Goal: Task Accomplishment & Management: Manage account settings

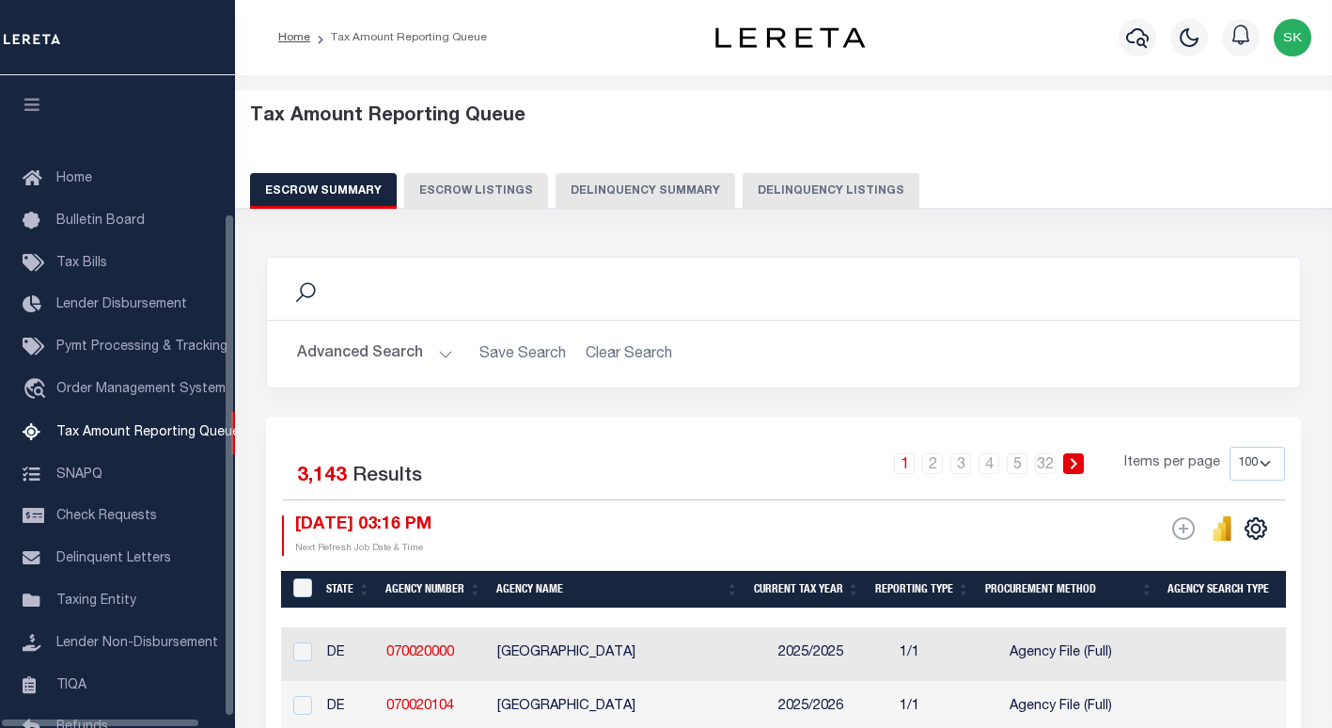
select select "100"
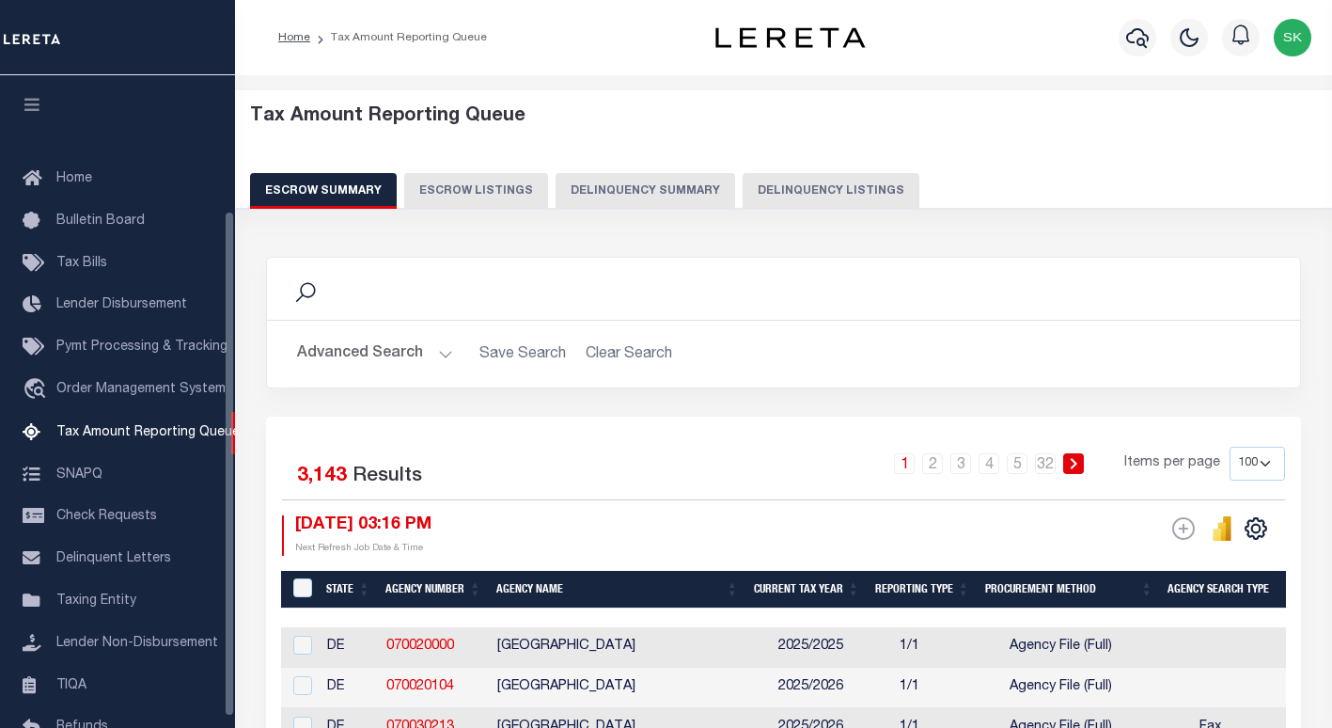
scroll to position [174, 0]
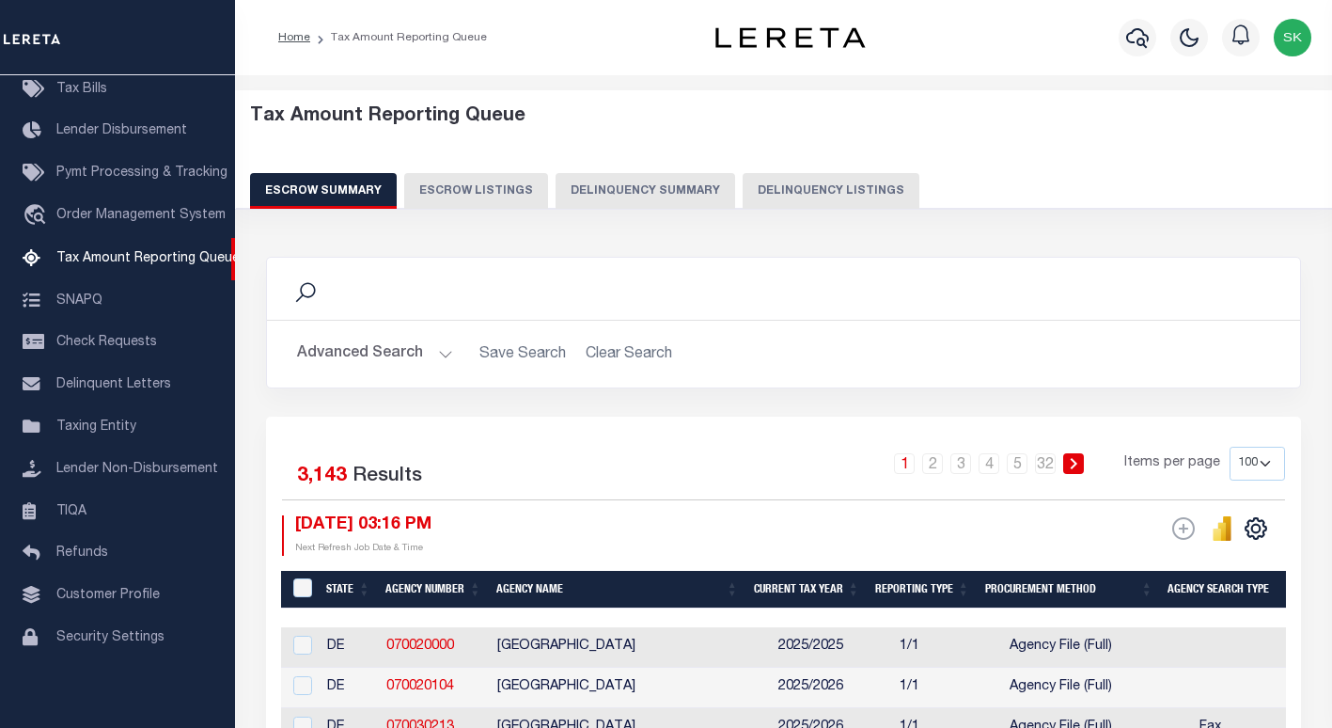
click at [856, 184] on button "Delinquency Listings" at bounding box center [831, 191] width 177 height 36
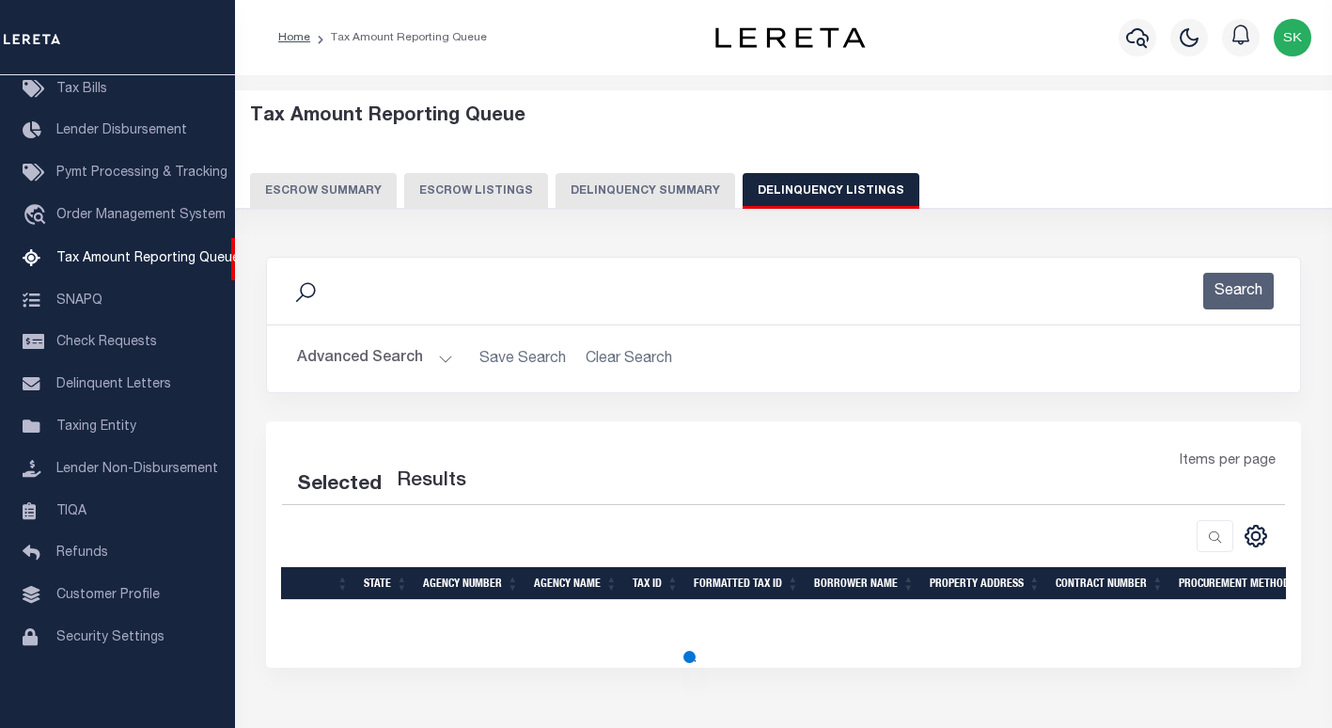
select select "100"
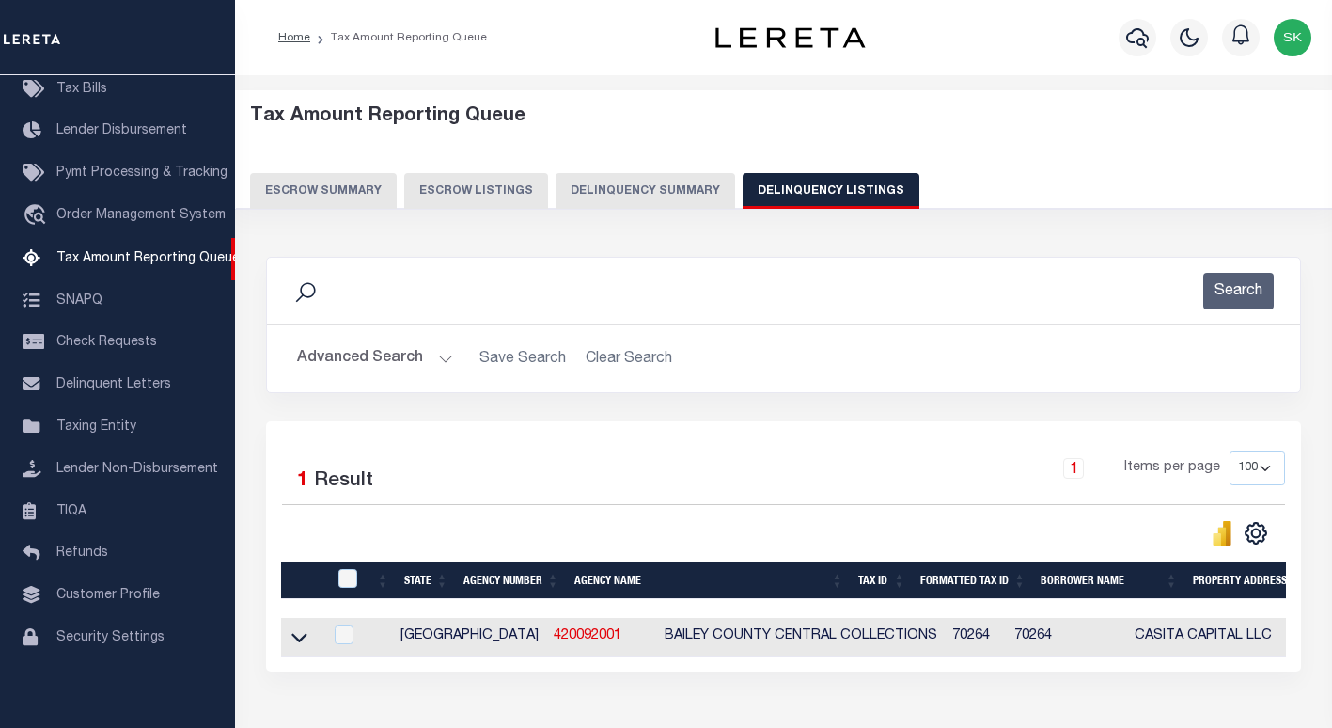
click at [379, 355] on button "Advanced Search" at bounding box center [375, 358] width 156 height 37
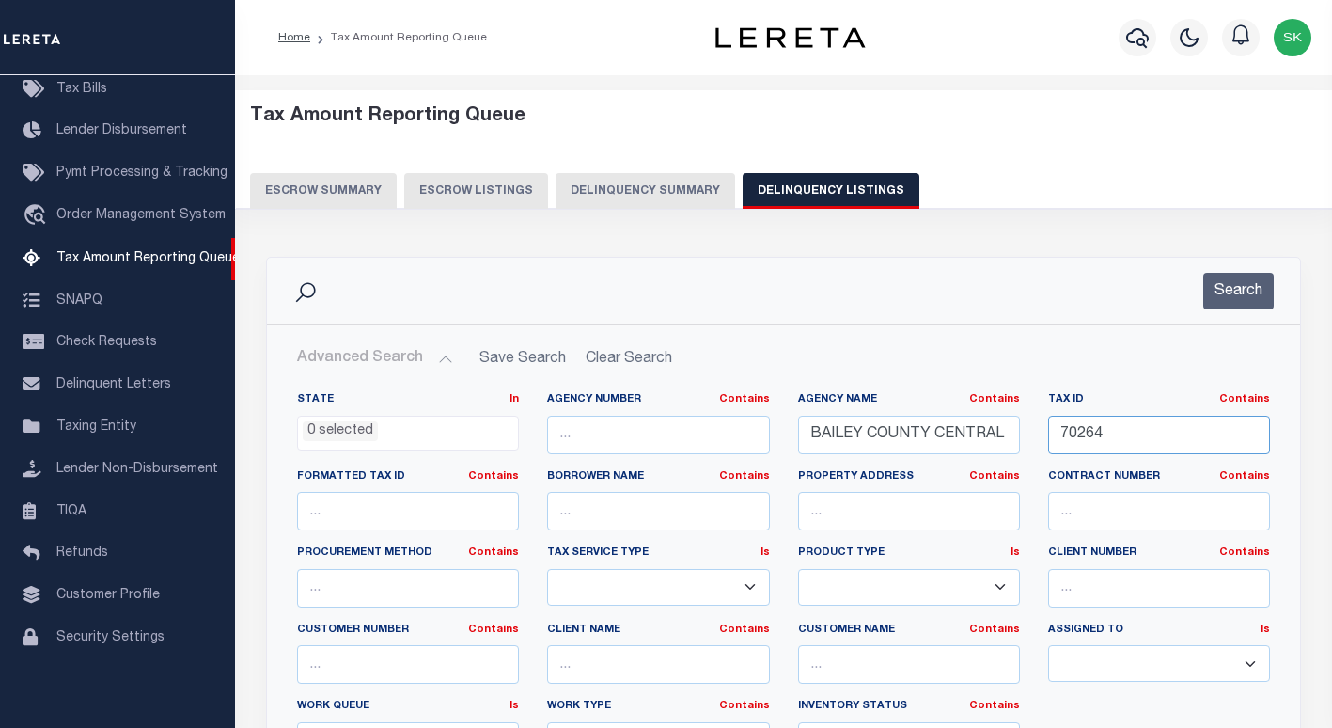
click at [1084, 435] on input "70264" at bounding box center [1159, 435] width 222 height 39
paste input "1917-0185-0000-01"
type input "1917-0185-0000-01"
click at [867, 440] on input "BAILEY COUNTY CENTRAL COLLECTIONS" at bounding box center [909, 435] width 222 height 39
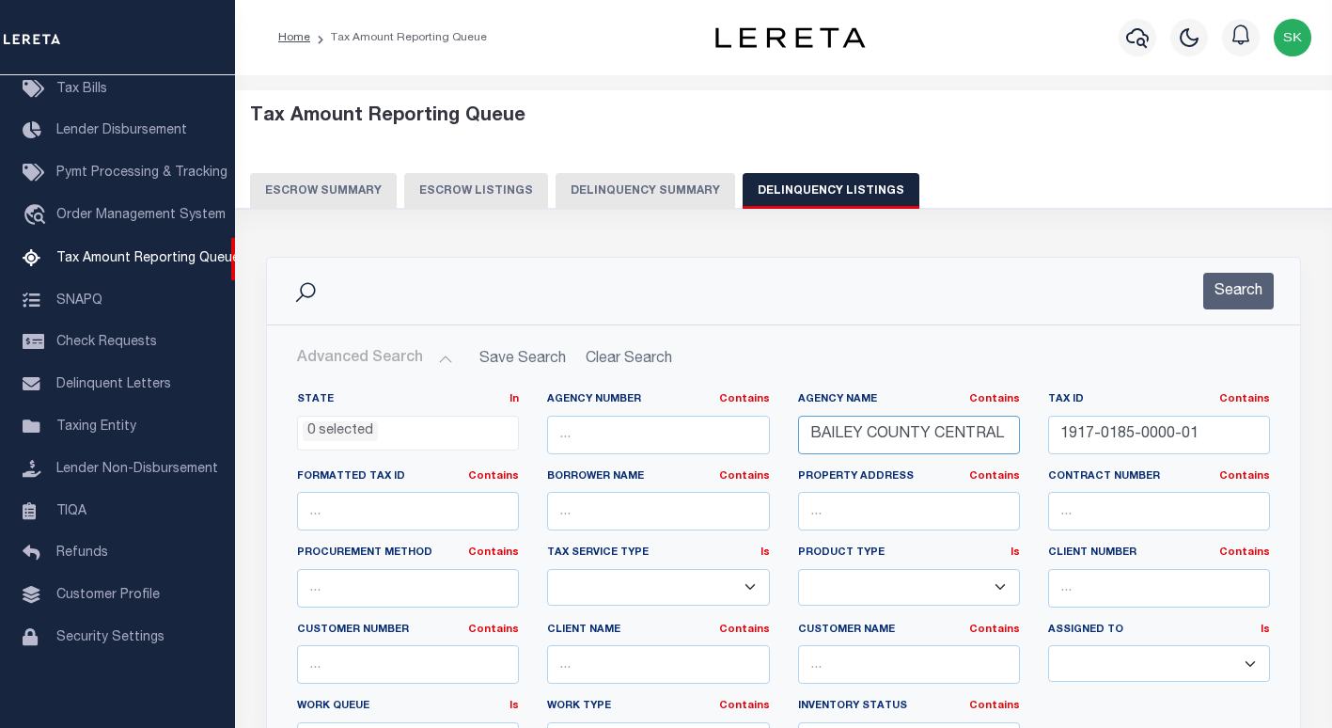
click at [867, 440] on input "BAILEY COUNTY CENTRAL COLLECTIONS" at bounding box center [909, 435] width 222 height 39
paste input "[PERSON_NAME] GARDEN IRR DIST #19"
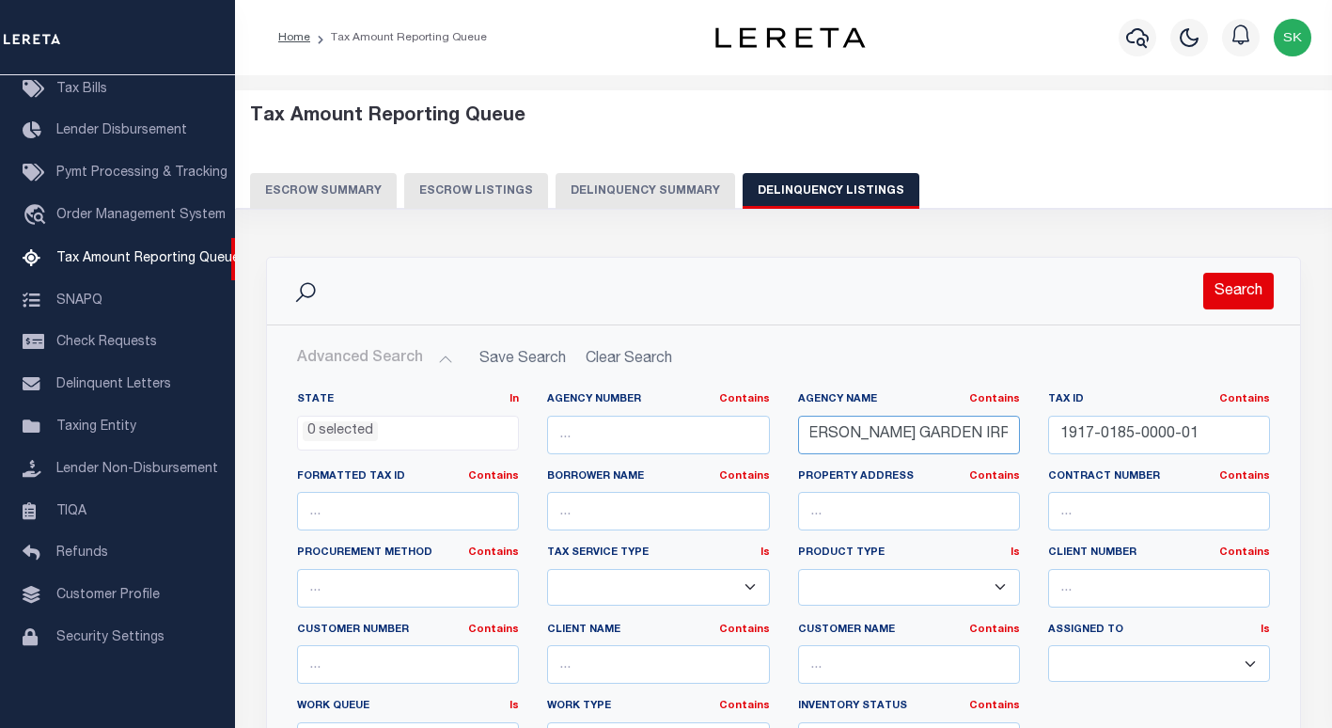
type input "[PERSON_NAME] GARDEN IRR DIST #19"
click at [1248, 289] on button "Search" at bounding box center [1238, 291] width 71 height 37
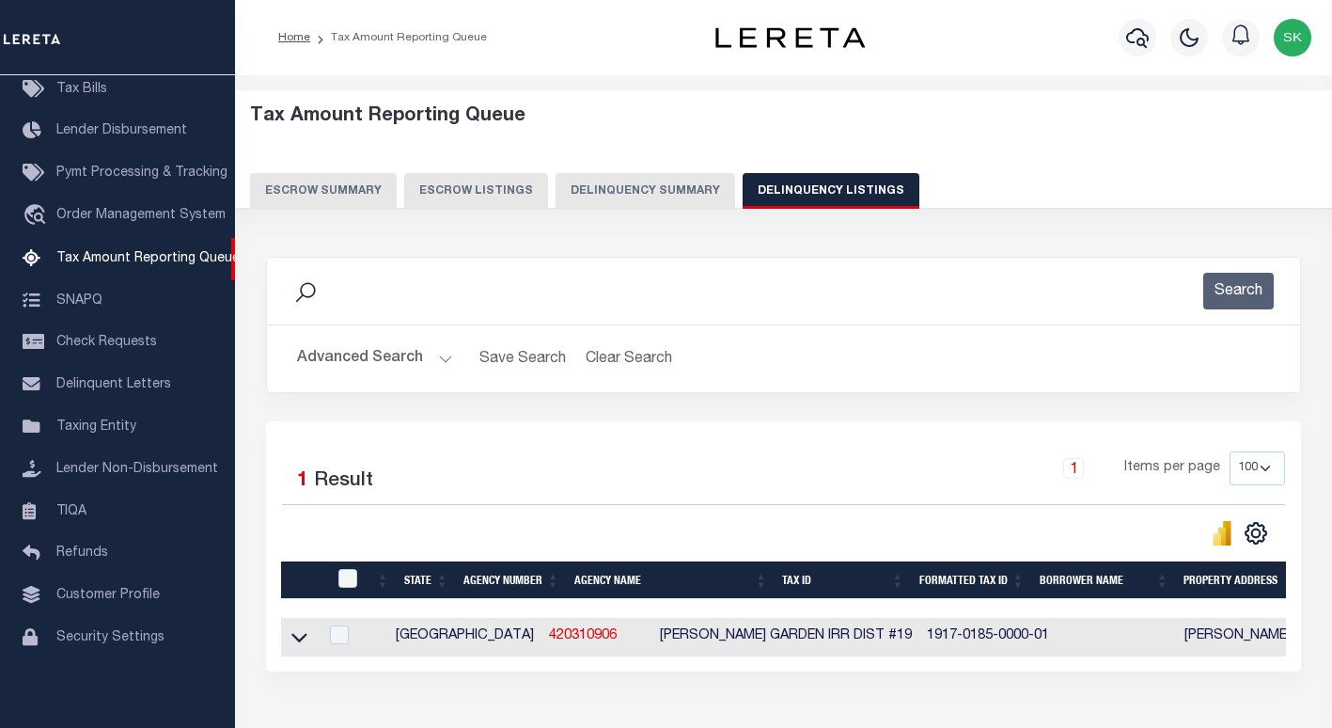
drag, startPoint x: 301, startPoint y: 640, endPoint x: 451, endPoint y: 455, distance: 238.6
click at [301, 640] on icon at bounding box center [299, 637] width 16 height 20
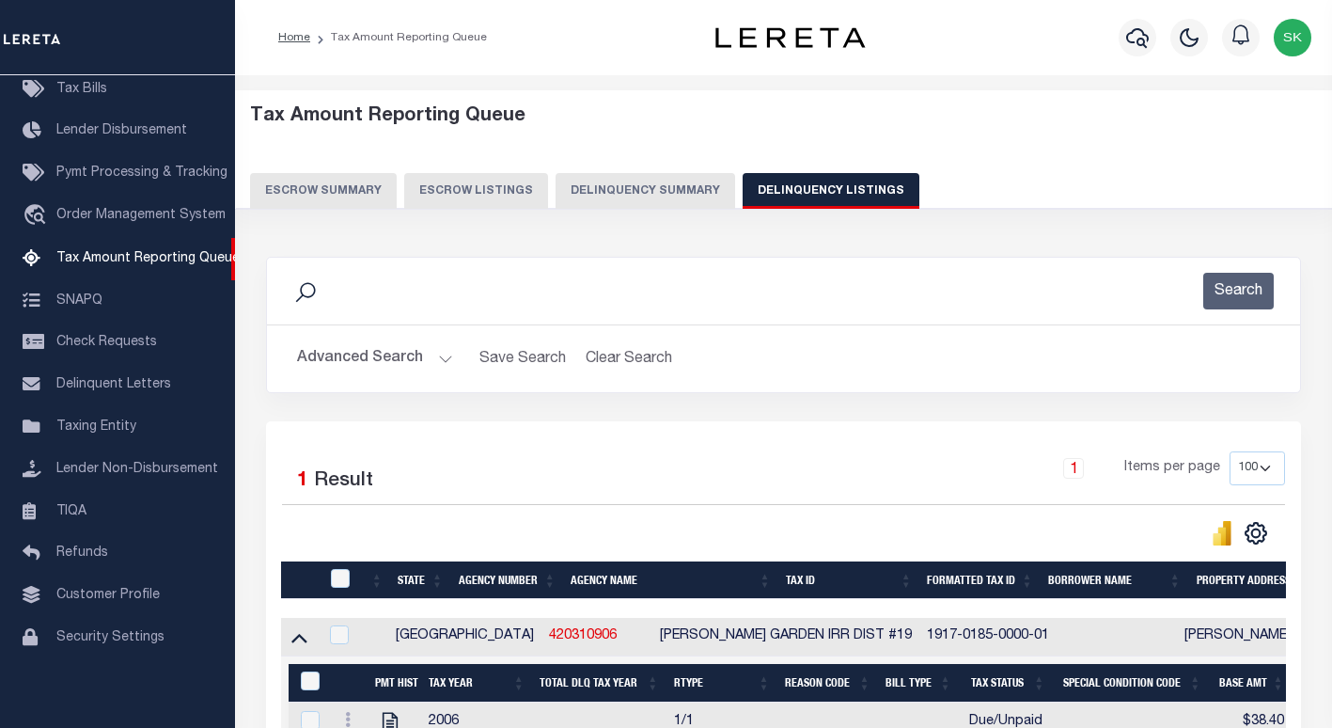
click at [338, 360] on button "Advanced Search" at bounding box center [375, 358] width 156 height 37
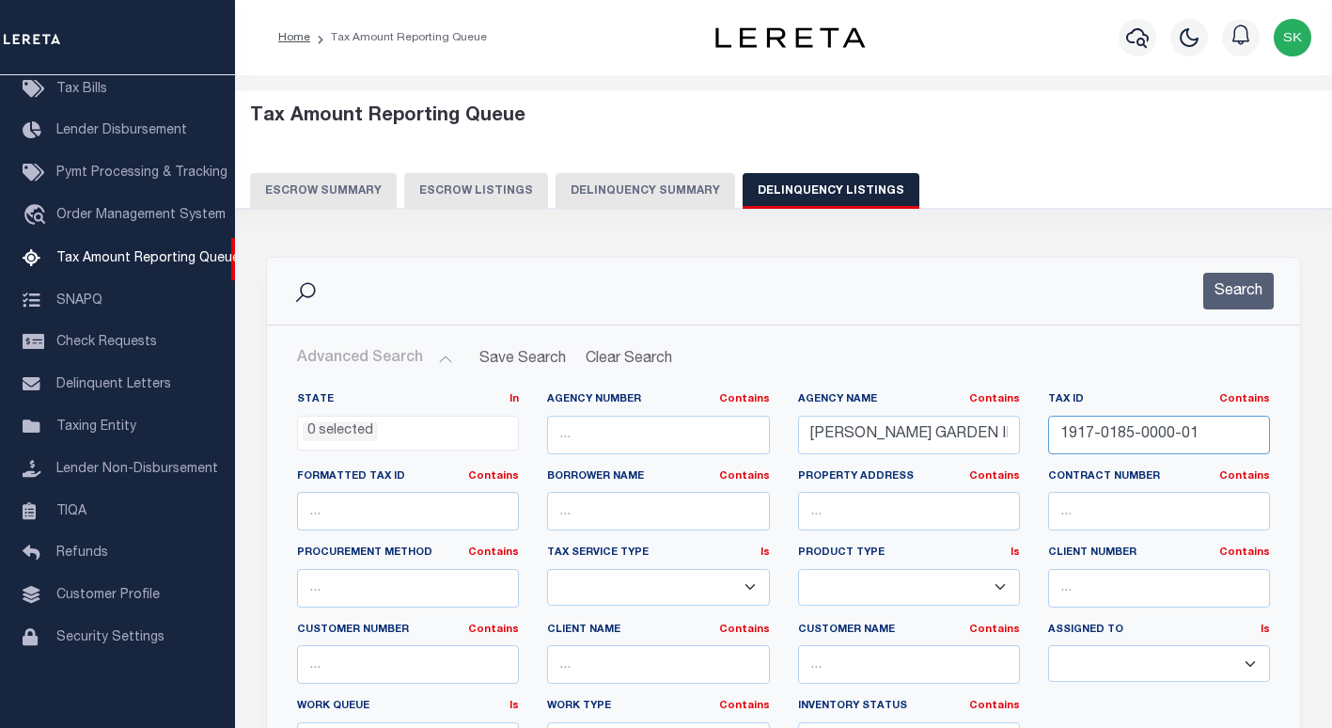
click at [1098, 429] on input "1917-0185-0000-01" at bounding box center [1159, 435] width 222 height 39
paste input "60-001-033-000-210-00"
type input "60-001-033-000-210-00"
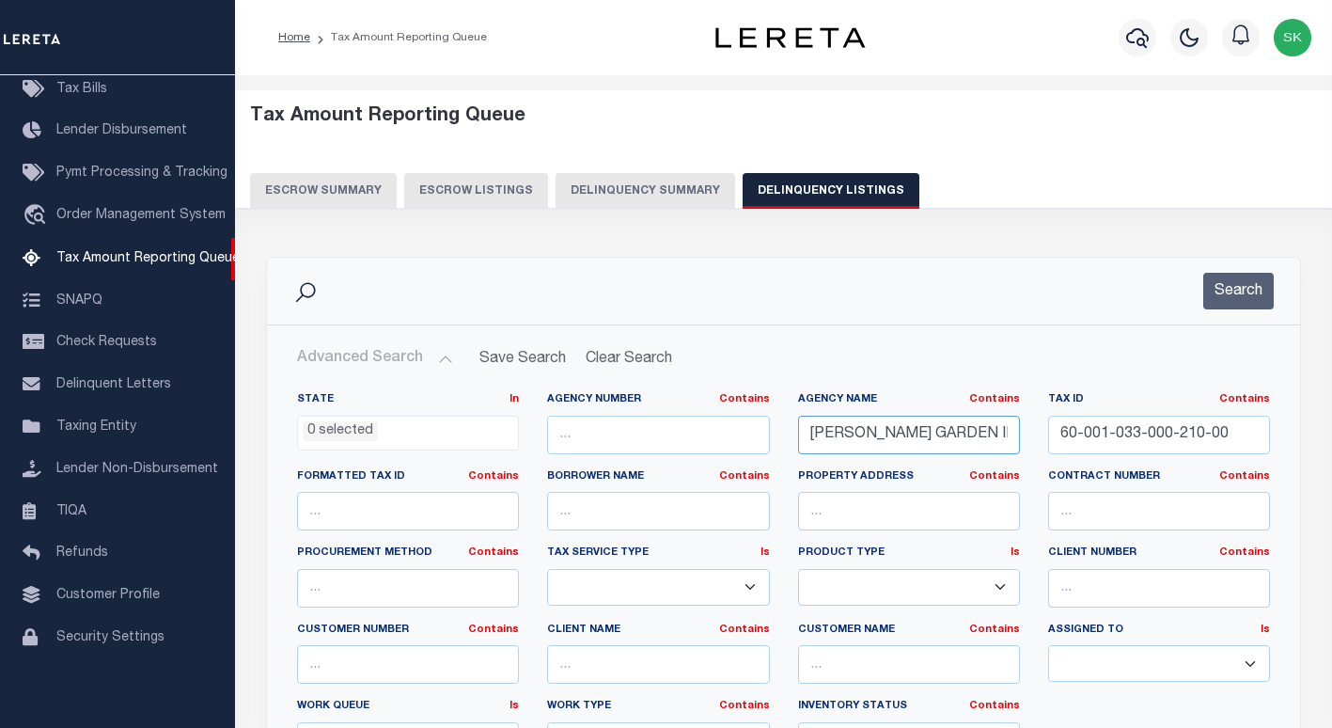
click at [858, 443] on input "[PERSON_NAME] GARDEN IRR DIST #19" at bounding box center [909, 435] width 222 height 39
click at [858, 443] on input "ADAMS GARDEN IRR DIST #19" at bounding box center [909, 435] width 222 height 39
click at [1229, 281] on button "Search" at bounding box center [1238, 291] width 71 height 37
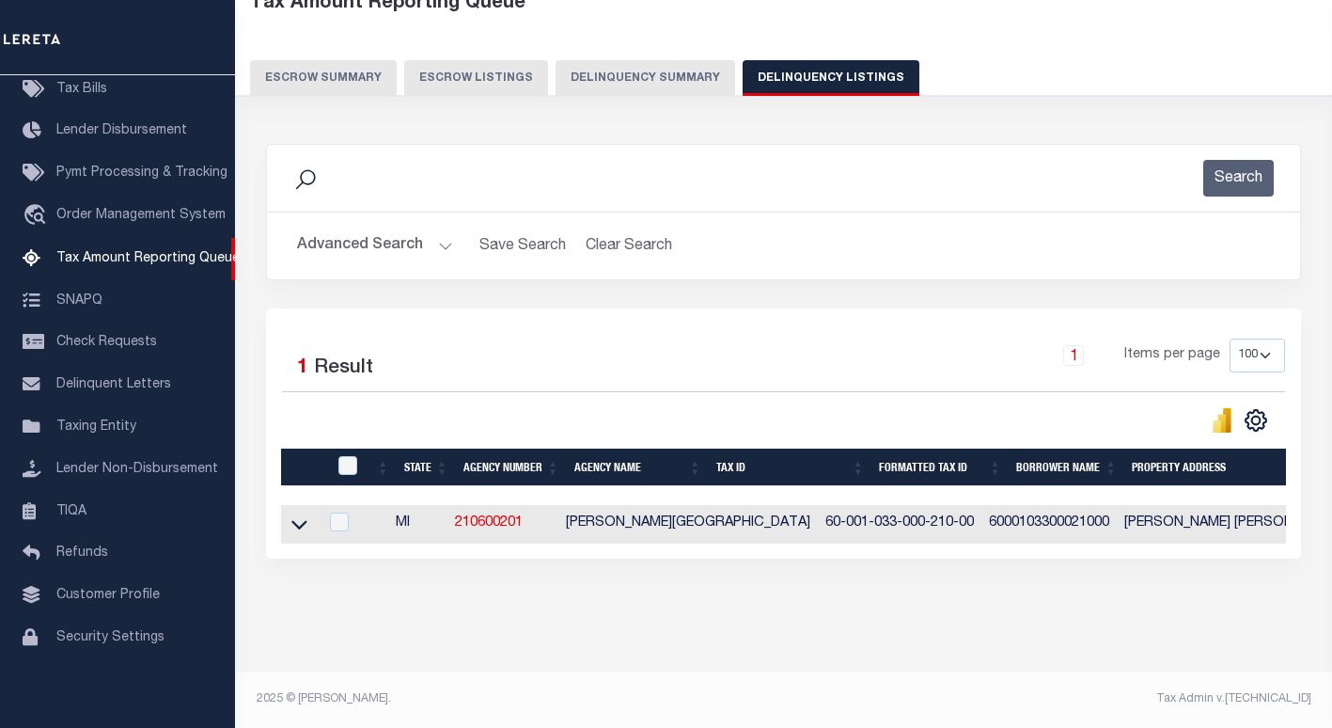
scroll to position [129, 0]
click at [298, 514] on icon at bounding box center [299, 524] width 16 height 20
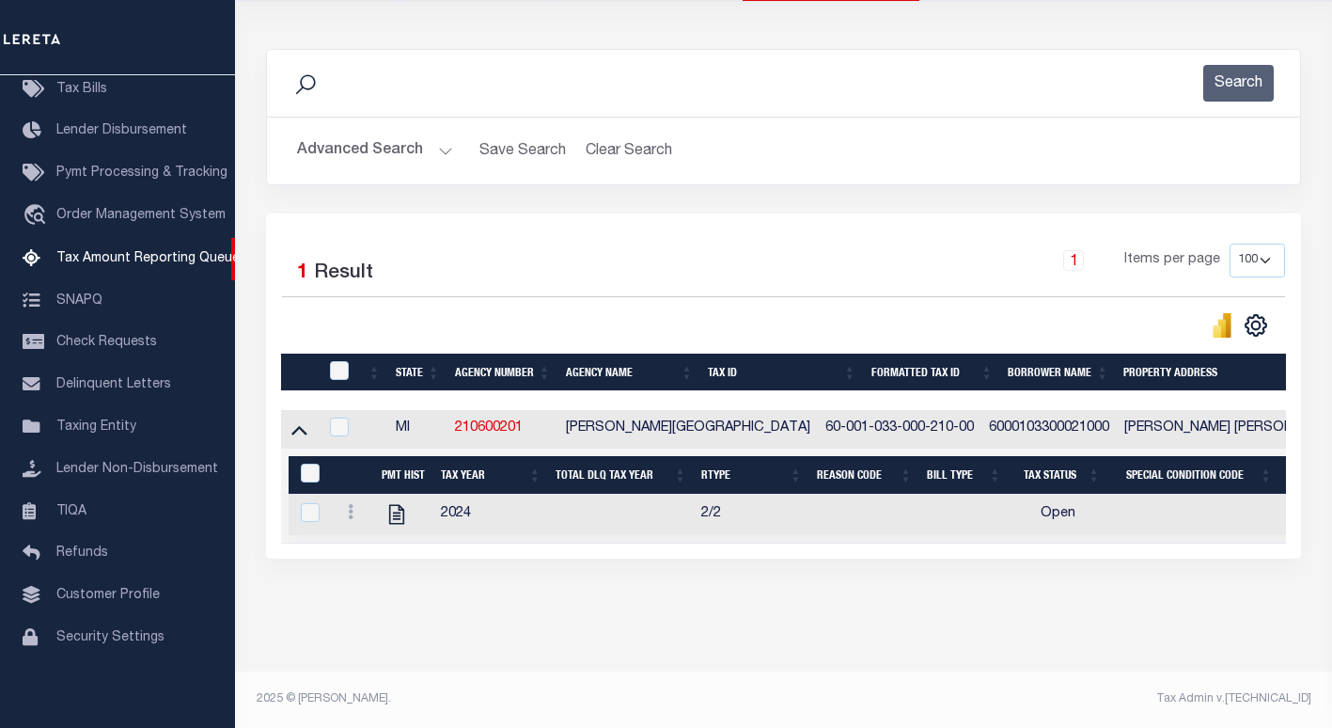
scroll to position [223, 0]
click at [348, 504] on icon at bounding box center [351, 511] width 6 height 15
click at [374, 543] on img "" at bounding box center [373, 542] width 19 height 19
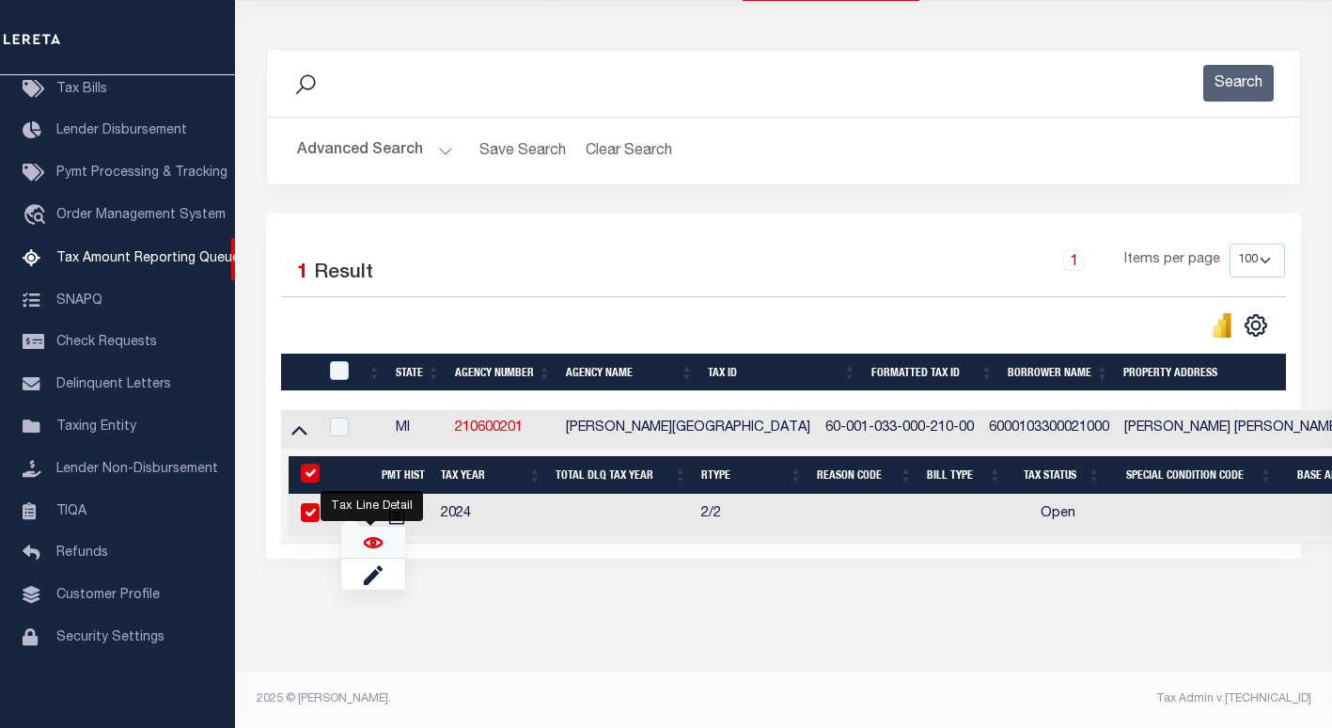
checkbox input "true"
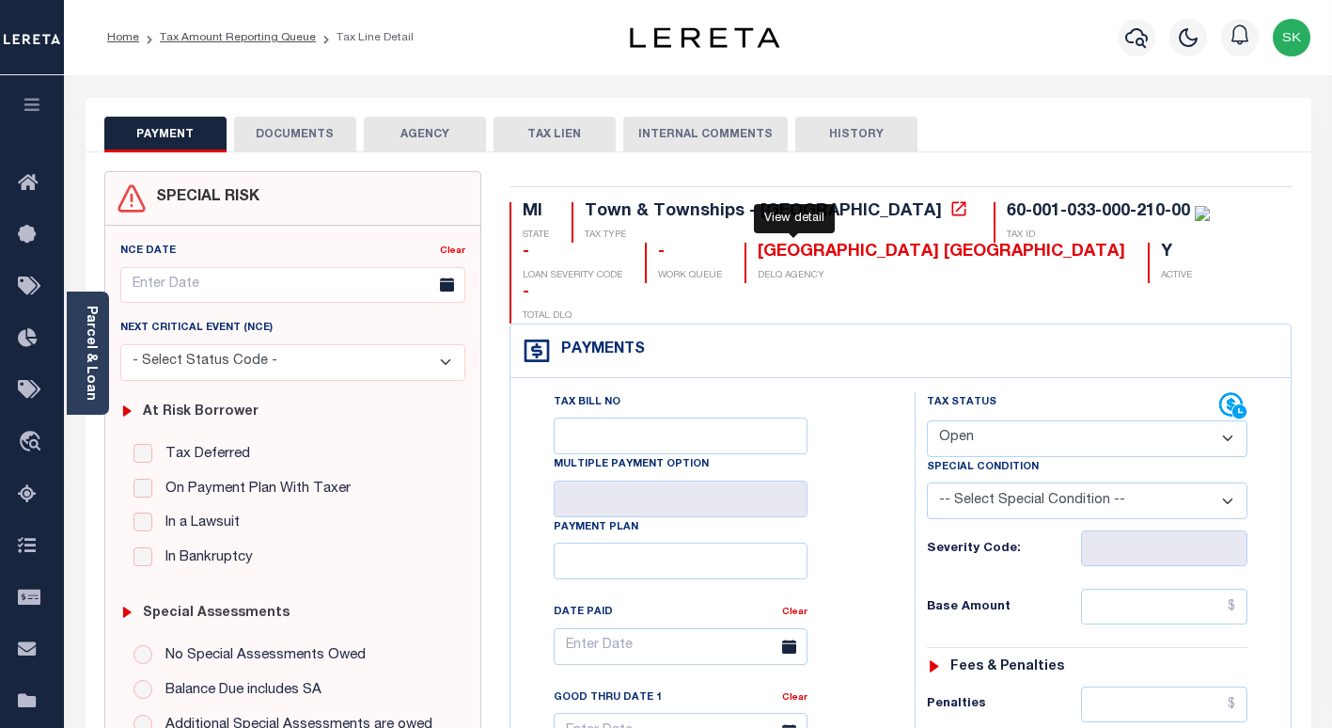
click at [950, 214] on icon at bounding box center [959, 208] width 19 height 19
click at [864, 436] on div "Tax Bill No Multiple Payment Option Payment Plan Clear" at bounding box center [707, 655] width 357 height 527
drag, startPoint x: 1028, startPoint y: 395, endPoint x: 1017, endPoint y: 400, distance: 11.4
click at [1028, 420] on select "- Select Status Code - Open Due/Unpaid Paid Incomplete No Tax Due Internal Refu…" at bounding box center [1087, 438] width 321 height 37
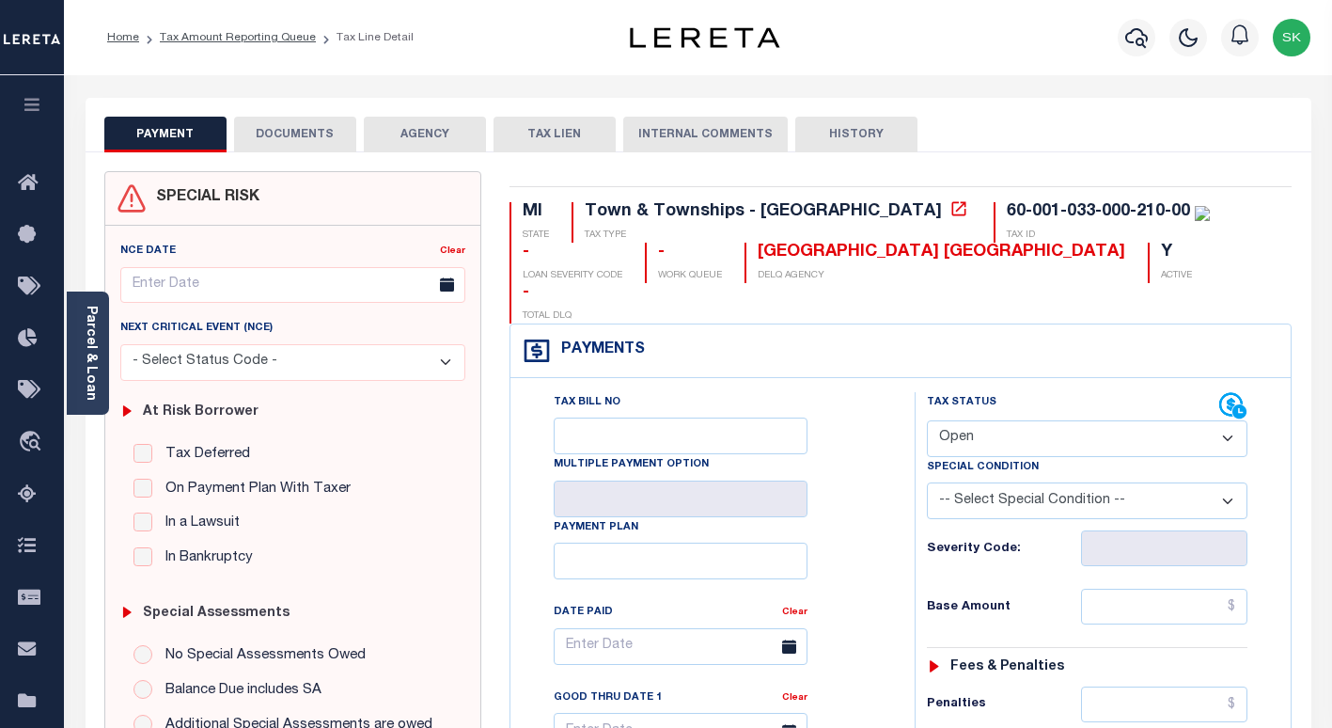
select select "PYD"
click at [927, 420] on select "- Select Status Code - Open Due/Unpaid Paid Incomplete No Tax Due Internal Refu…" at bounding box center [1087, 438] width 321 height 37
type input "[DATE]"
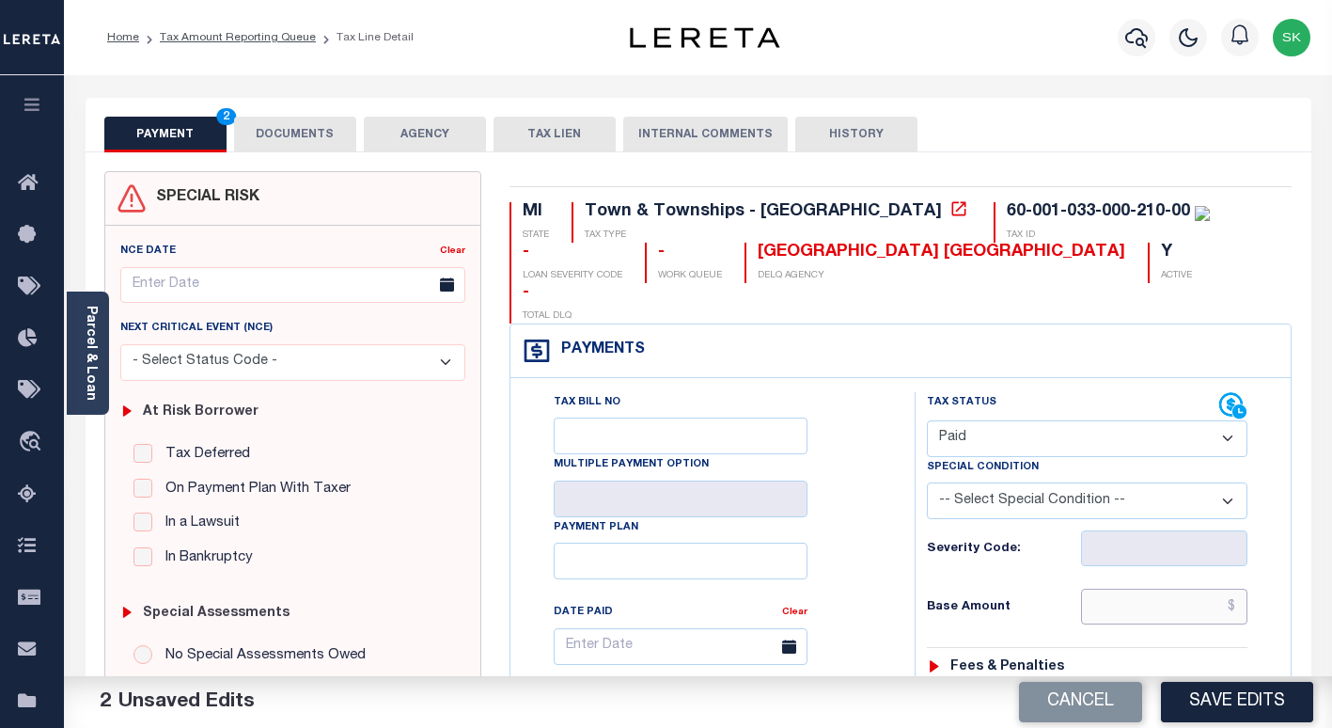
click at [1106, 589] on input "text" at bounding box center [1164, 607] width 166 height 36
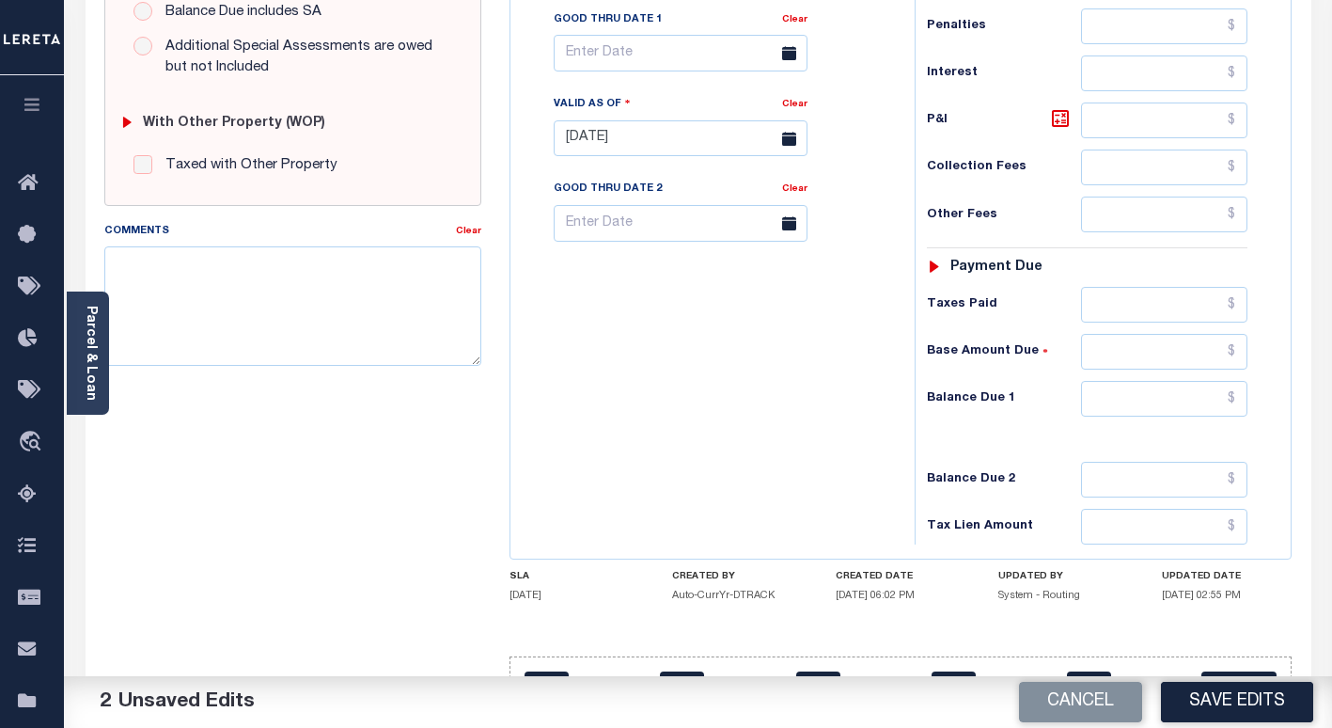
scroll to position [697, 0]
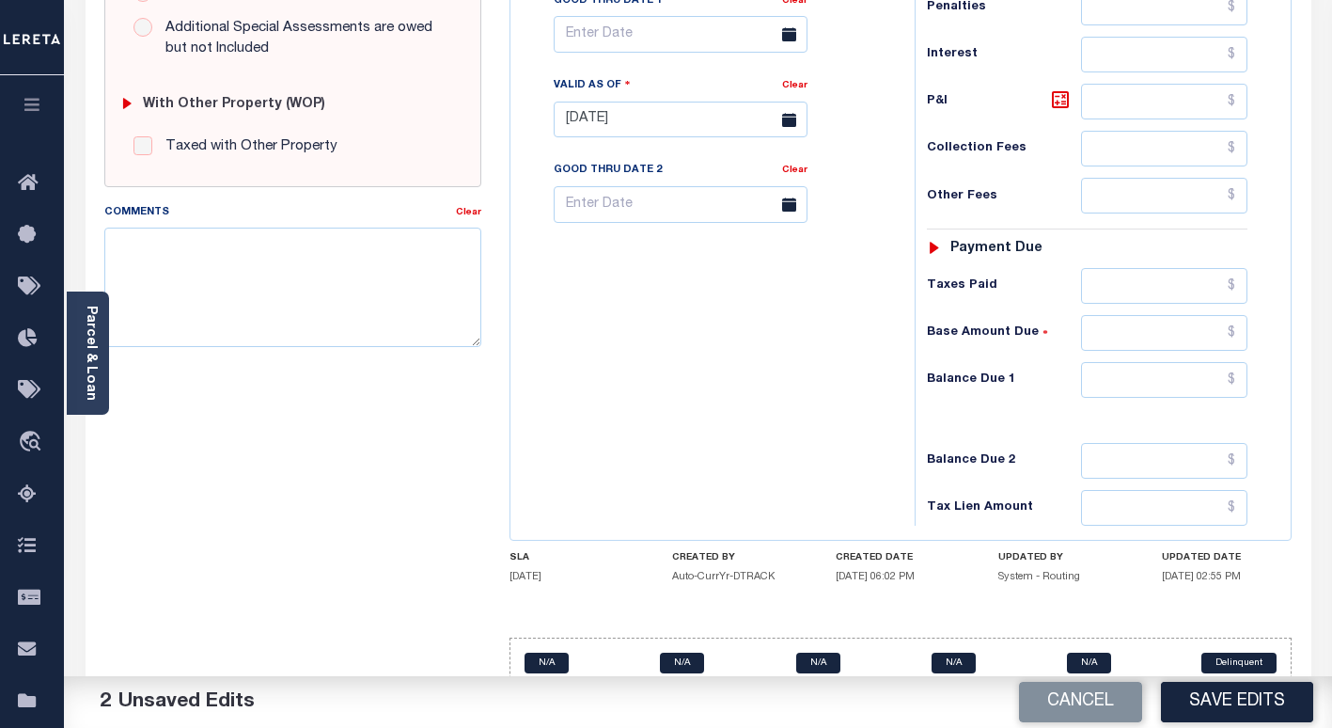
type input "$0.00"
click at [370, 267] on textarea "Comments" at bounding box center [292, 287] width 377 height 118
click at [168, 238] on textarea "TC -" at bounding box center [292, 287] width 377 height 118
paste textarea "JOHN"
type textarea "TC - JOHN , taxes paid"
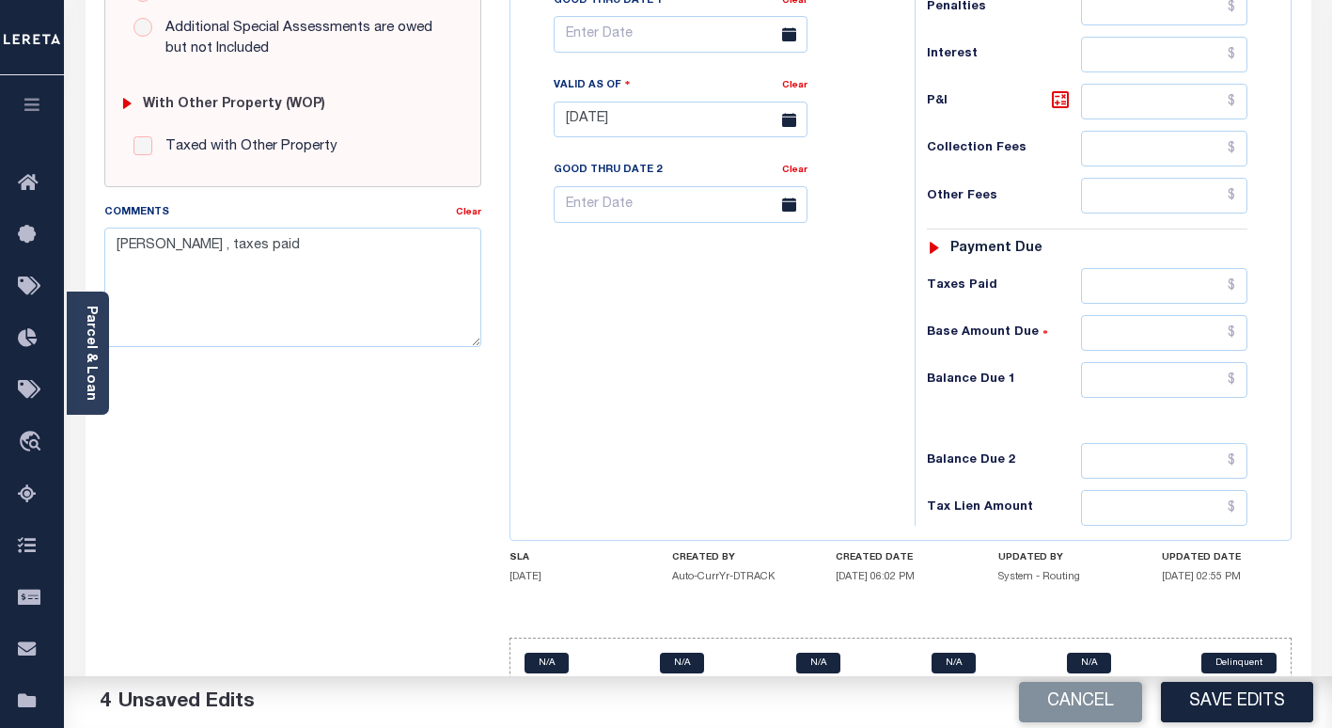
drag, startPoint x: 757, startPoint y: 328, endPoint x: 772, endPoint y: 334, distance: 16.1
click at [758, 328] on div "Tax Bill No Multiple Payment Option Payment Plan Clear" at bounding box center [707, 110] width 385 height 830
click at [1129, 362] on input "text" at bounding box center [1164, 380] width 166 height 36
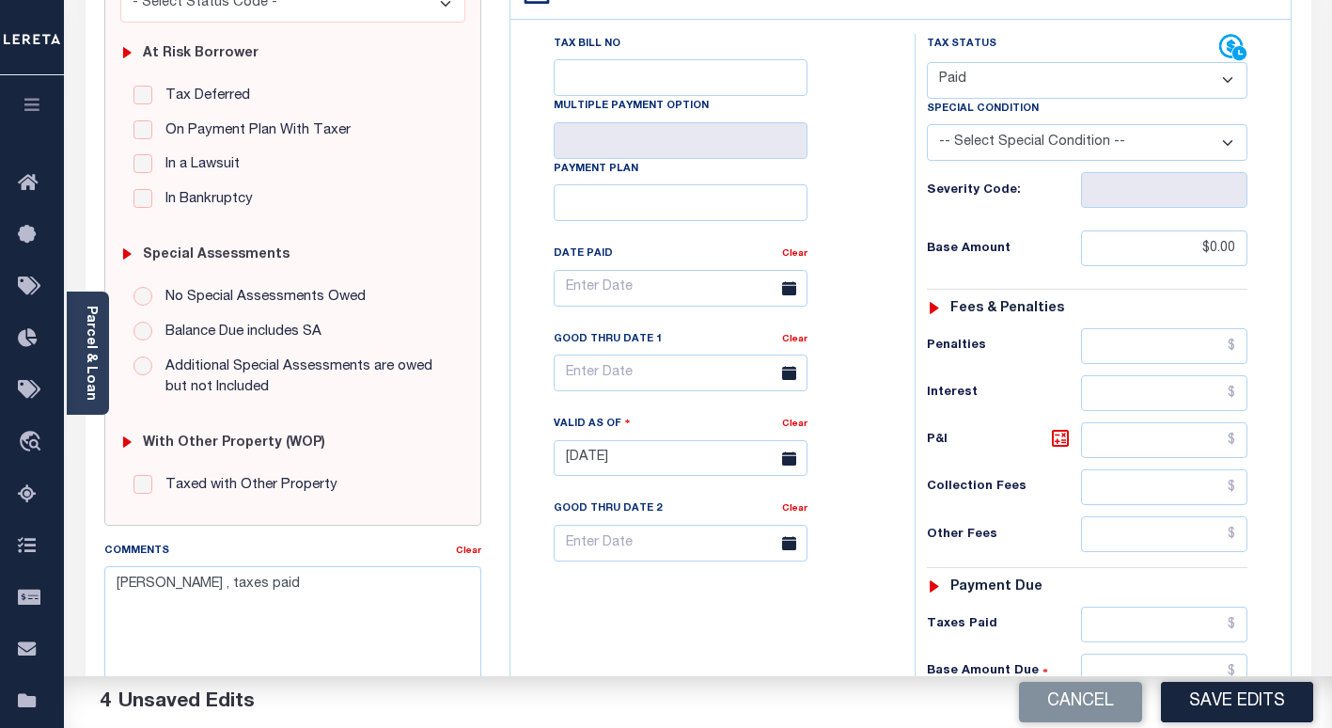
scroll to position [509, 0]
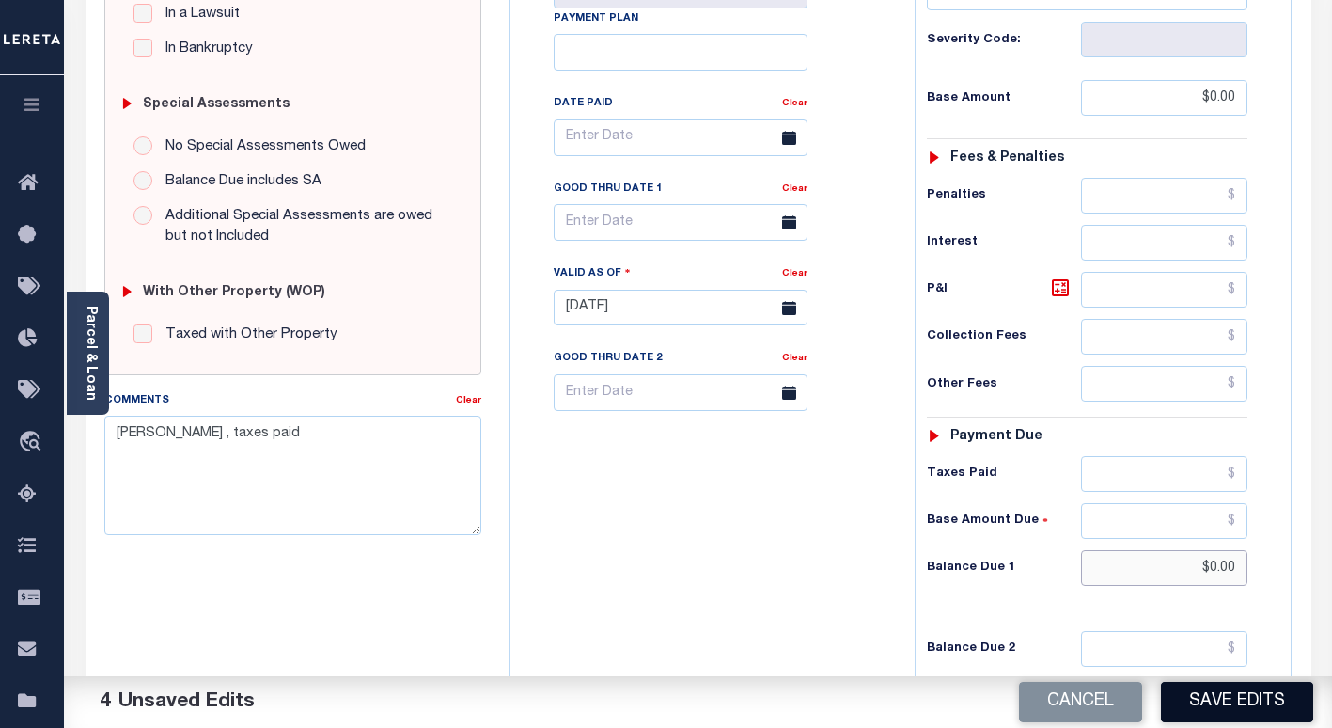
type input "$0.00"
click at [1215, 692] on button "Save Edits" at bounding box center [1237, 702] width 152 height 40
checkbox input "false"
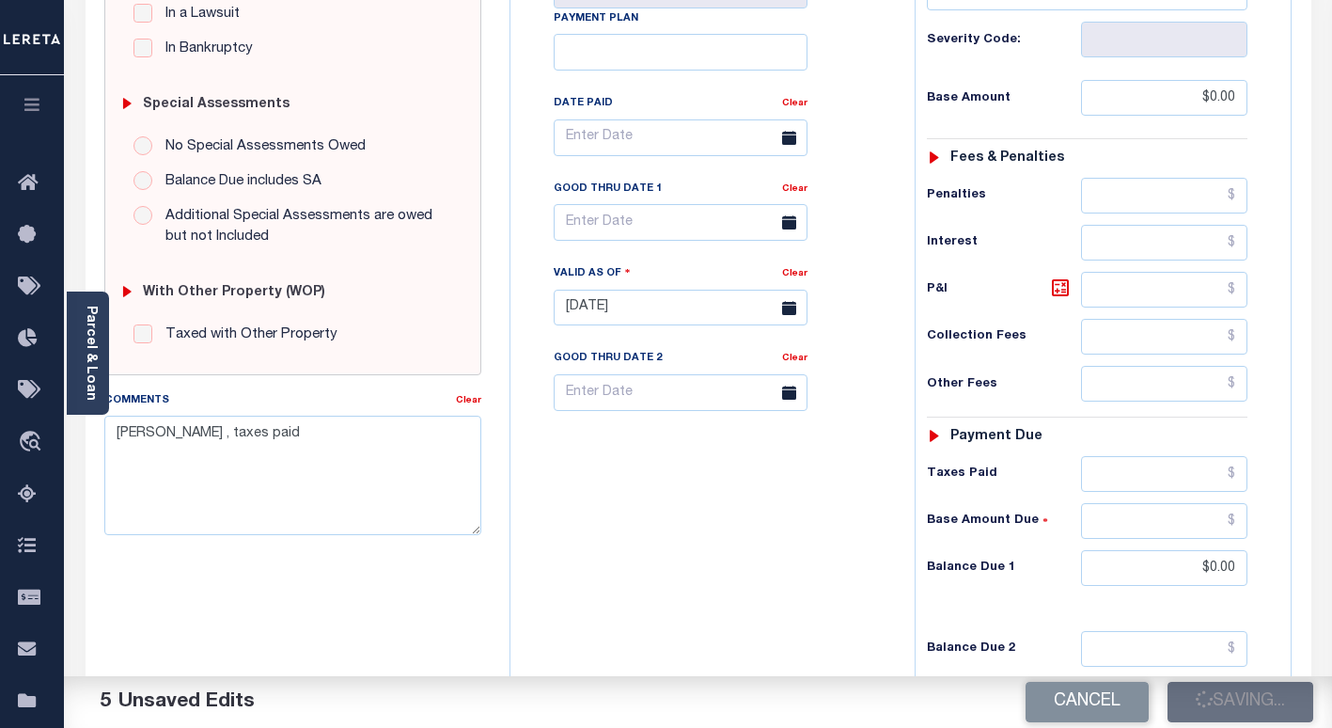
checkbox input "false"
type input "$0"
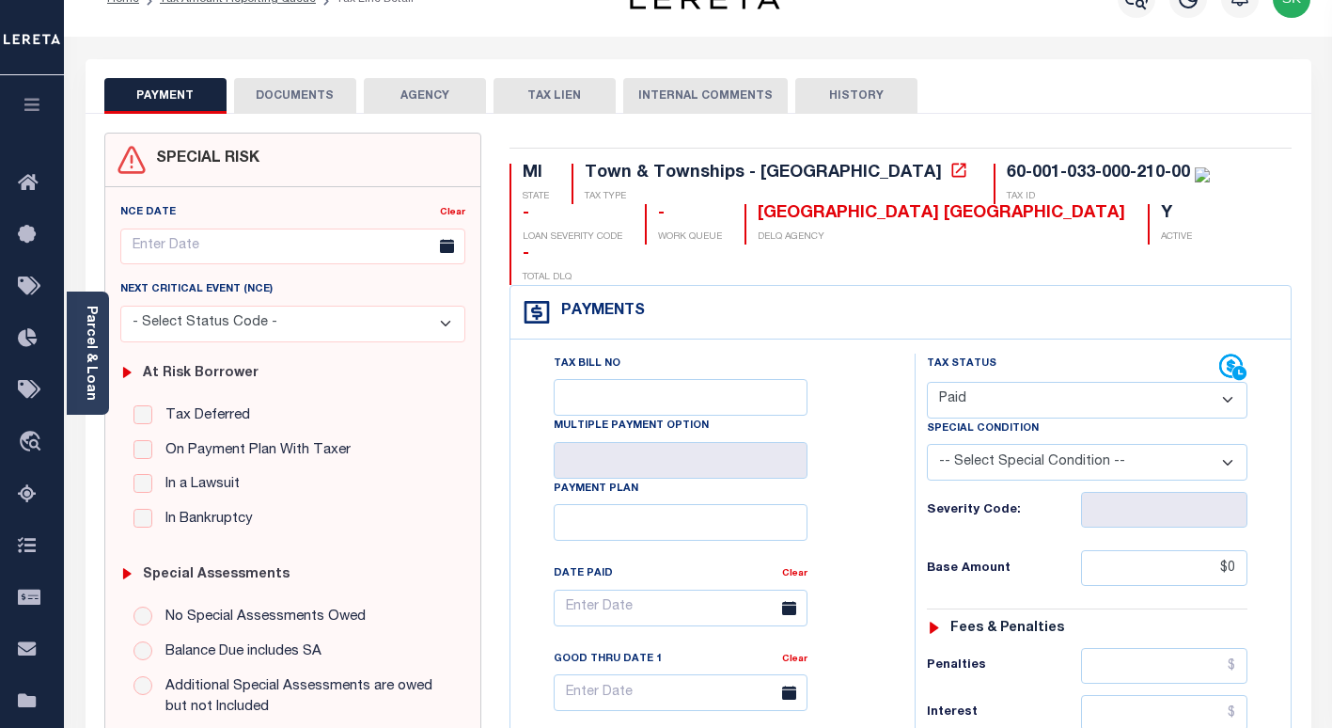
scroll to position [0, 0]
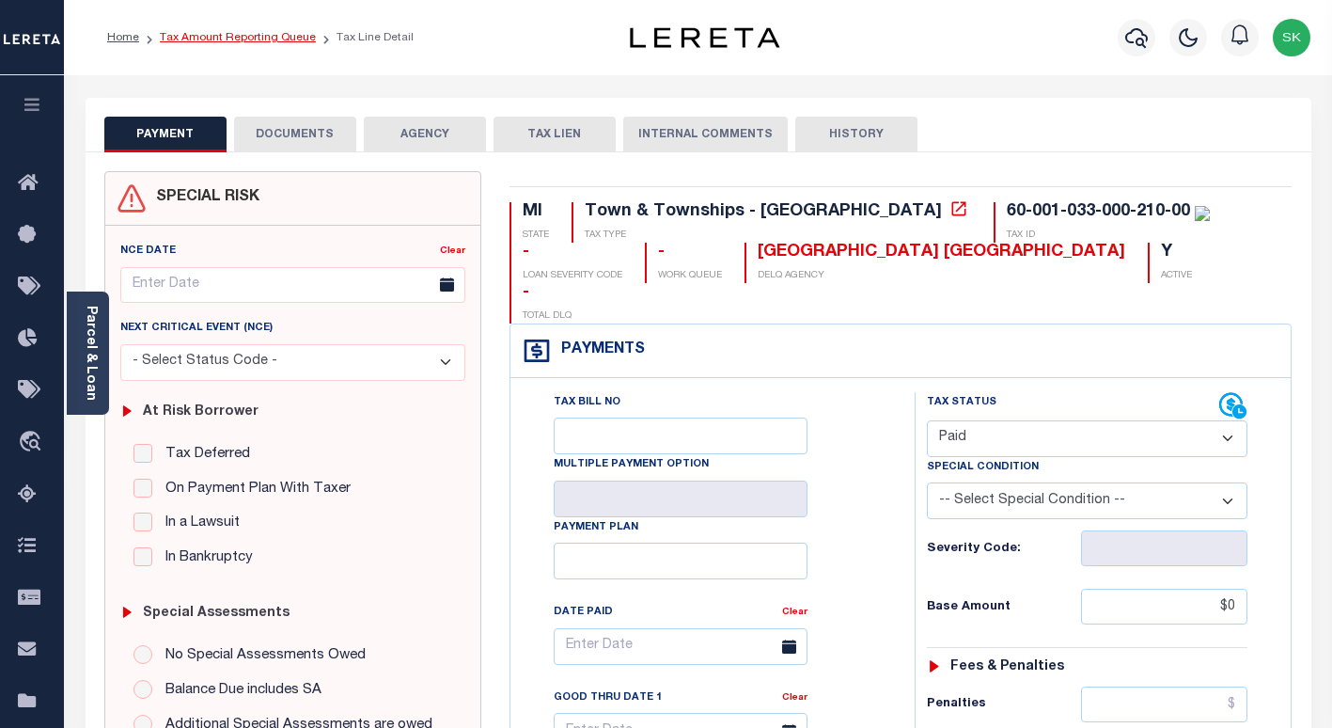
click at [262, 37] on link "Tax Amount Reporting Queue" at bounding box center [238, 37] width 156 height 11
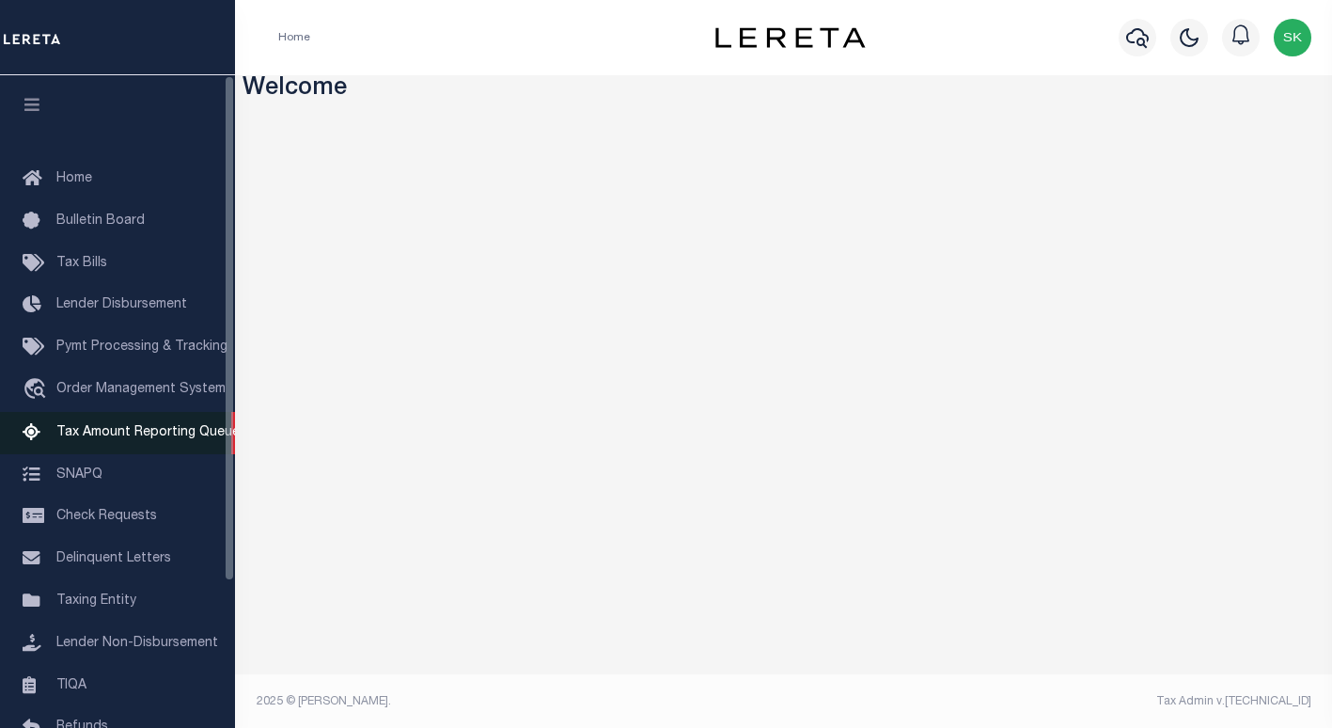
click at [148, 432] on span "Tax Amount Reporting Queue" at bounding box center [147, 432] width 183 height 13
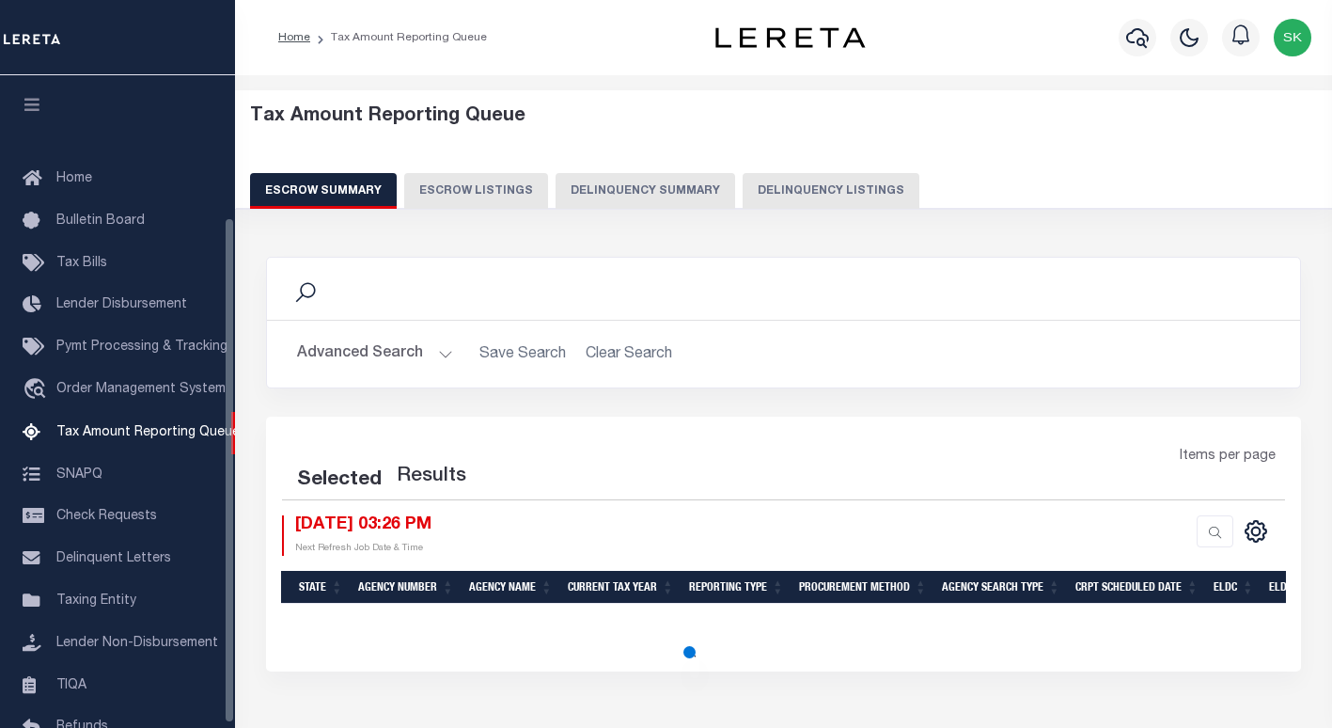
click at [811, 195] on button "Delinquency Listings" at bounding box center [831, 191] width 177 height 36
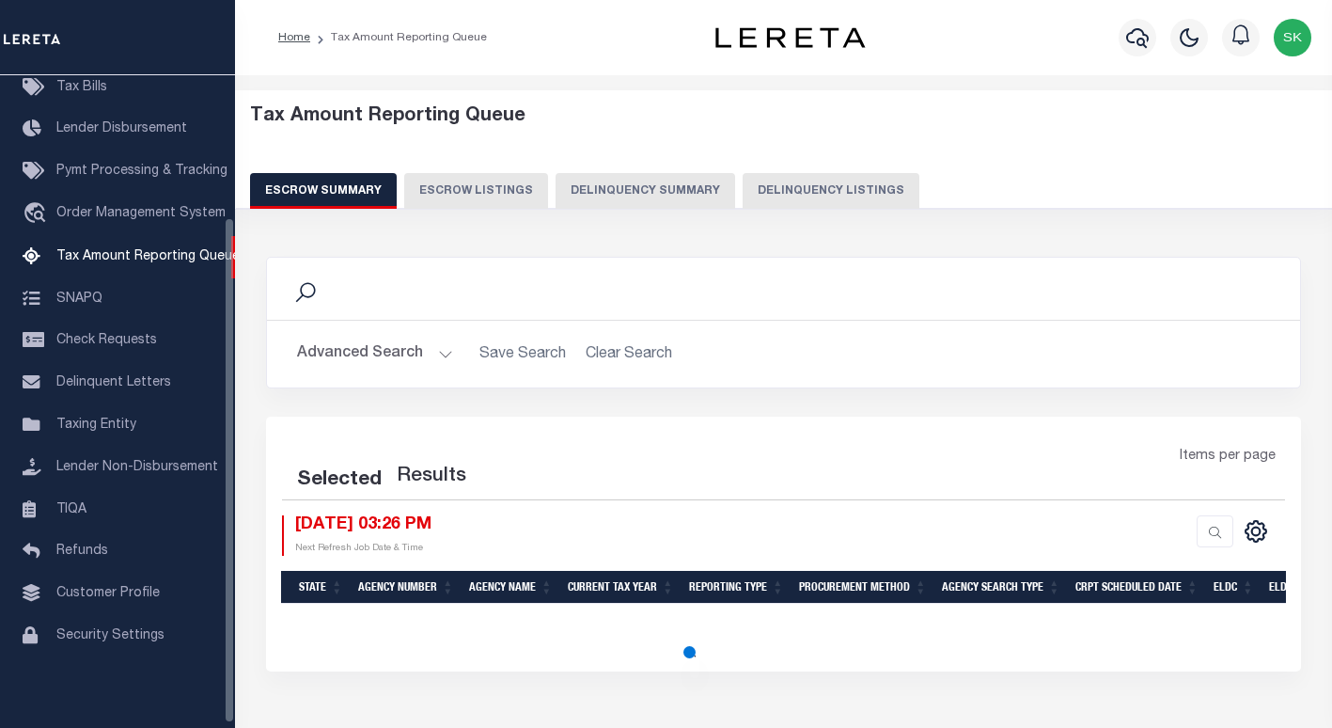
select select "100"
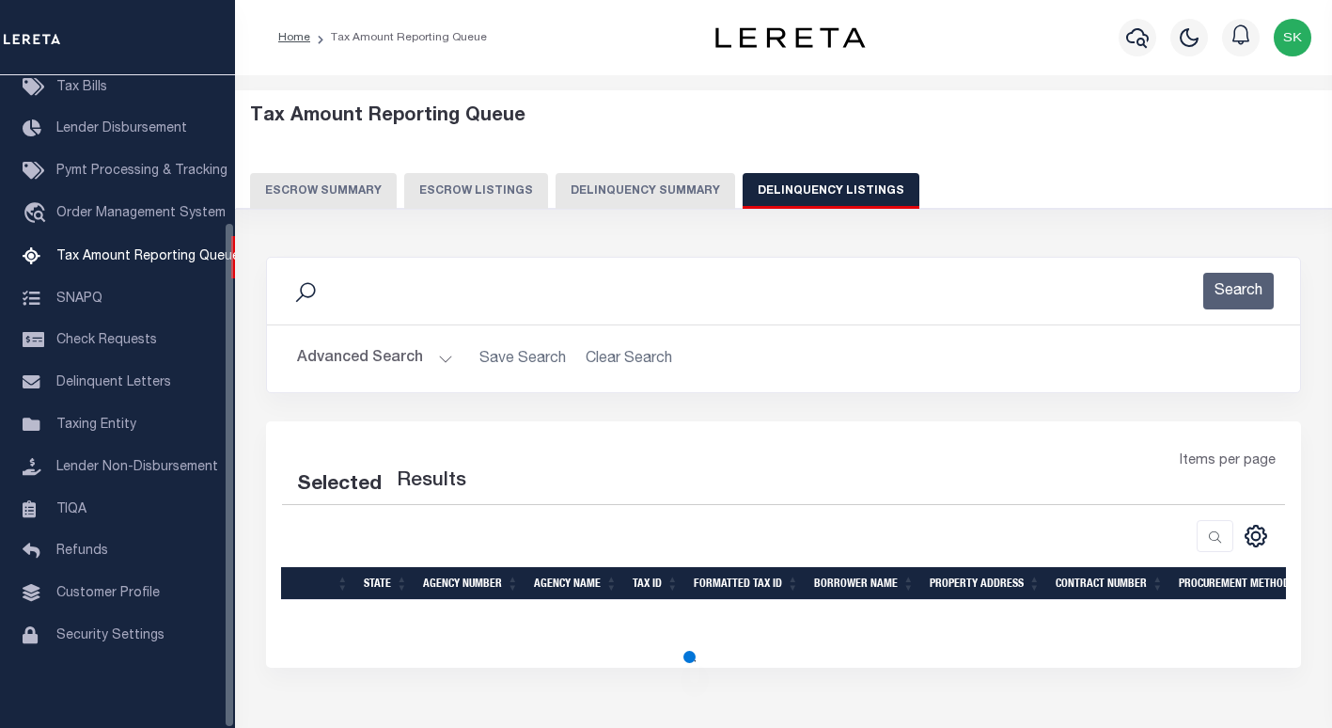
select select "100"
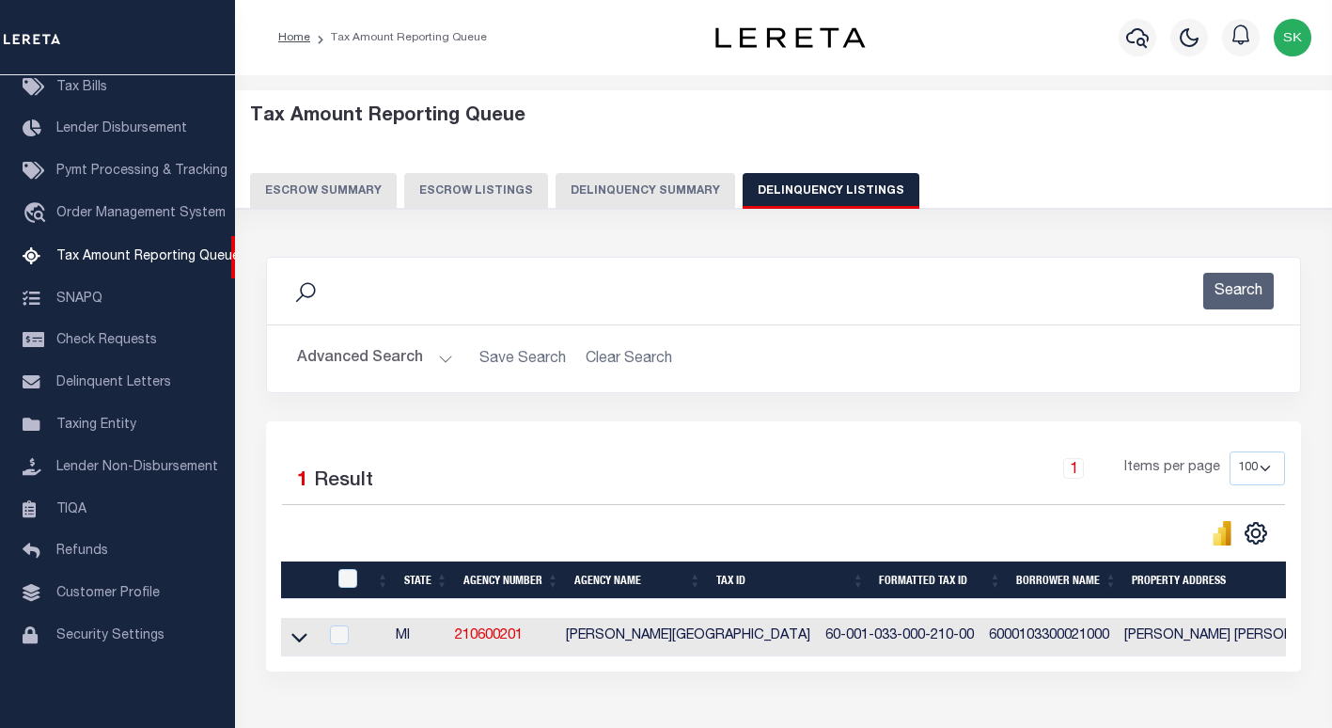
click at [354, 365] on button "Advanced Search" at bounding box center [375, 358] width 156 height 37
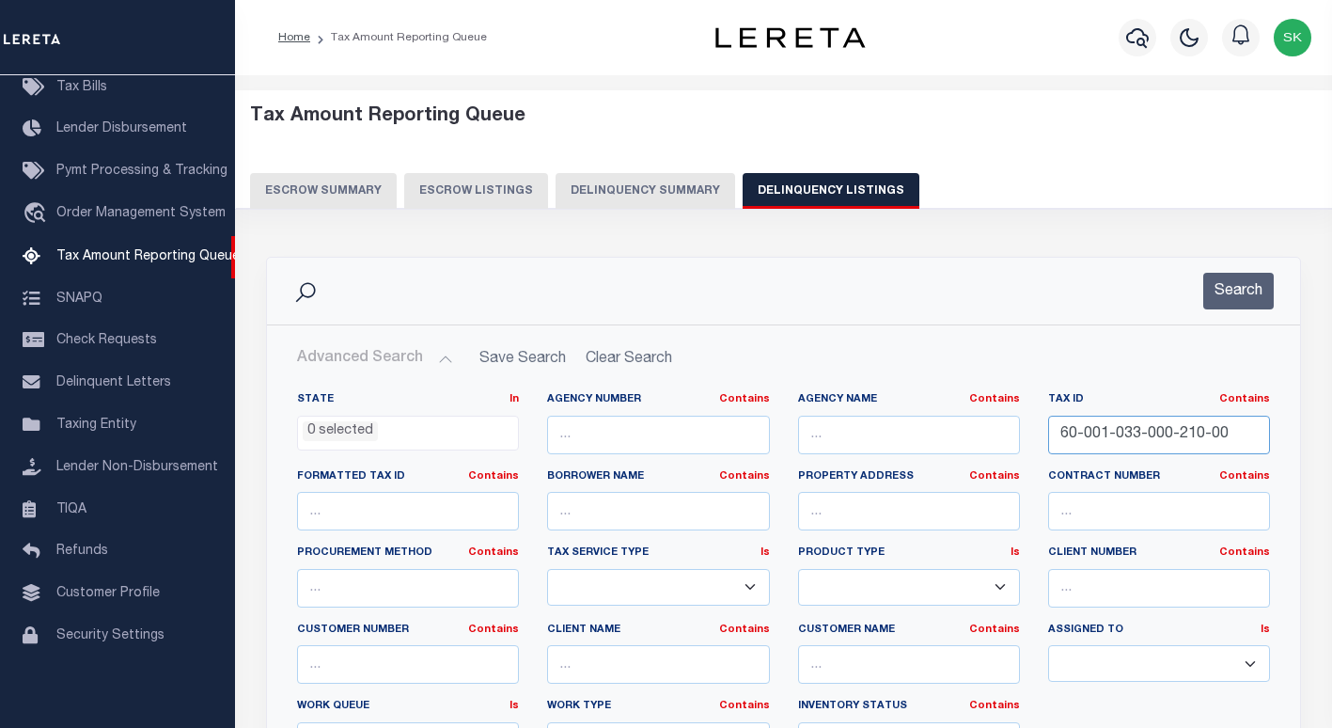
click at [1094, 437] on input "60-001-033-000-210-00" at bounding box center [1159, 435] width 222 height 39
click at [1234, 289] on button "Search" at bounding box center [1238, 291] width 71 height 37
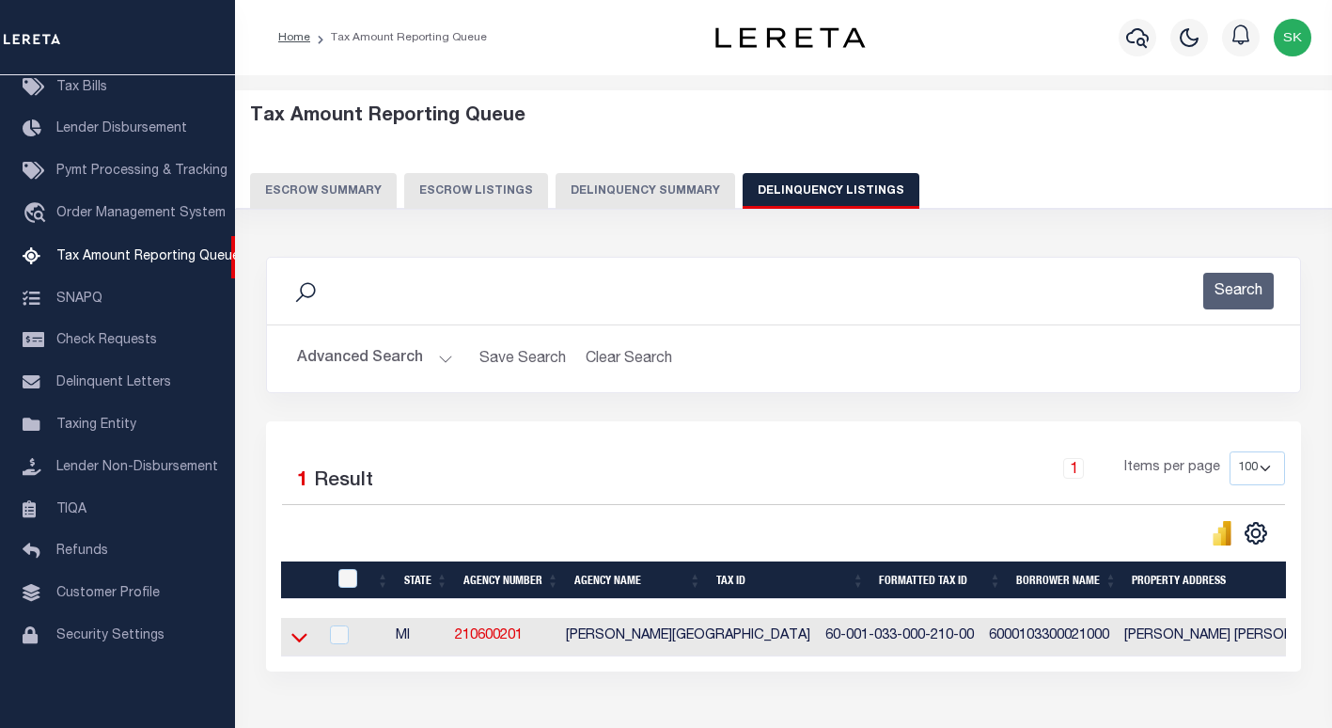
click at [304, 642] on icon at bounding box center [299, 638] width 16 height 9
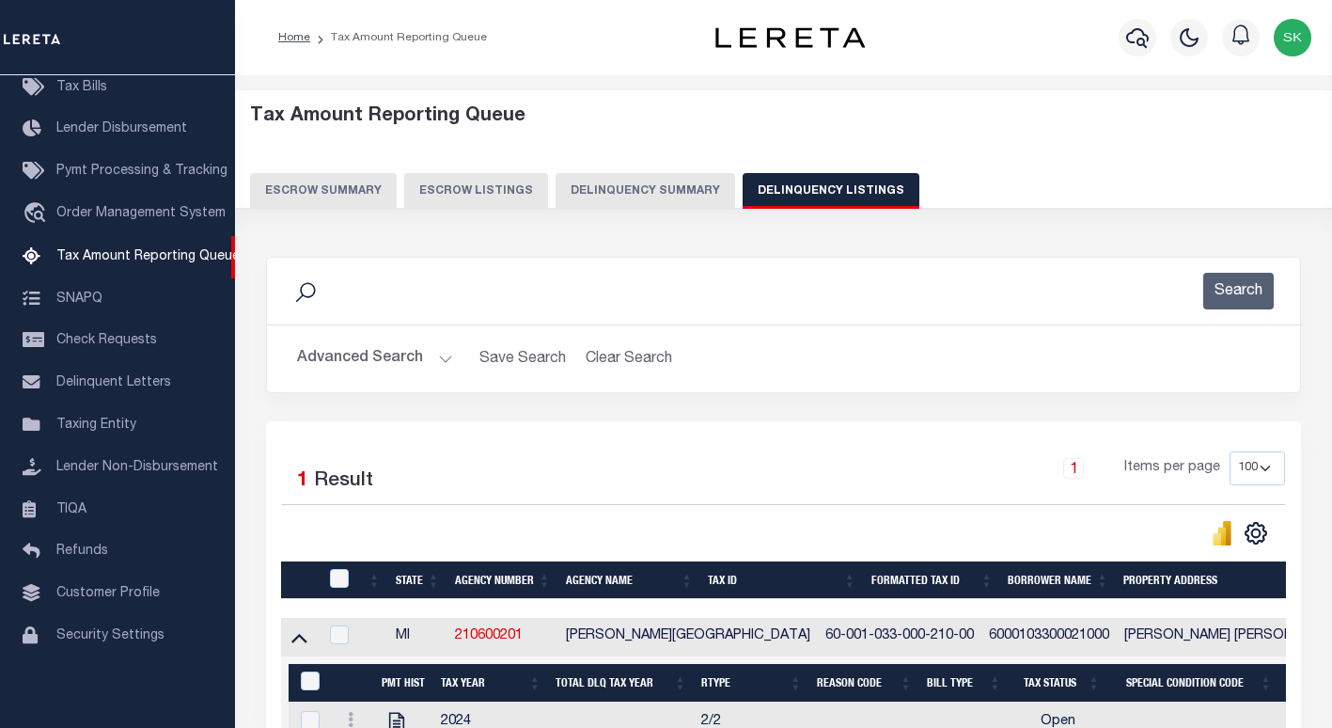
scroll to position [129, 0]
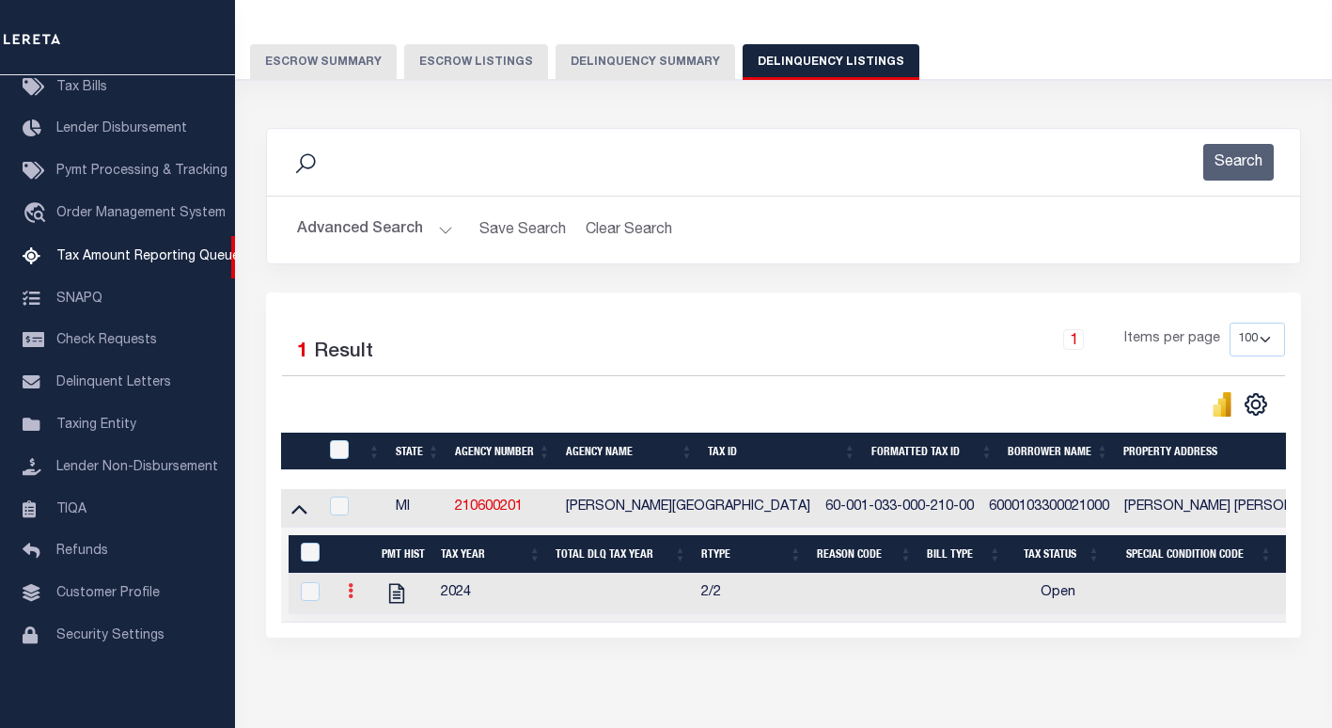
click at [348, 598] on icon at bounding box center [351, 590] width 6 height 15
click at [373, 630] on img "" at bounding box center [373, 621] width 19 height 19
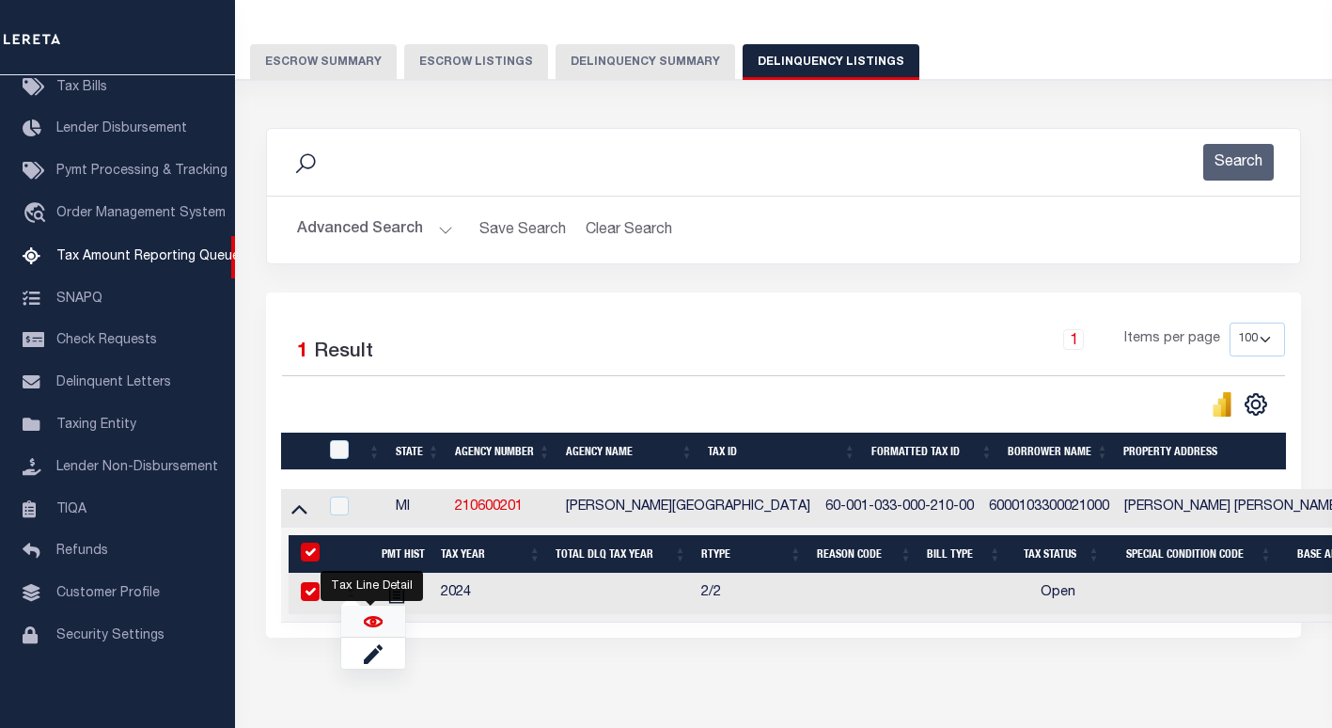
checkbox input "true"
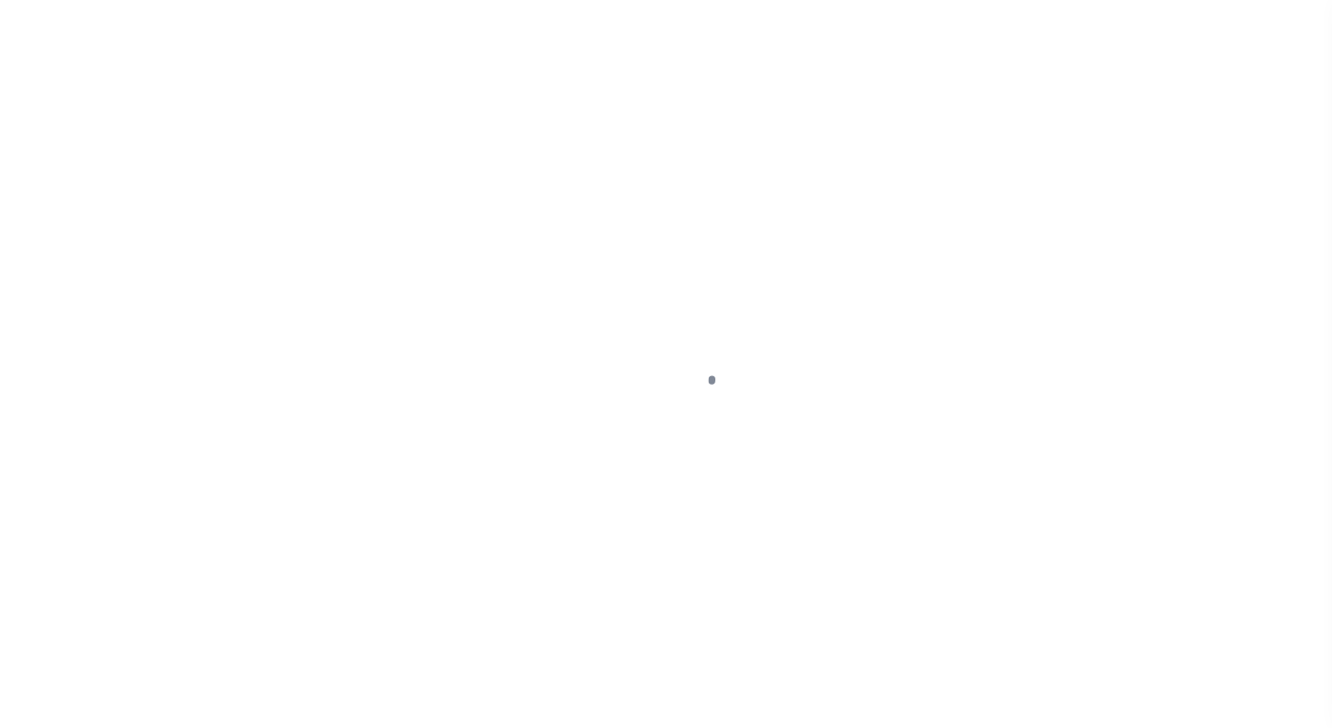
select select "OP2"
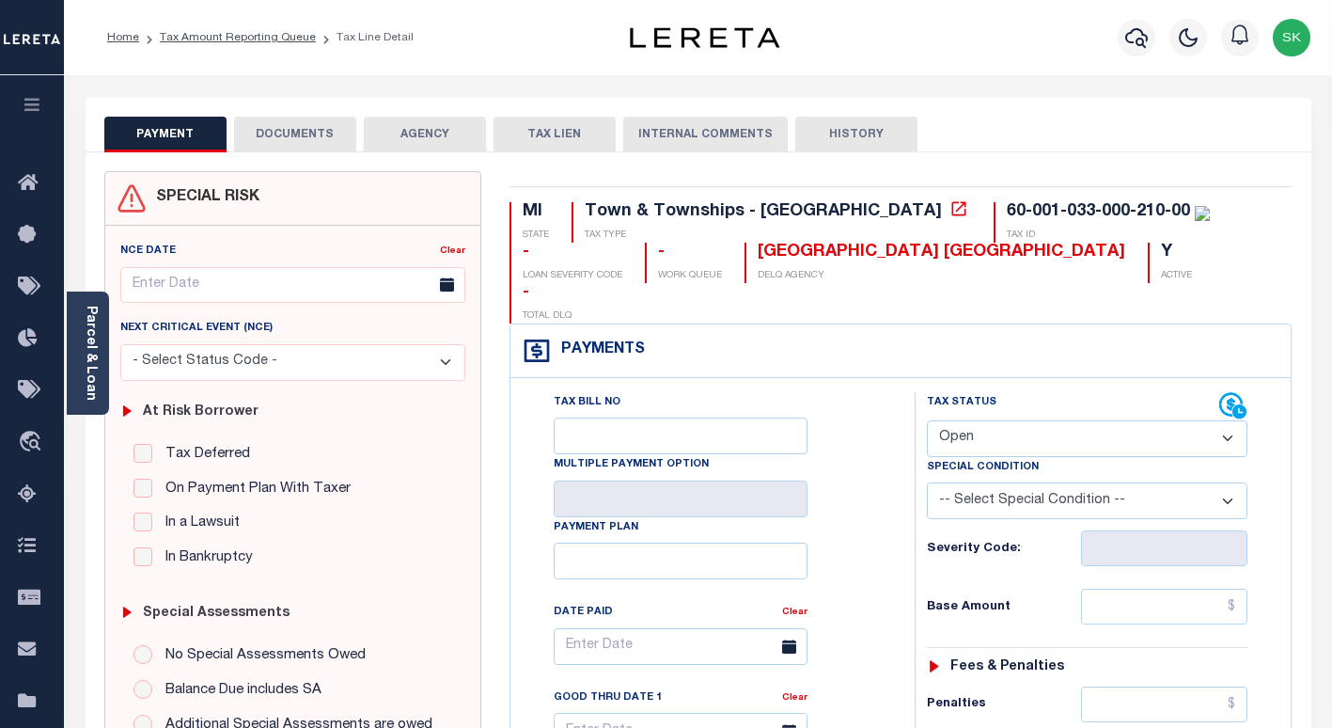
click at [881, 392] on div "Tax Bill No Multiple Payment Option Payment Plan Clear" at bounding box center [707, 655] width 357 height 527
click at [951, 215] on icon at bounding box center [958, 208] width 14 height 14
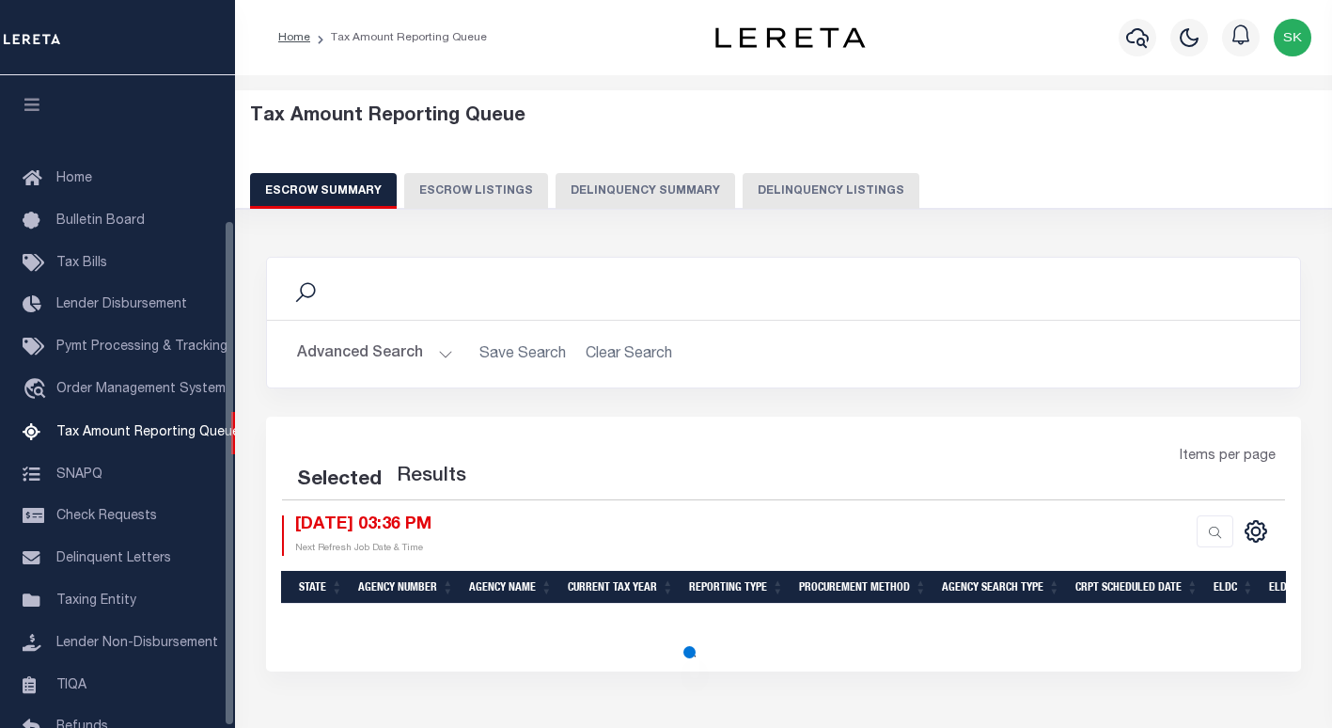
click at [845, 199] on button "Delinquency Listings" at bounding box center [831, 191] width 177 height 36
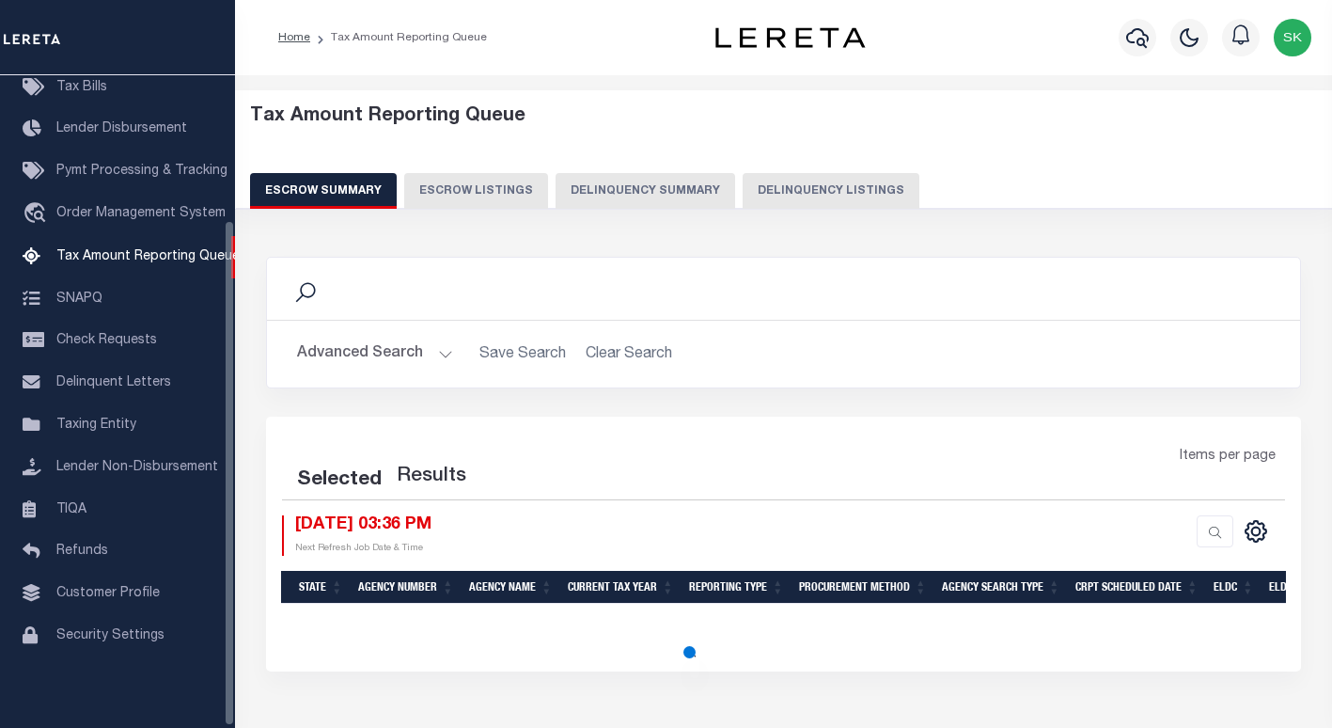
select select "100"
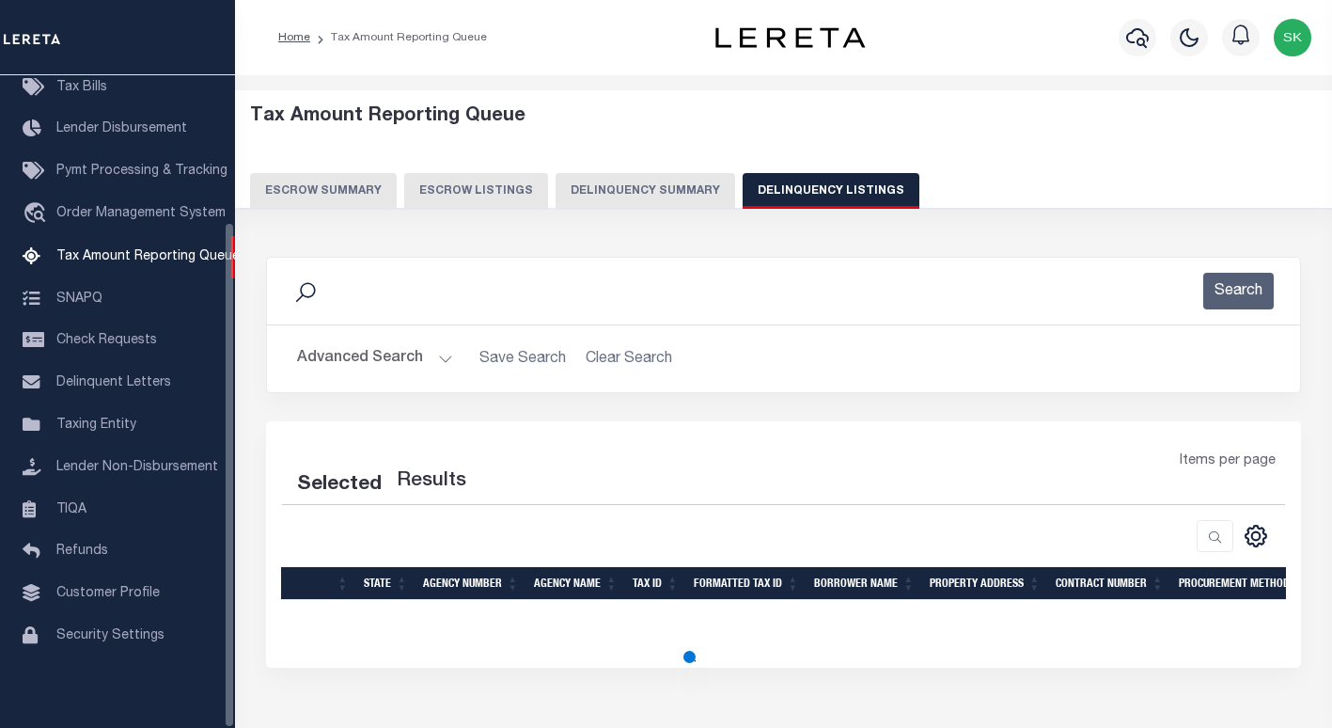
select select "100"
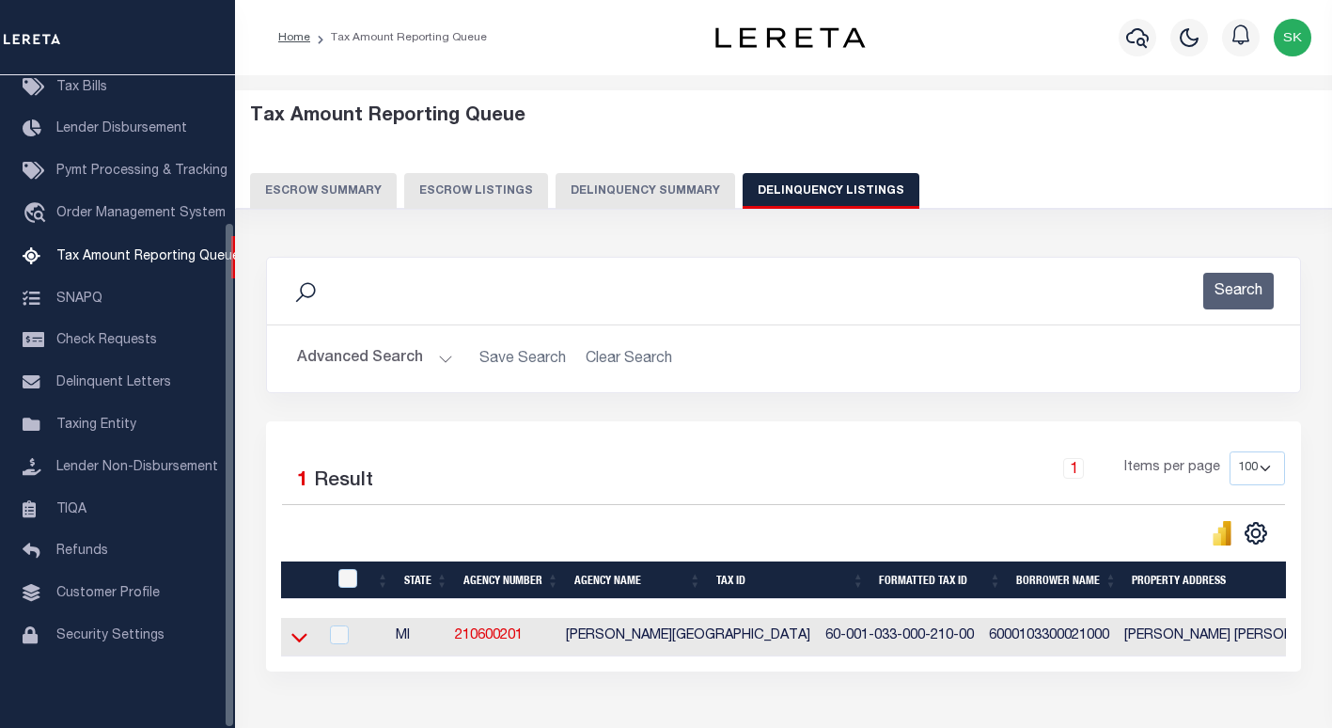
click at [302, 642] on icon at bounding box center [299, 638] width 16 height 9
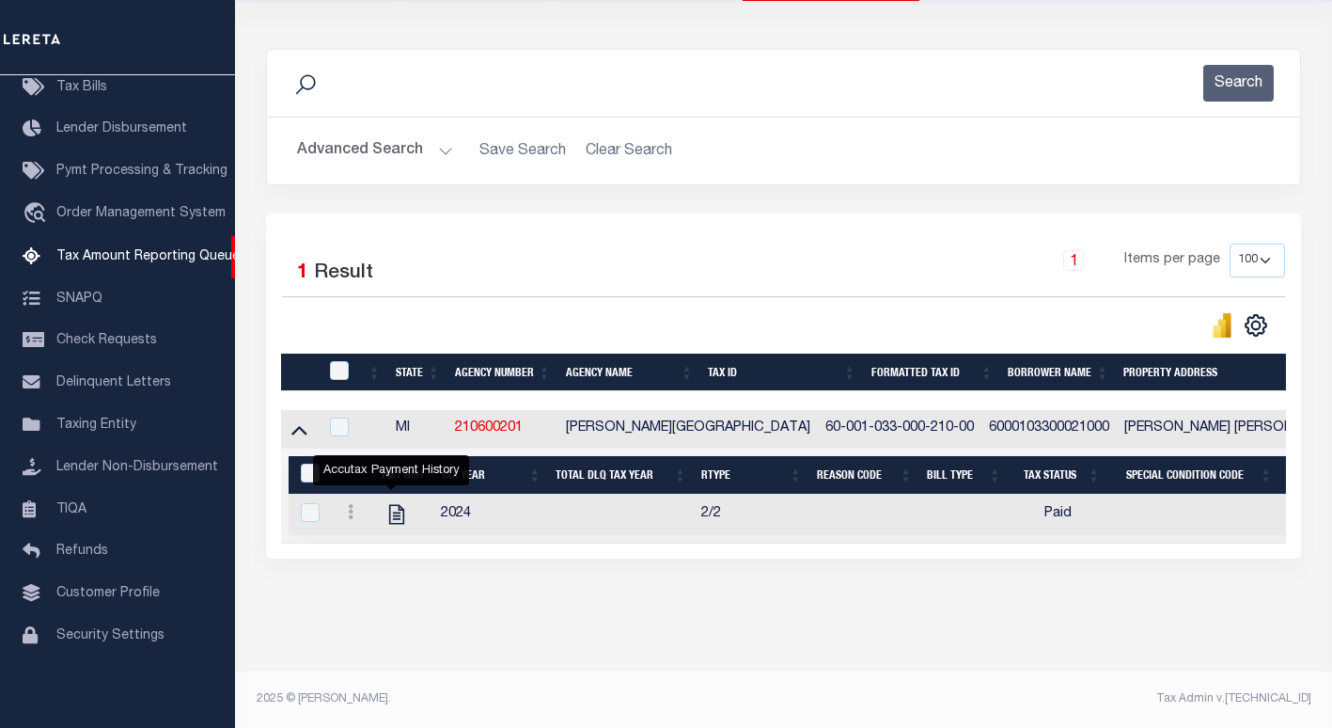
scroll to position [225, 0]
click at [340, 362] on input "checkbox" at bounding box center [339, 370] width 19 height 19
checkbox input "true"
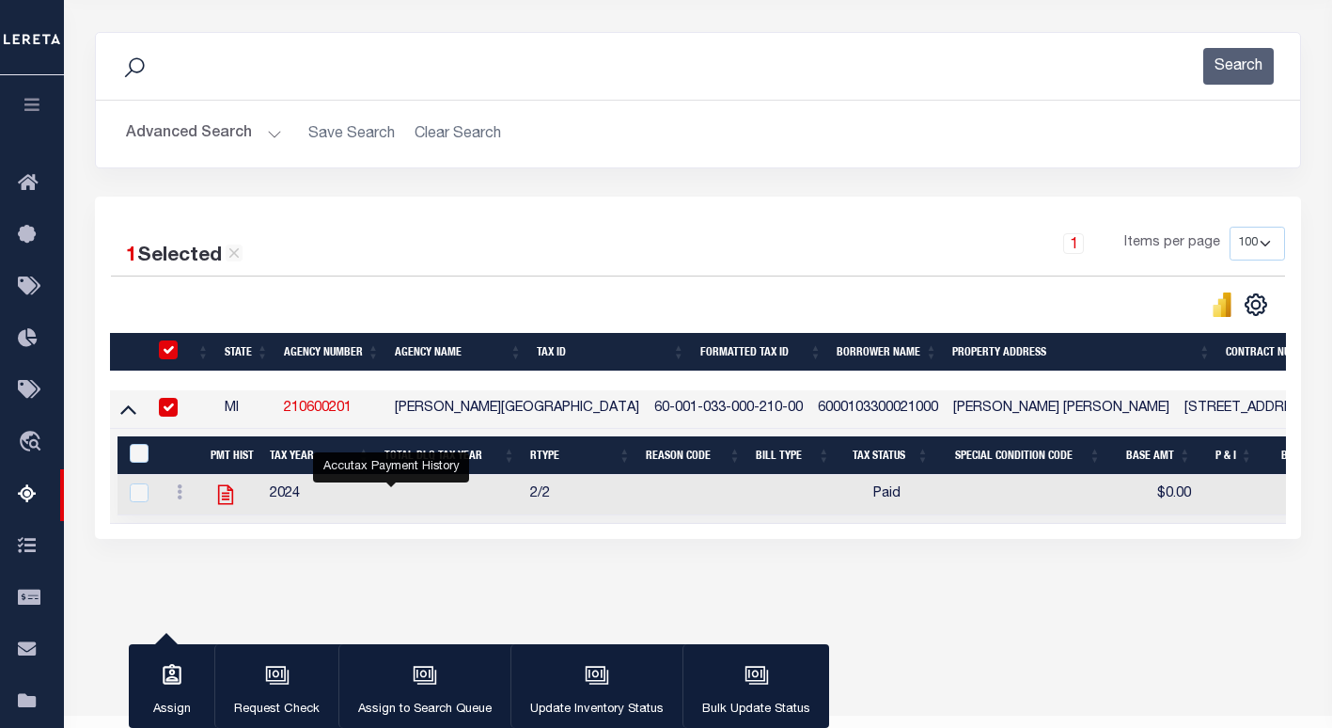
scroll to position [222, 0]
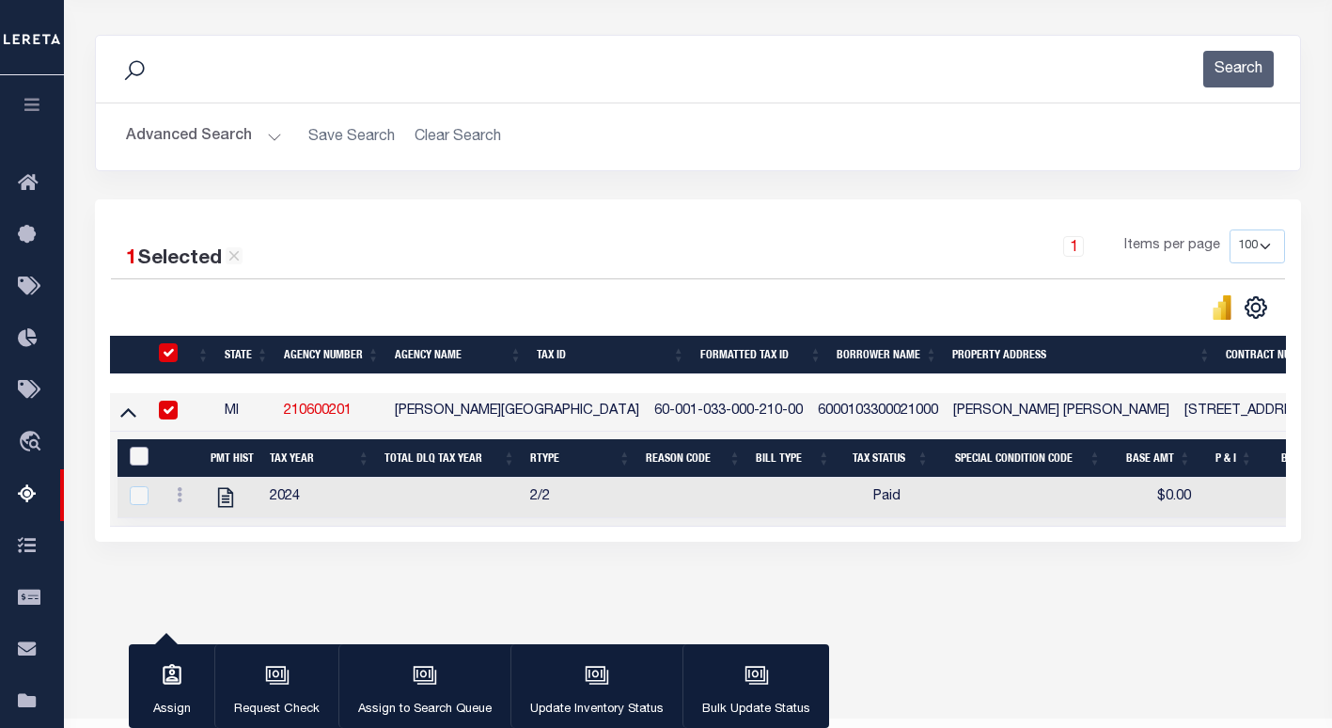
click at [139, 462] on input "&nbsp;" at bounding box center [139, 456] width 19 height 19
checkbox input "true"
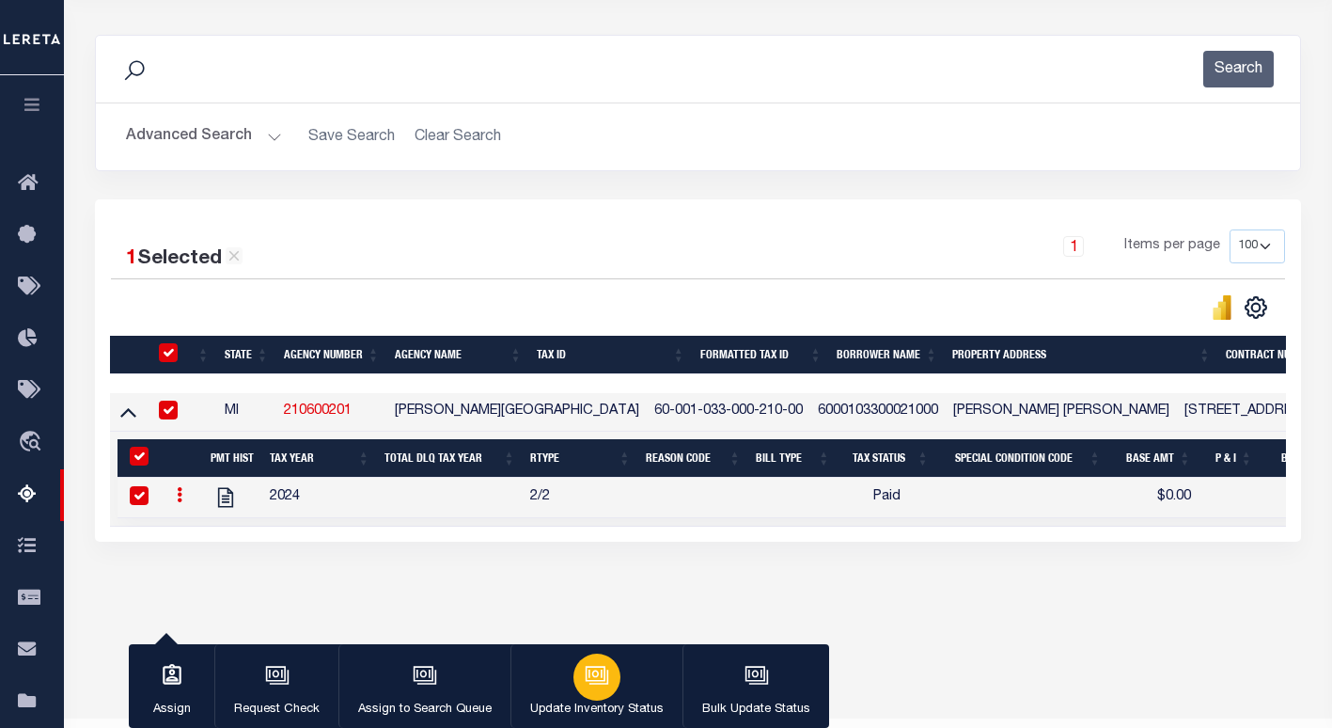
click at [589, 697] on div "button" at bounding box center [596, 676] width 47 height 47
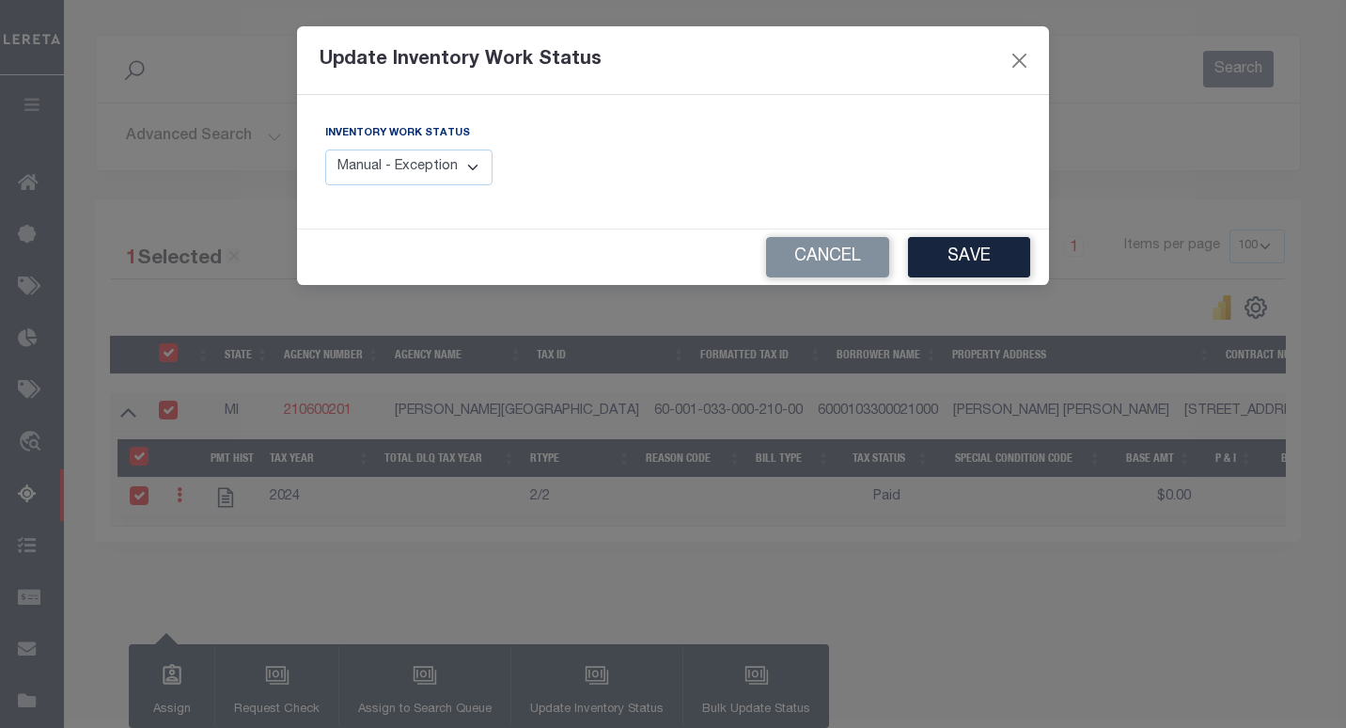
click at [417, 171] on select "Manual - Exception Pended - Awaiting Search Late Add Exception Completed" at bounding box center [408, 167] width 167 height 37
select select "4"
click at [325, 149] on select "Manual - Exception Pended - Awaiting Search Late Add Exception Completed" at bounding box center [408, 167] width 167 height 37
click at [927, 243] on button "Save" at bounding box center [969, 257] width 122 height 40
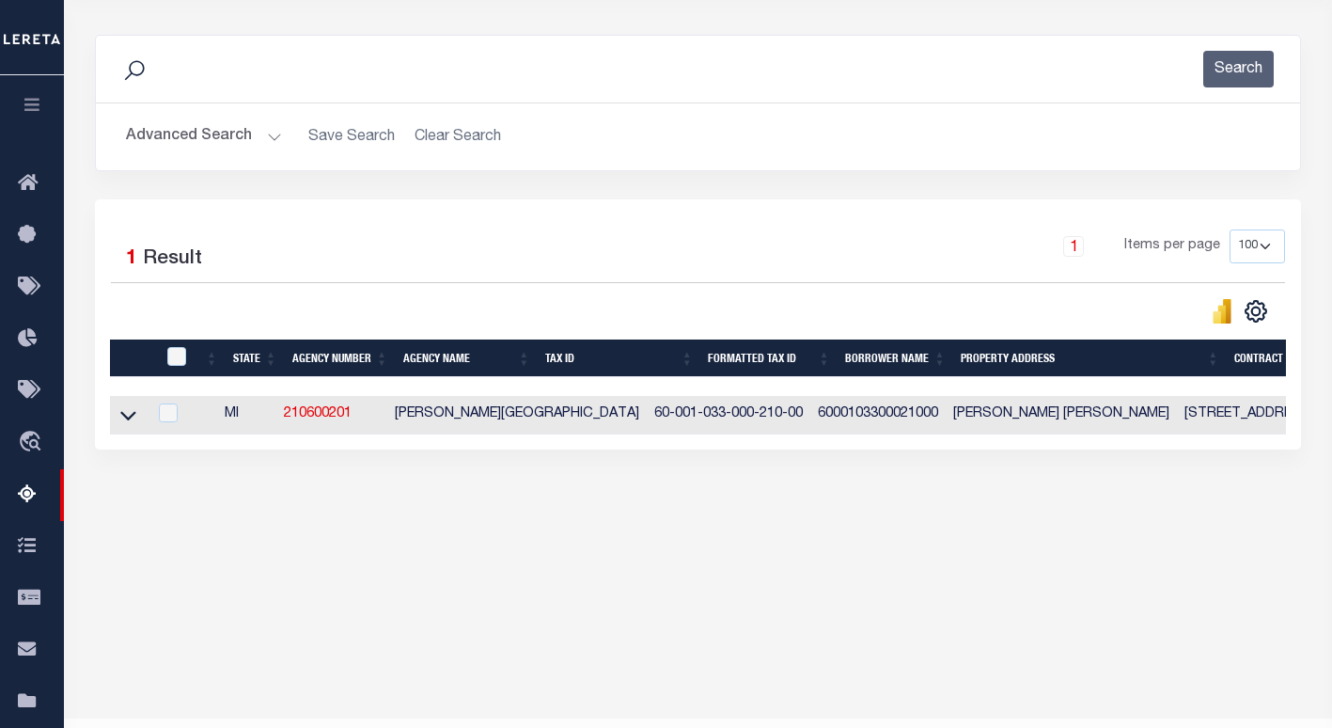
click at [219, 141] on button "Advanced Search" at bounding box center [204, 136] width 156 height 37
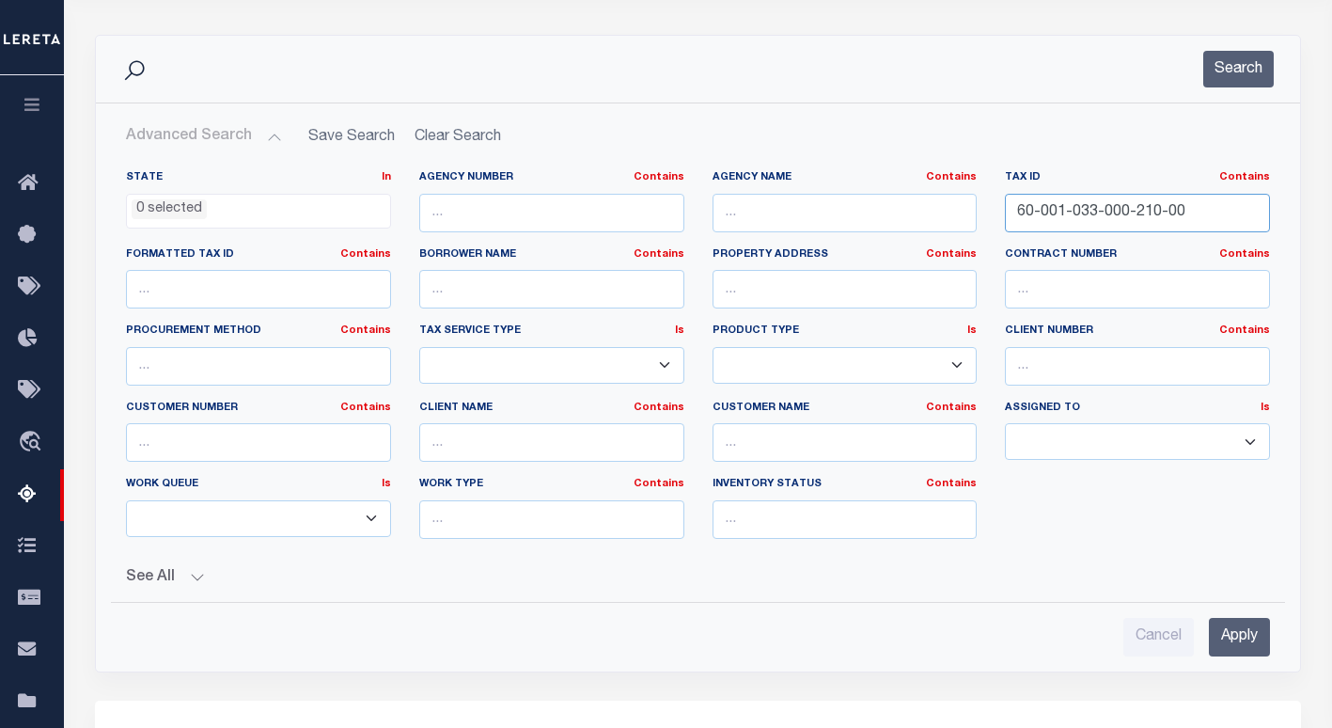
click at [1117, 219] on input "60-001-033-000-210-00" at bounding box center [1137, 213] width 265 height 39
click at [1119, 219] on input "60-001-033-000-210-00" at bounding box center [1137, 213] width 265 height 39
paste input "70-09-34-400-06"
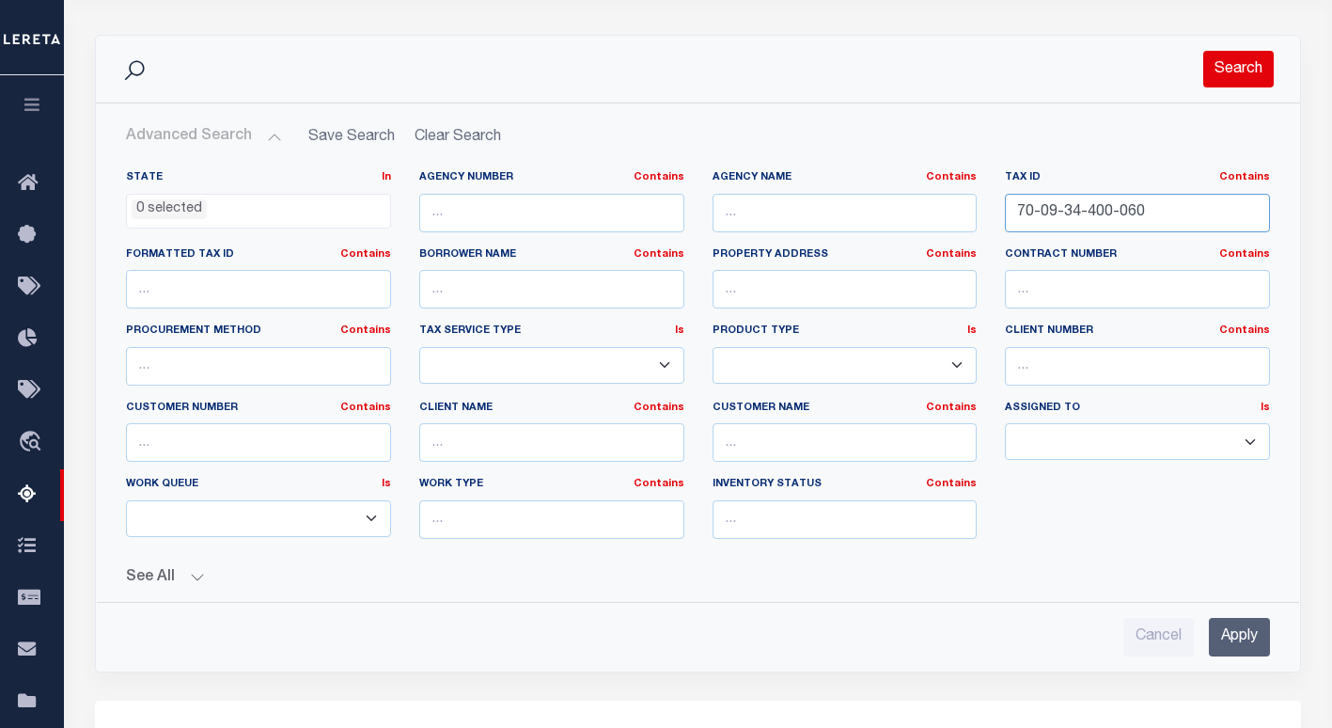
type input "70-09-34-400-060"
click at [1228, 65] on button "Search" at bounding box center [1238, 69] width 71 height 37
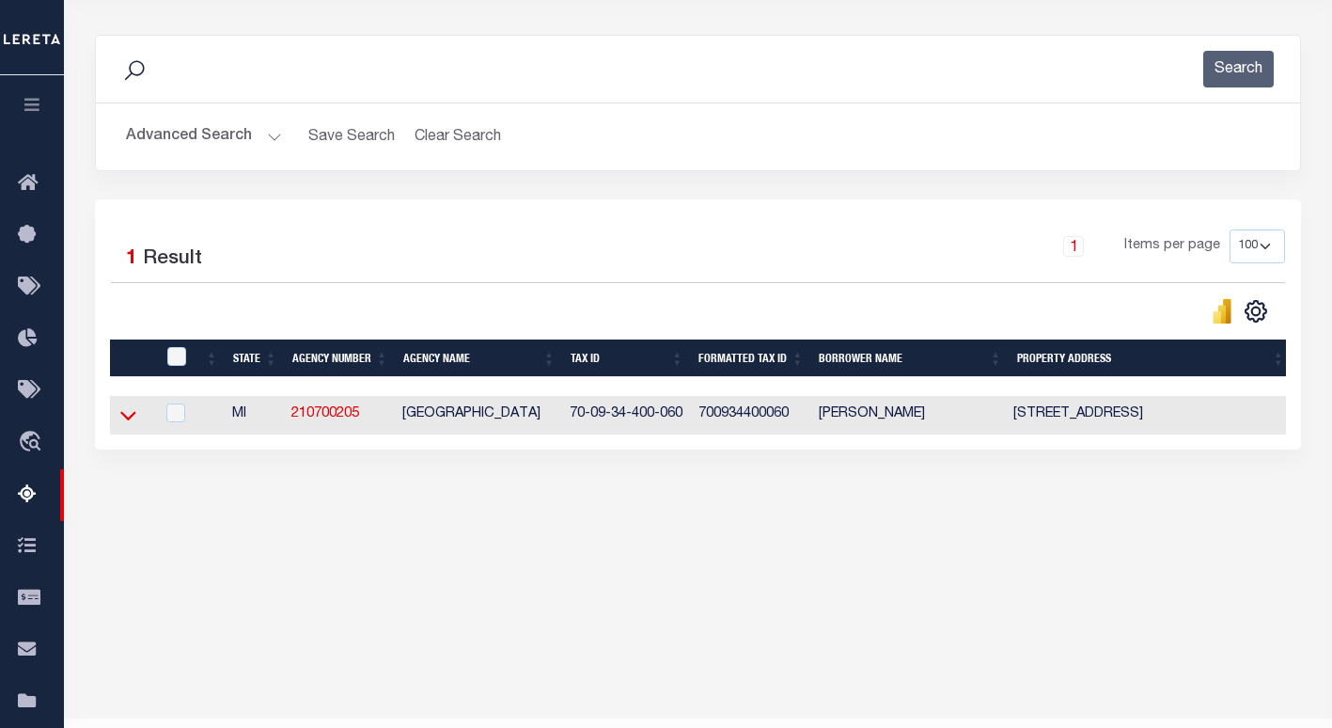
click at [128, 420] on icon at bounding box center [128, 415] width 16 height 20
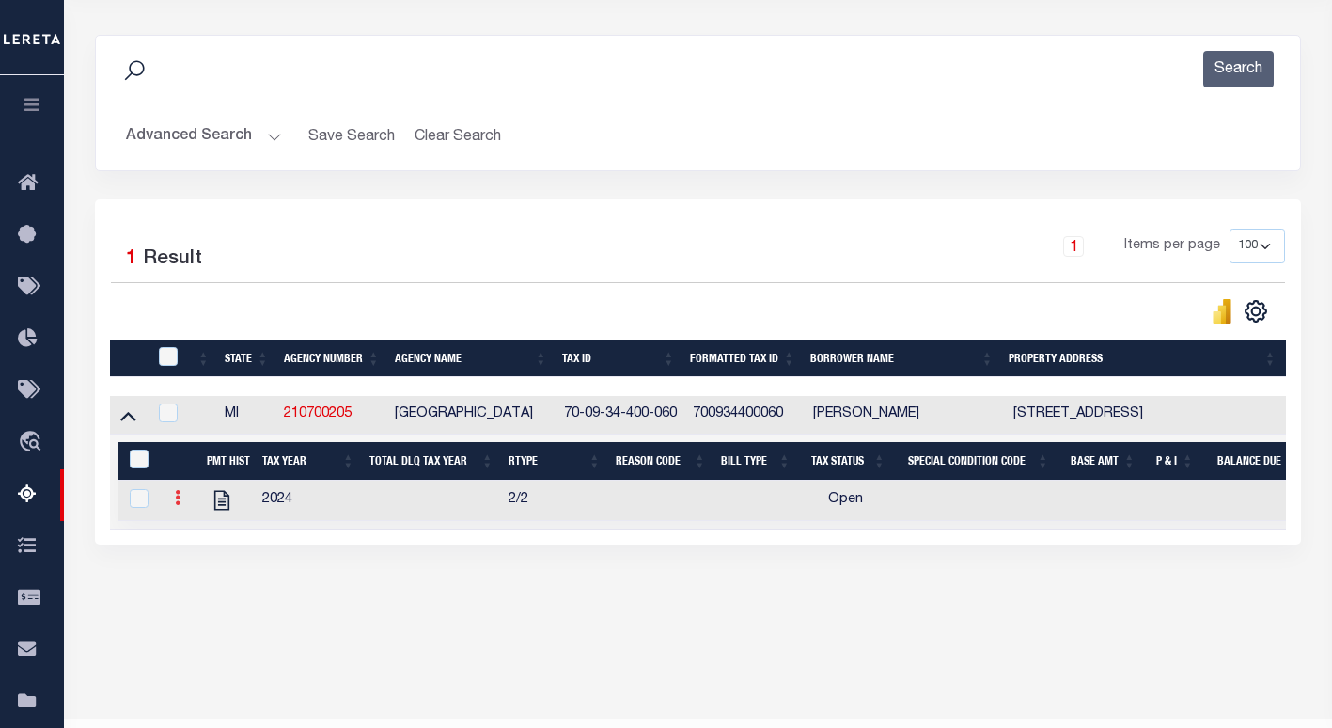
click at [177, 503] on icon at bounding box center [178, 497] width 6 height 15
click at [204, 531] on img "" at bounding box center [200, 528] width 19 height 19
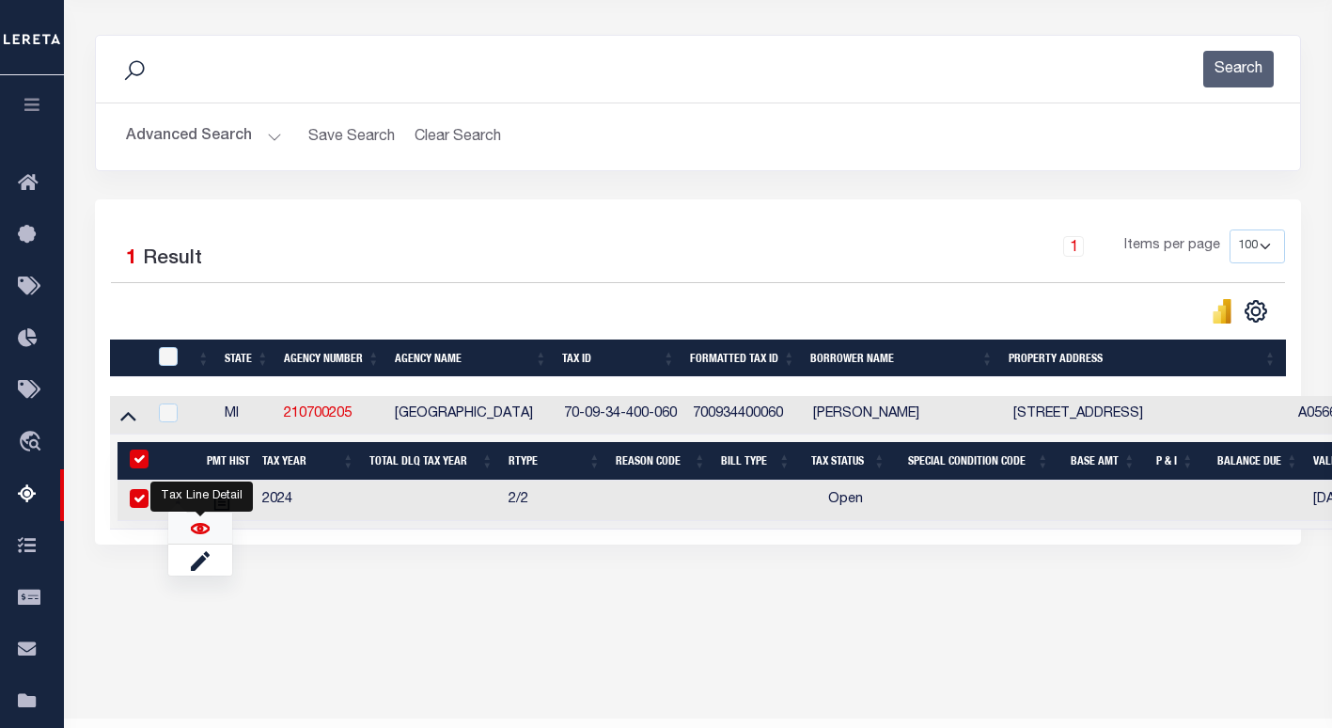
checkbox input "true"
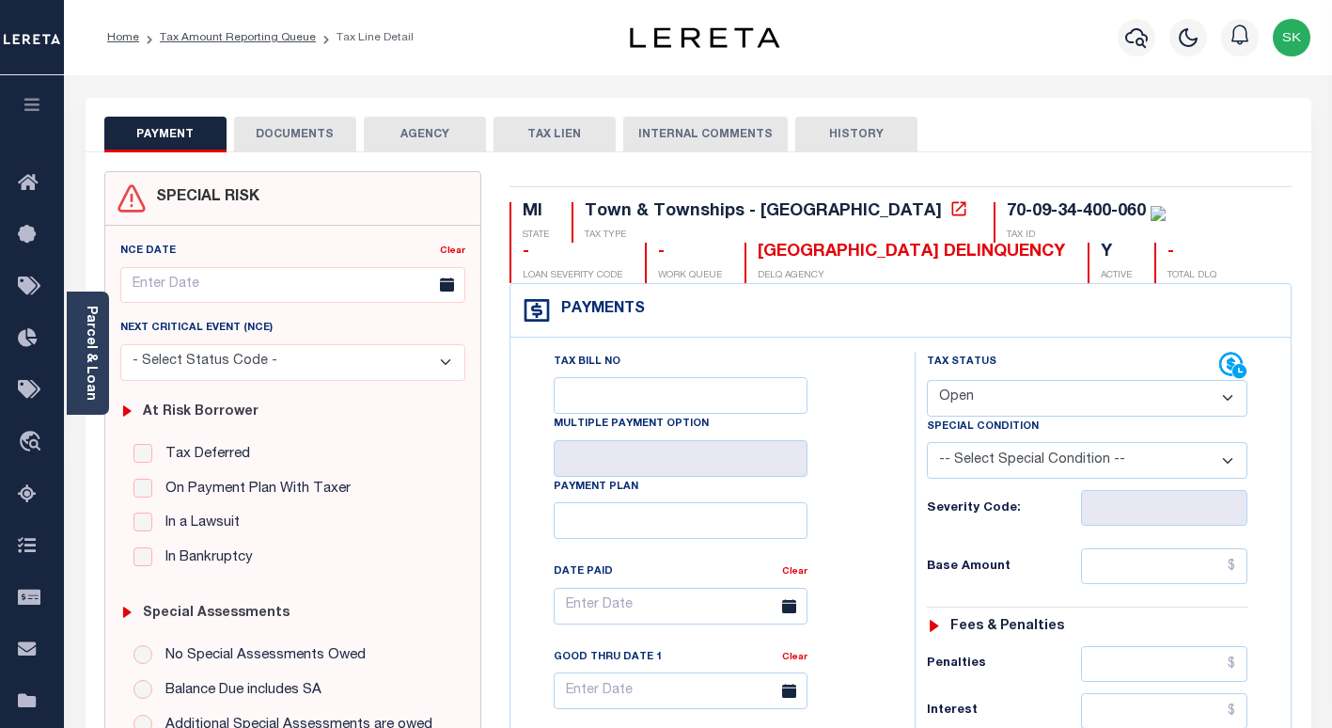
click at [863, 400] on div "Tax Bill No Multiple Payment Option Payment Plan Clear" at bounding box center [707, 615] width 357 height 527
click at [950, 212] on icon at bounding box center [959, 208] width 19 height 19
click at [1007, 213] on div "70-09-34-400-060" at bounding box center [1076, 211] width 139 height 17
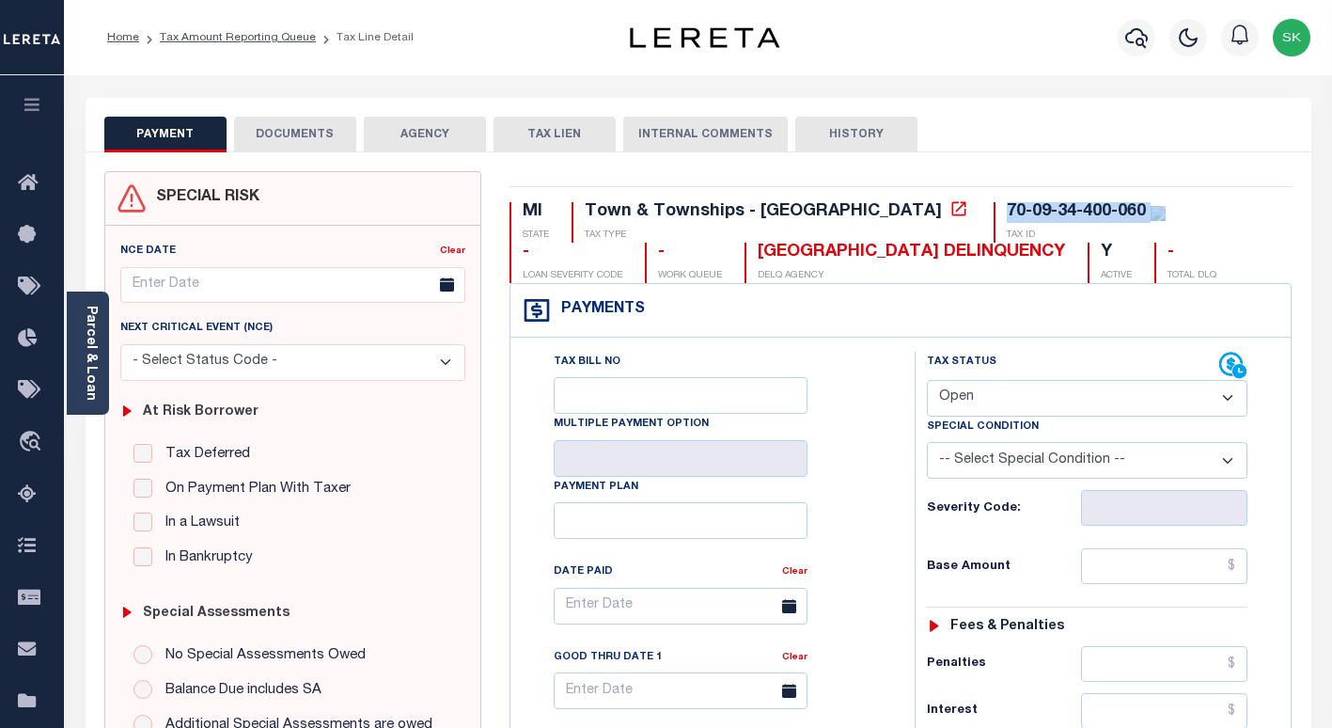
copy div "70-09-34-400-060"
click at [992, 395] on select "- Select Status Code - Open Due/Unpaid Paid Incomplete No Tax Due Internal Refu…" at bounding box center [1087, 398] width 321 height 37
select select "PYD"
click at [927, 381] on select "- Select Status Code - Open Due/Unpaid Paid Incomplete No Tax Due Internal Refu…" at bounding box center [1087, 398] width 321 height 37
type input "[DATE]"
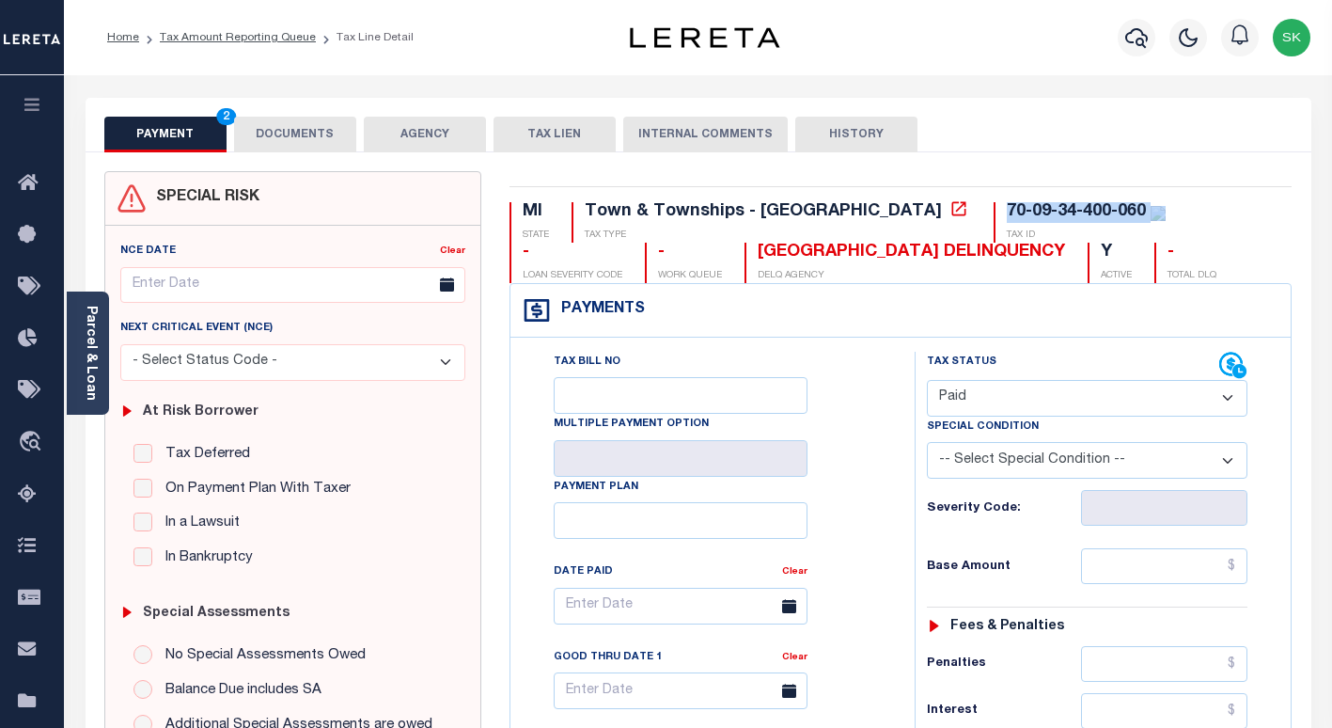
drag, startPoint x: 867, startPoint y: 479, endPoint x: 975, endPoint y: 530, distance: 119.8
click at [876, 480] on div "Tax Bill No Multiple Payment Option Payment Plan Clear" at bounding box center [707, 615] width 357 height 527
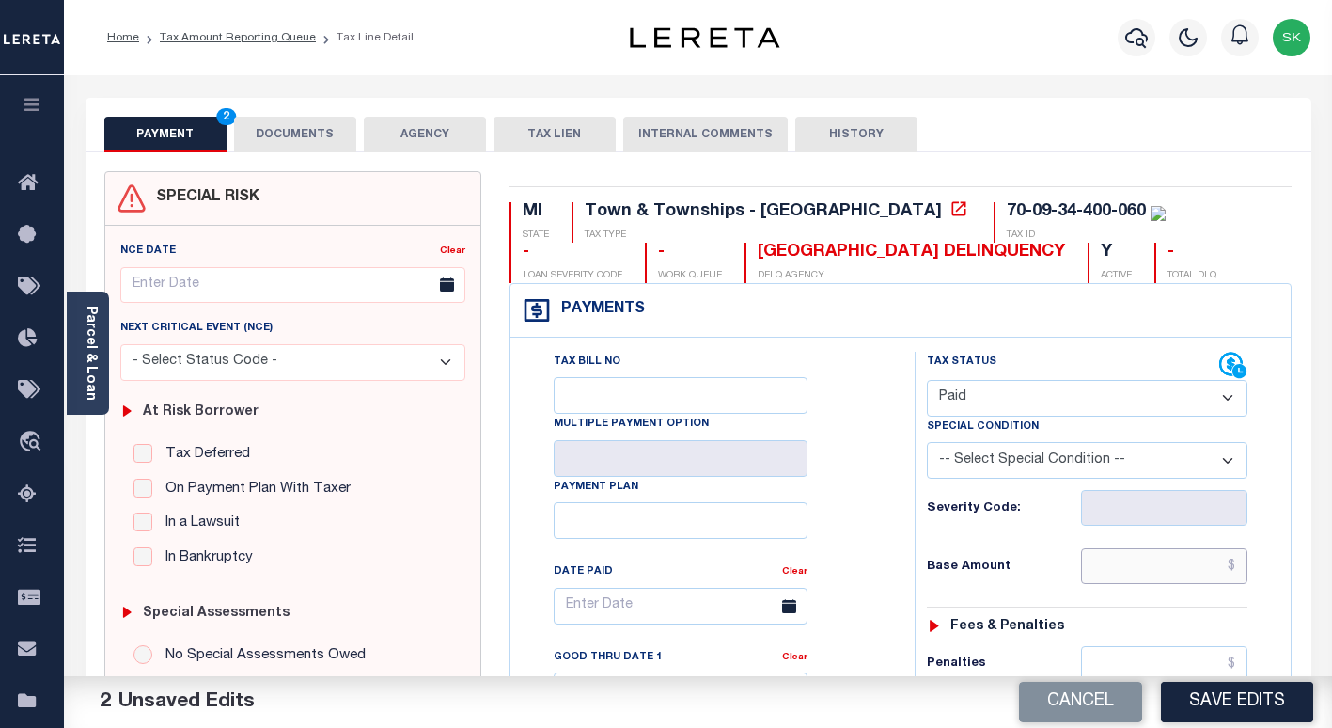
click at [1135, 567] on input "text" at bounding box center [1164, 566] width 166 height 36
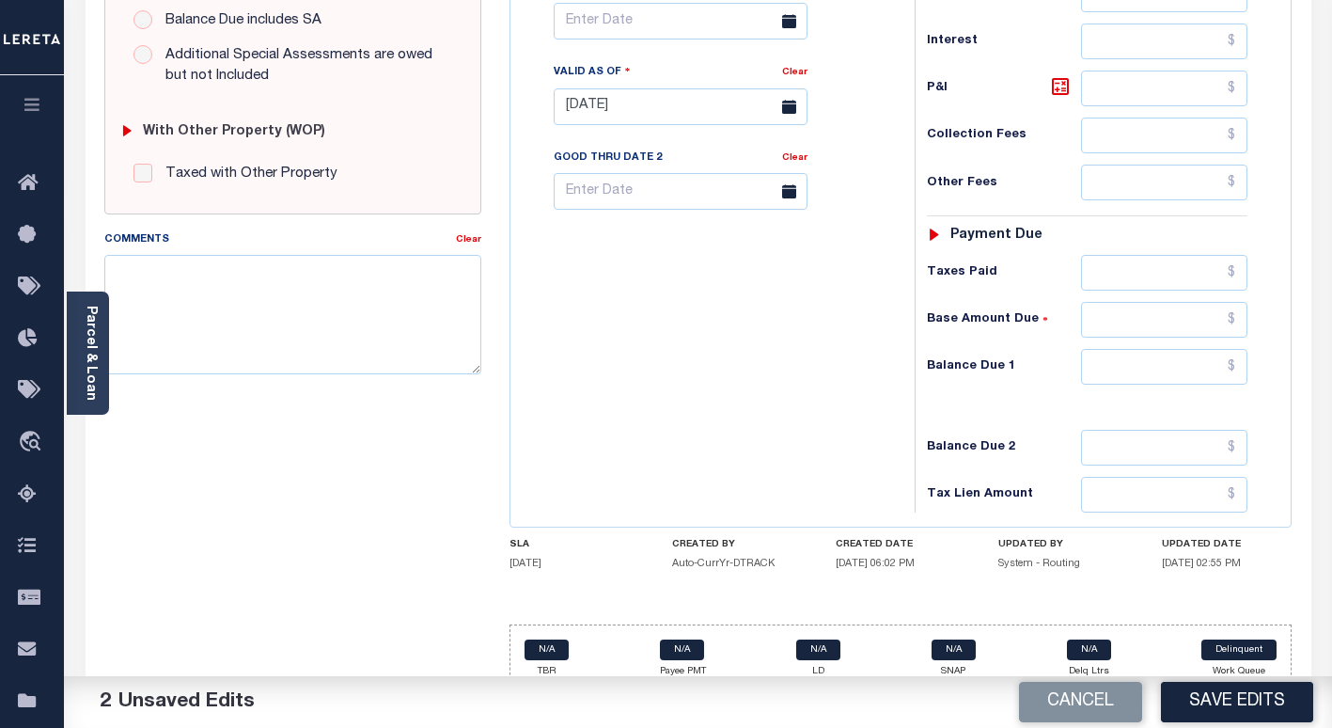
scroll to position [697, 0]
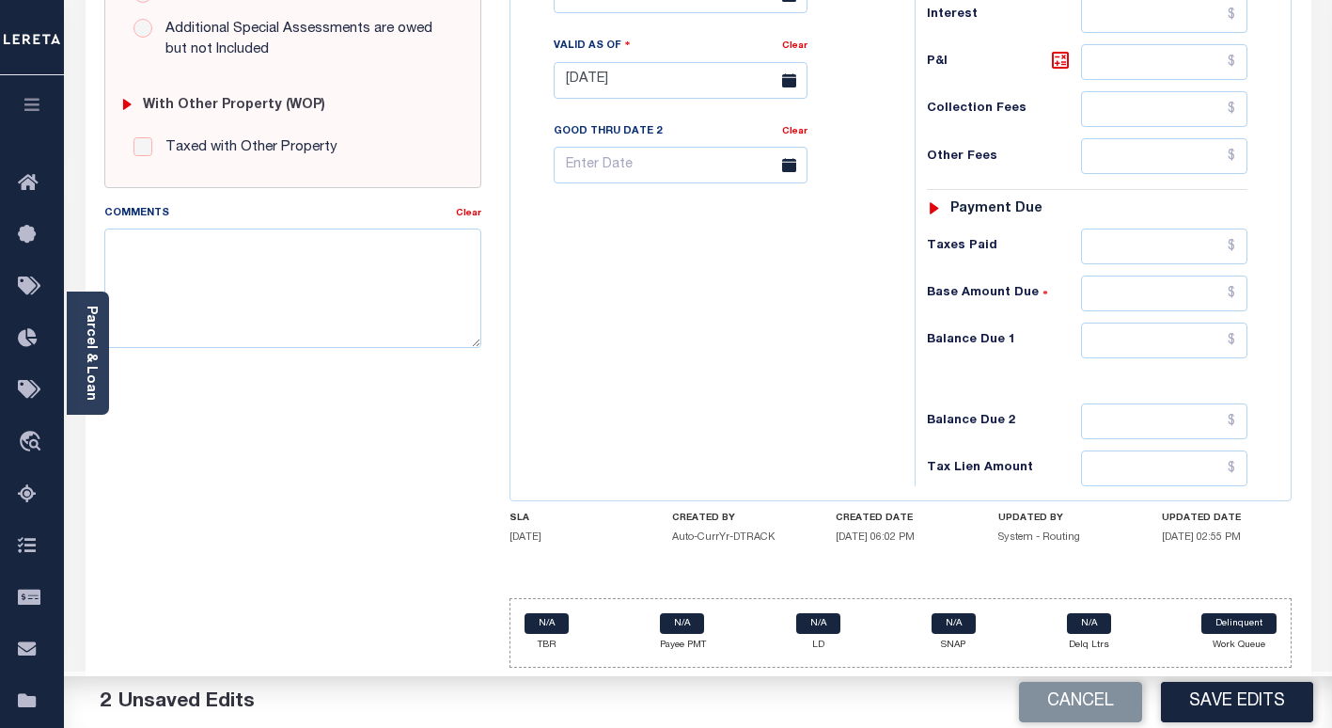
type input "$0.00"
click at [1160, 352] on input "text" at bounding box center [1164, 340] width 166 height 36
type input "$0.00"
click at [730, 316] on div "Tax Bill No Multiple Payment Option Payment Plan Clear" at bounding box center [707, 71] width 385 height 830
click at [306, 250] on textarea "Comments" at bounding box center [292, 287] width 377 height 118
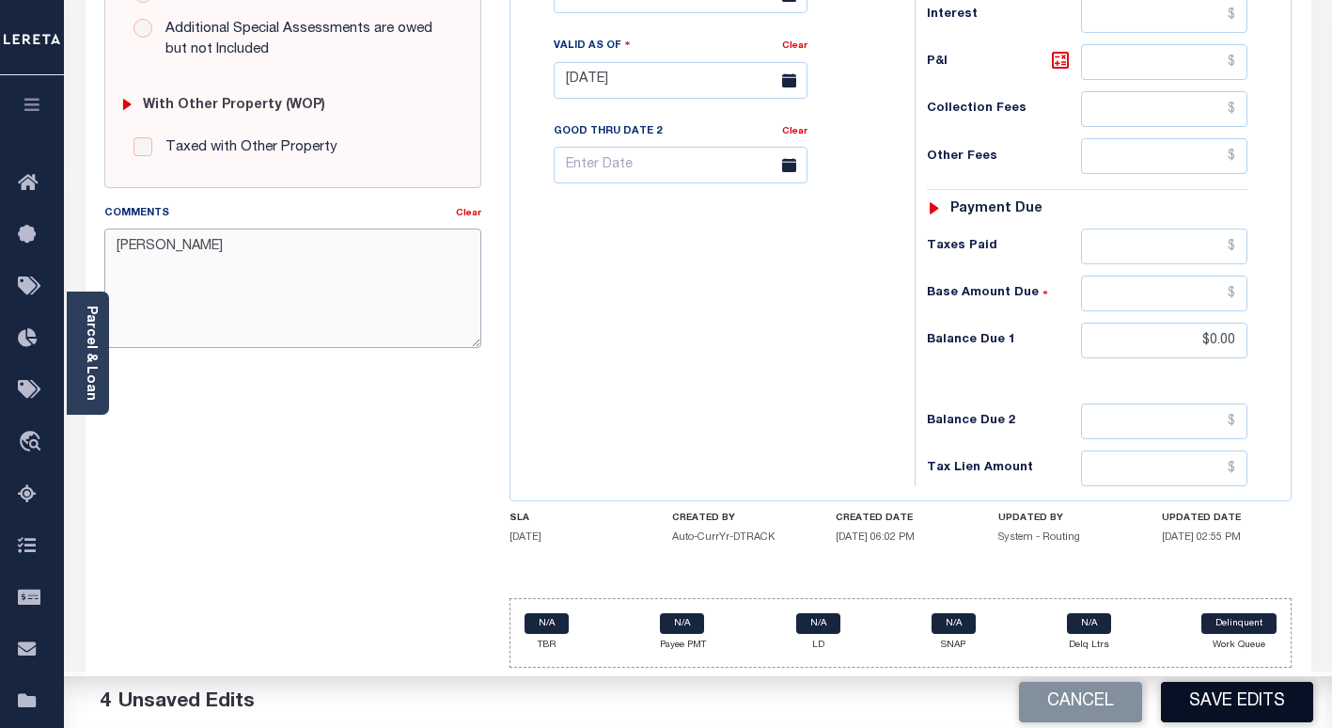
type textarea "[PERSON_NAME]"
click at [1233, 701] on button "Save Edits" at bounding box center [1237, 702] width 152 height 40
checkbox input "false"
type input "$0"
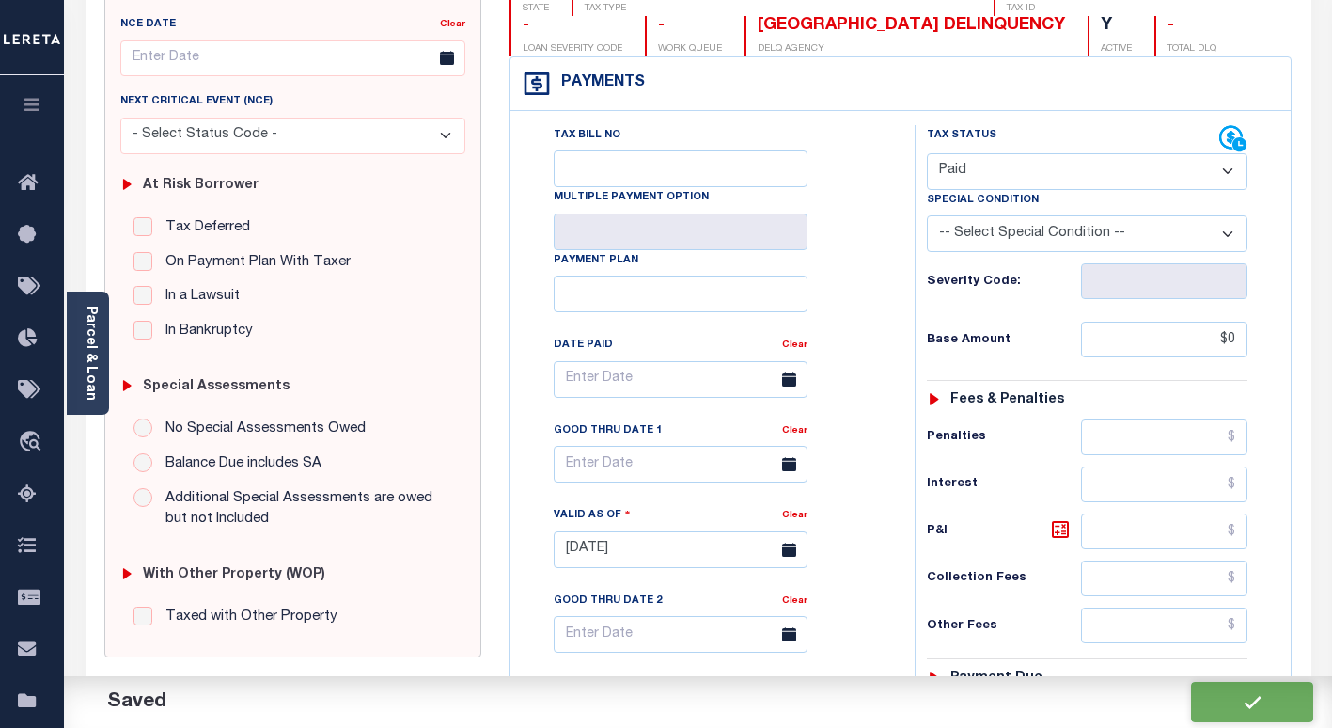
scroll to position [0, 0]
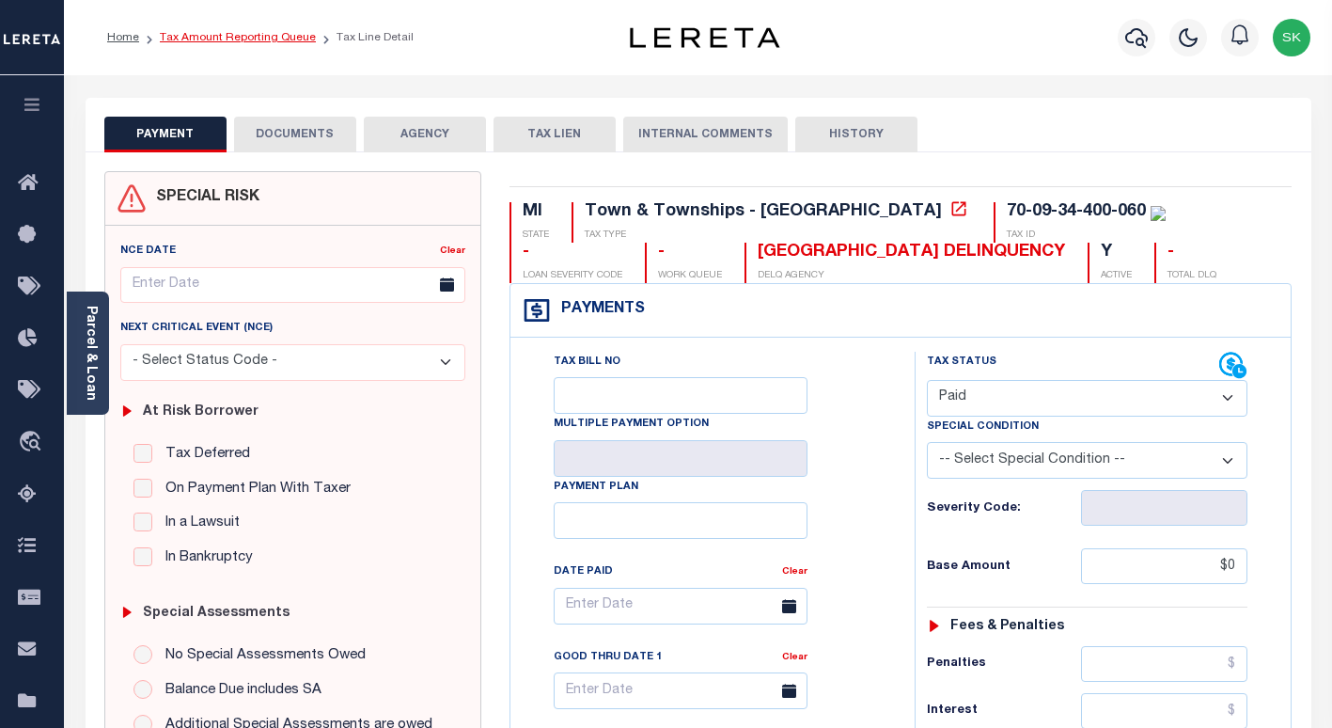
click at [242, 35] on link "Tax Amount Reporting Queue" at bounding box center [238, 37] width 156 height 11
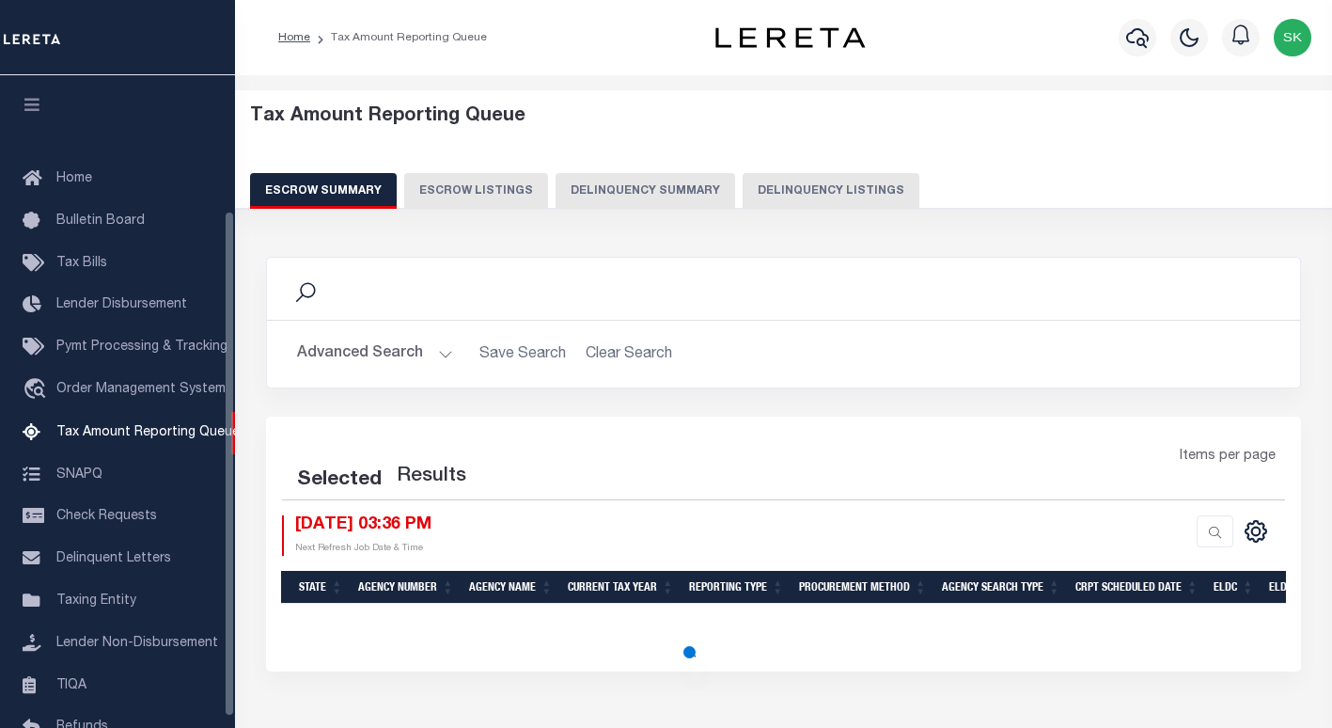
select select "100"
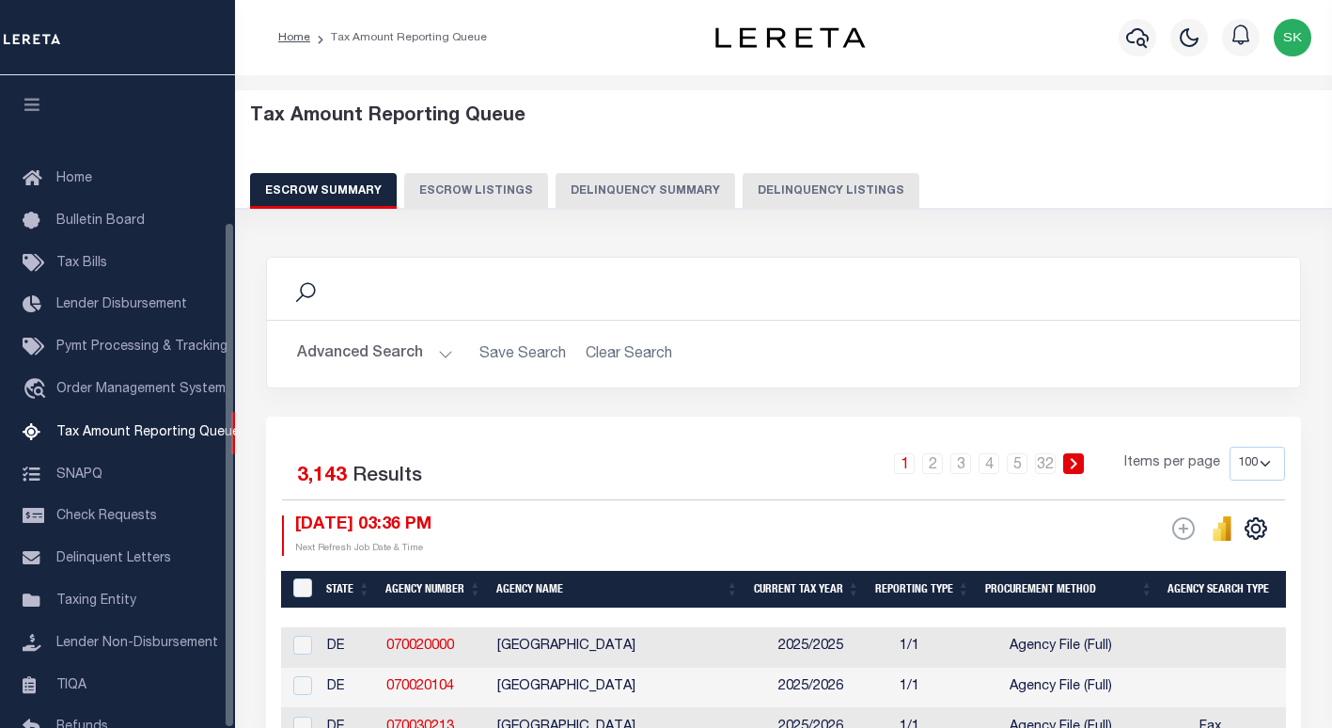
scroll to position [188, 0]
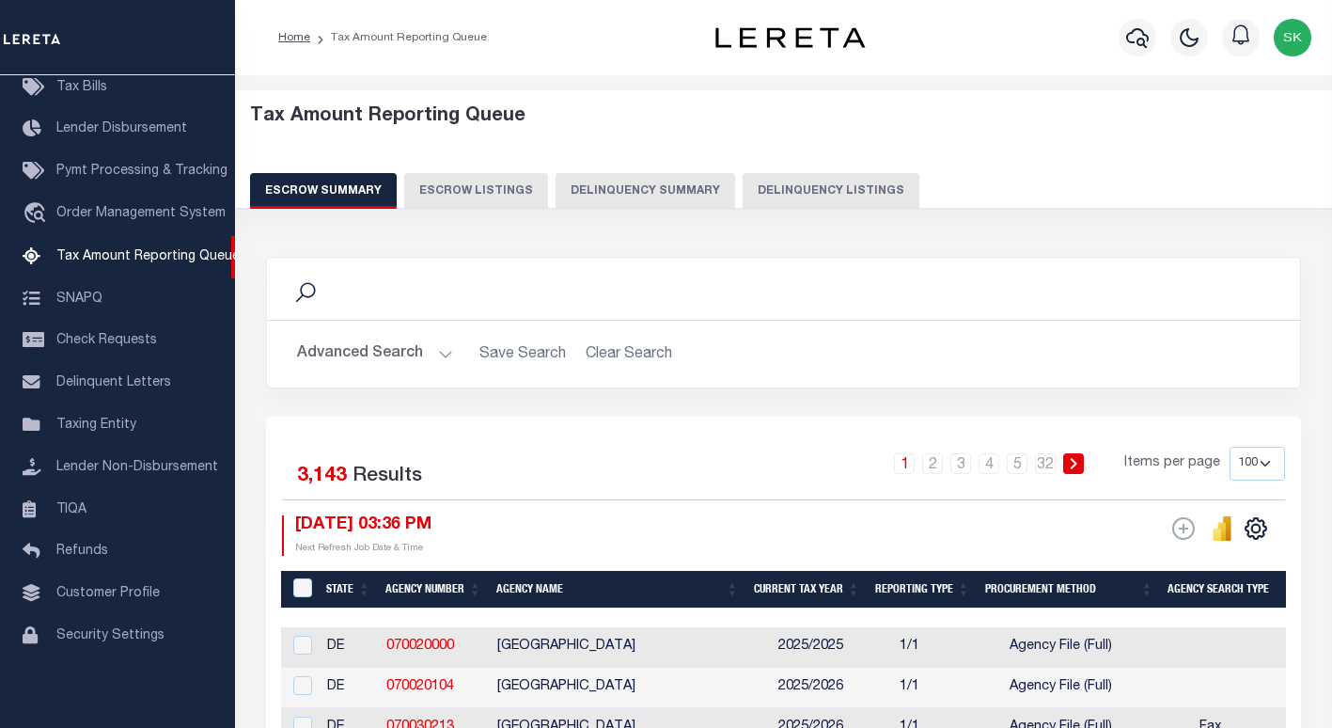
click at [847, 185] on button "Delinquency Listings" at bounding box center [831, 191] width 177 height 36
select select "100"
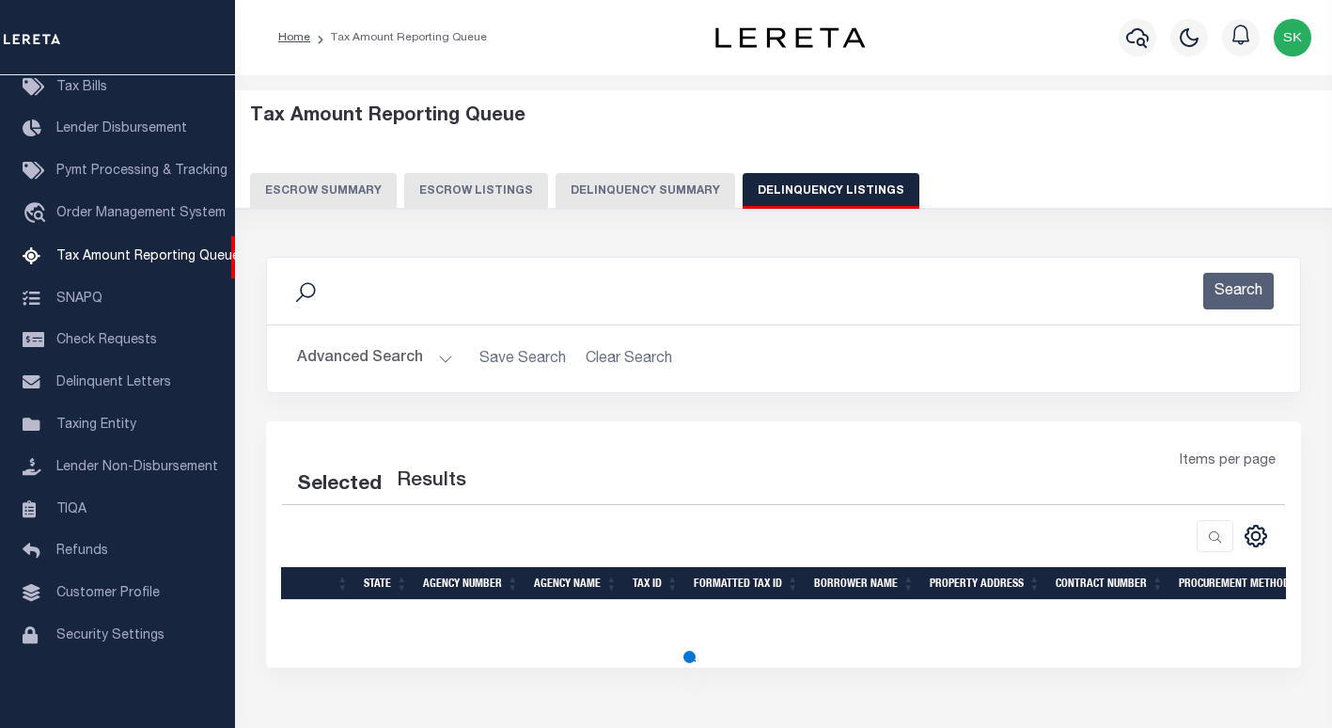
select select "100"
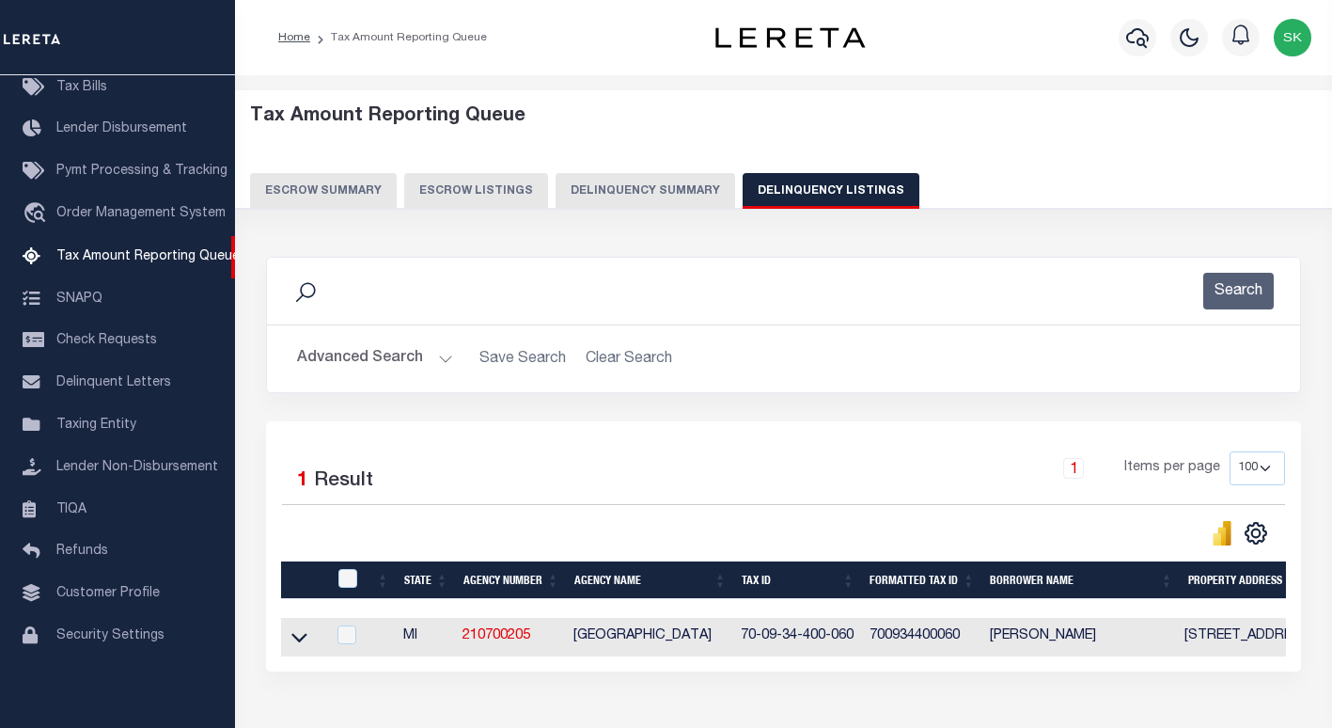
drag, startPoint x: 295, startPoint y: 643, endPoint x: 410, endPoint y: 482, distance: 197.5
click at [295, 643] on icon at bounding box center [299, 637] width 16 height 20
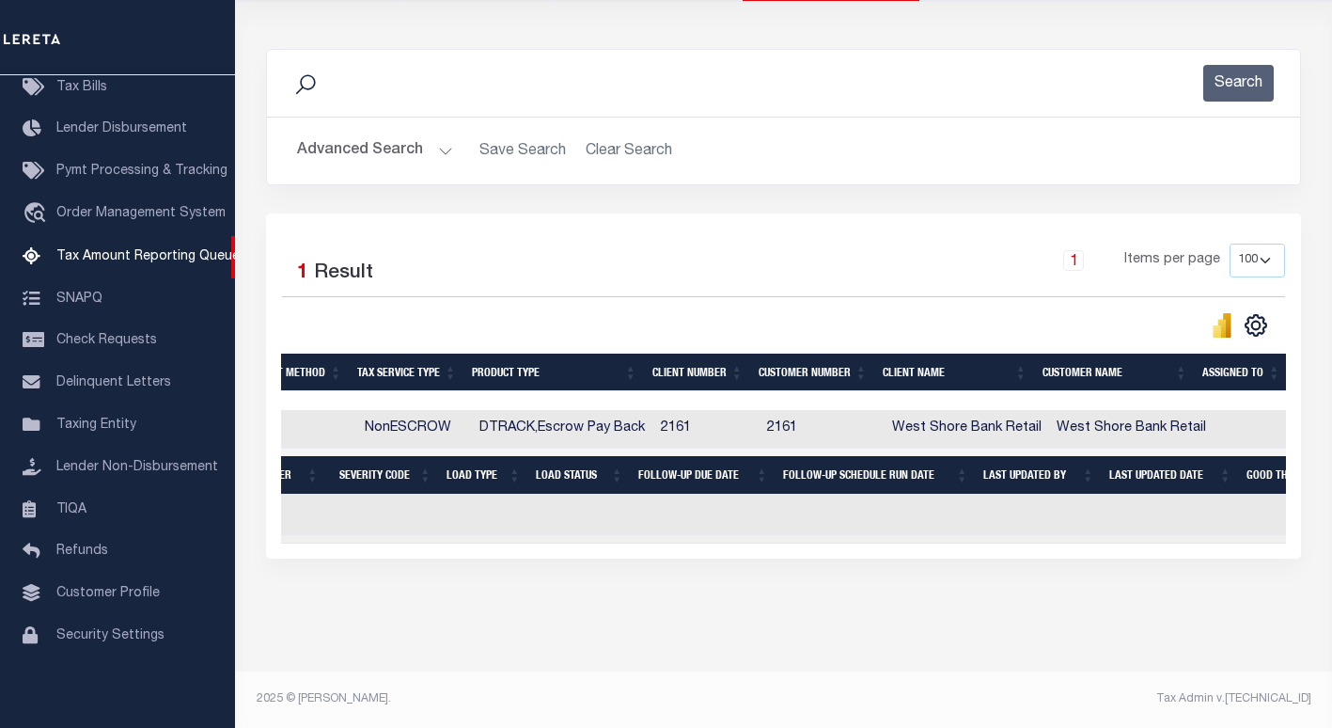
scroll to position [0, 0]
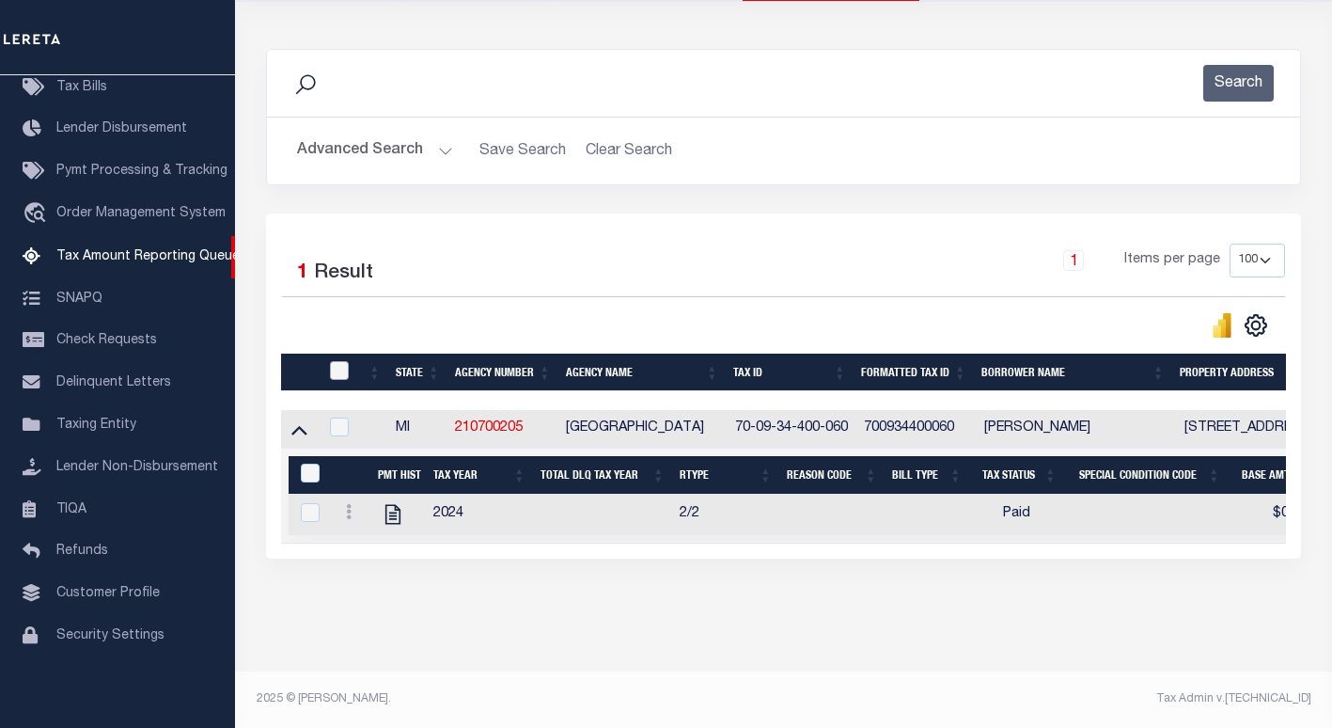
click at [347, 361] on input "checkbox" at bounding box center [339, 370] width 19 height 19
checkbox input "true"
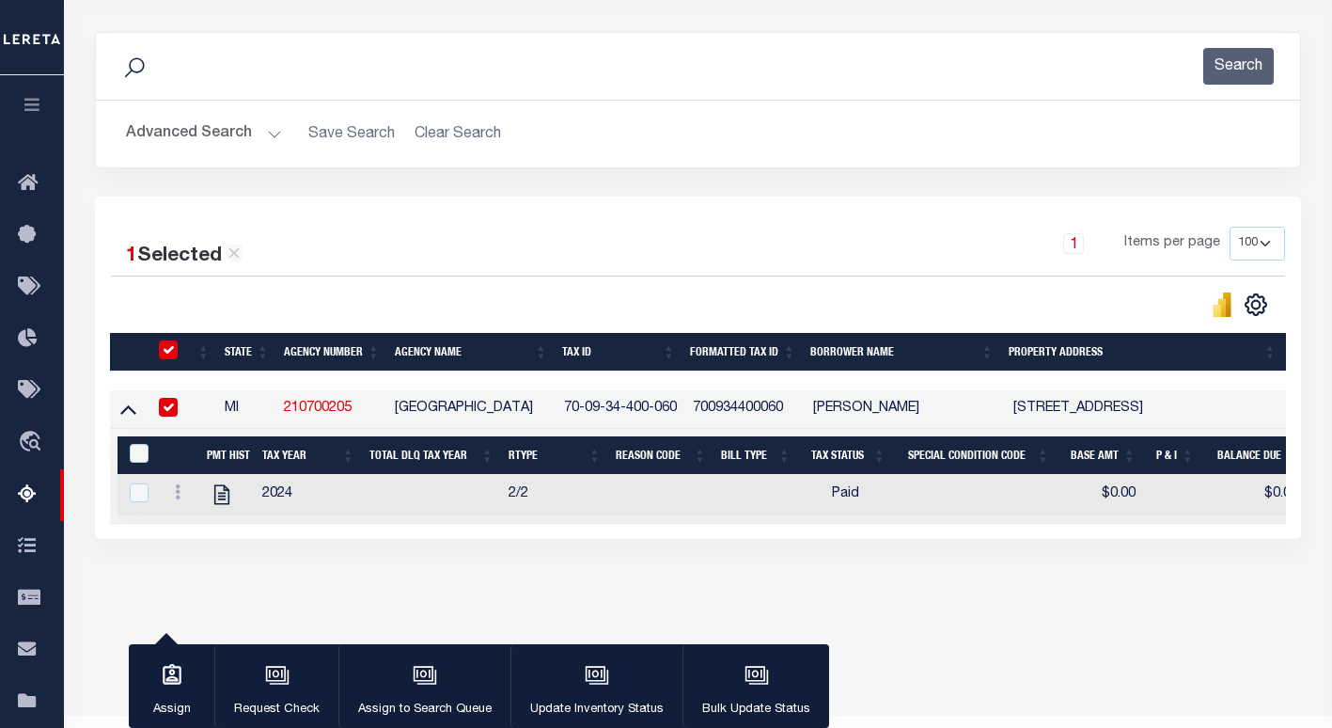
scroll to position [222, 0]
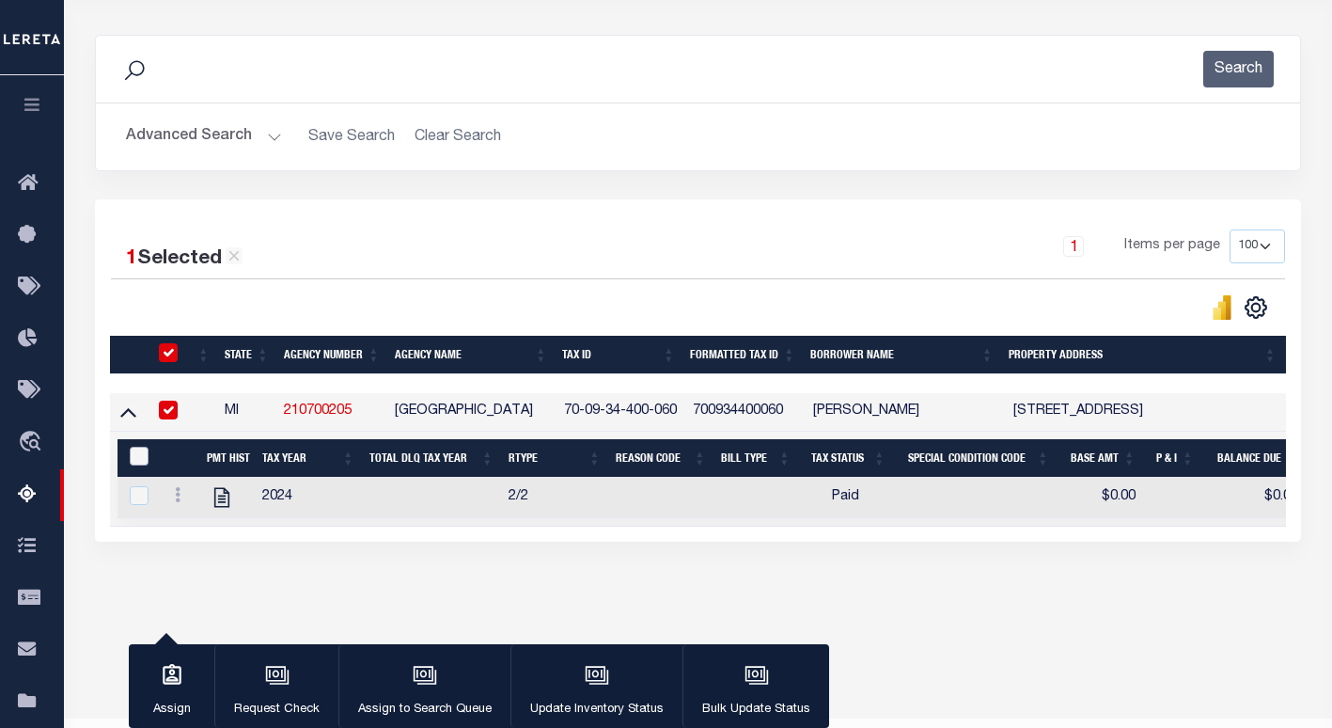
click at [145, 456] on input "&nbsp;" at bounding box center [139, 456] width 19 height 19
checkbox input "true"
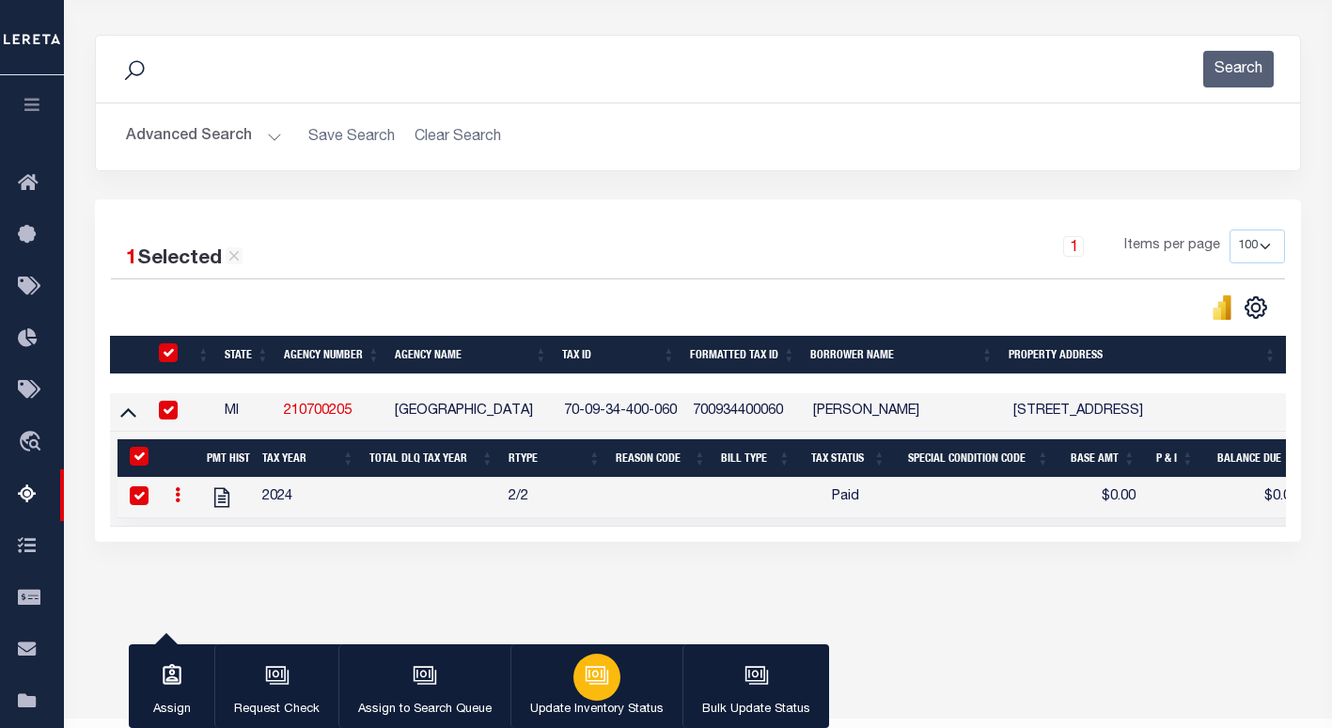
click at [583, 689] on div "button" at bounding box center [596, 676] width 47 height 47
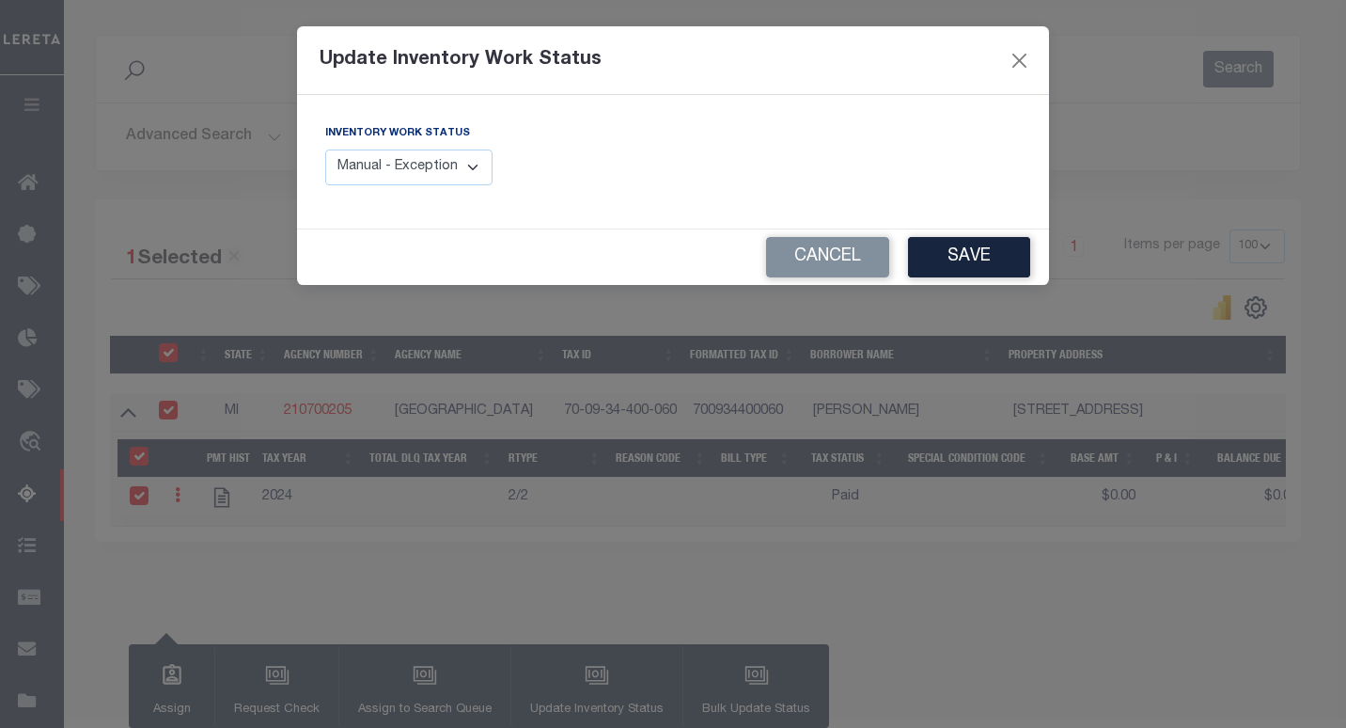
click at [465, 173] on select "Manual - Exception Pended - Awaiting Search Late Add Exception Completed" at bounding box center [408, 167] width 167 height 37
select select "4"
click at [325, 149] on select "Manual - Exception Pended - Awaiting Search Late Add Exception Completed" at bounding box center [408, 167] width 167 height 37
click at [944, 253] on button "Save" at bounding box center [969, 257] width 122 height 40
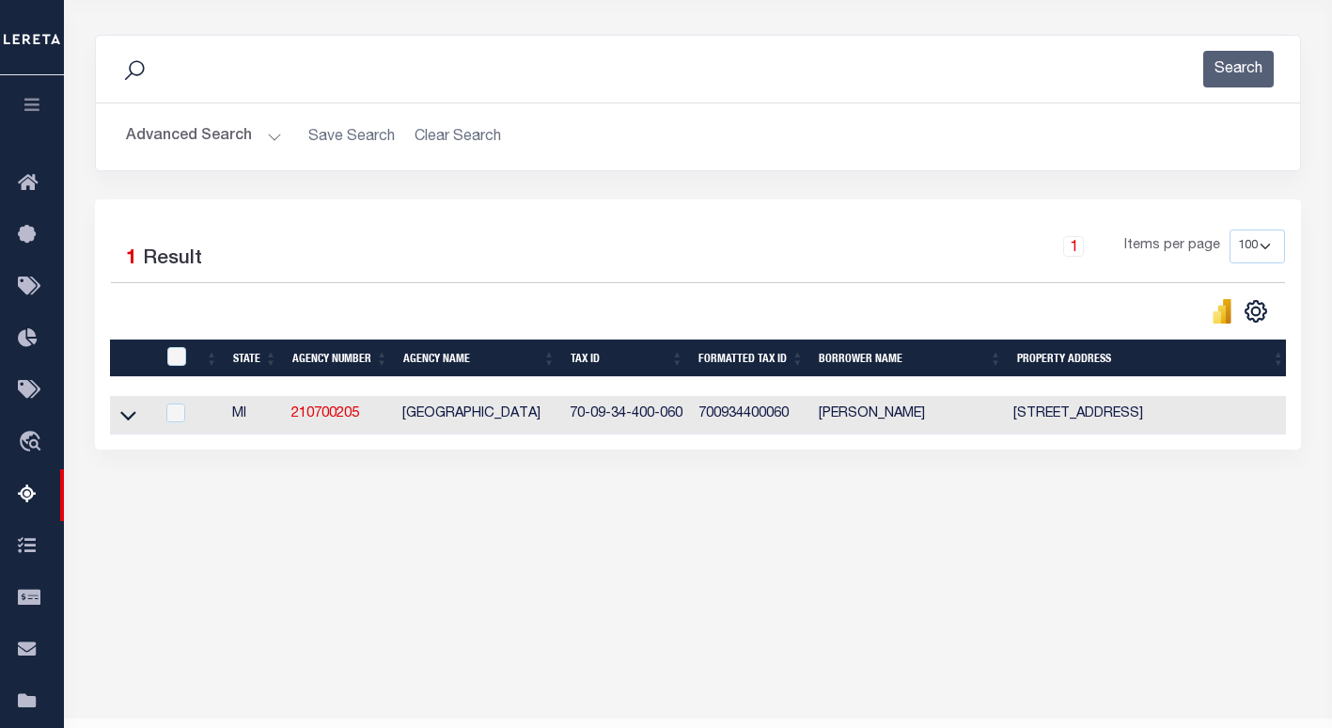
click at [198, 149] on button "Advanced Search" at bounding box center [204, 136] width 156 height 37
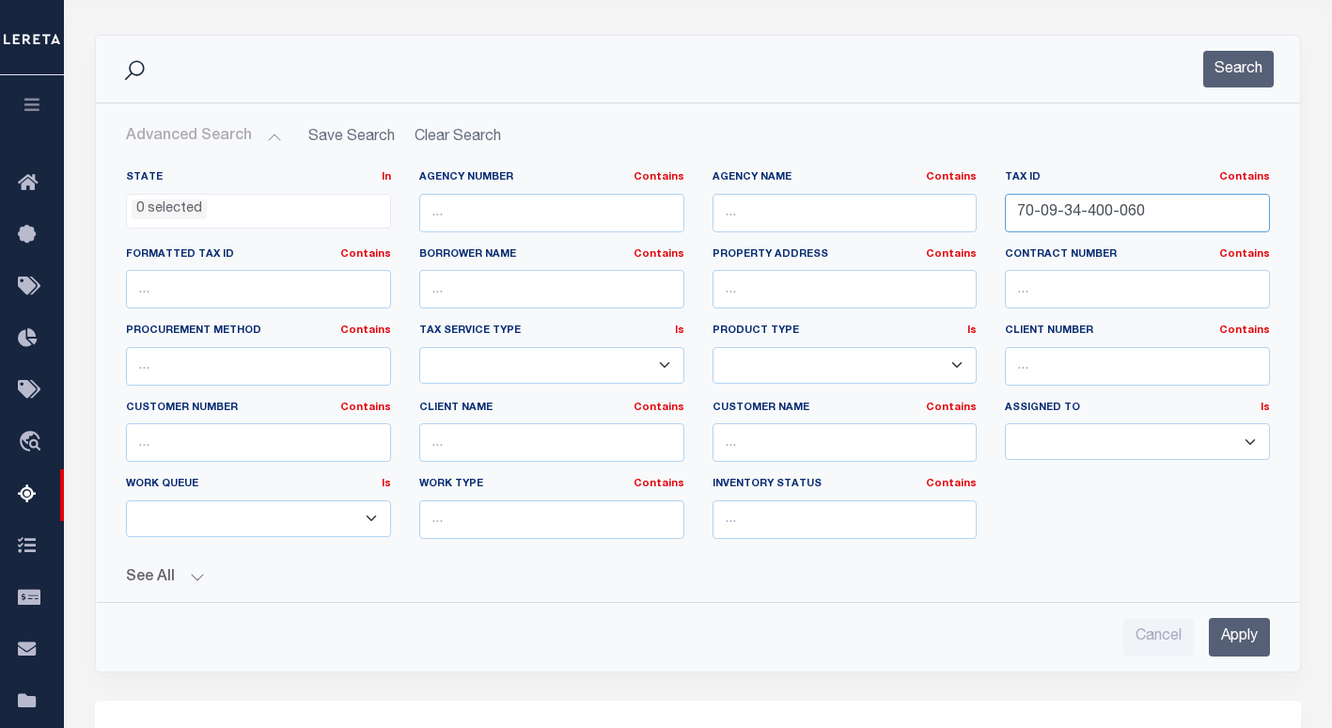
click at [1046, 207] on input "70-09-34-400-060" at bounding box center [1137, 213] width 265 height 39
click at [1046, 206] on input "70-09-34-400-060" at bounding box center [1137, 213] width 265 height 39
paste input "093-437-000-075-0"
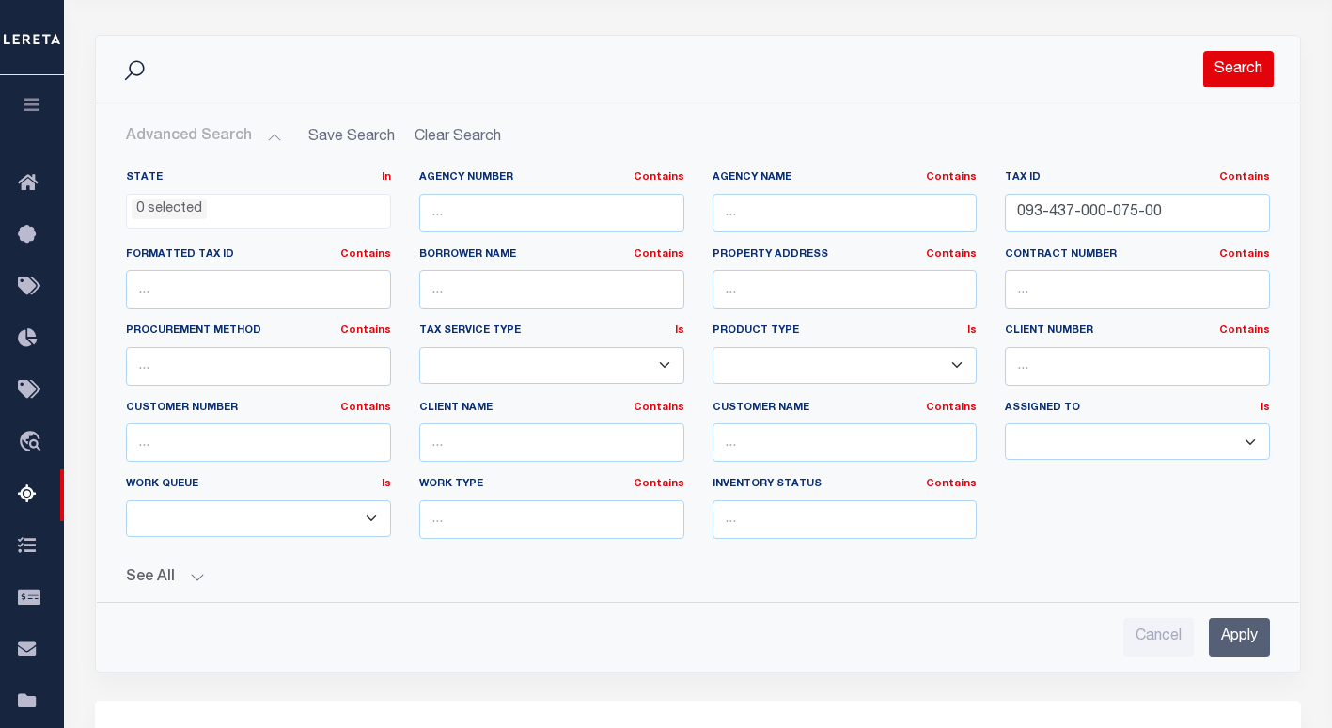
click at [1235, 72] on button "Search" at bounding box center [1238, 69] width 71 height 37
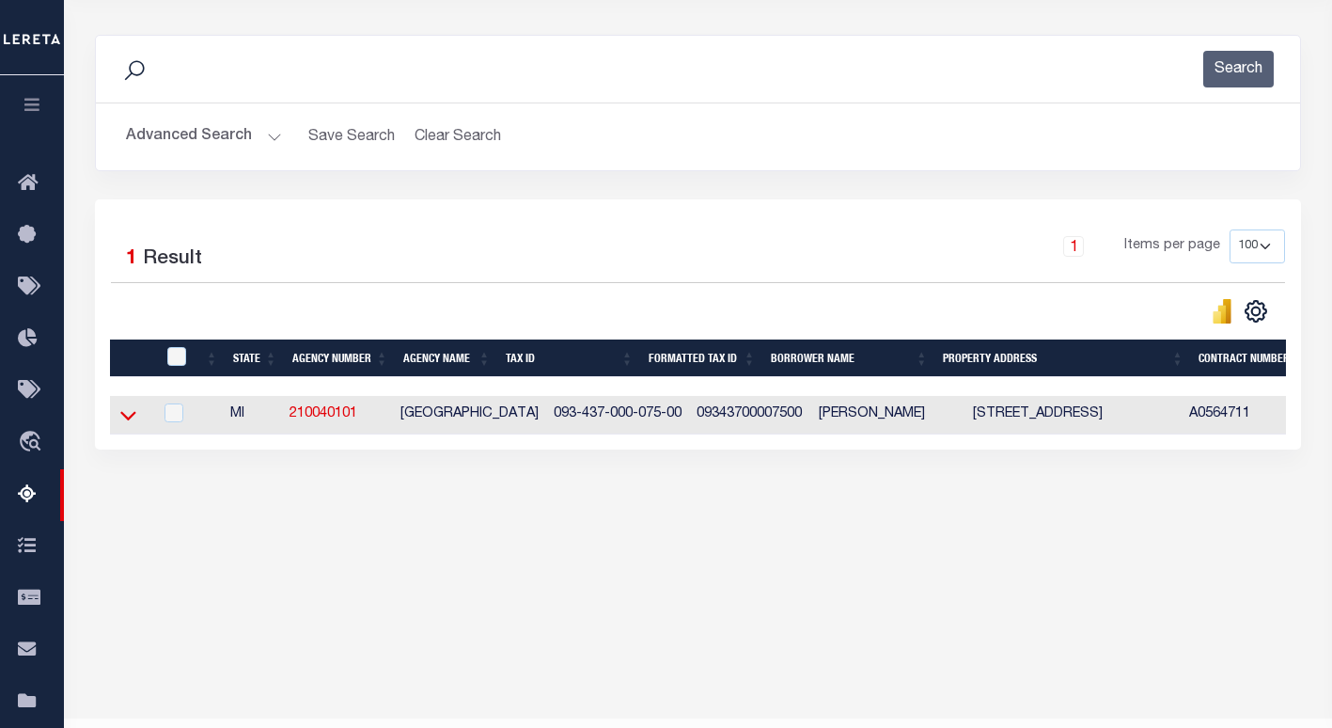
click at [128, 421] on icon at bounding box center [128, 416] width 16 height 9
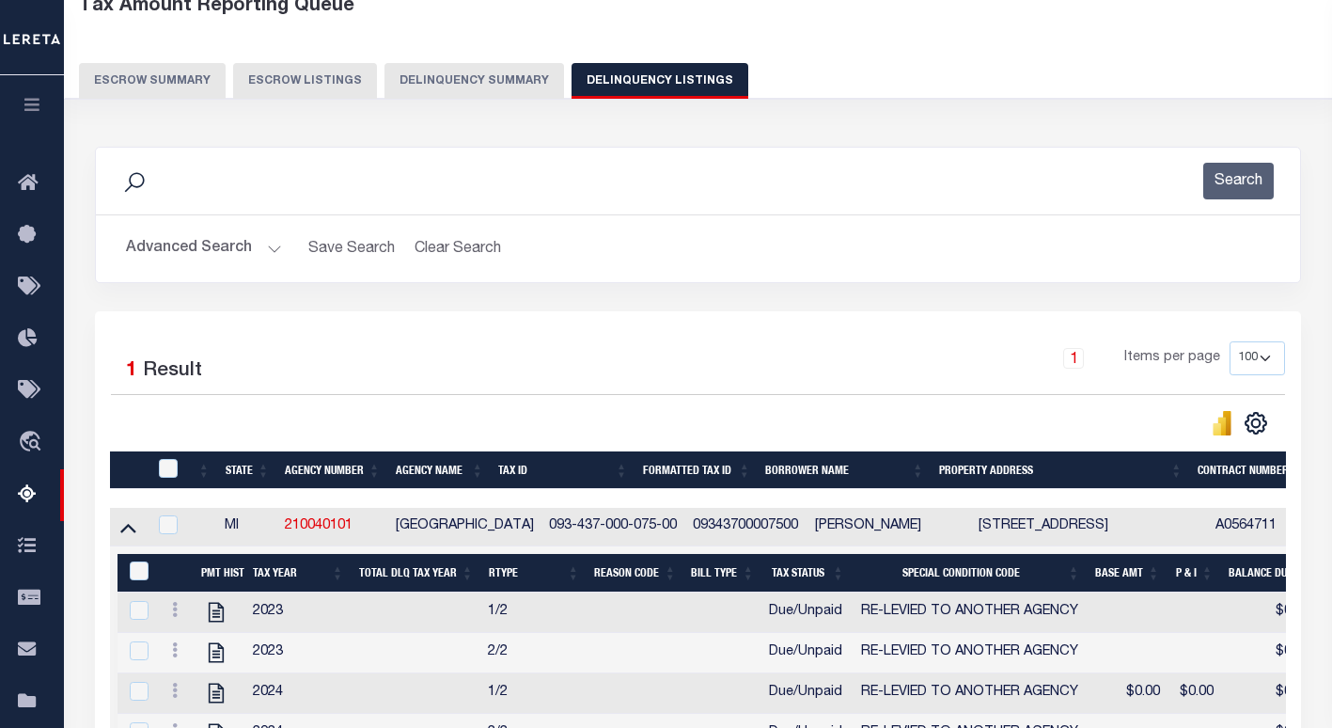
scroll to position [109, 0]
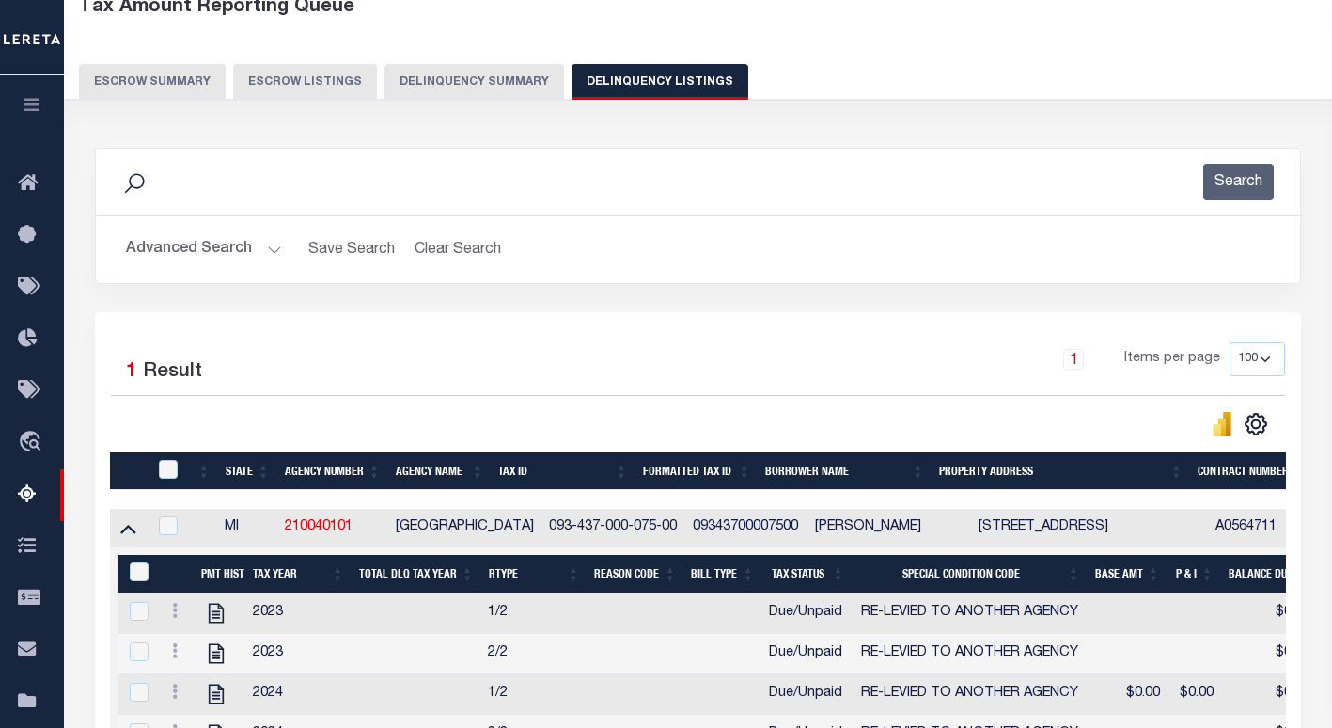
click at [148, 255] on button "Advanced Search" at bounding box center [204, 249] width 156 height 37
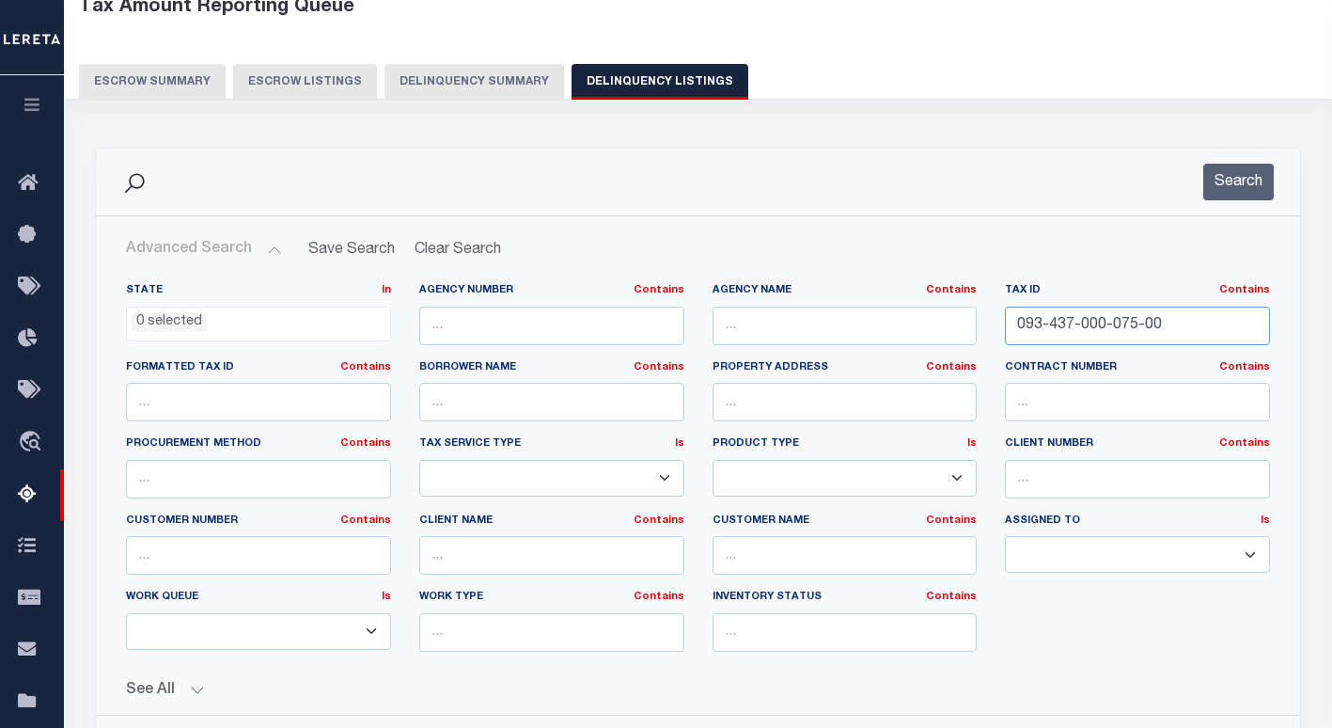
click at [1094, 327] on input "093-437-000-075-00" at bounding box center [1137, 325] width 265 height 39
paste input "17R0071000"
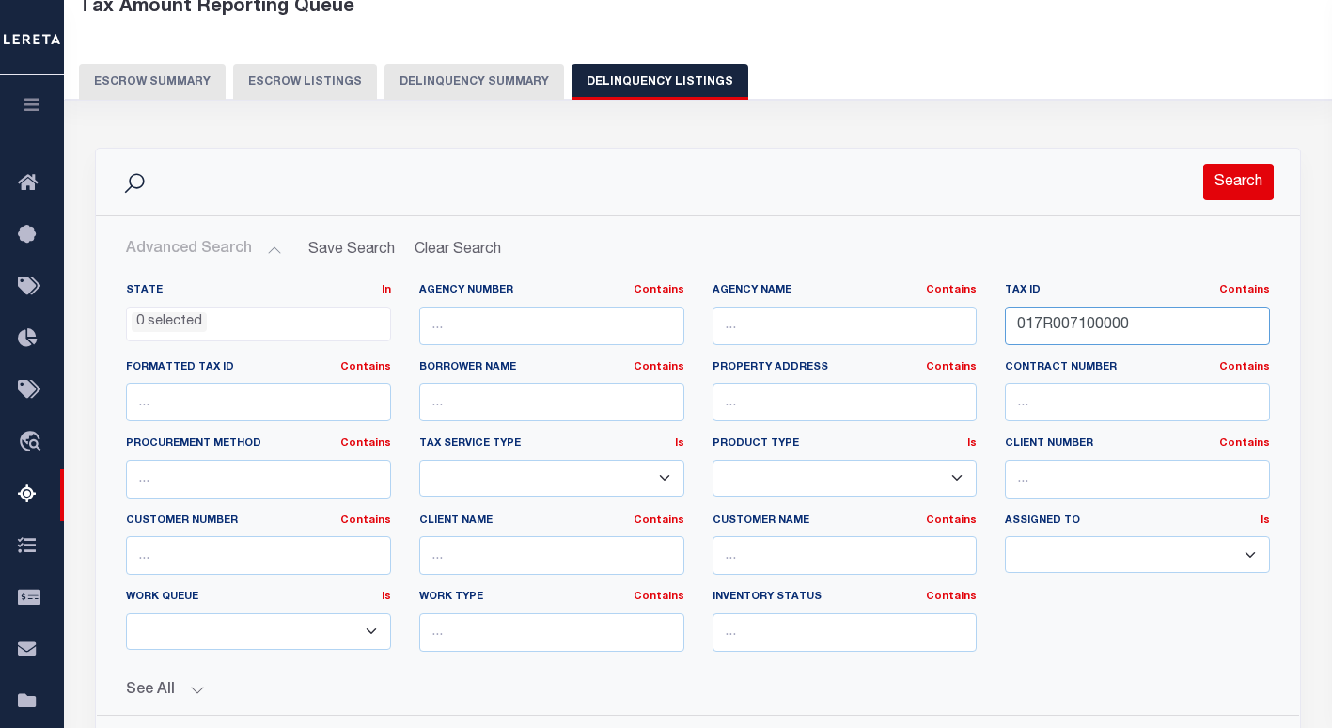
type input "017R007100000"
click at [1224, 176] on button "Search" at bounding box center [1238, 182] width 71 height 37
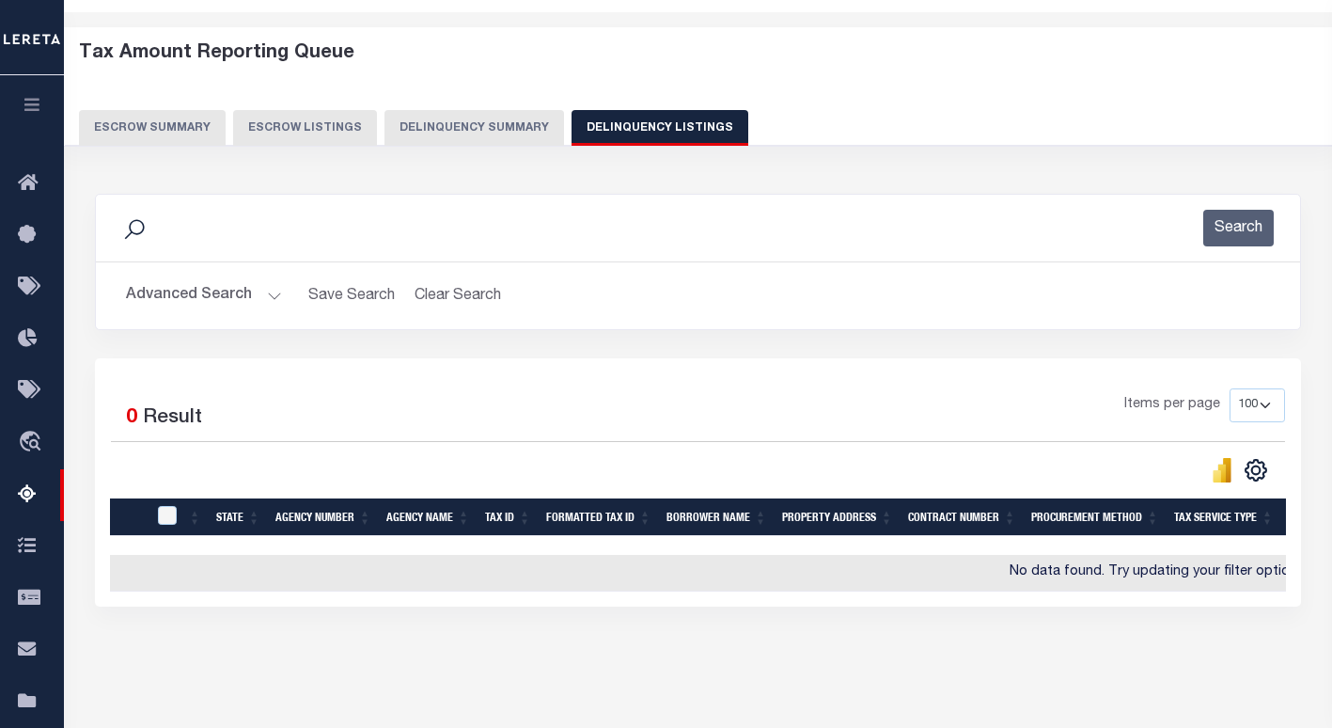
scroll to position [0, 0]
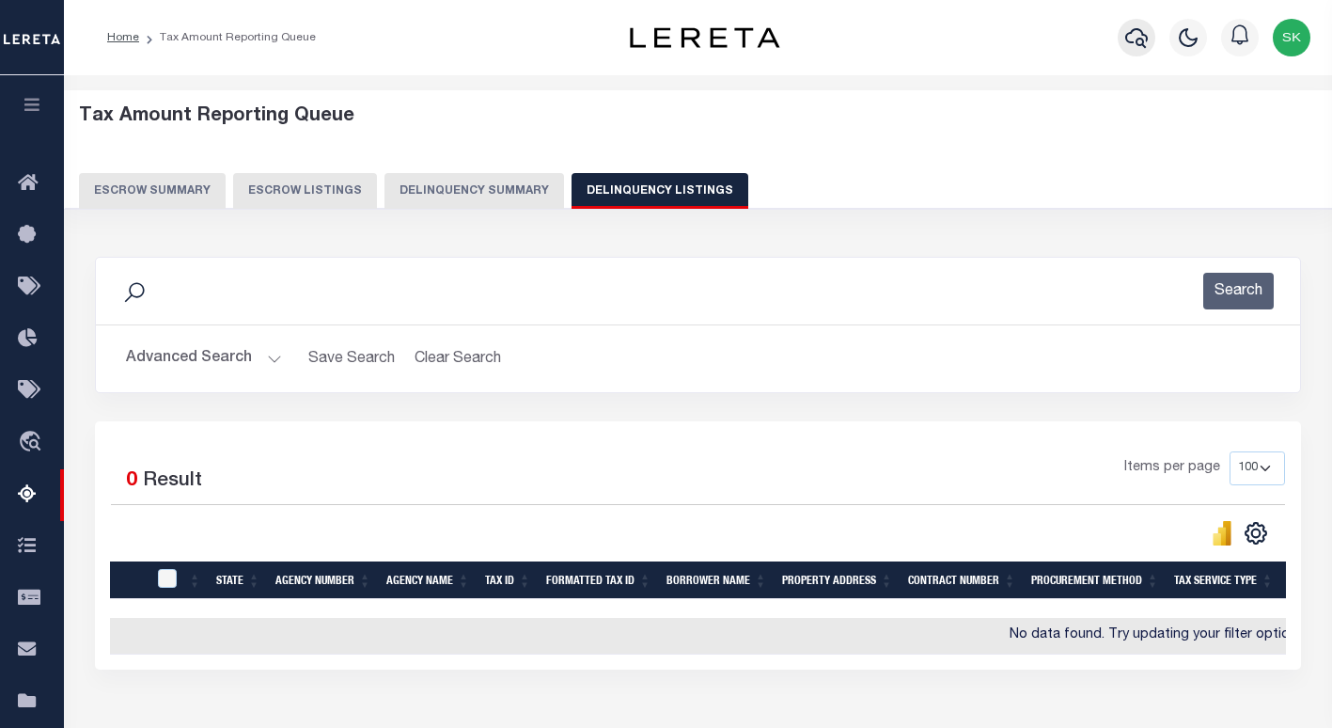
click at [1137, 36] on icon "button" at bounding box center [1136, 37] width 23 height 23
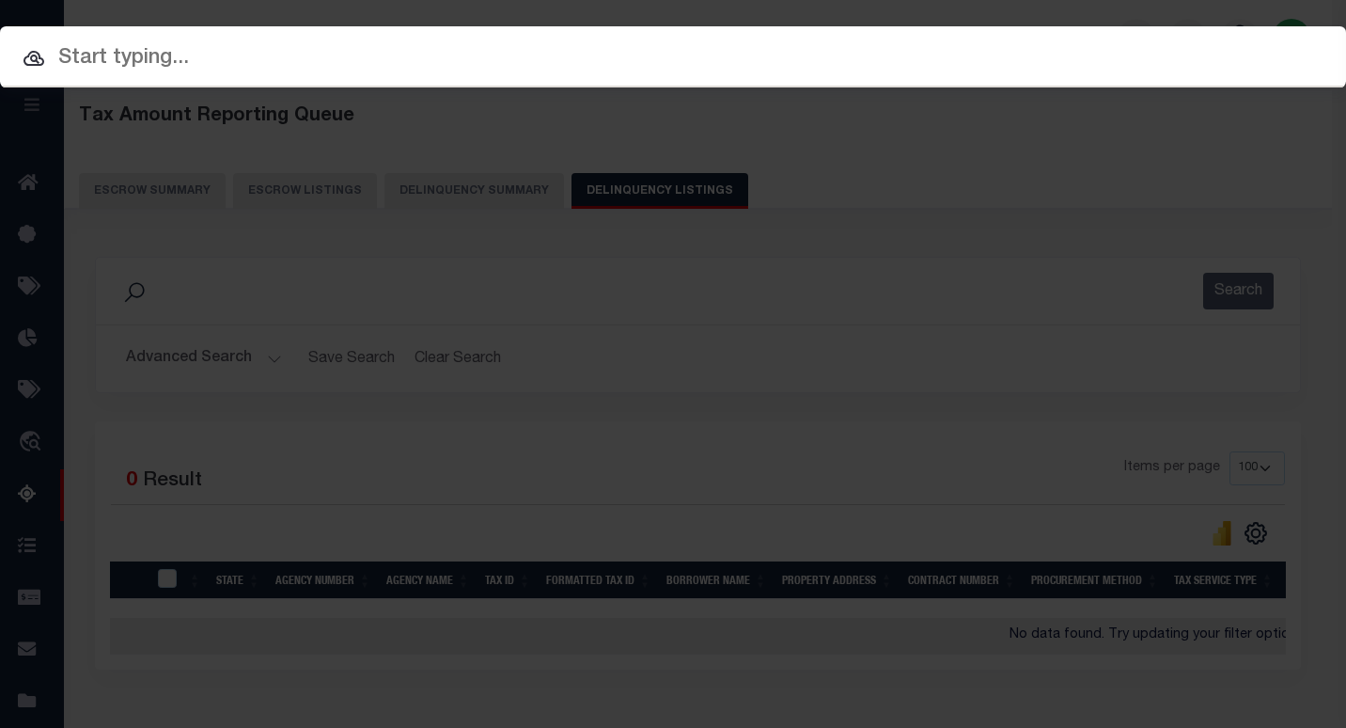
paste input "017R007100000"
type input "017R007100000"
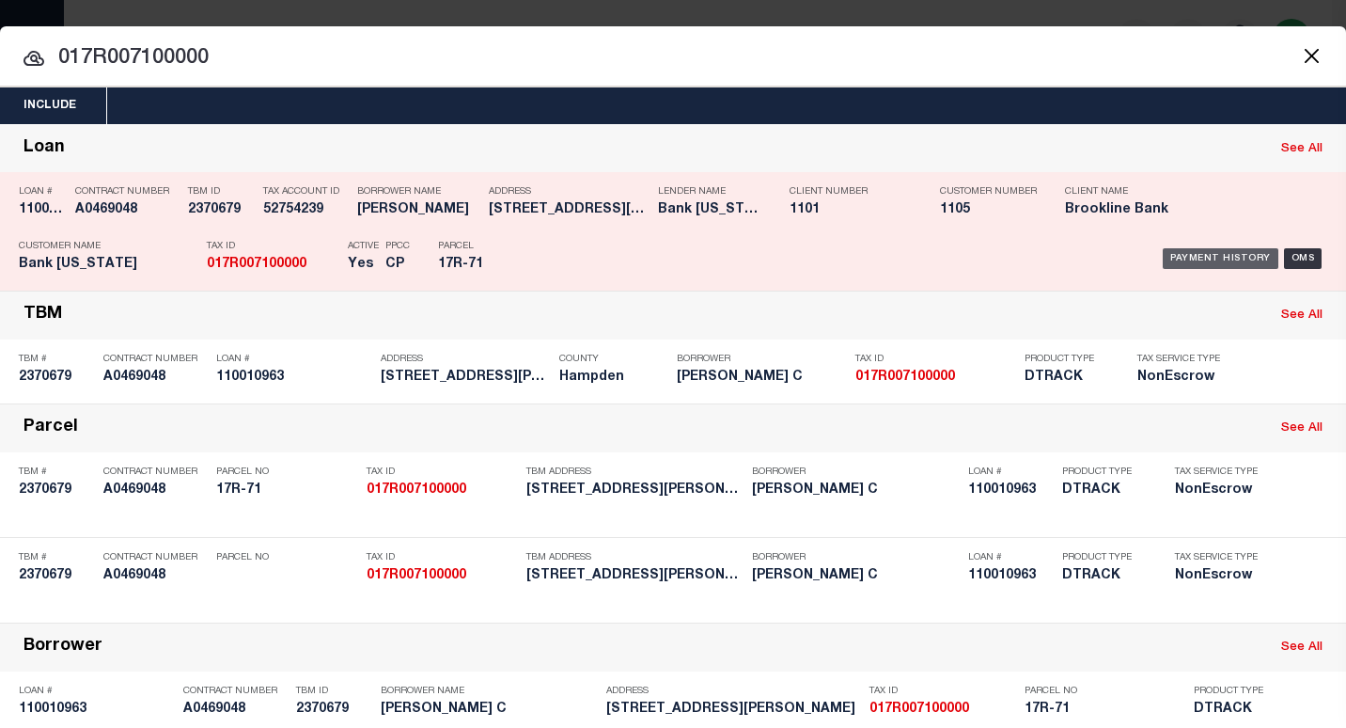
click at [1194, 263] on div "Payment History" at bounding box center [1221, 258] width 116 height 21
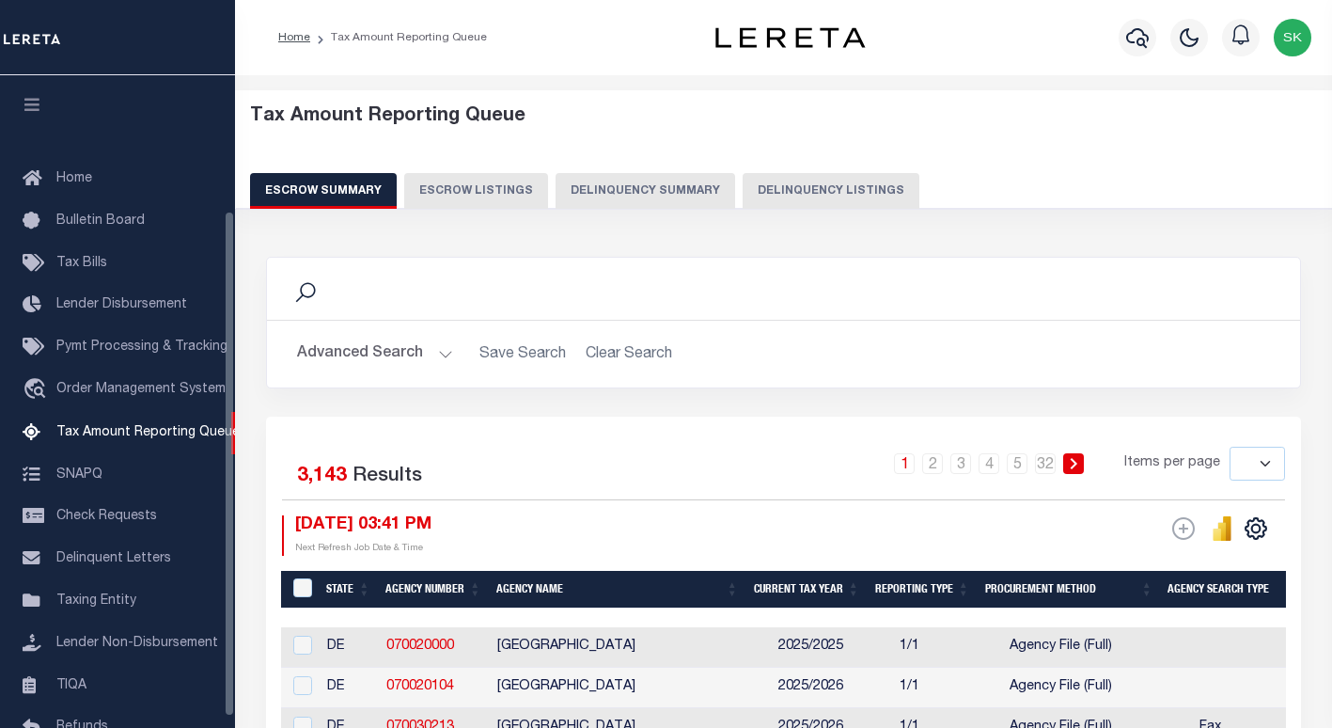
select select
click at [357, 336] on button "Advanced Search" at bounding box center [375, 354] width 156 height 37
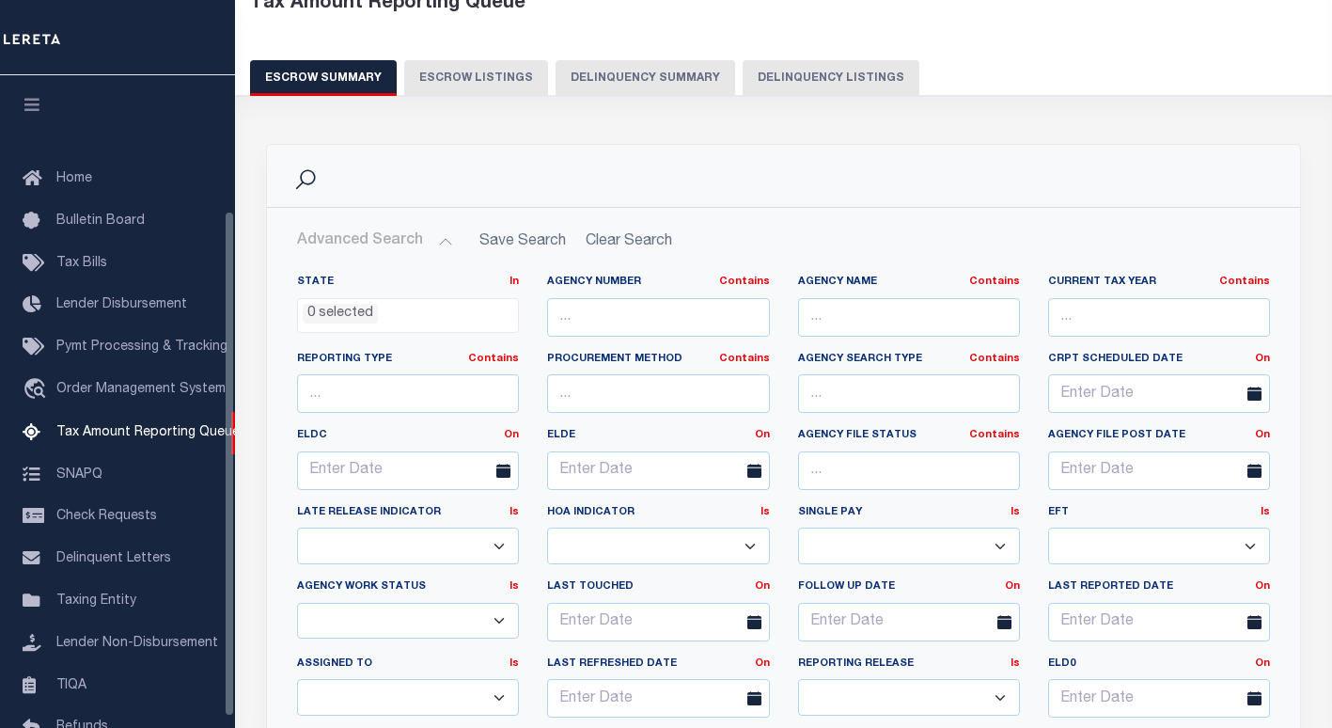
scroll to position [174, 0]
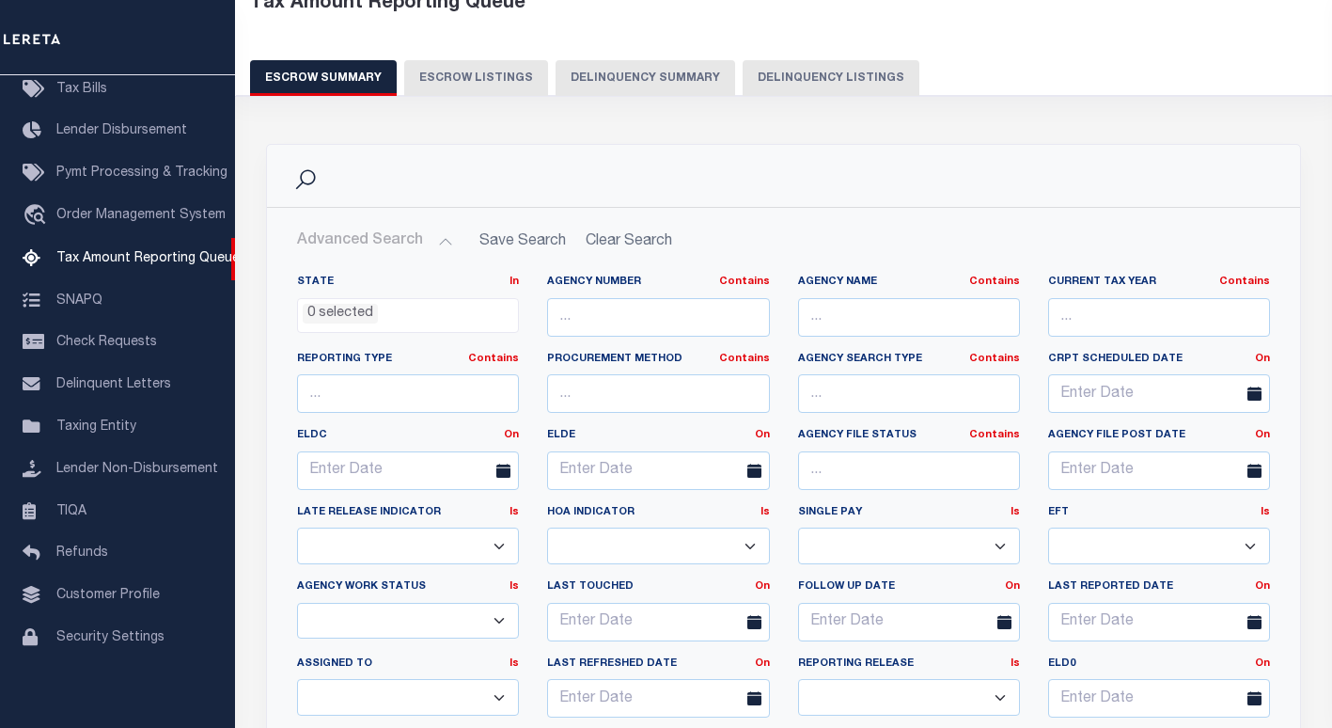
click at [852, 80] on button "Delinquency Listings" at bounding box center [831, 78] width 177 height 36
select select "100"
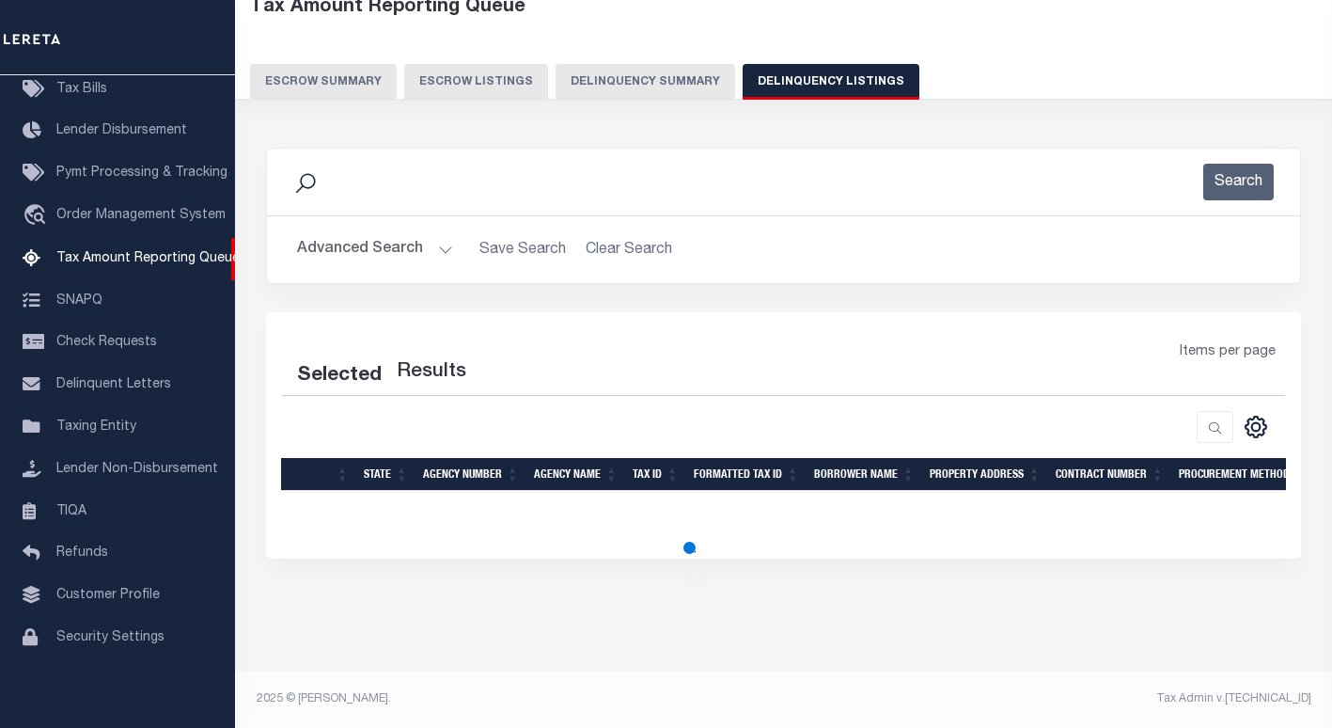
select select "100"
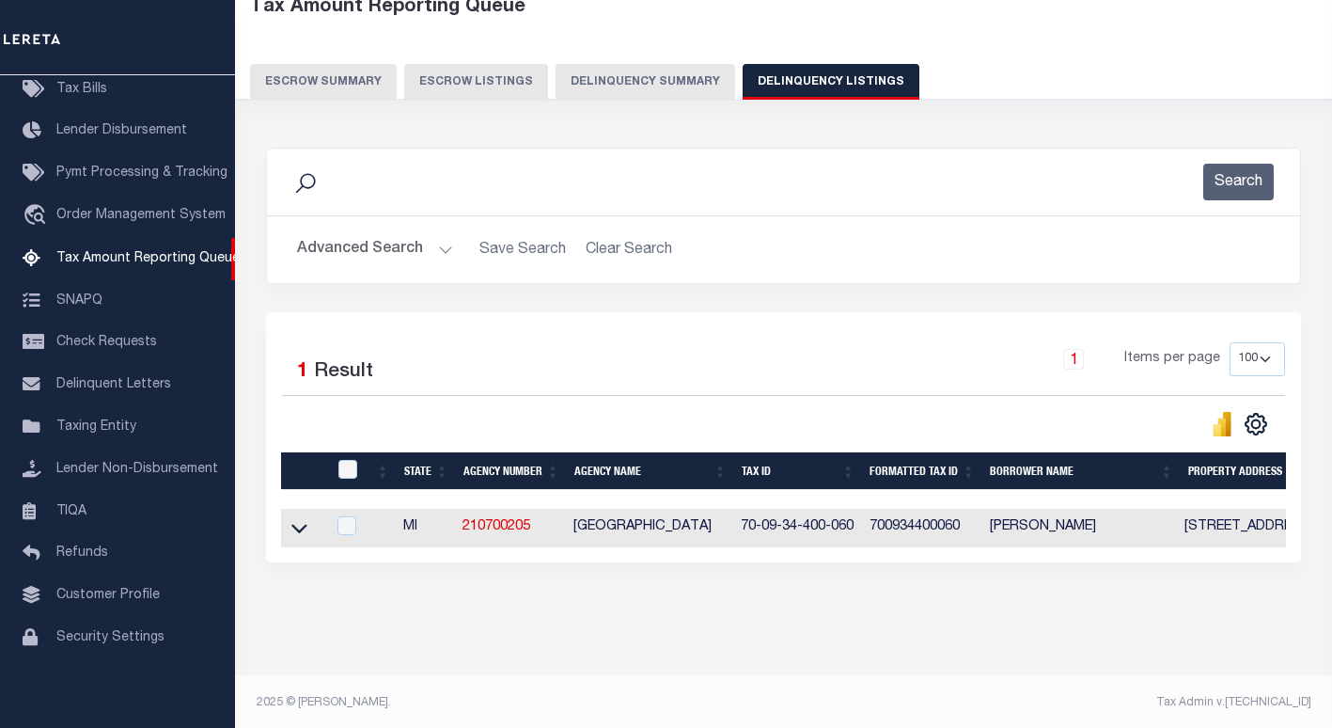
scroll to position [113, 0]
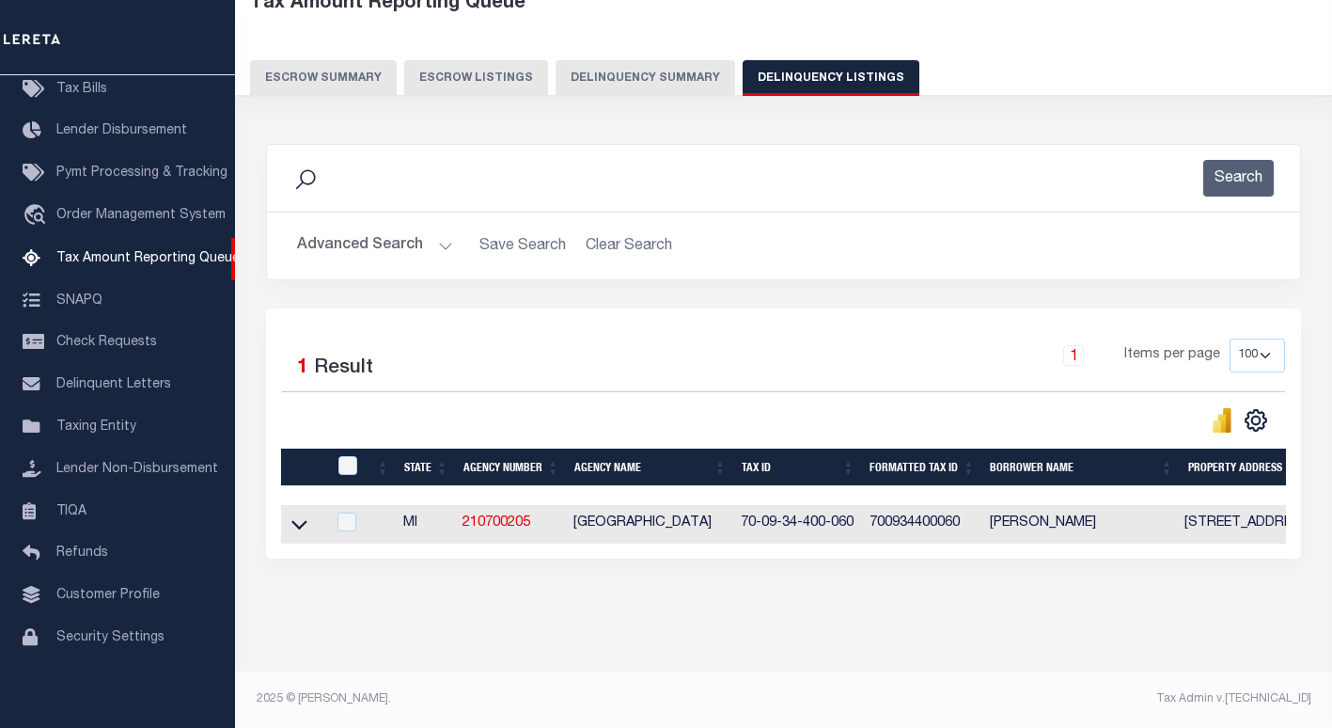
click at [355, 250] on button "Advanced Search" at bounding box center [375, 246] width 156 height 37
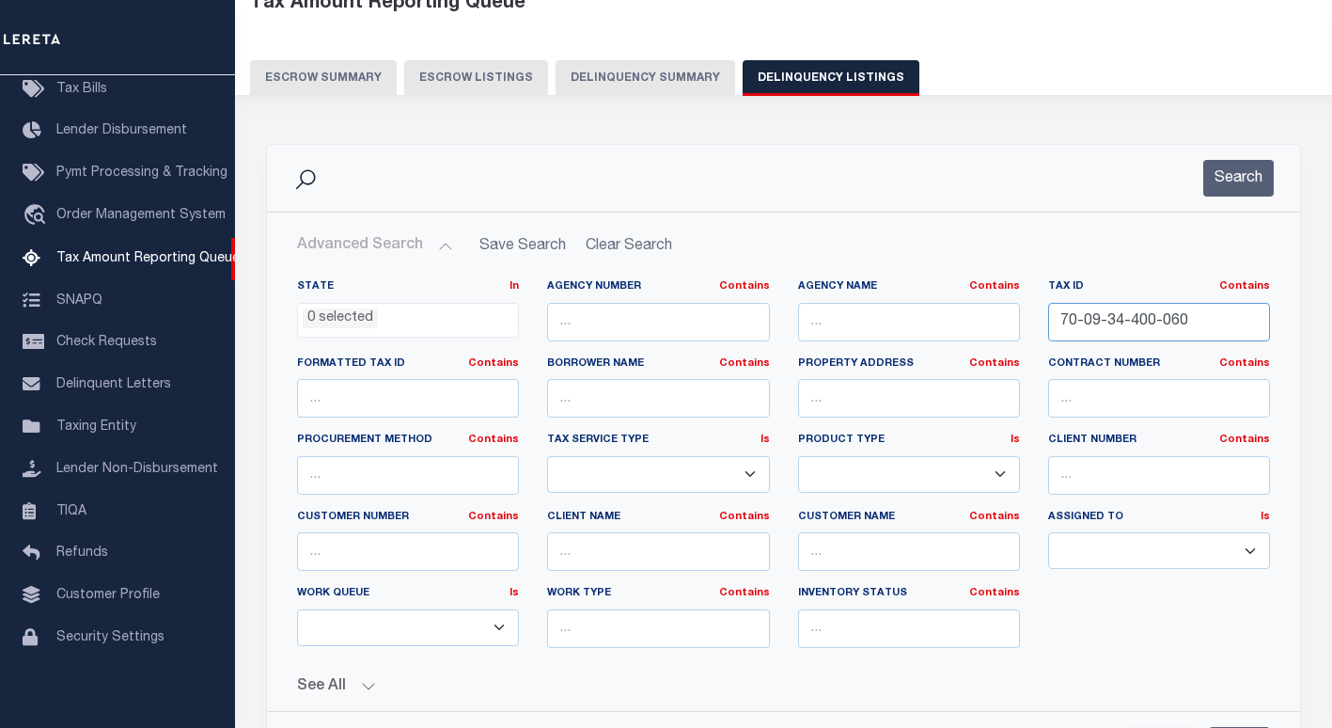
click at [1101, 318] on input "70-09-34-400-060" at bounding box center [1159, 322] width 222 height 39
paste input "10-01-170-056-0"
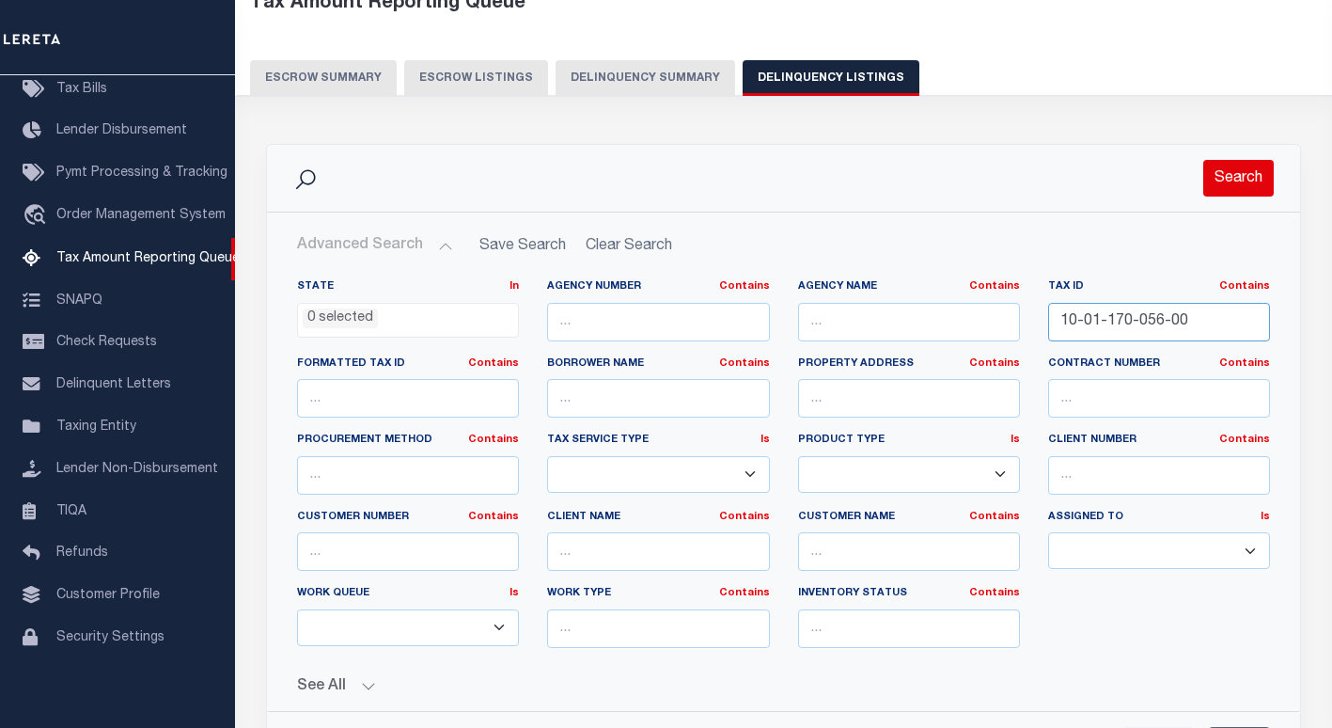
type input "10-01-170-056-00"
click at [1239, 177] on button "Search" at bounding box center [1238, 178] width 71 height 37
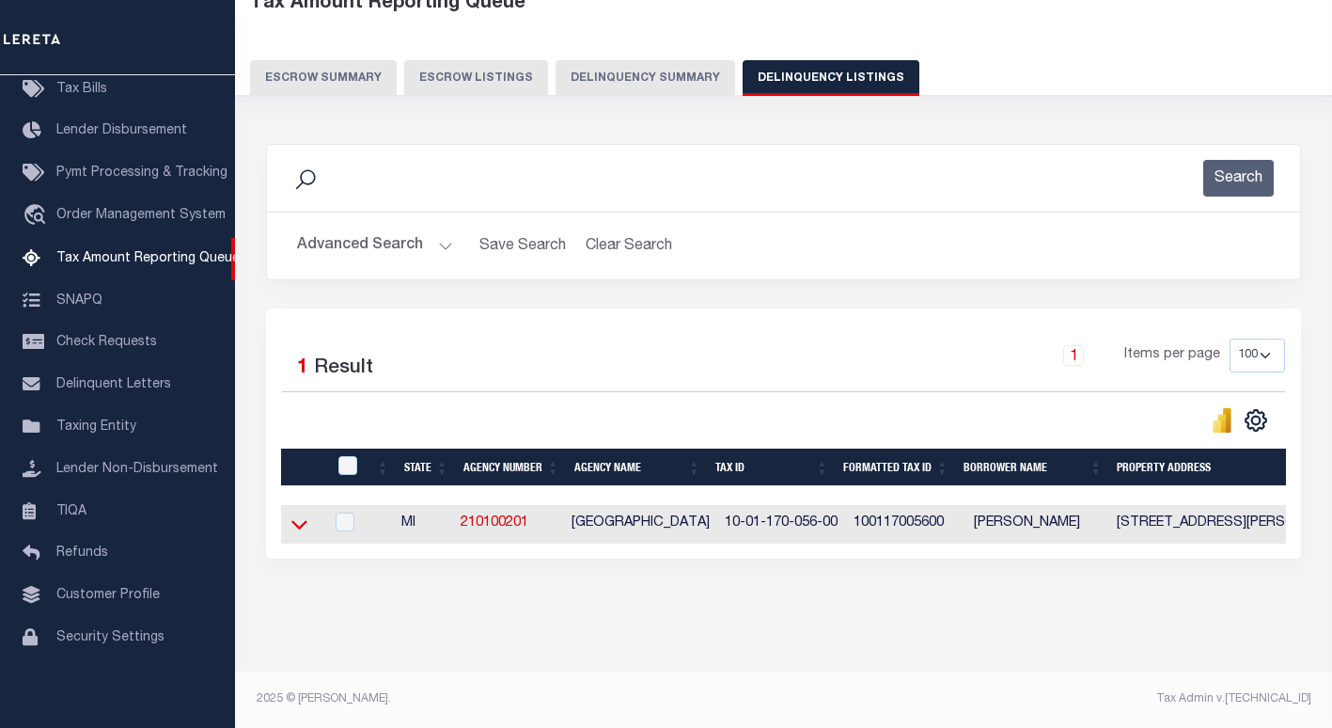
click at [297, 528] on icon at bounding box center [299, 524] width 16 height 20
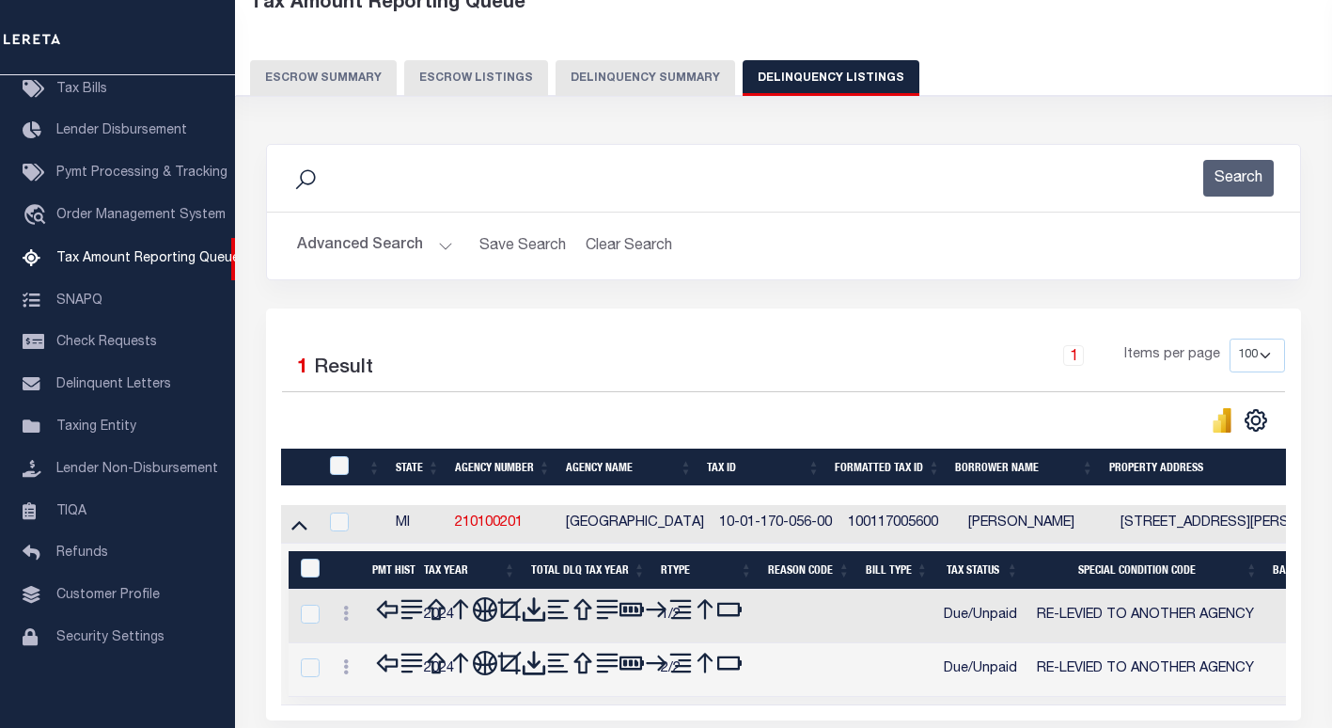
scroll to position [266, 0]
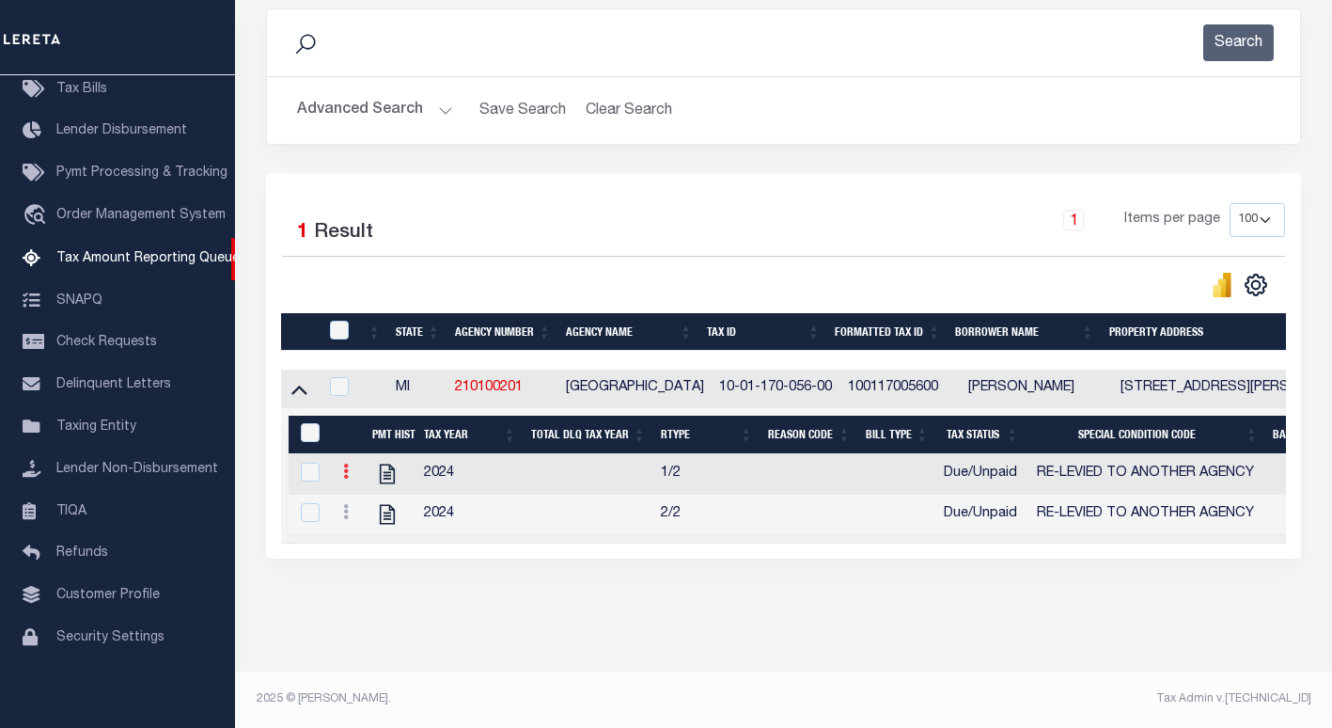
click at [341, 466] on link at bounding box center [346, 473] width 21 height 15
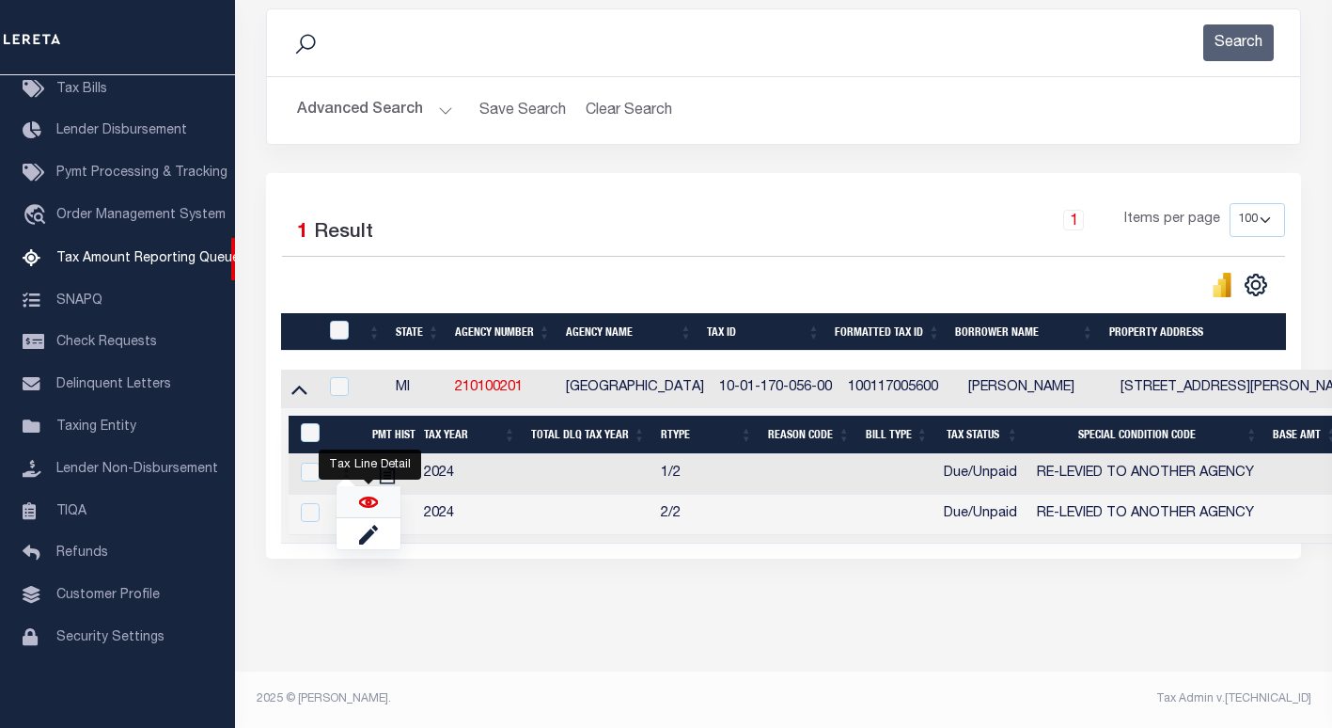
click at [368, 501] on img "" at bounding box center [368, 502] width 19 height 19
checkbox input "true"
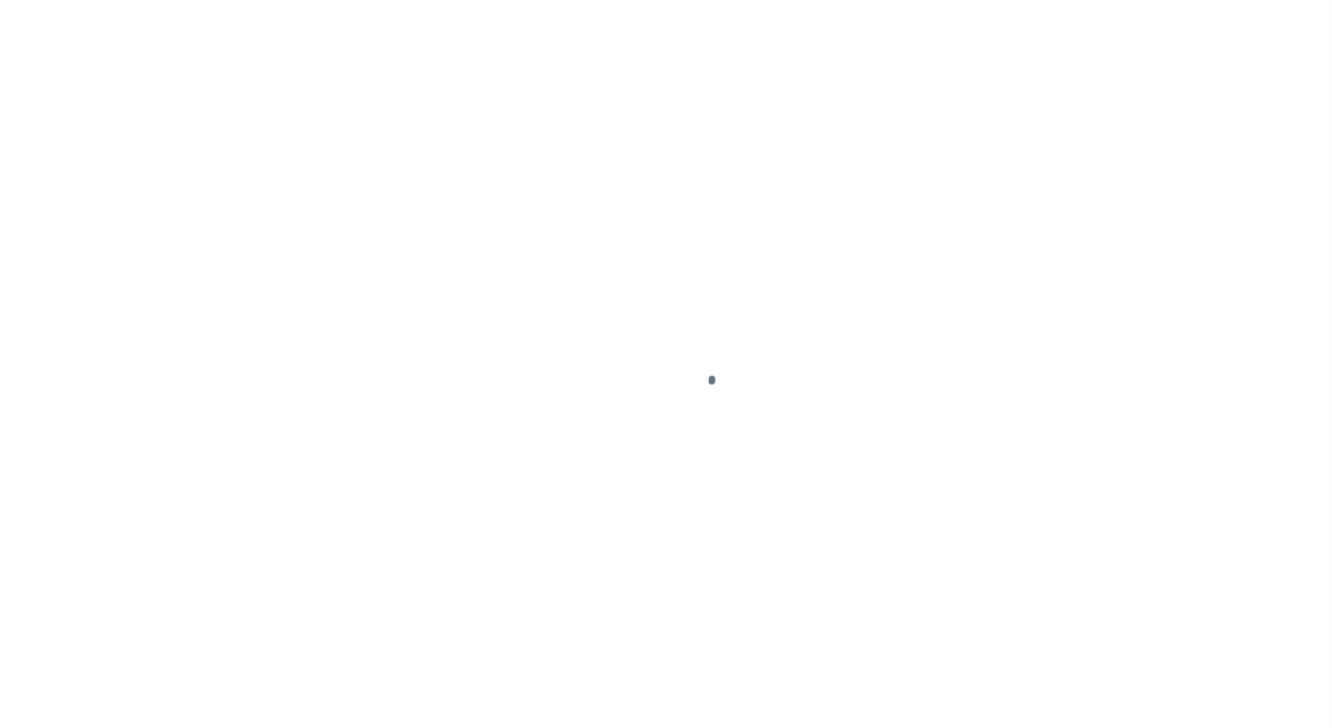
select select "DUE"
select select "31"
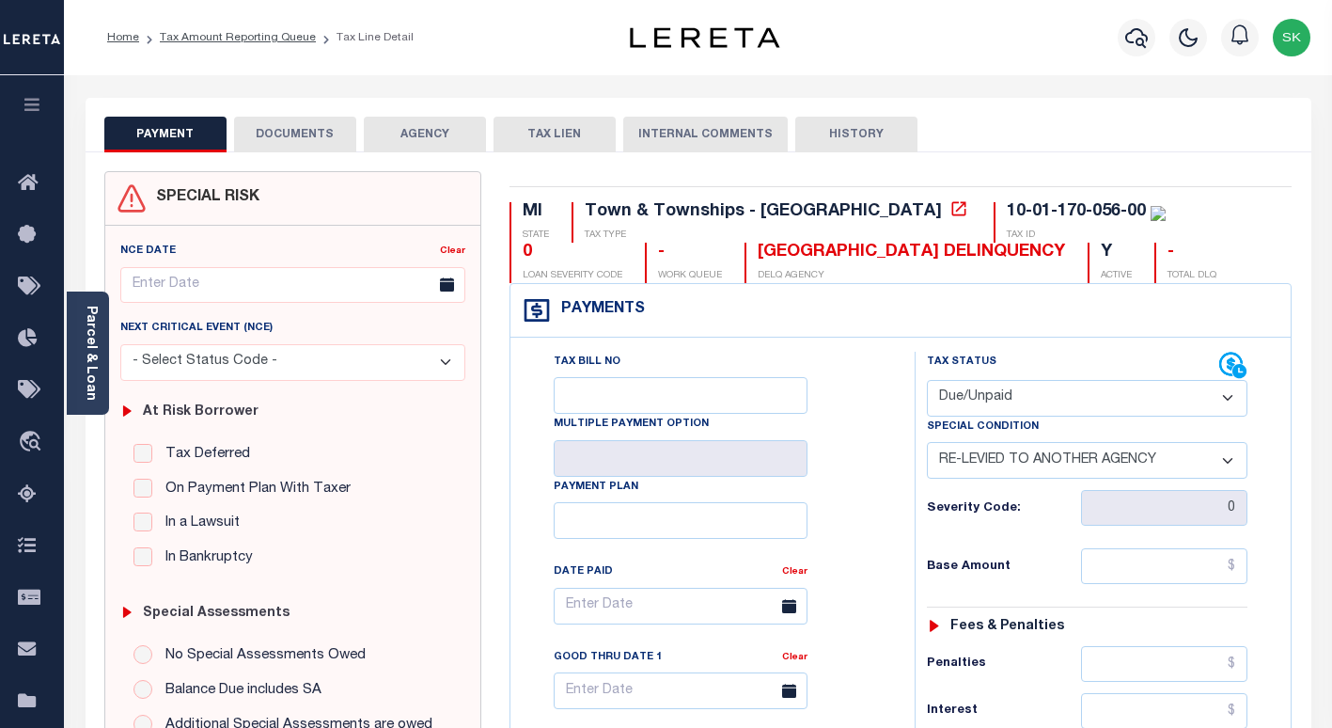
click at [875, 410] on div "Tax Bill No Multiple Payment Option Payment Plan Clear" at bounding box center [707, 615] width 357 height 527
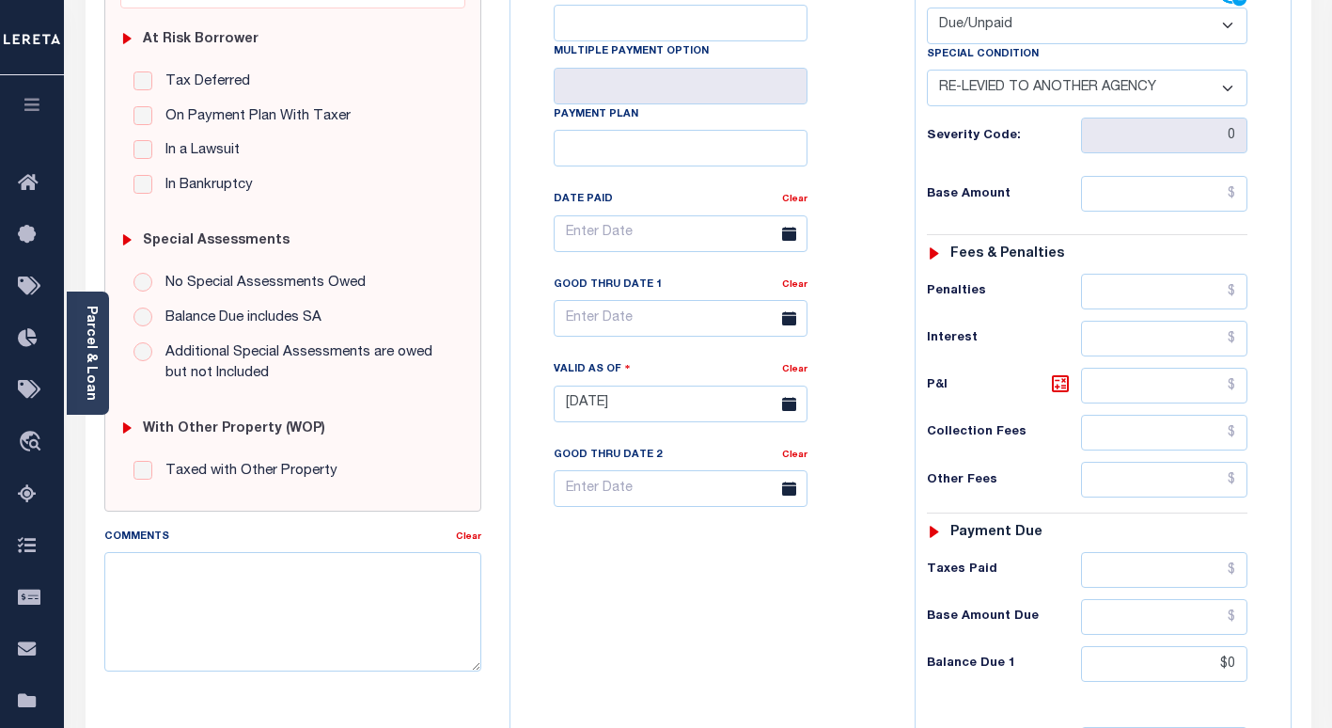
scroll to position [376, 0]
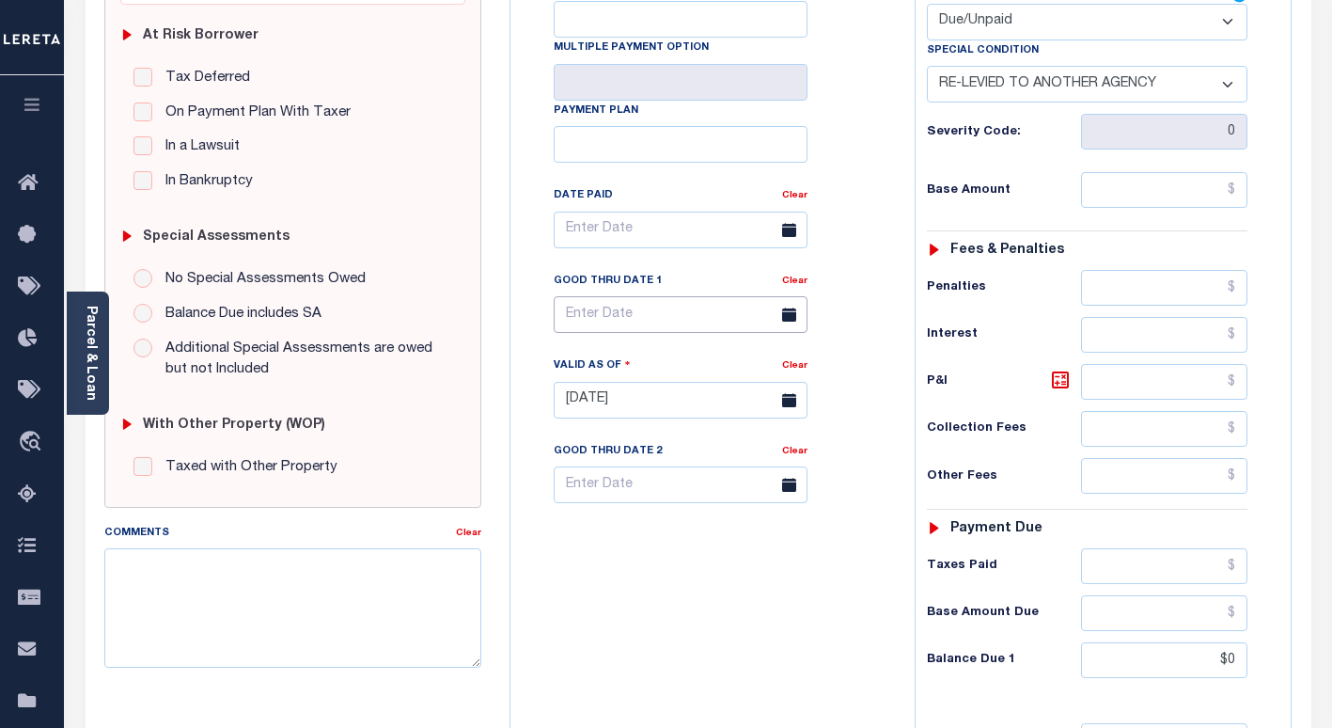
click at [674, 309] on input "text" at bounding box center [681, 314] width 254 height 37
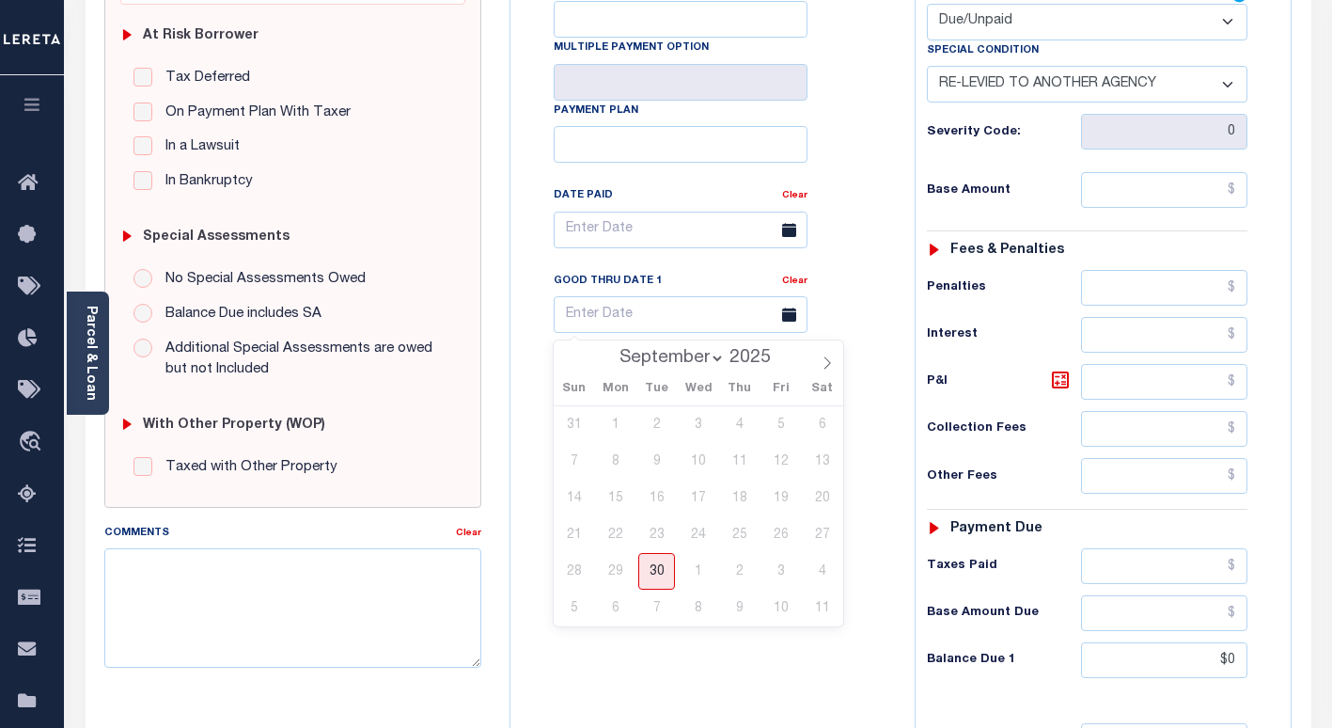
click at [879, 273] on div "Tax Bill No Multiple Payment Option Payment Plan Clear" at bounding box center [707, 239] width 357 height 527
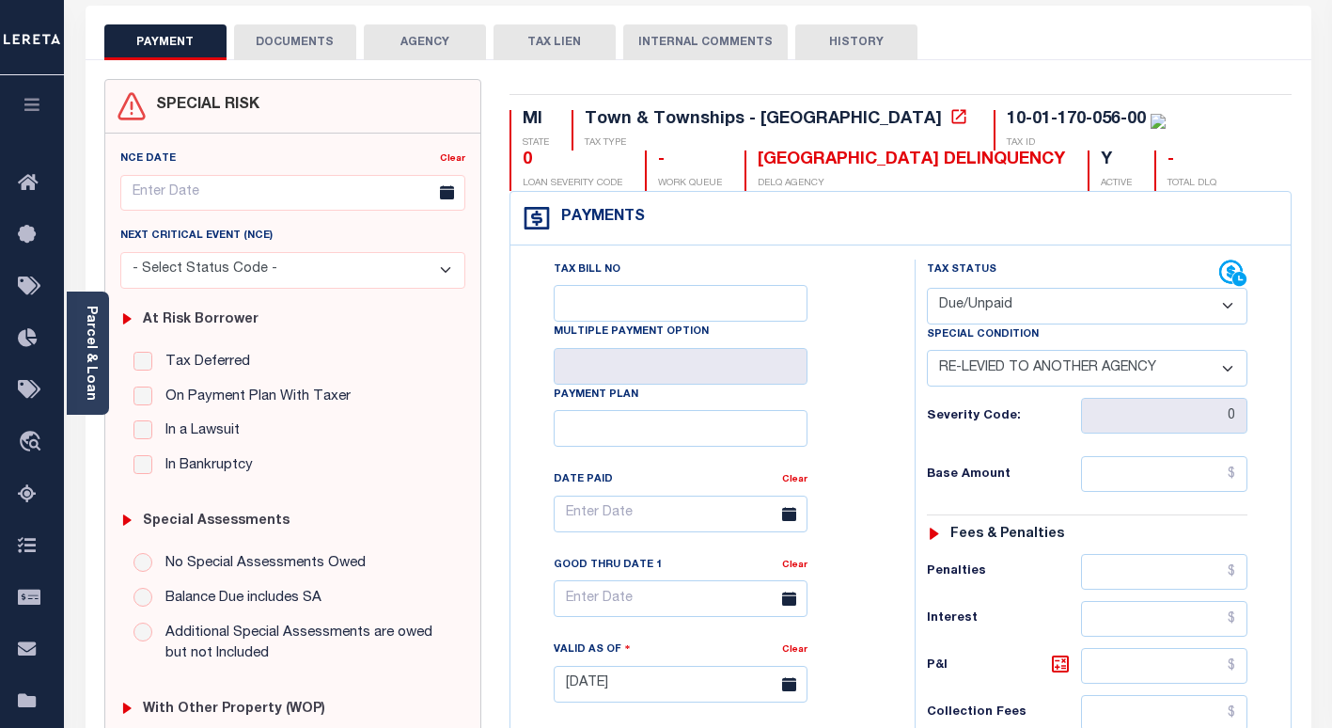
scroll to position [41, 0]
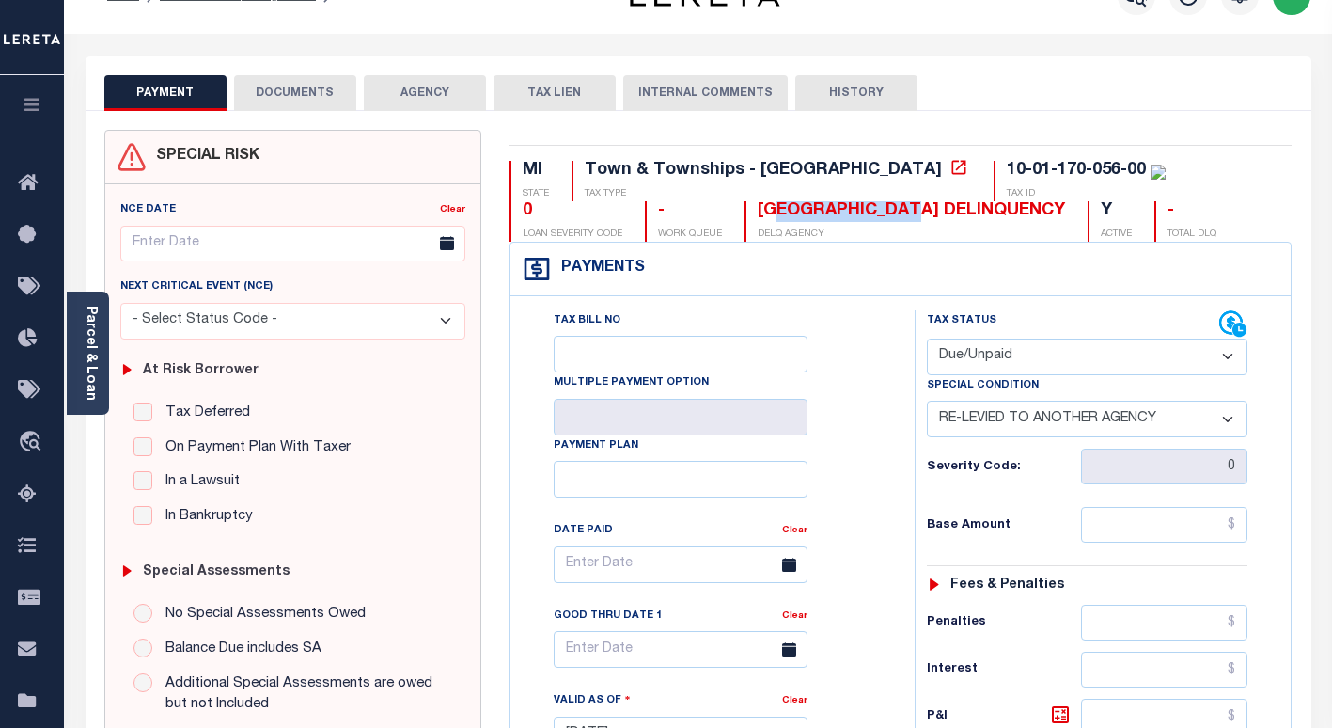
drag, startPoint x: 549, startPoint y: 216, endPoint x: 675, endPoint y: 215, distance: 126.0
click at [758, 215] on div "[GEOGRAPHIC_DATA] DELINQUENCY" at bounding box center [911, 211] width 307 height 21
click at [758, 214] on div "[GEOGRAPHIC_DATA] DELINQUENCY" at bounding box center [911, 211] width 307 height 21
click at [951, 164] on icon at bounding box center [958, 167] width 14 height 14
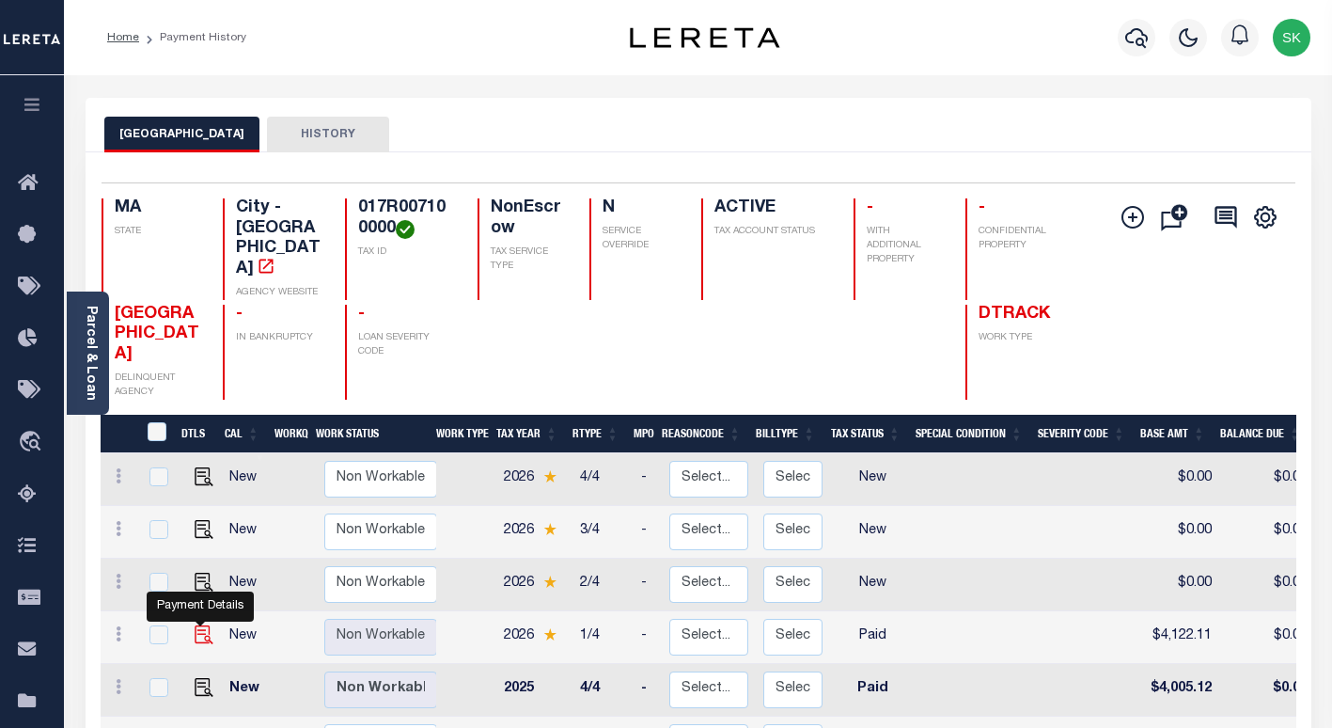
click at [202, 625] on img "" at bounding box center [204, 634] width 19 height 19
checkbox input "true"
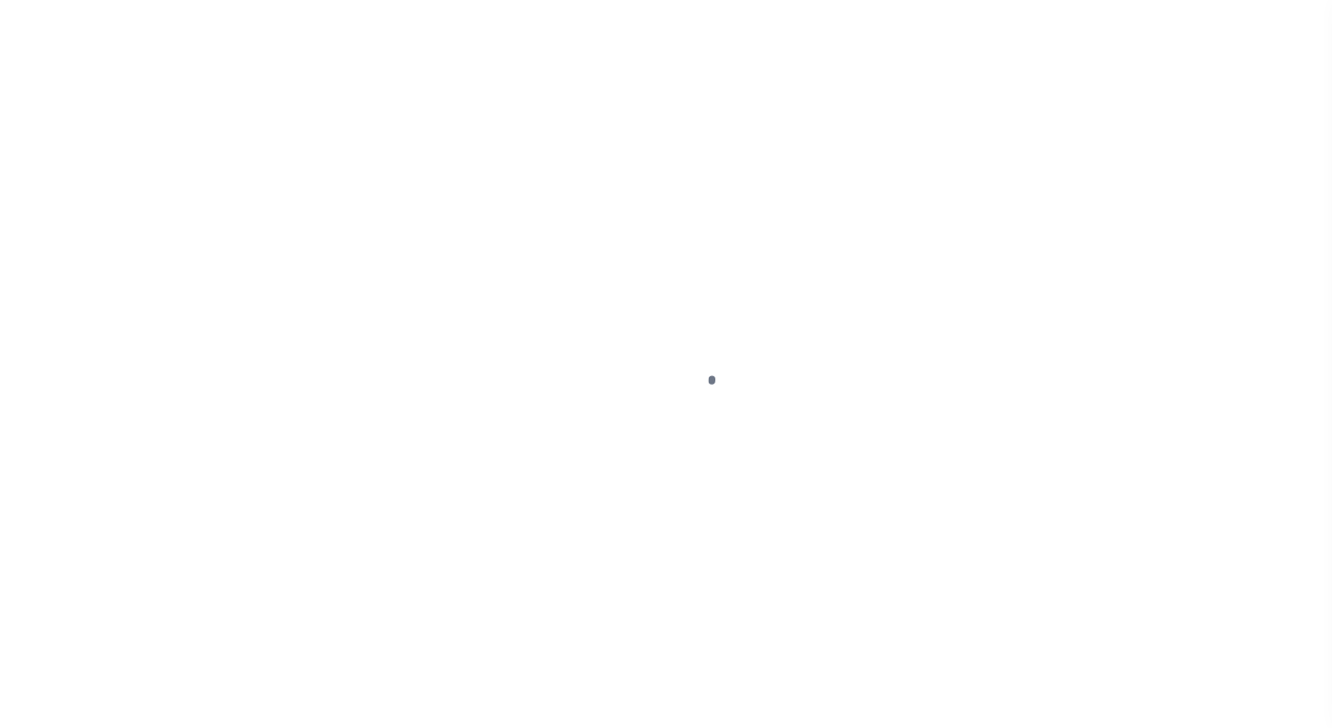
select select "PYD"
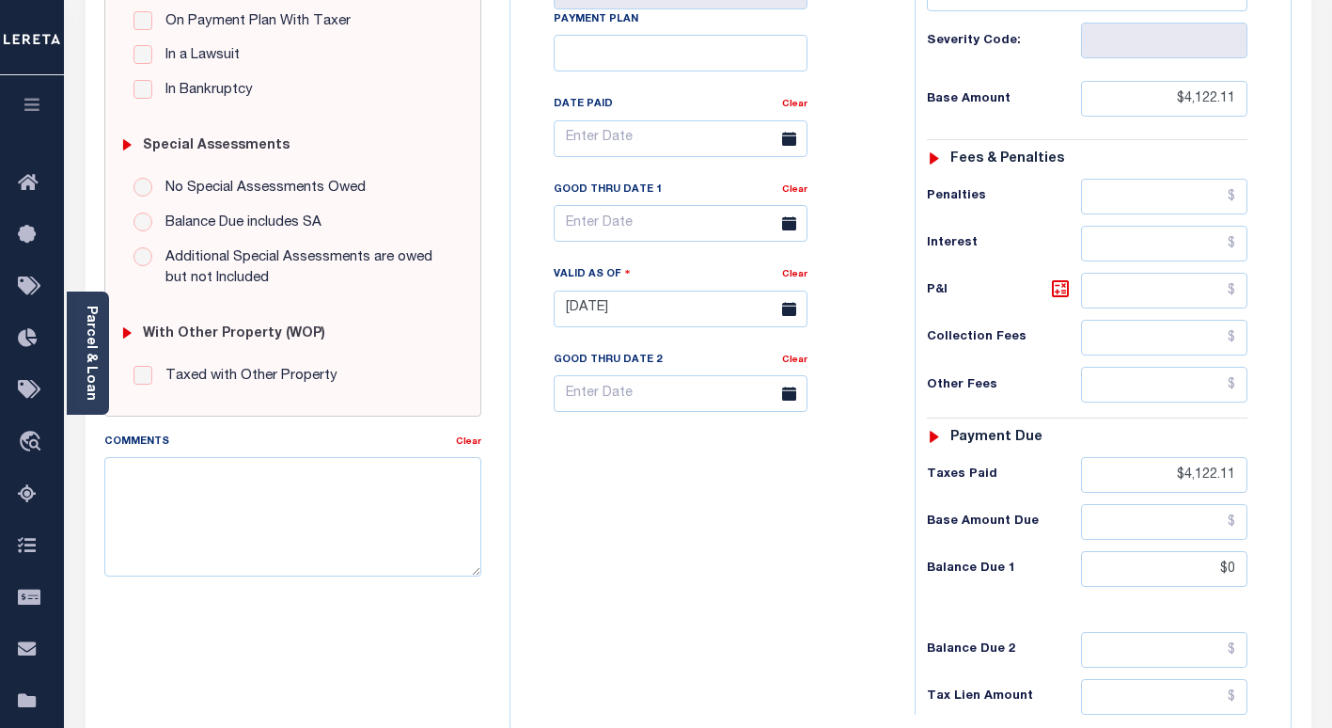
scroll to position [427, 0]
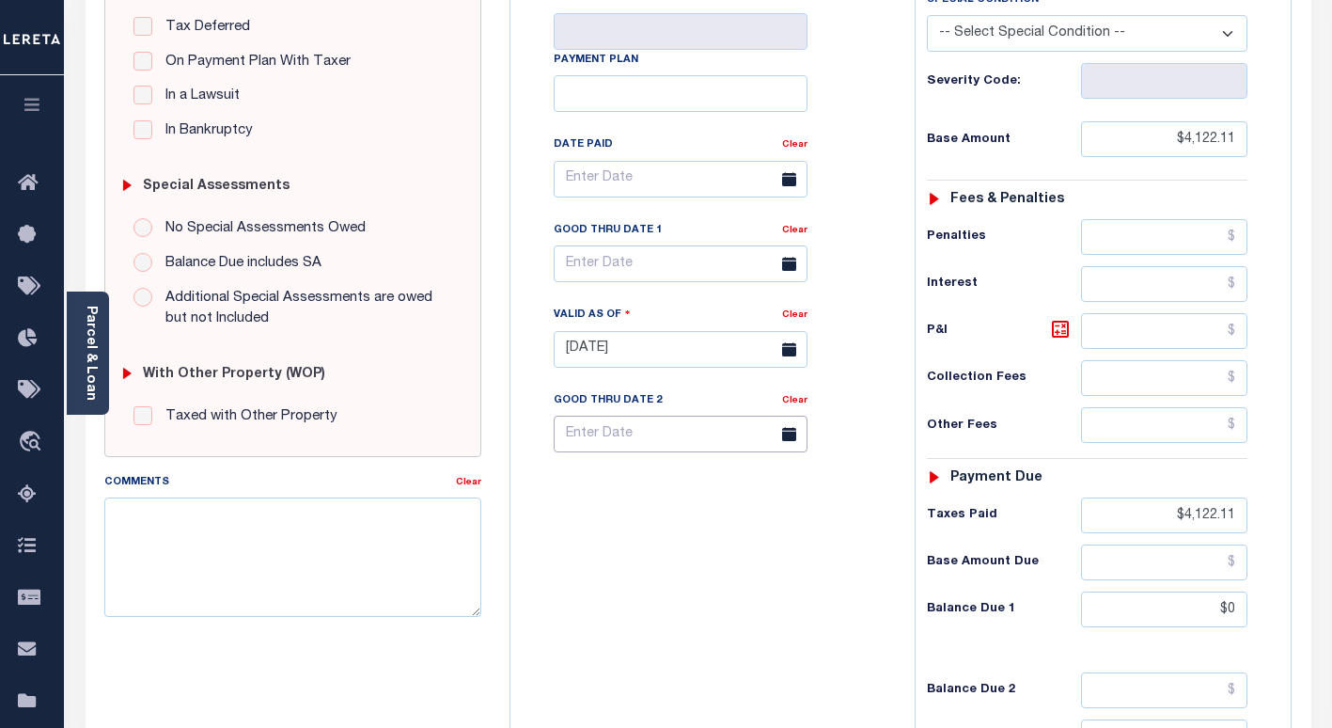
click at [723, 427] on input "text" at bounding box center [681, 434] width 254 height 37
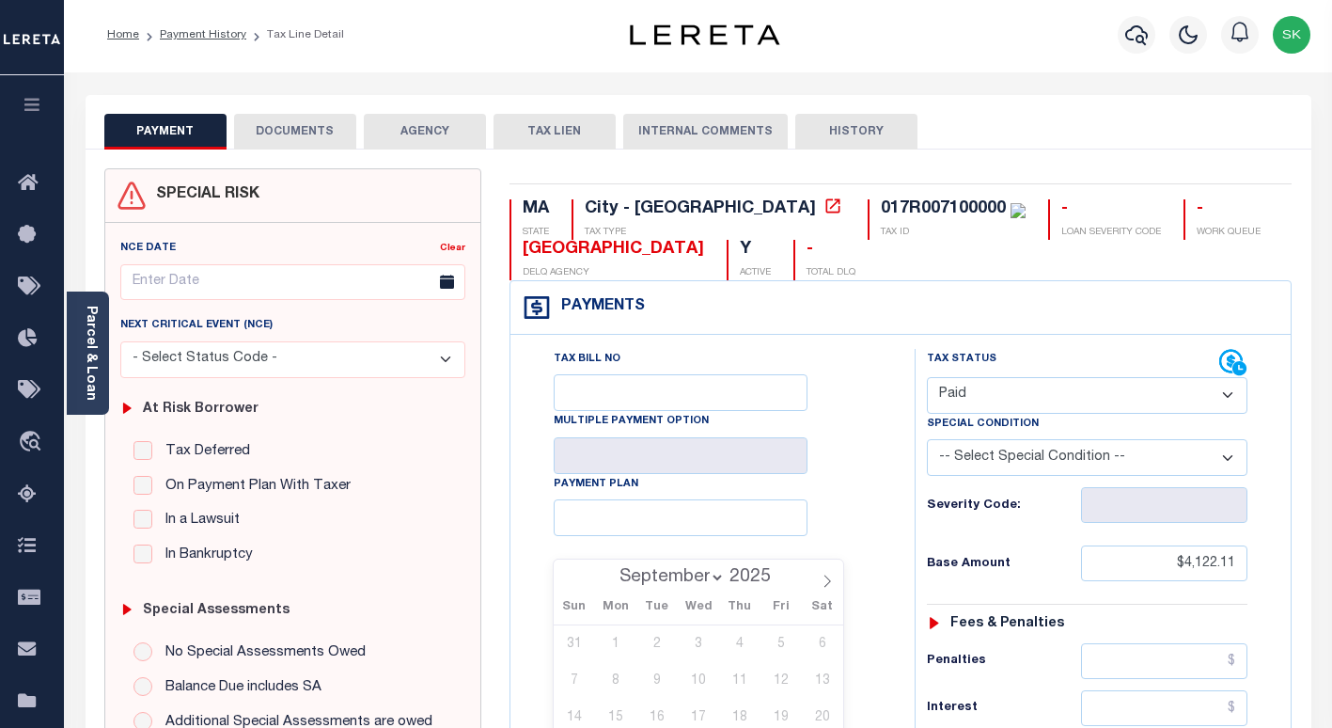
scroll to position [0, 0]
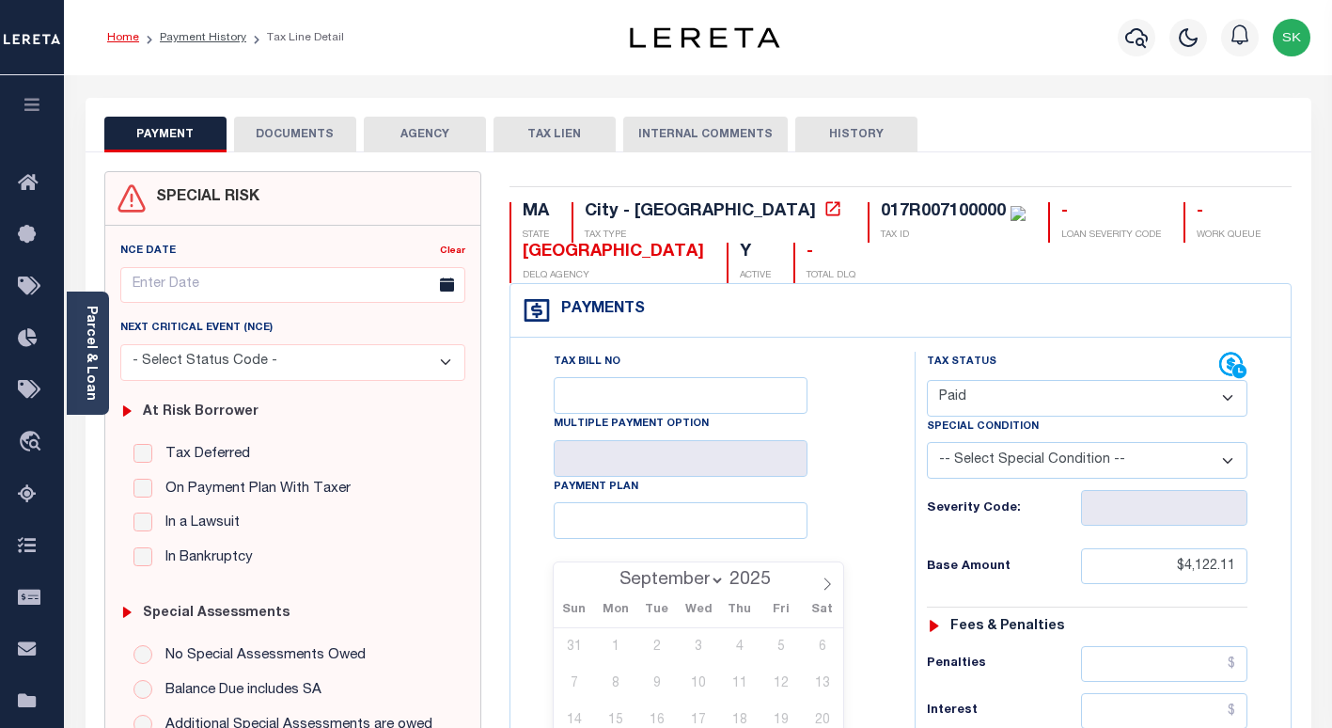
click at [131, 36] on link "Home" at bounding box center [123, 37] width 32 height 11
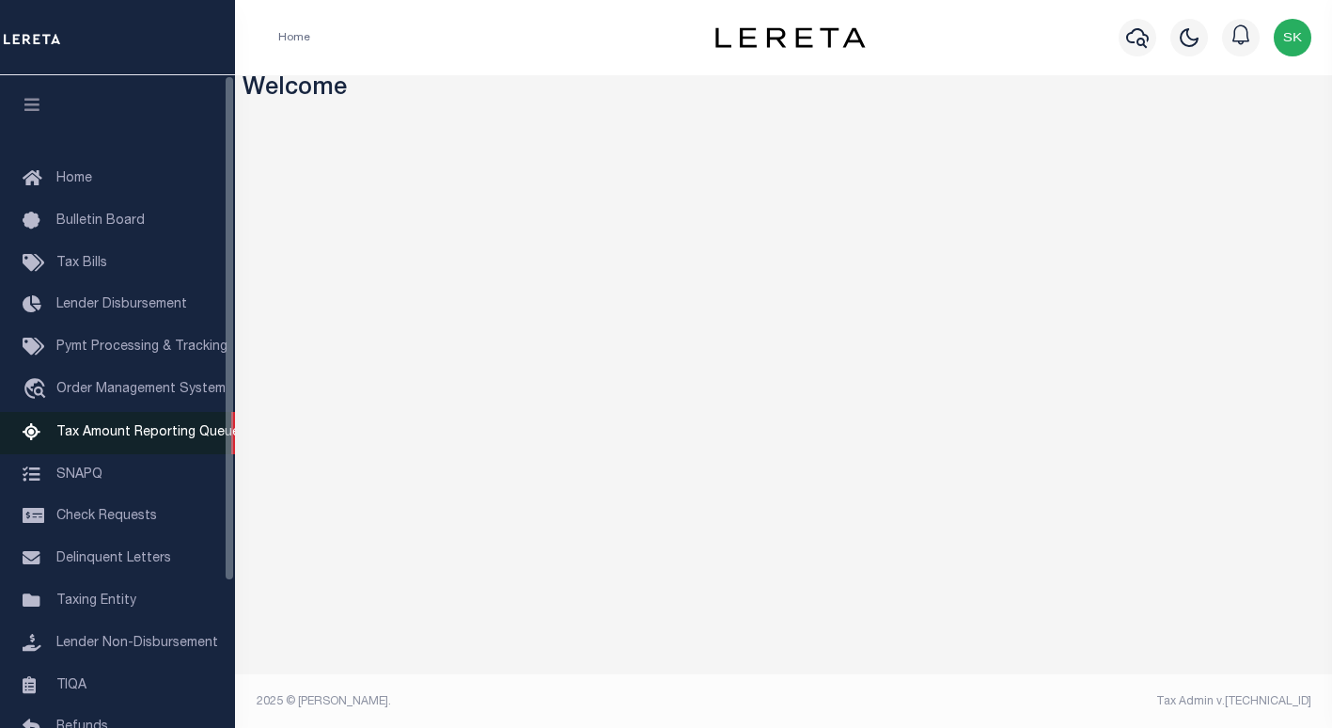
click at [123, 432] on span "Tax Amount Reporting Queue" at bounding box center [147, 432] width 183 height 13
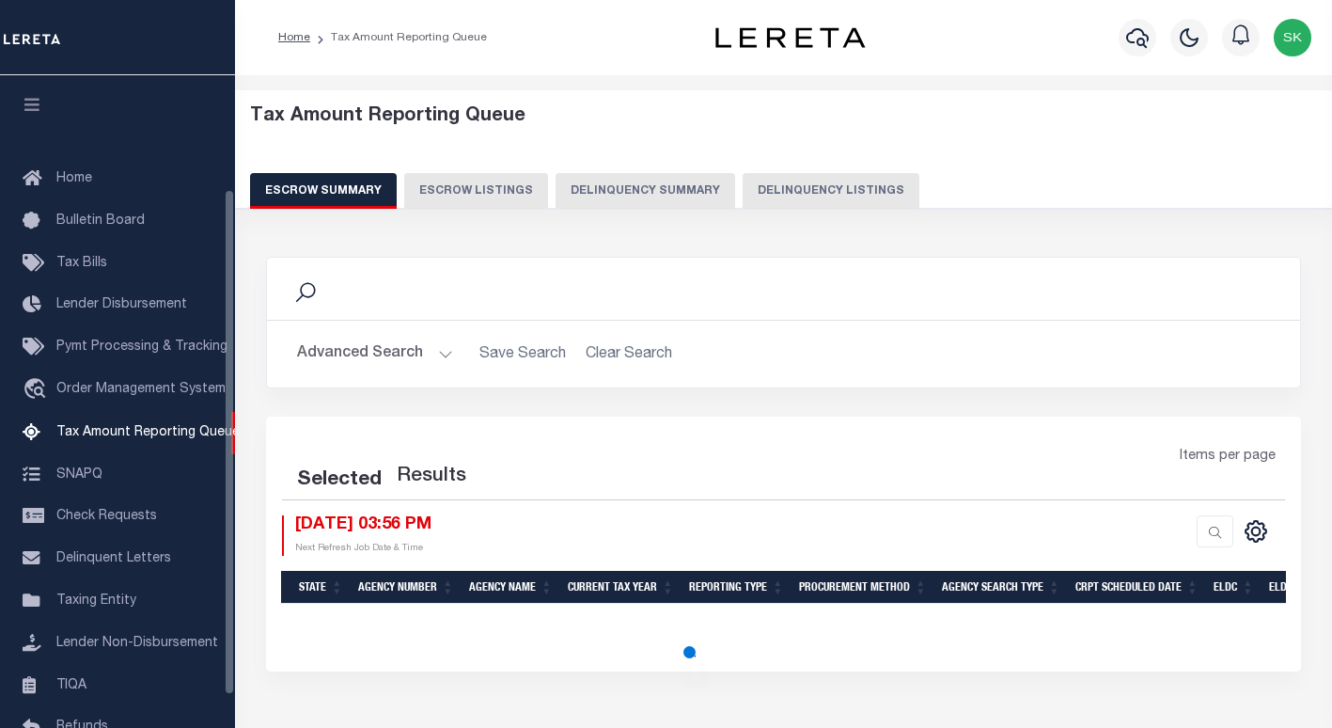
click at [813, 185] on button "Delinquency Listings" at bounding box center [831, 191] width 177 height 36
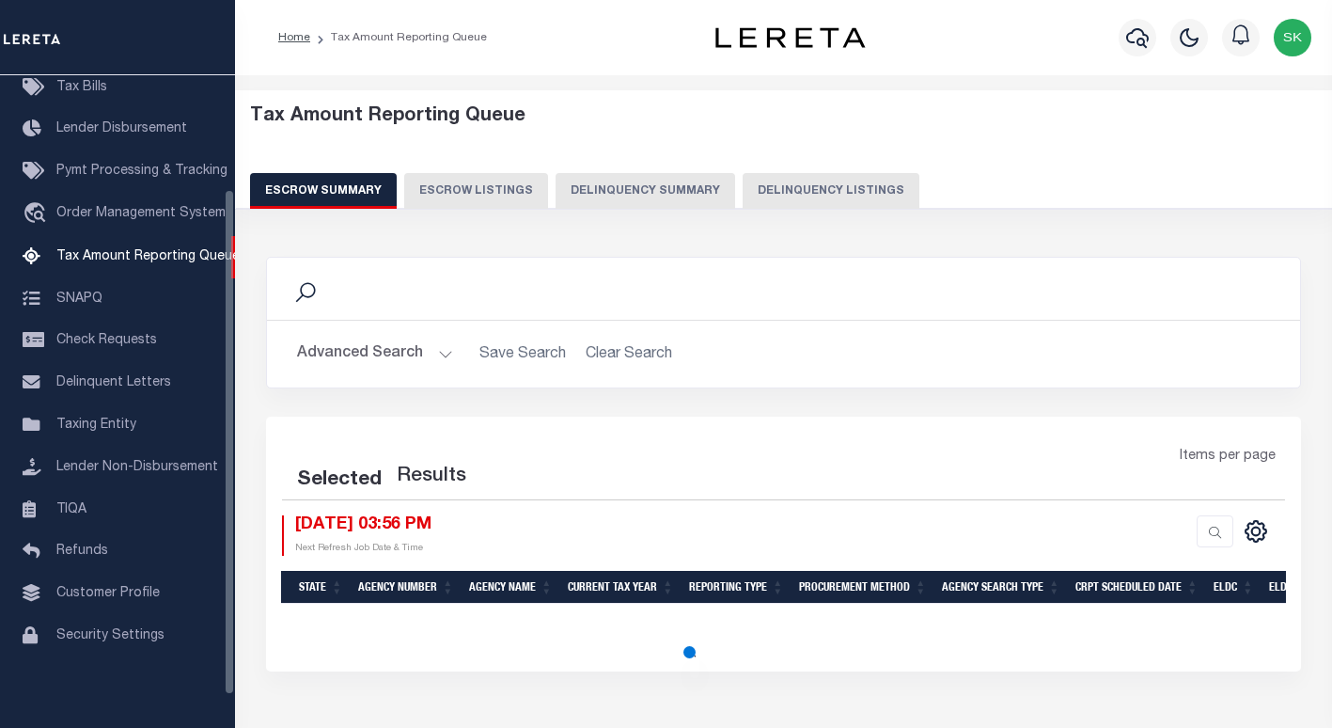
select select "100"
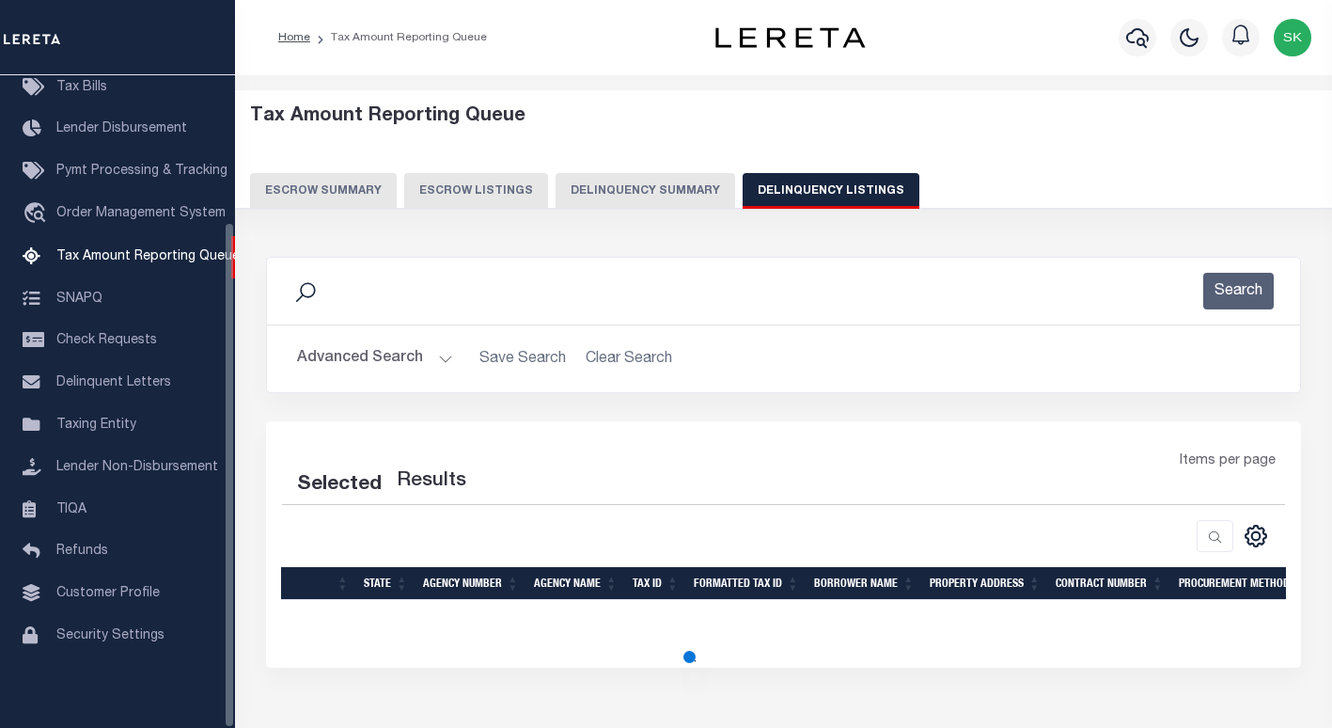
select select "100"
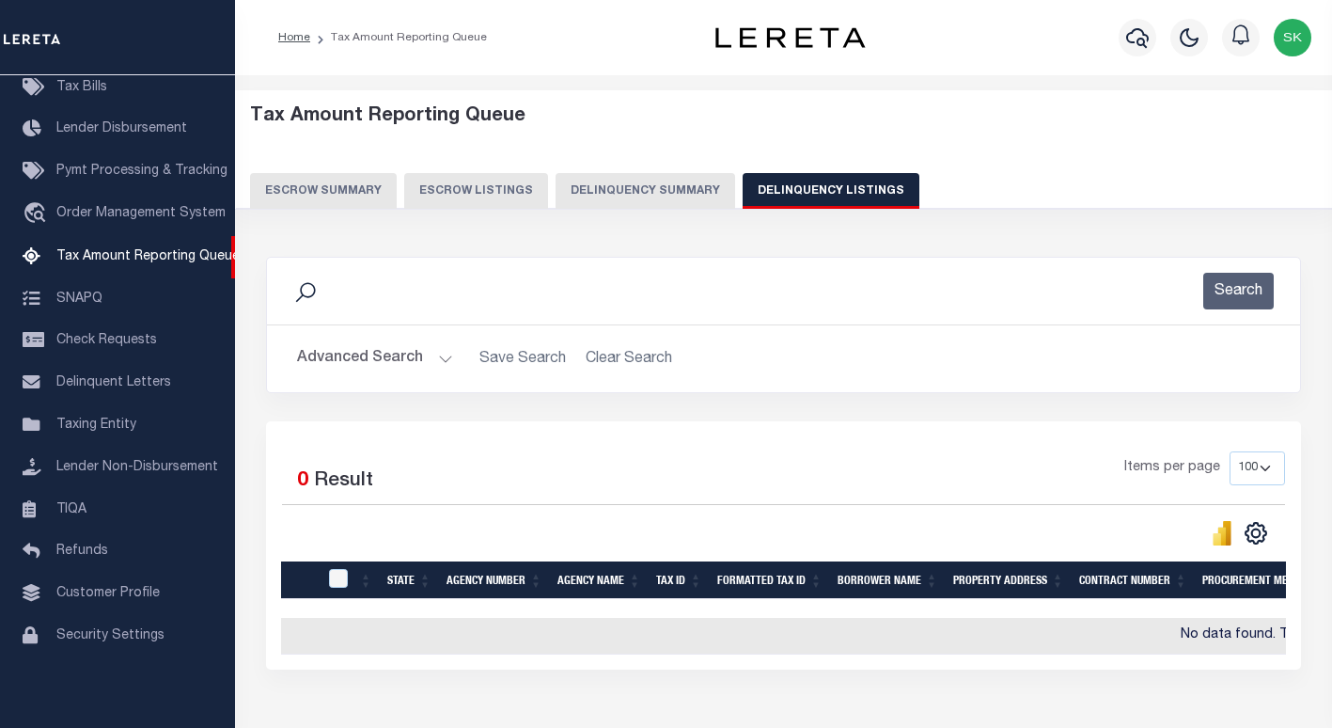
click at [325, 359] on button "Advanced Search" at bounding box center [375, 358] width 156 height 37
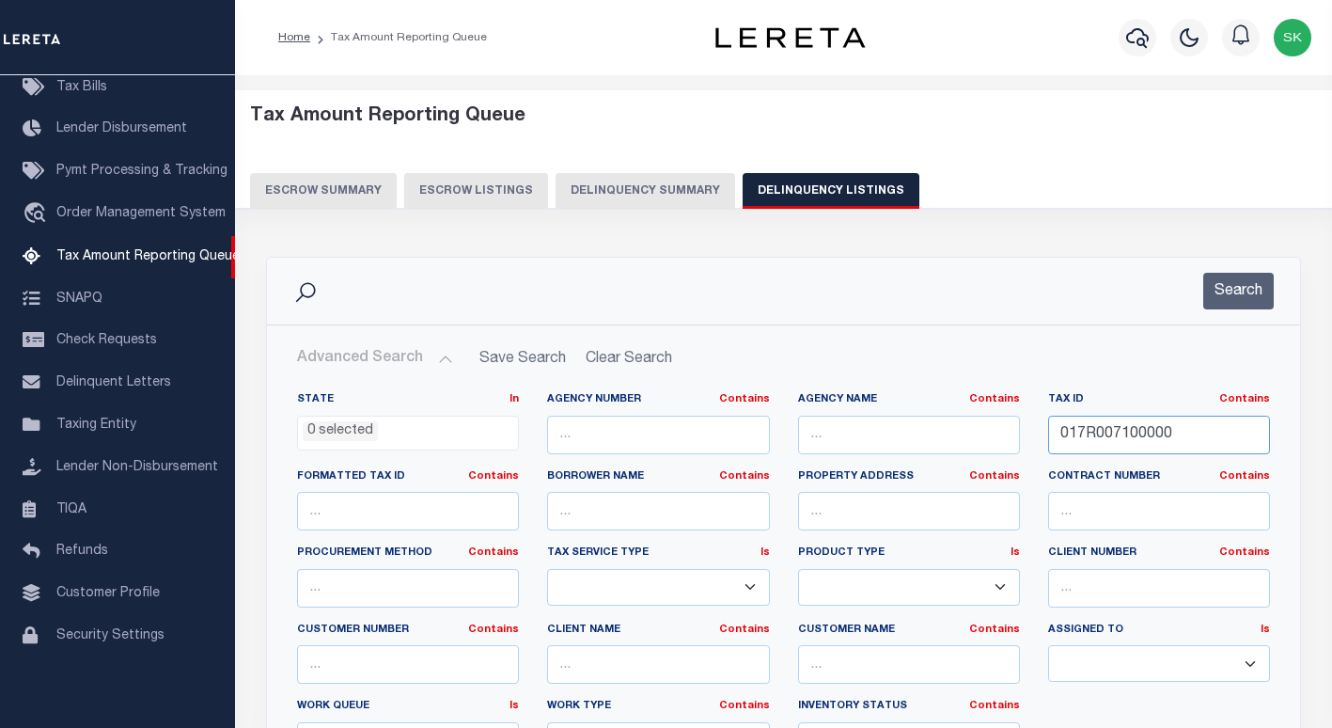
click at [1092, 425] on input "017R007100000" at bounding box center [1159, 435] width 222 height 39
paste input "32C 75 29"
type input "32C 75 29"
click at [1219, 295] on button "Search" at bounding box center [1238, 291] width 71 height 37
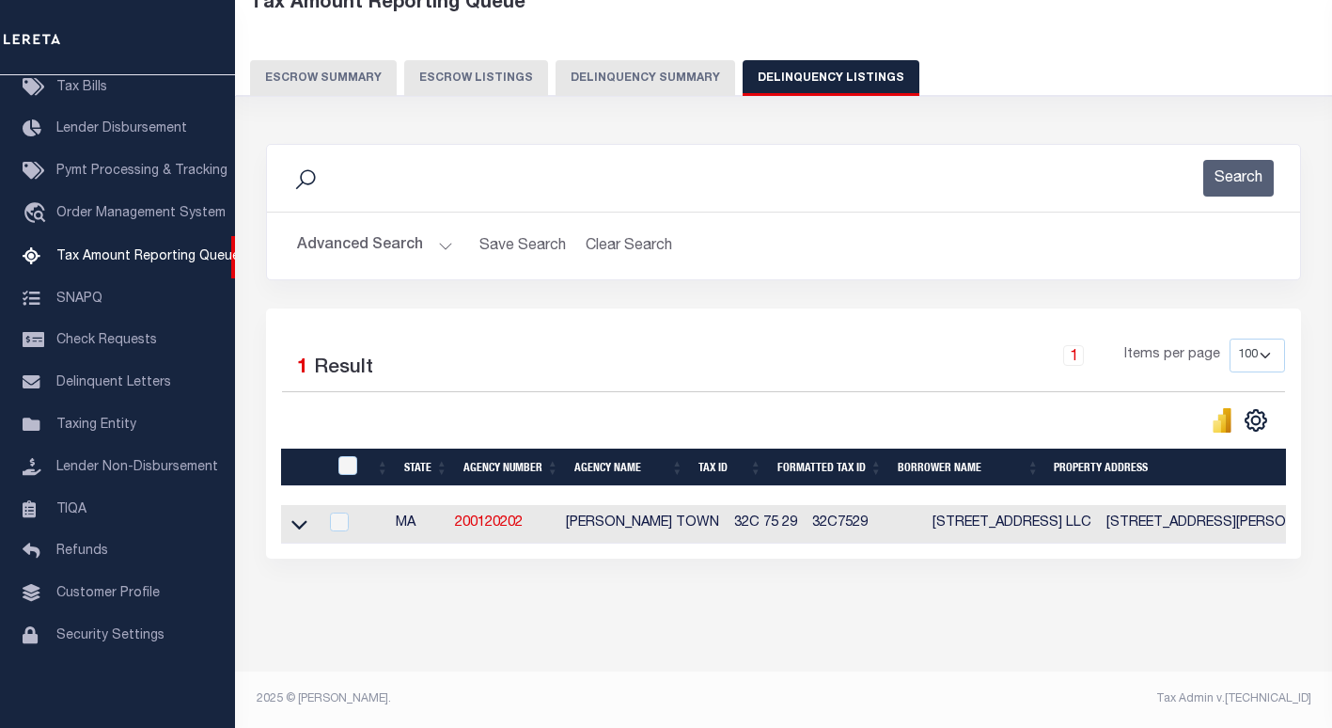
scroll to position [129, 0]
click at [296, 514] on icon at bounding box center [299, 524] width 16 height 20
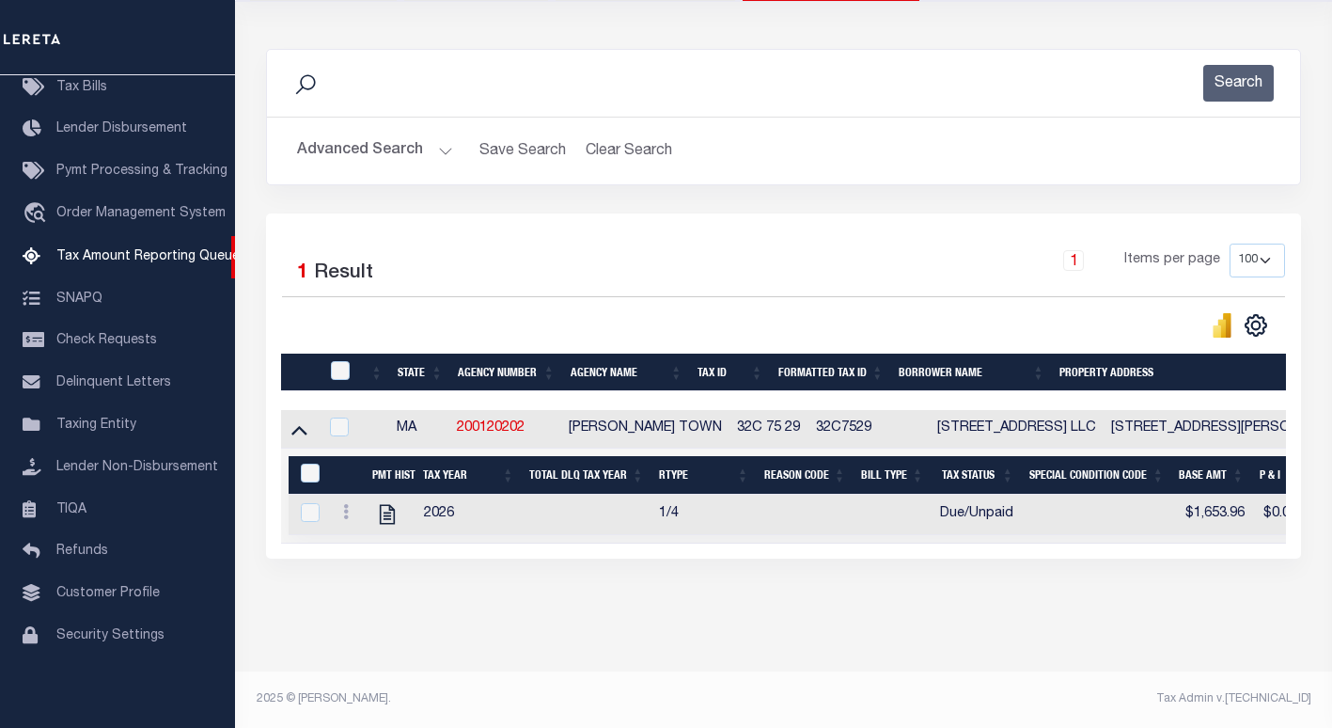
scroll to position [181, 0]
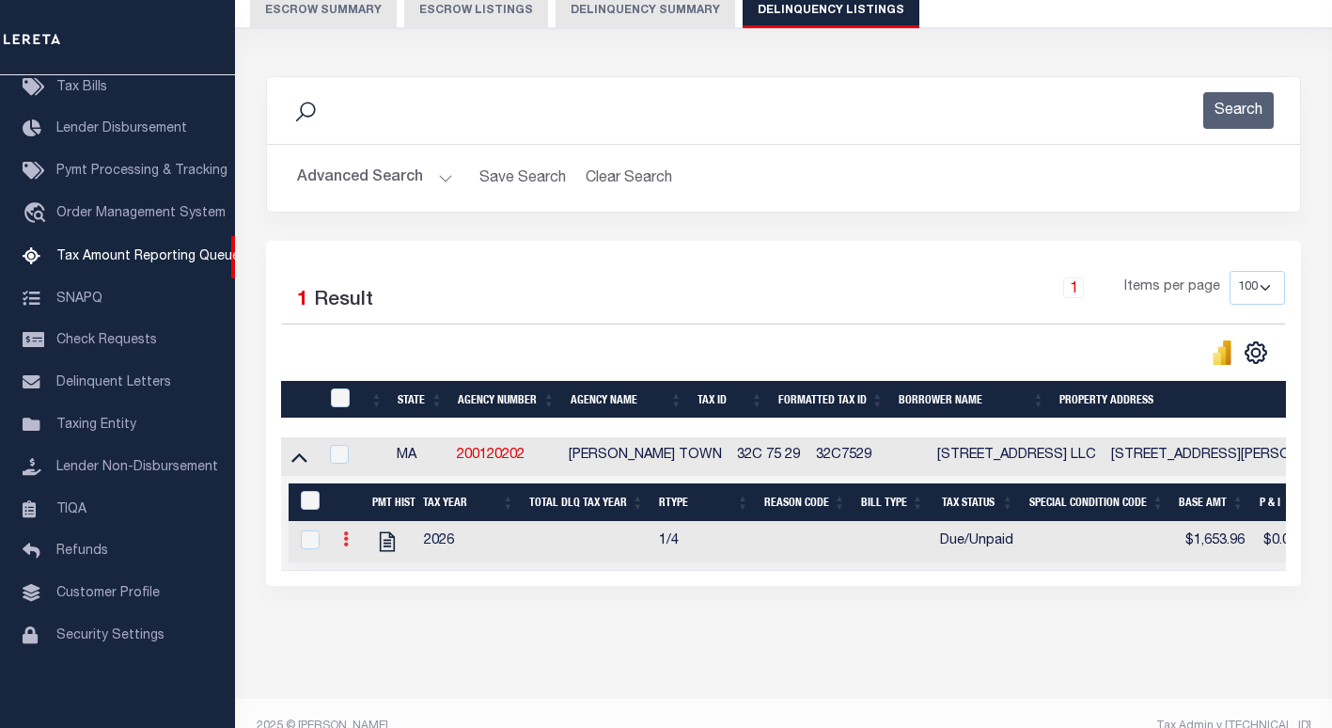
click at [346, 543] on icon at bounding box center [346, 538] width 6 height 15
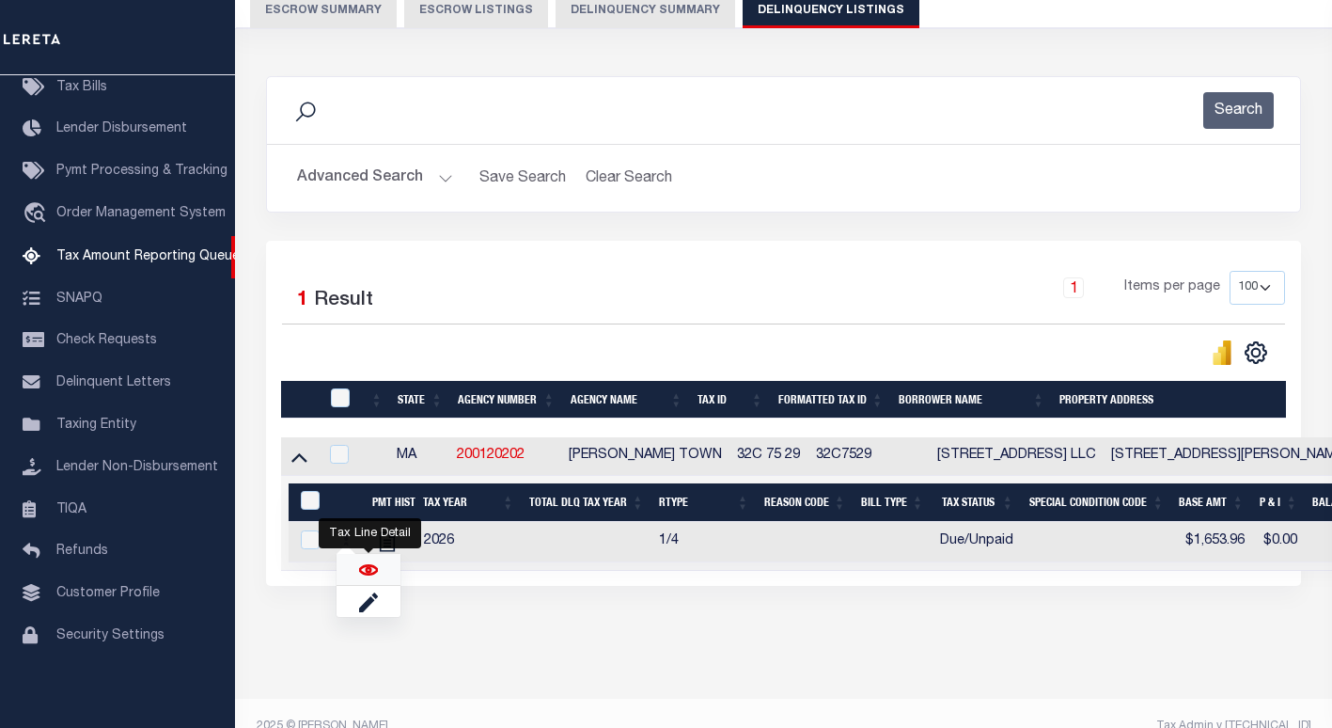
click at [369, 578] on img "" at bounding box center [368, 569] width 19 height 19
checkbox input "true"
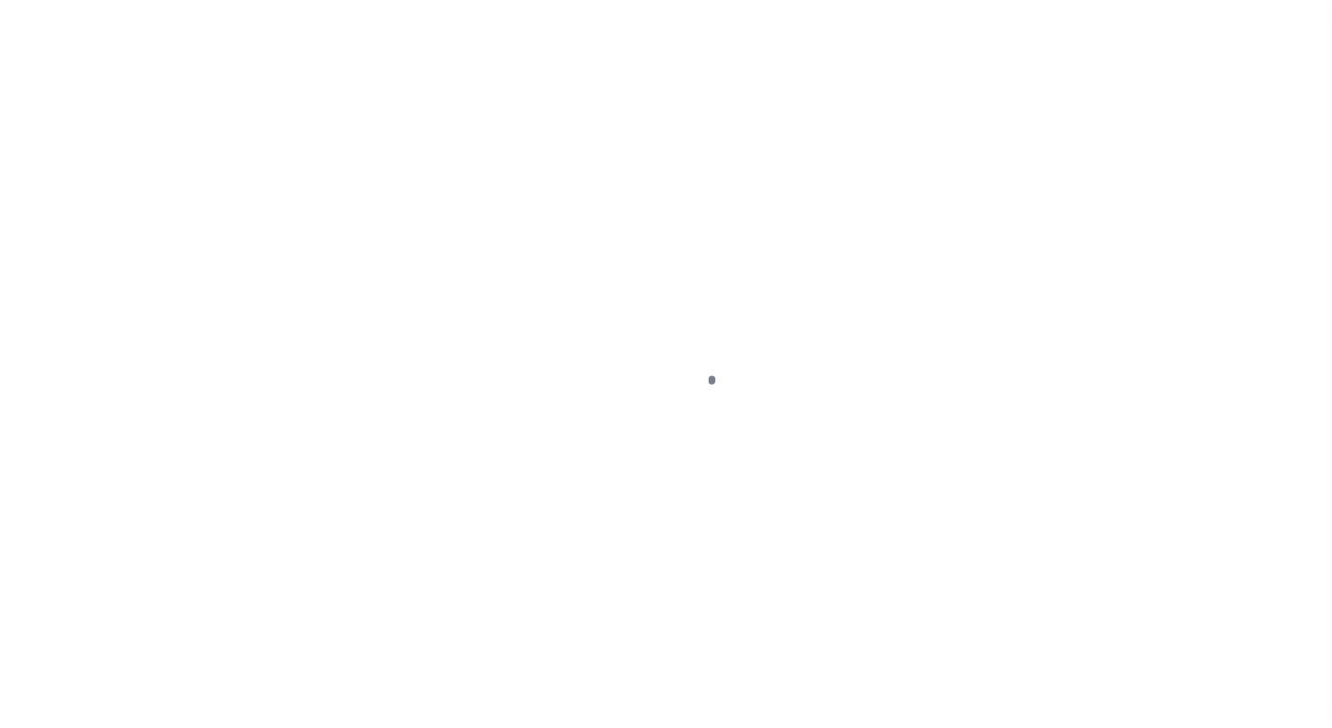
select select "DUE"
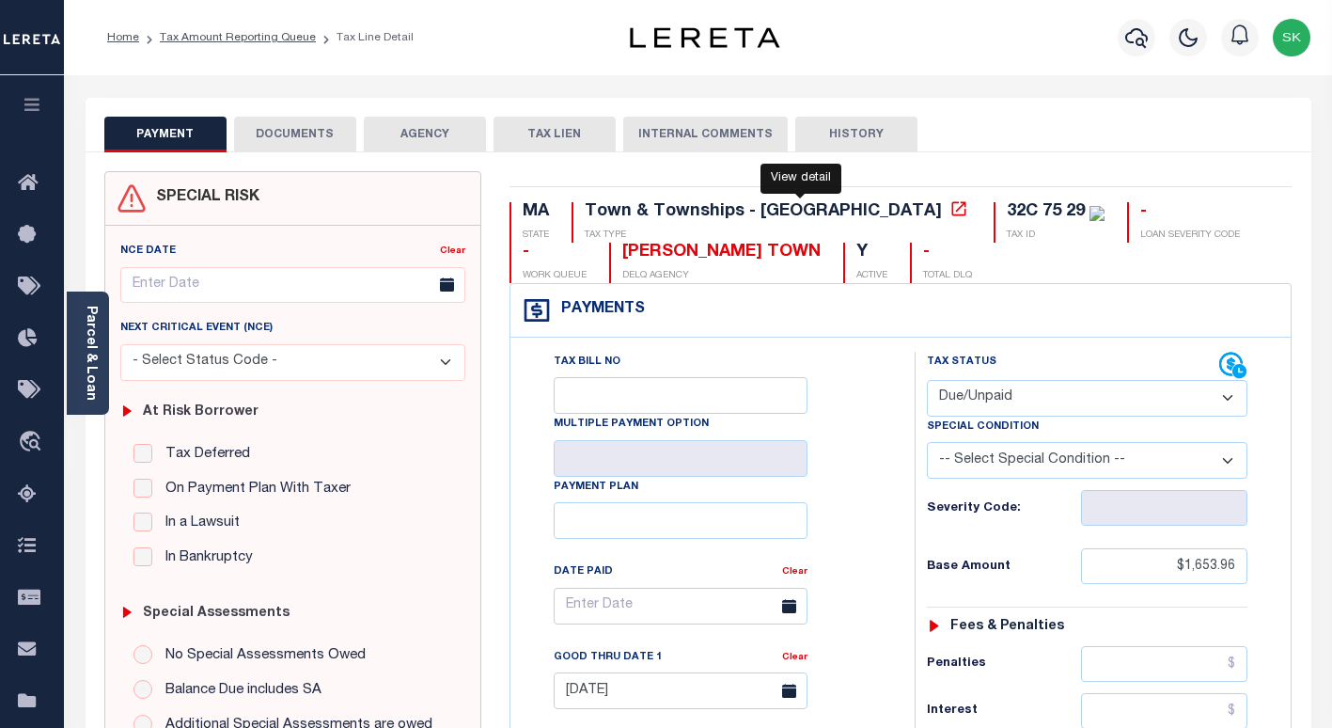
click at [950, 212] on icon at bounding box center [959, 208] width 19 height 19
drag, startPoint x: 665, startPoint y: 254, endPoint x: 526, endPoint y: 252, distance: 138.2
click at [526, 252] on div "MA STATE Town & Townships - MA TAX TYPE 32C 75 29 TAX ID - LOAN SEVERITY CODE -…" at bounding box center [901, 242] width 783 height 81
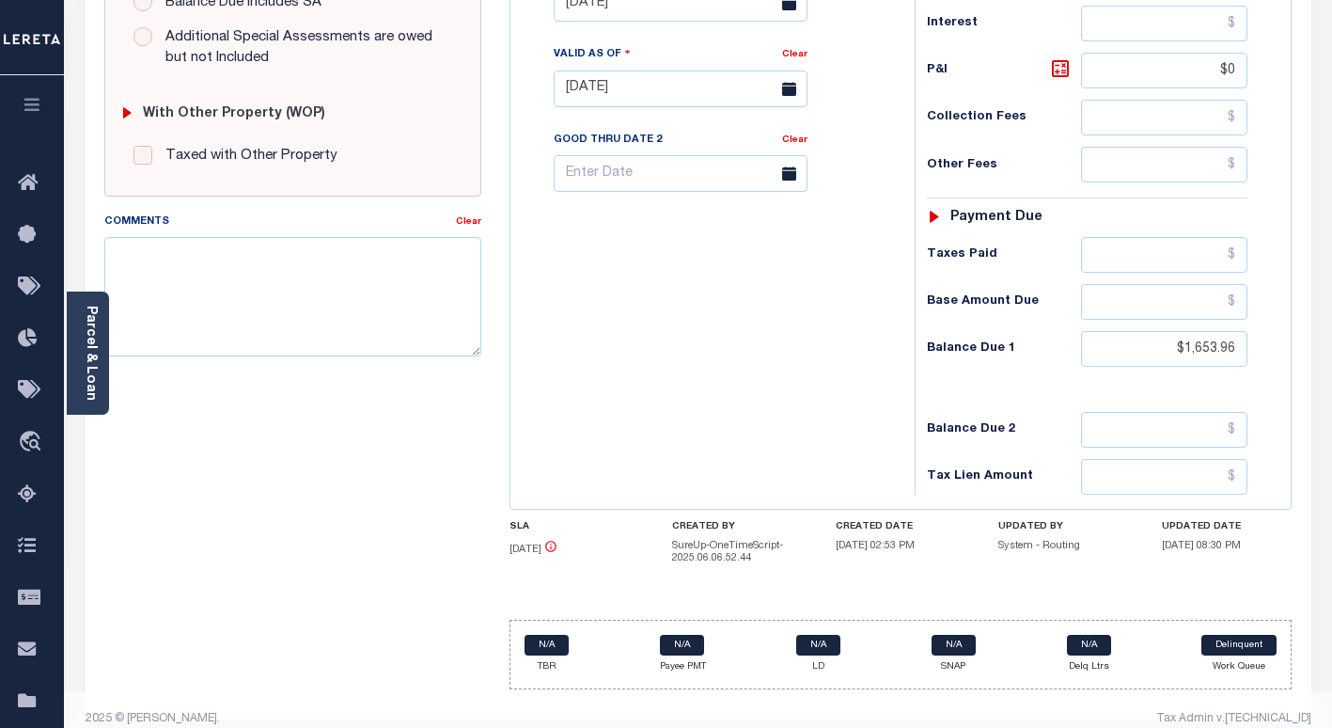
scroll to position [709, 0]
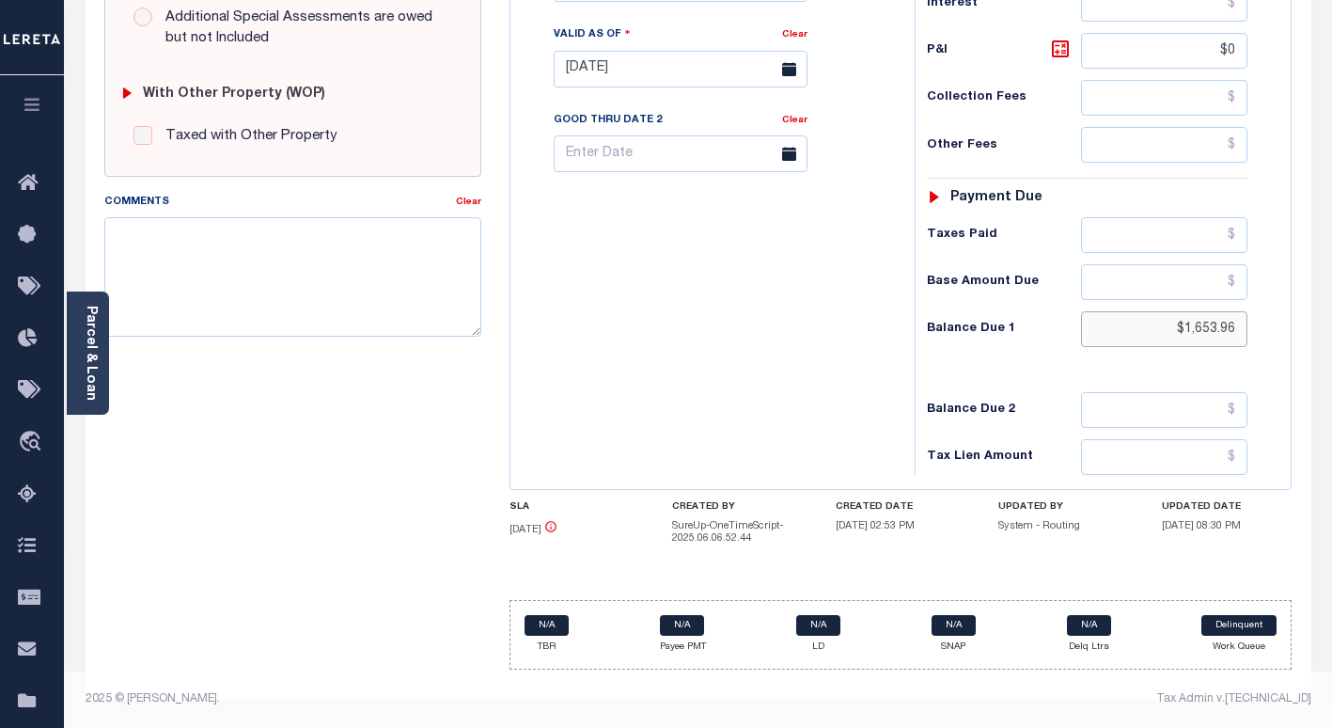
click at [1204, 326] on input "$1,653.96" at bounding box center [1164, 329] width 166 height 36
click at [1236, 330] on input "$1,753.96" at bounding box center [1164, 329] width 166 height 36
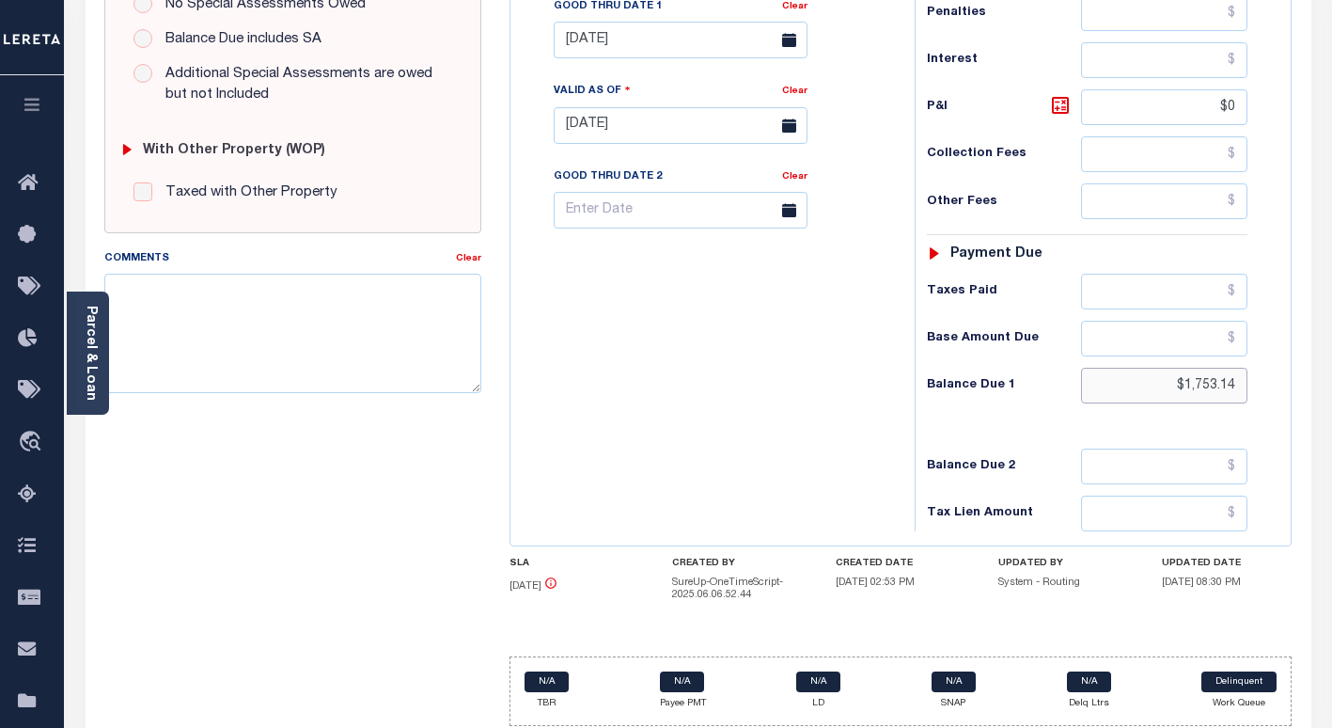
scroll to position [521, 0]
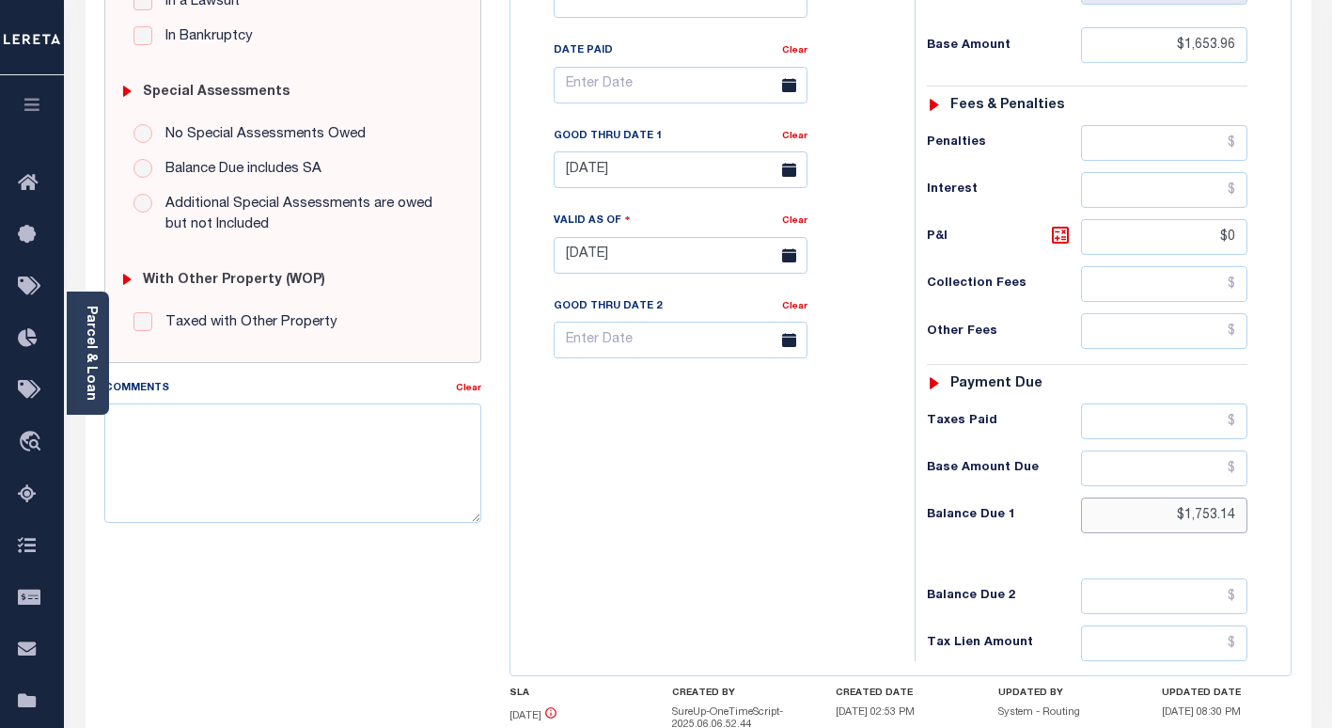
type input "$1,753.14"
type input "[DATE]"
click at [610, 179] on body "Home Tax Amount Reporting Queue Tax Line Detail" at bounding box center [666, 196] width 1332 height 1435
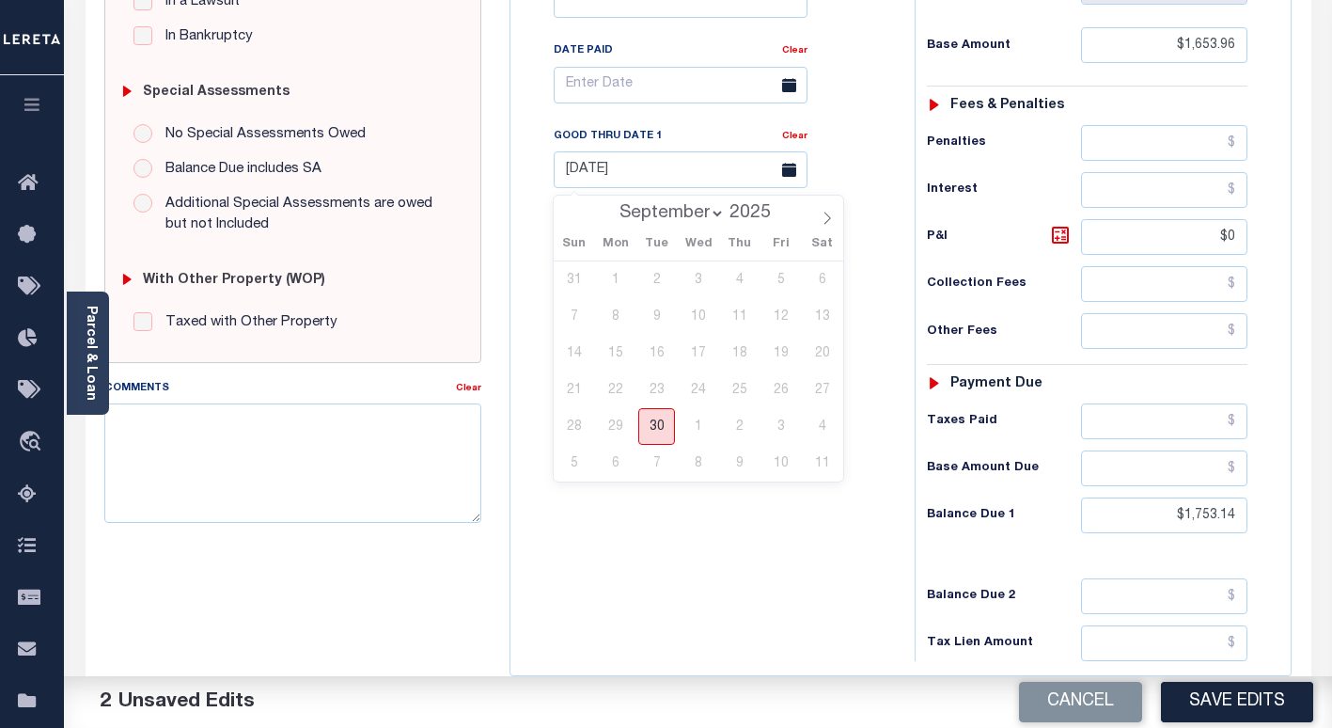
click at [662, 432] on span "30" at bounding box center [656, 426] width 37 height 37
type input "[DATE]"
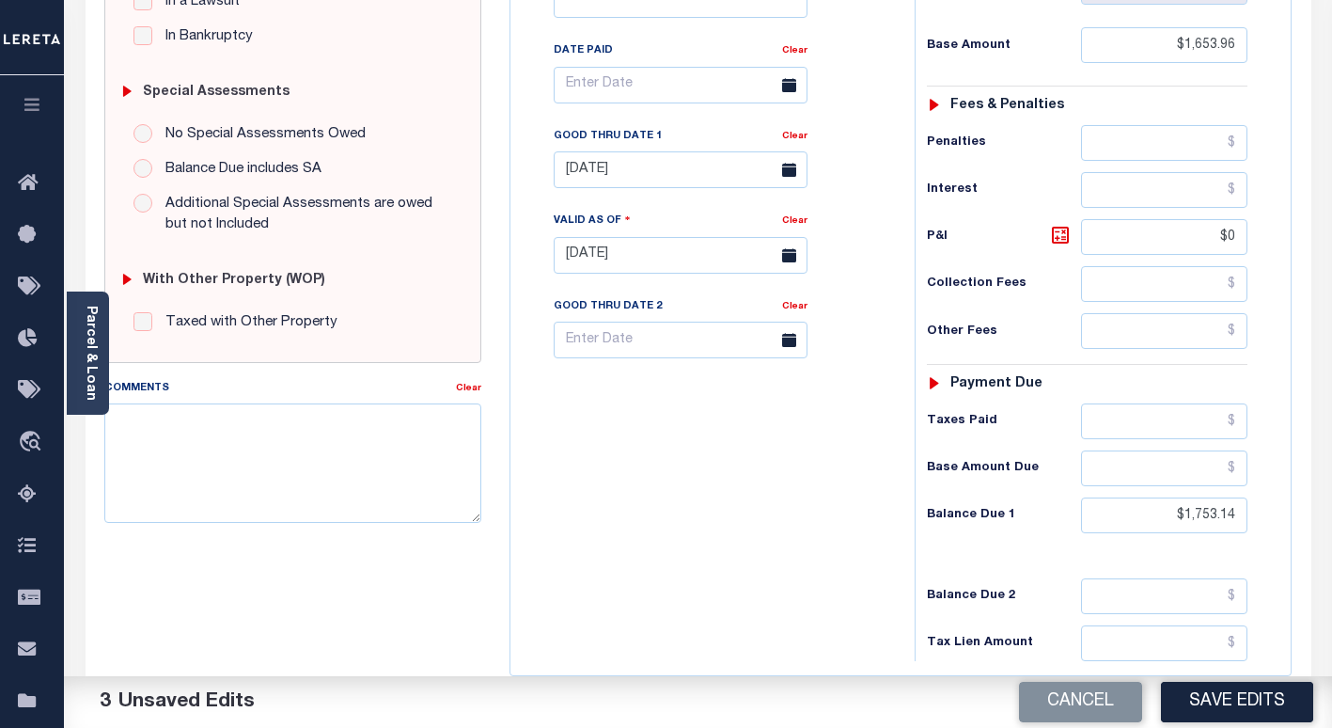
click at [727, 507] on div "Tax Bill No Multiple Payment Option Payment Plan Clear" at bounding box center [707, 246] width 385 height 830
click at [633, 173] on input "[DATE]" at bounding box center [681, 169] width 254 height 37
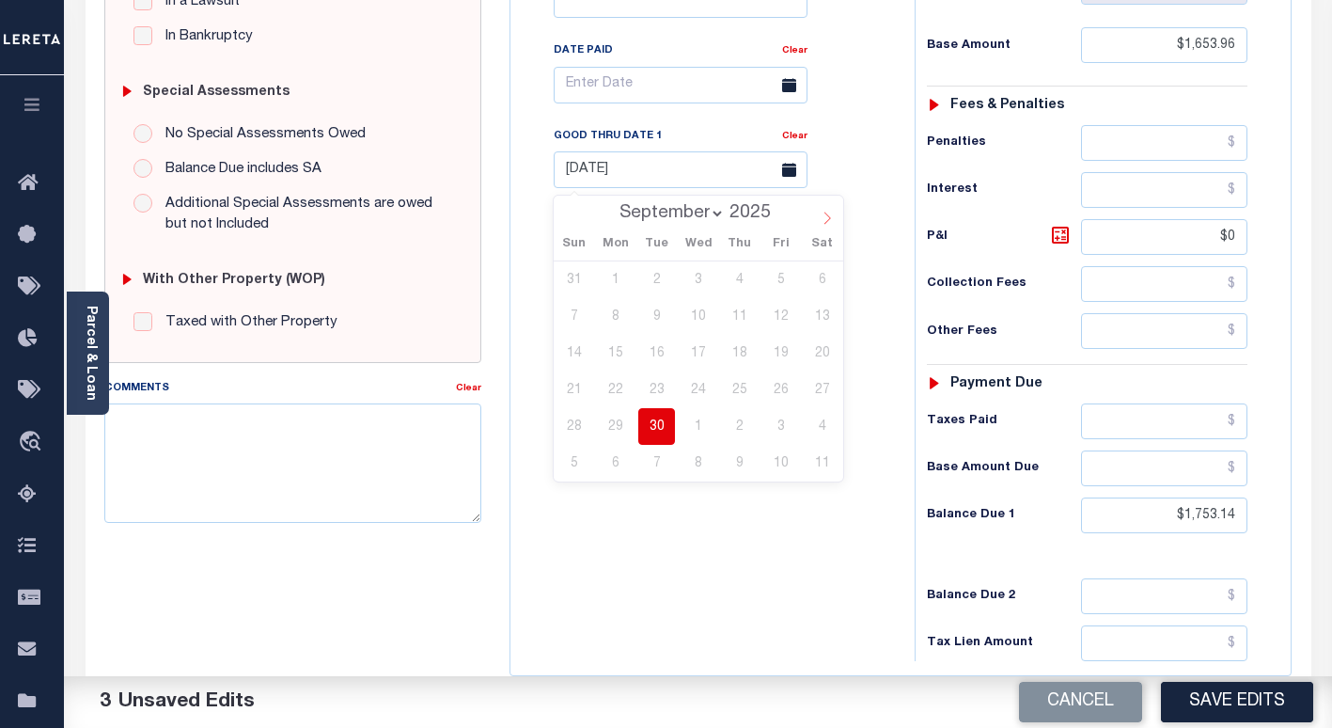
click at [828, 221] on icon at bounding box center [827, 218] width 7 height 12
select select "9"
click at [785, 312] on span "10" at bounding box center [780, 316] width 37 height 37
type input "[DATE]"
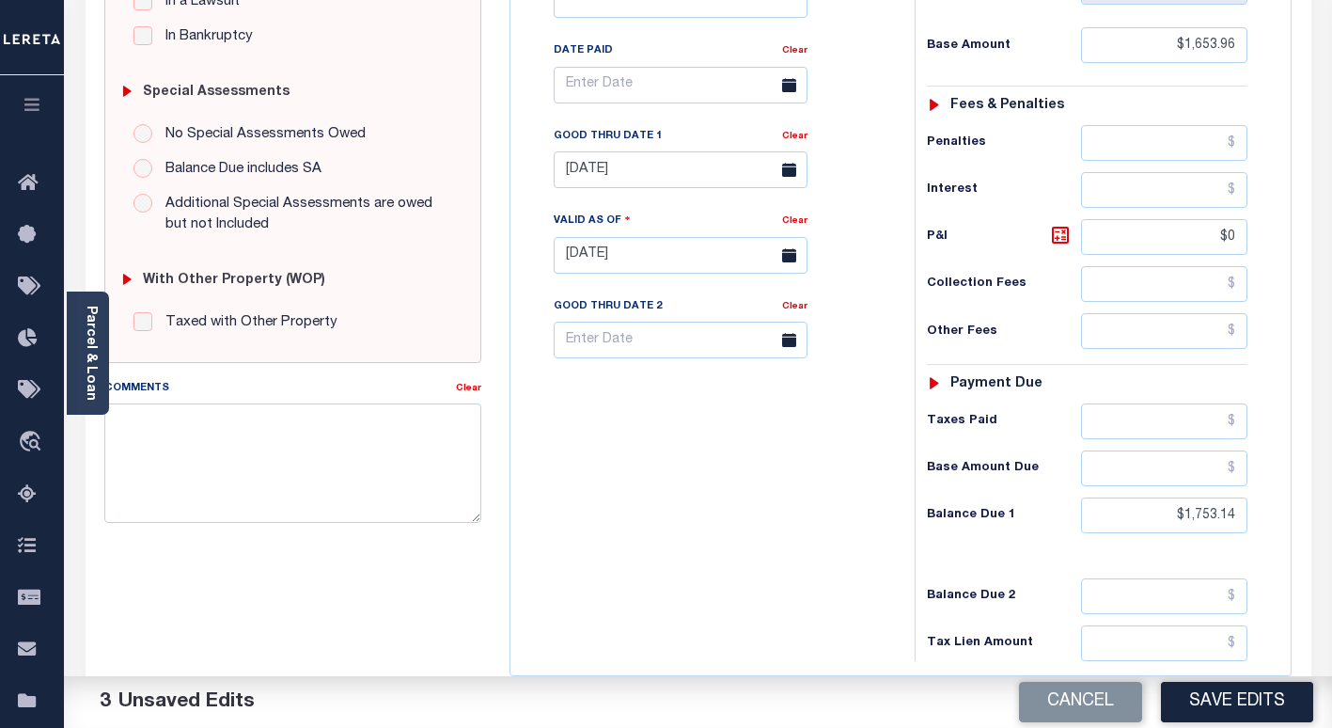
drag, startPoint x: 703, startPoint y: 404, endPoint x: 730, endPoint y: 422, distance: 31.8
click at [703, 404] on div "Tax Bill No Multiple Payment Option Payment Plan Clear" at bounding box center [707, 246] width 385 height 830
click at [326, 483] on textarea "Comments" at bounding box center [292, 462] width 377 height 118
type textarea "TC - Rox"
click at [1218, 689] on button "Save Edits" at bounding box center [1237, 702] width 152 height 40
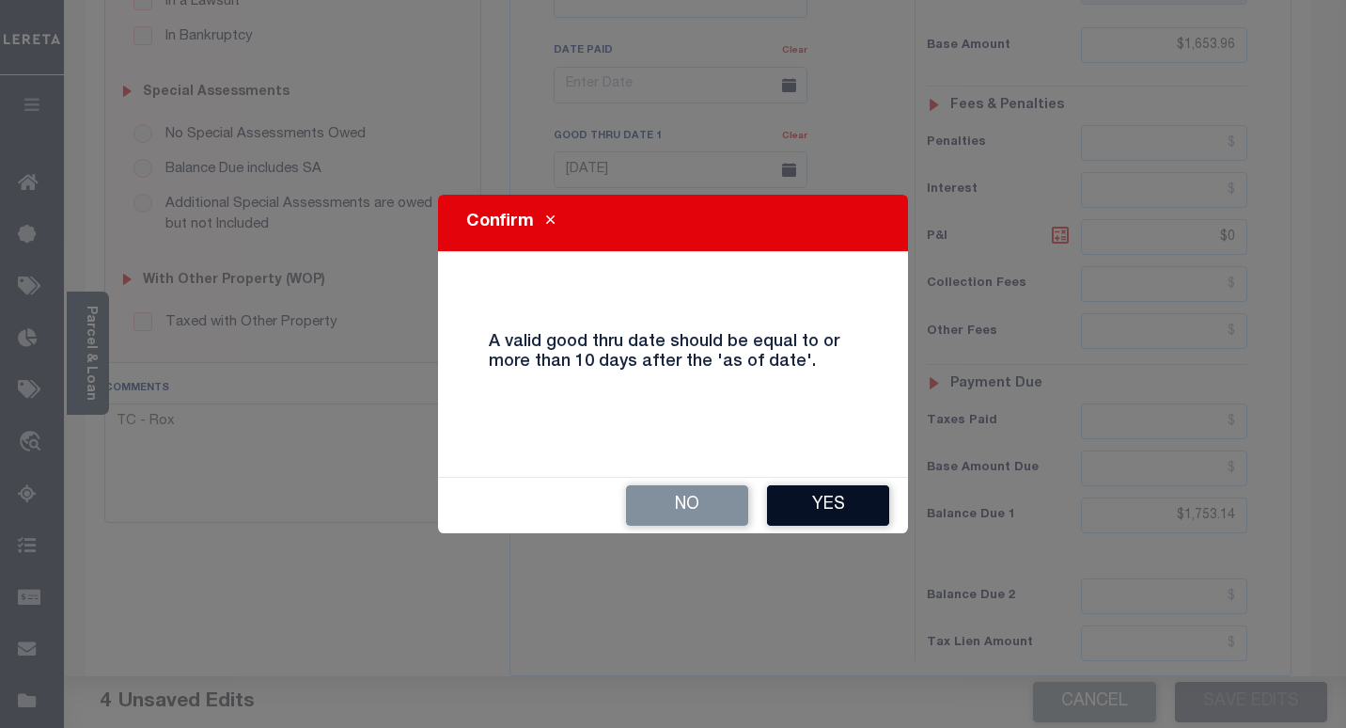
click at [847, 491] on button "Yes" at bounding box center [828, 505] width 122 height 40
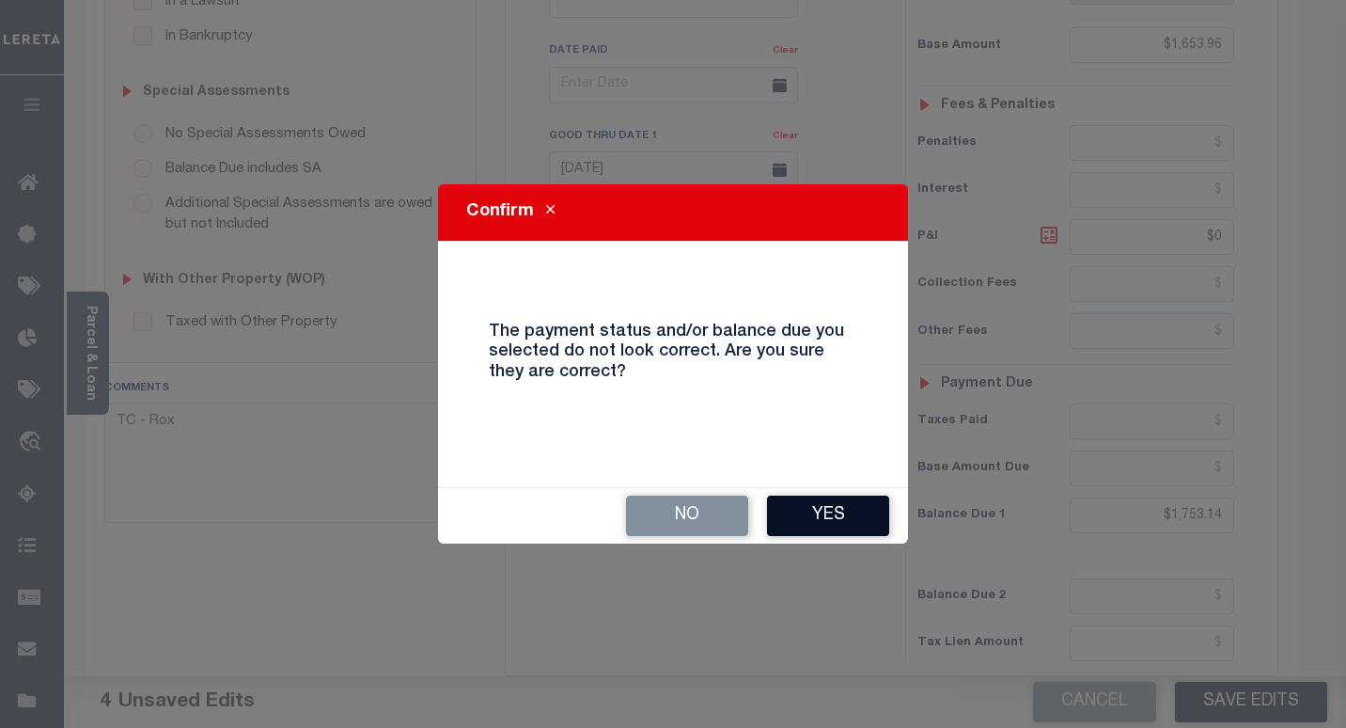
click at [828, 521] on button "Yes" at bounding box center [828, 515] width 122 height 40
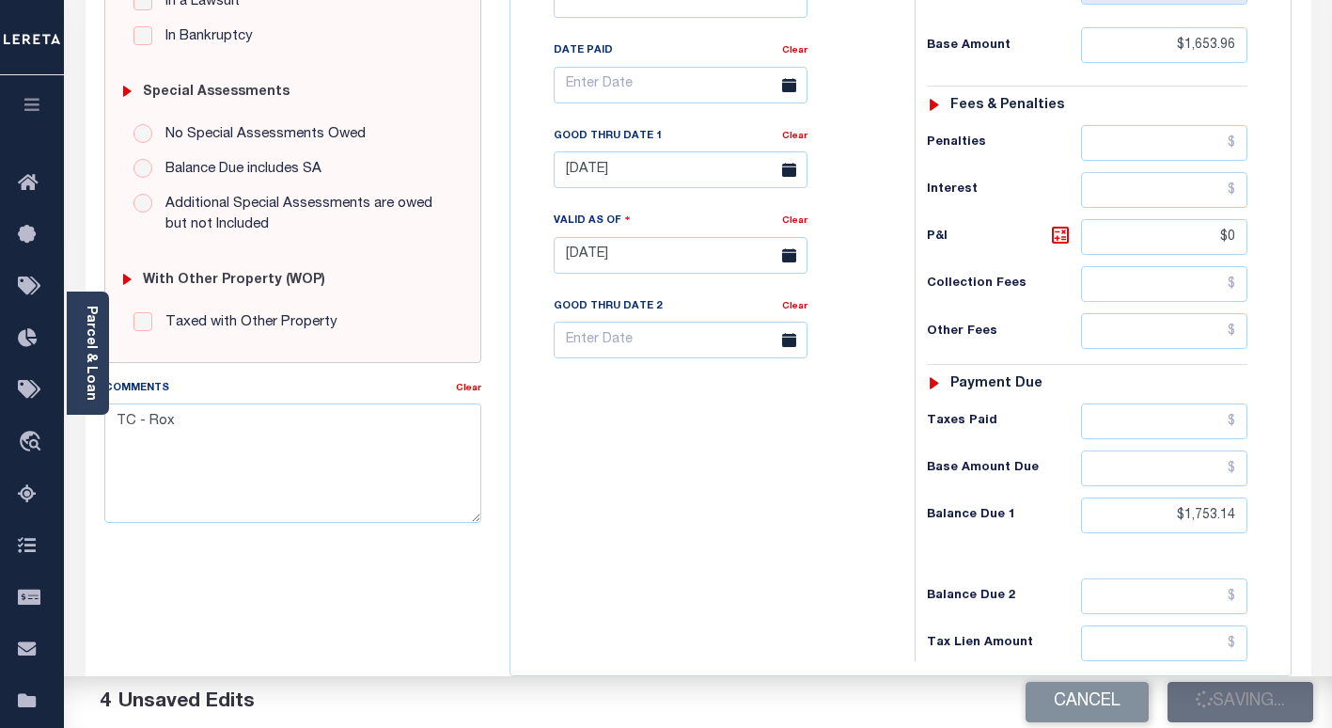
checkbox input "false"
type input "$1,653.96"
type input "$0"
type input "$1,753.14"
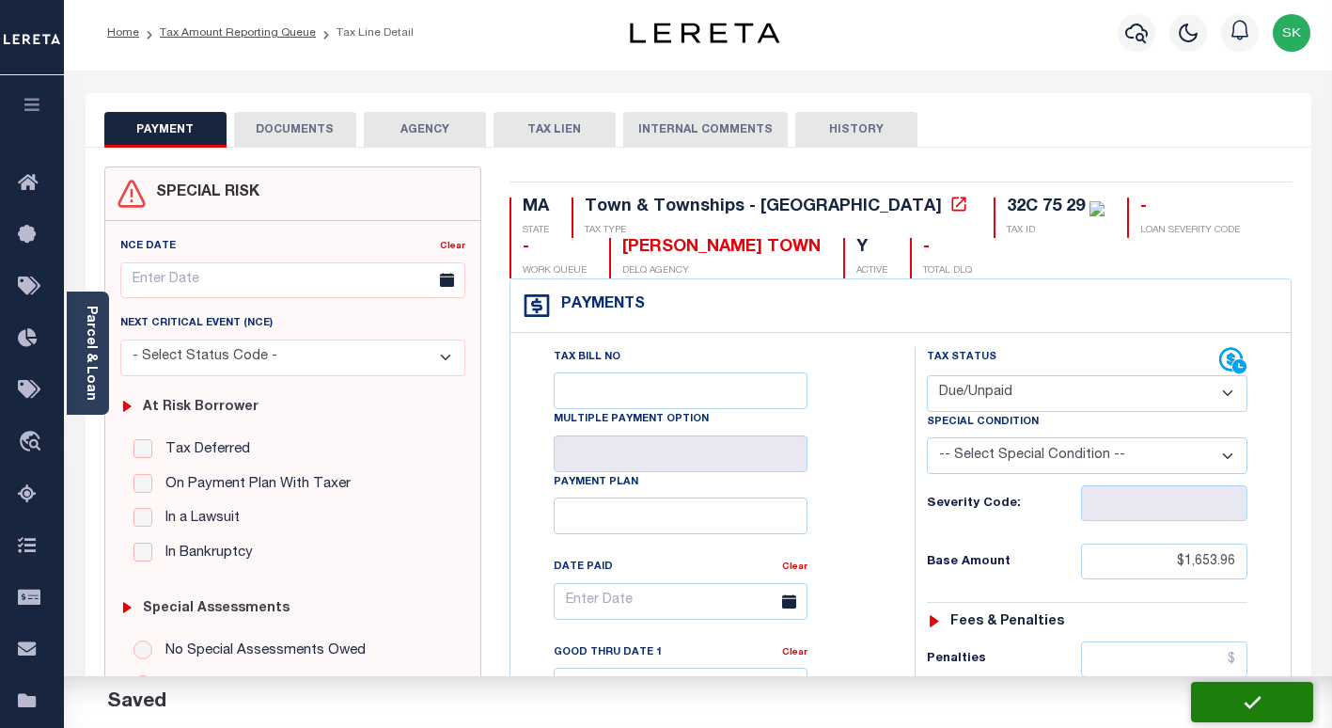
scroll to position [0, 0]
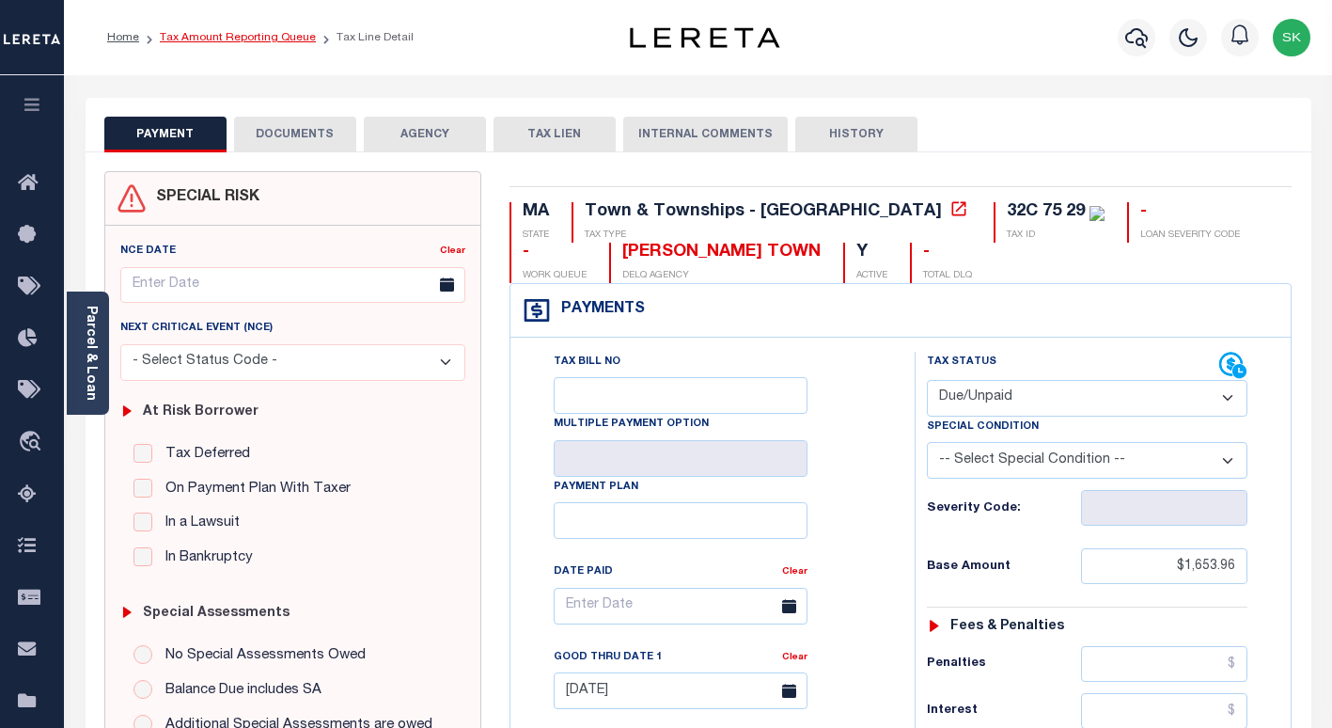
click at [240, 39] on link "Tax Amount Reporting Queue" at bounding box center [238, 37] width 156 height 11
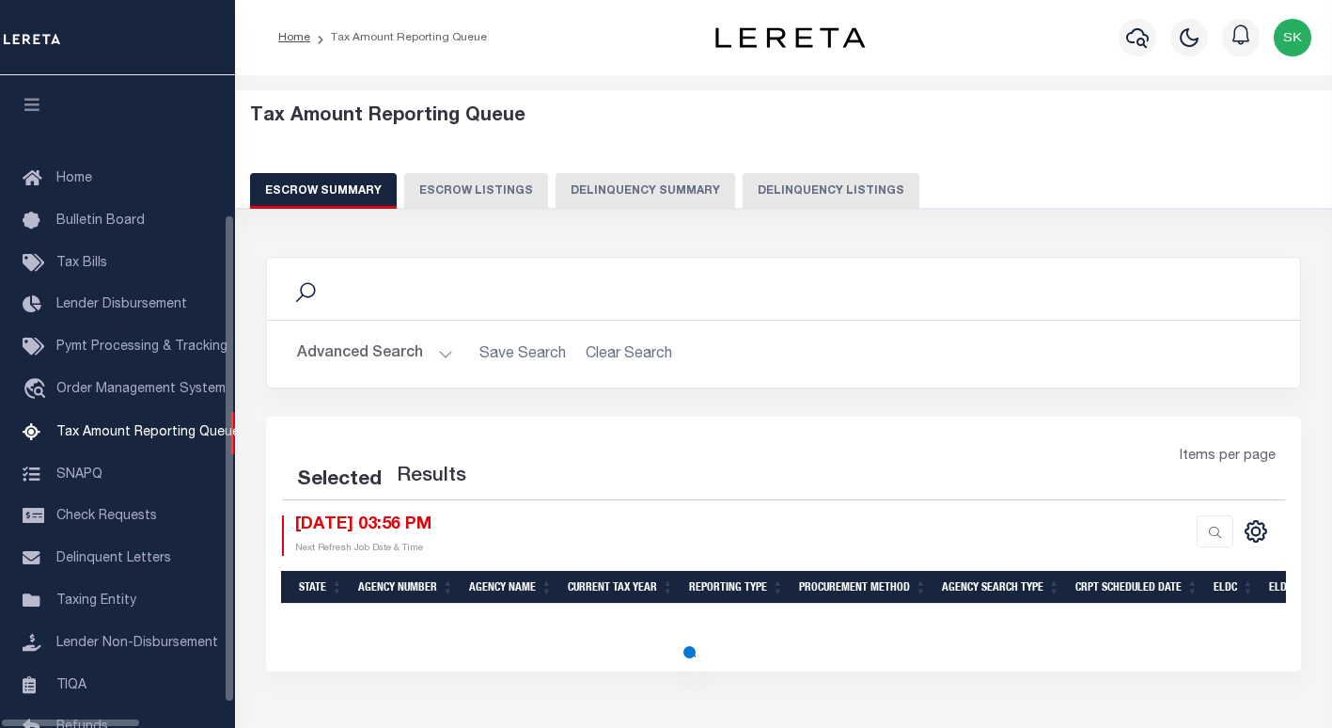
click at [833, 197] on button "Delinquency Listings" at bounding box center [831, 191] width 177 height 36
select select "100"
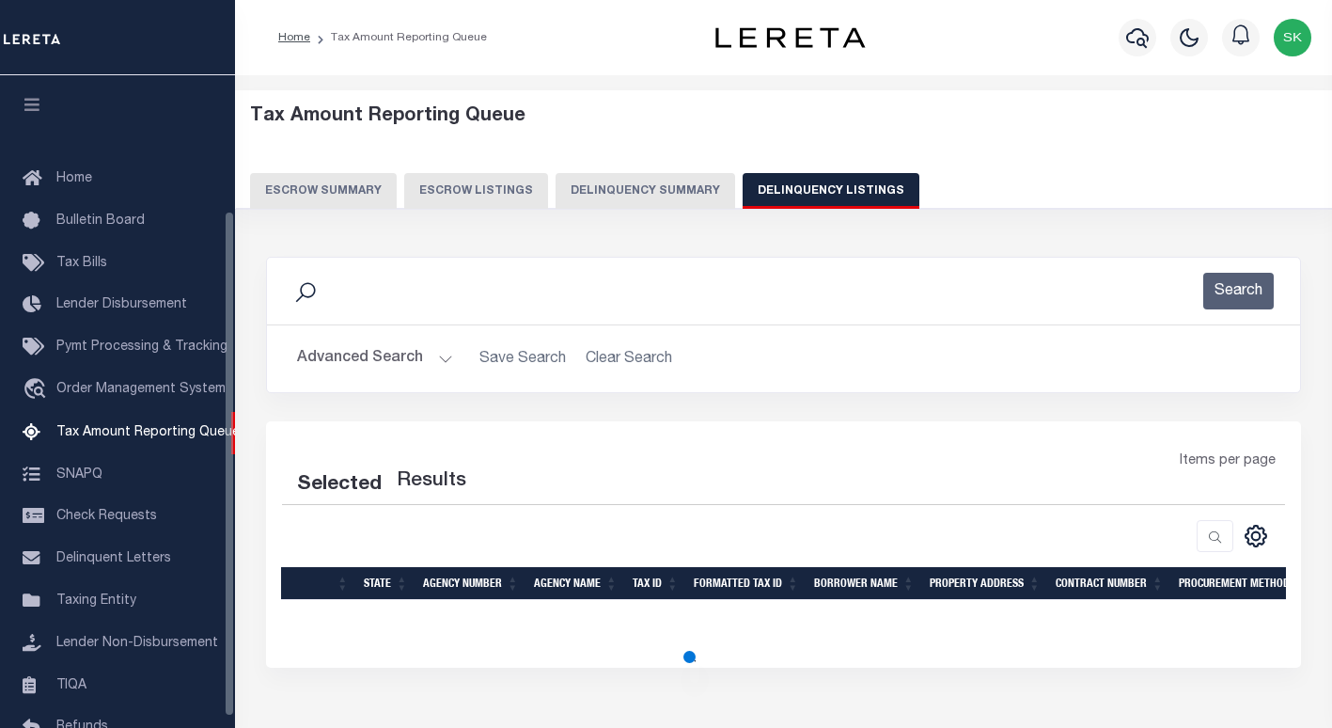
scroll to position [174, 0]
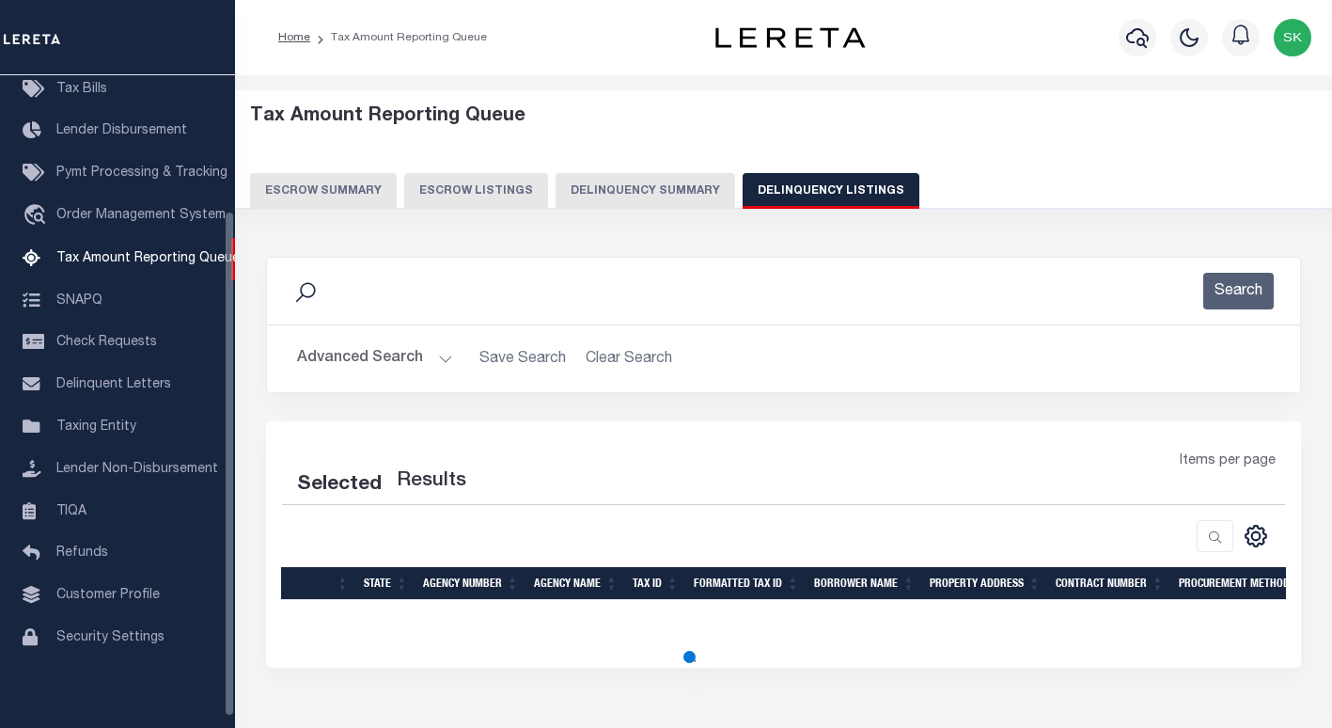
select select "100"
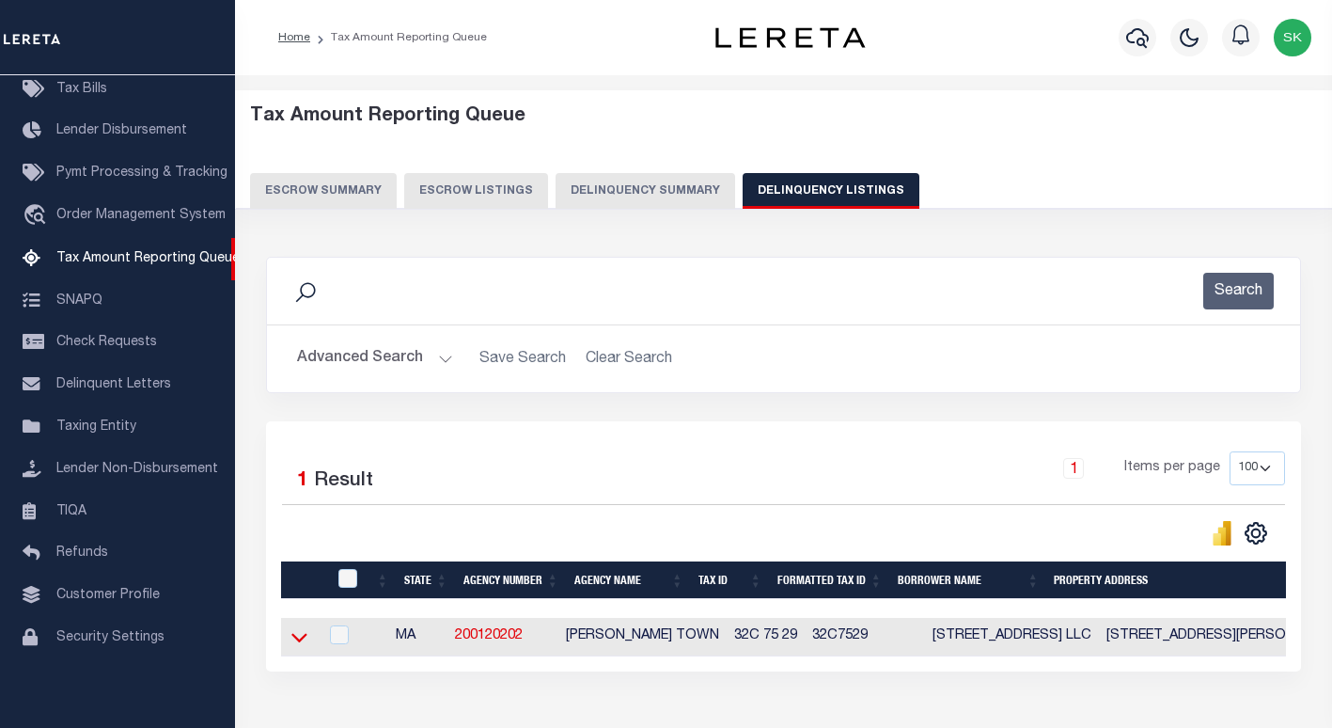
click at [298, 638] on icon at bounding box center [299, 637] width 16 height 20
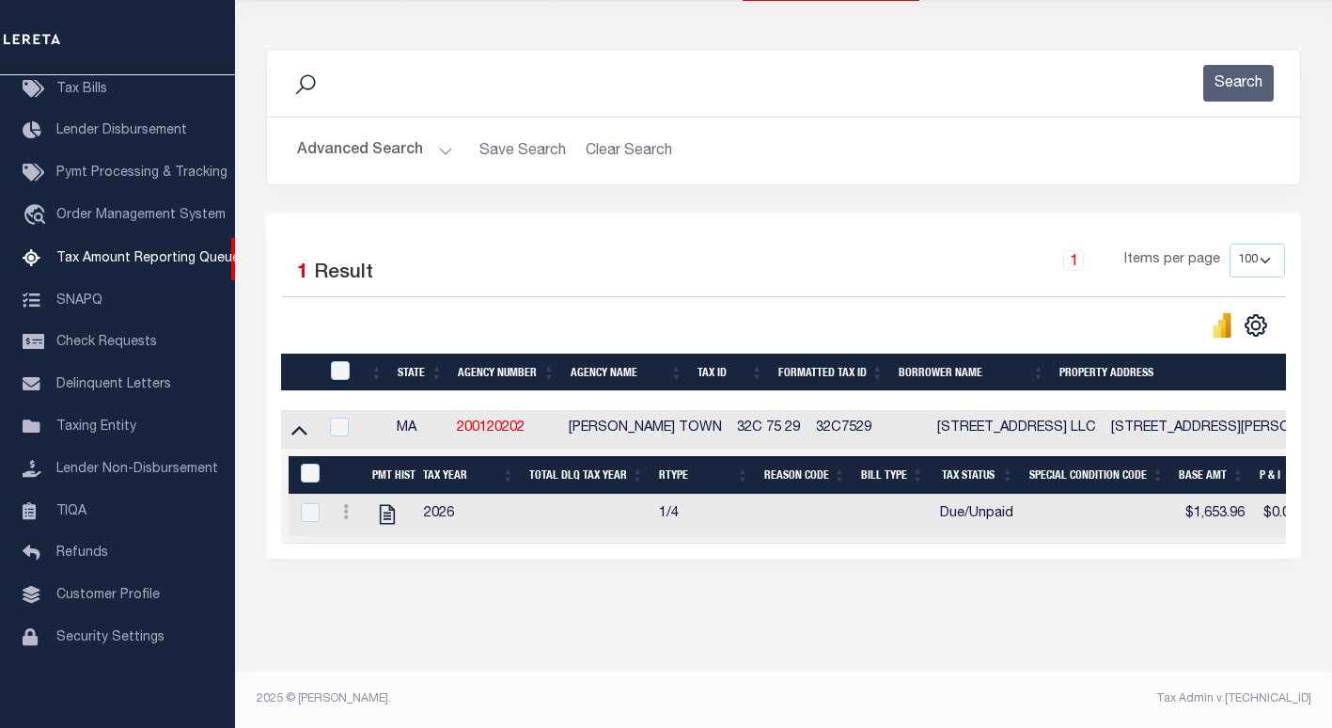
scroll to position [225, 0]
drag, startPoint x: 340, startPoint y: 353, endPoint x: 342, endPoint y: 365, distance: 11.4
click at [340, 361] on input "checkbox" at bounding box center [340, 370] width 19 height 19
checkbox input "true"
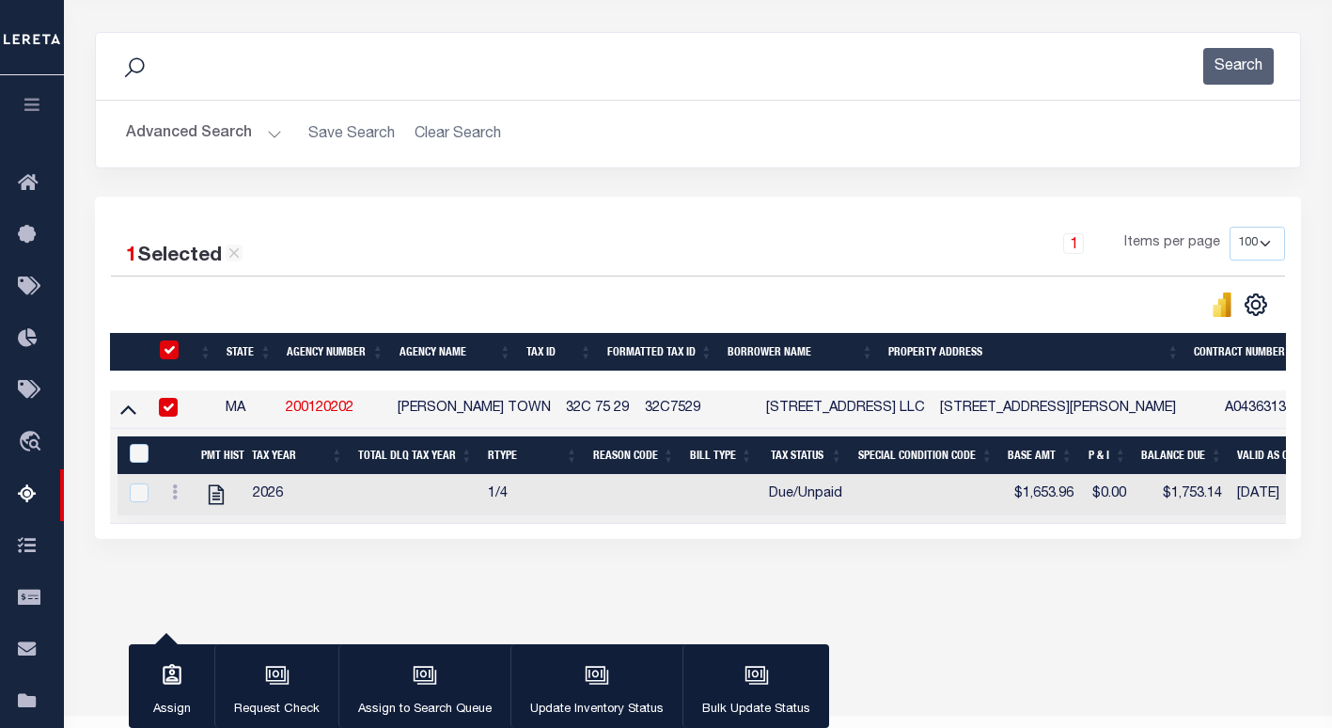
scroll to position [222, 0]
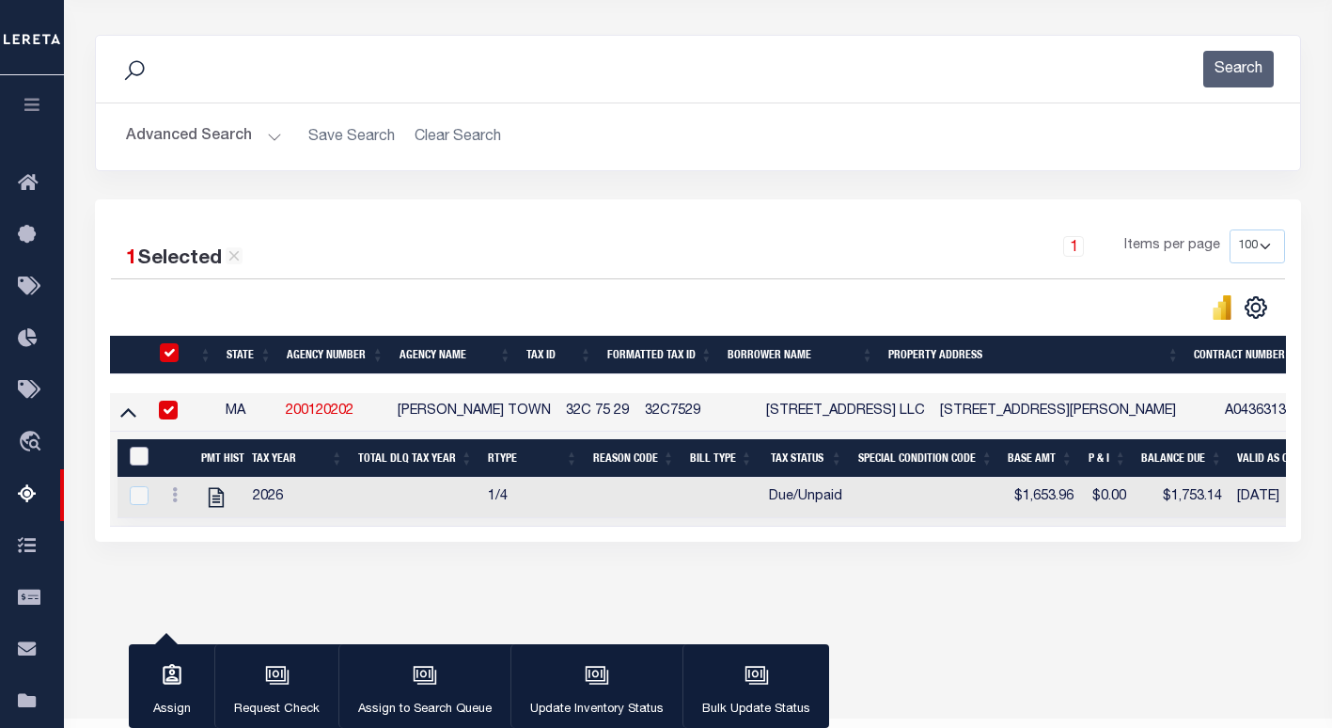
click at [135, 460] on input "&nbsp;" at bounding box center [139, 456] width 19 height 19
checkbox input "true"
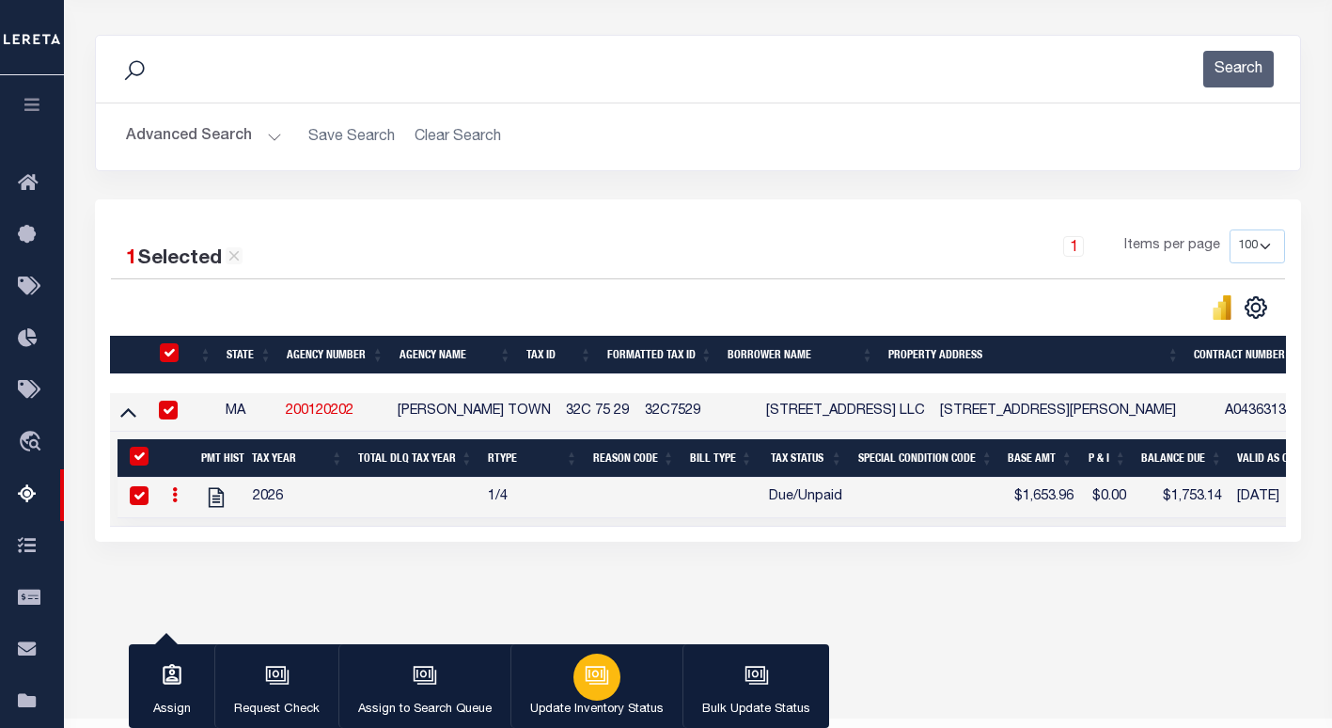
click at [619, 700] on p "Update Inventory Status" at bounding box center [596, 709] width 133 height 19
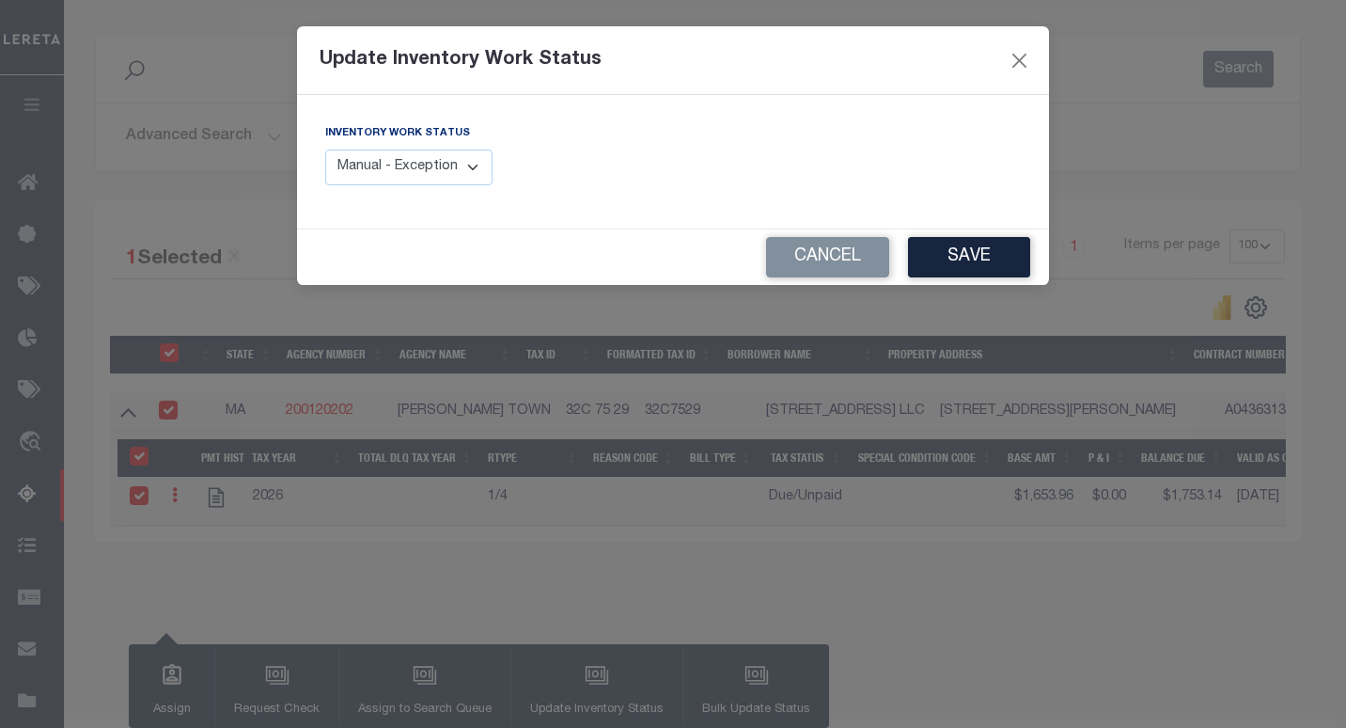
drag, startPoint x: 480, startPoint y: 173, endPoint x: 467, endPoint y: 187, distance: 19.3
click at [480, 173] on select "Manual - Exception Pended - Awaiting Search Late Add Exception Completed" at bounding box center [408, 167] width 167 height 37
select select "4"
click at [325, 149] on select "Manual - Exception Pended - Awaiting Search Late Add Exception Completed" at bounding box center [408, 167] width 167 height 37
click at [971, 264] on button "Save" at bounding box center [969, 257] width 122 height 40
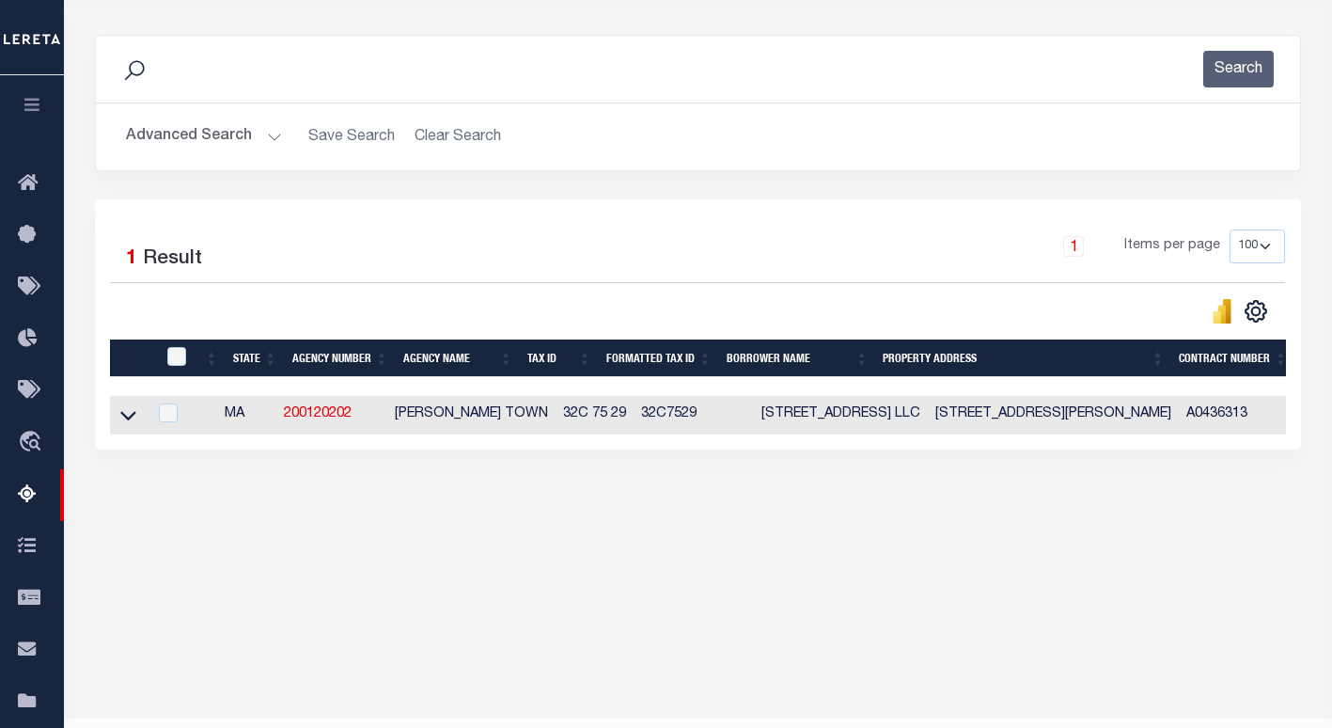
drag, startPoint x: 893, startPoint y: 11, endPoint x: 224, endPoint y: 130, distance: 679.8
click at [224, 130] on button "Advanced Search" at bounding box center [204, 136] width 156 height 37
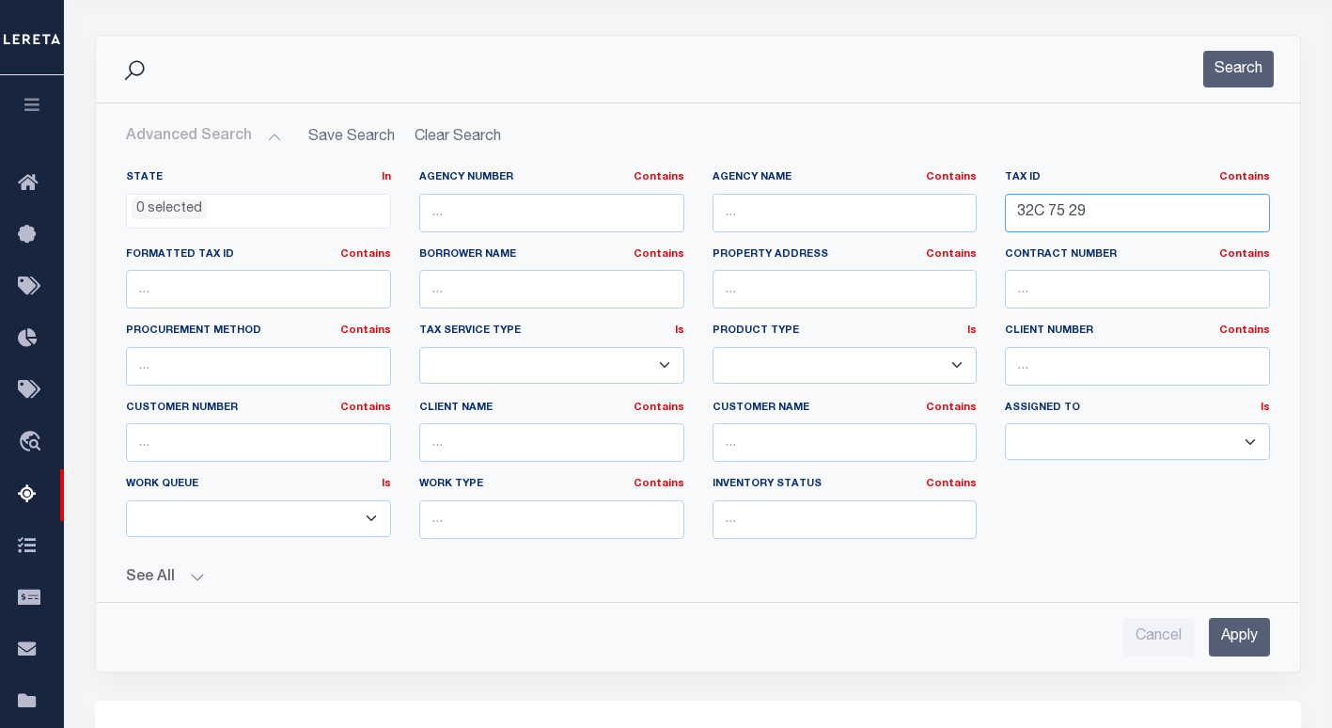
click at [1068, 215] on input "32C 75 29" at bounding box center [1137, 213] width 265 height 39
paste input "90113700000"
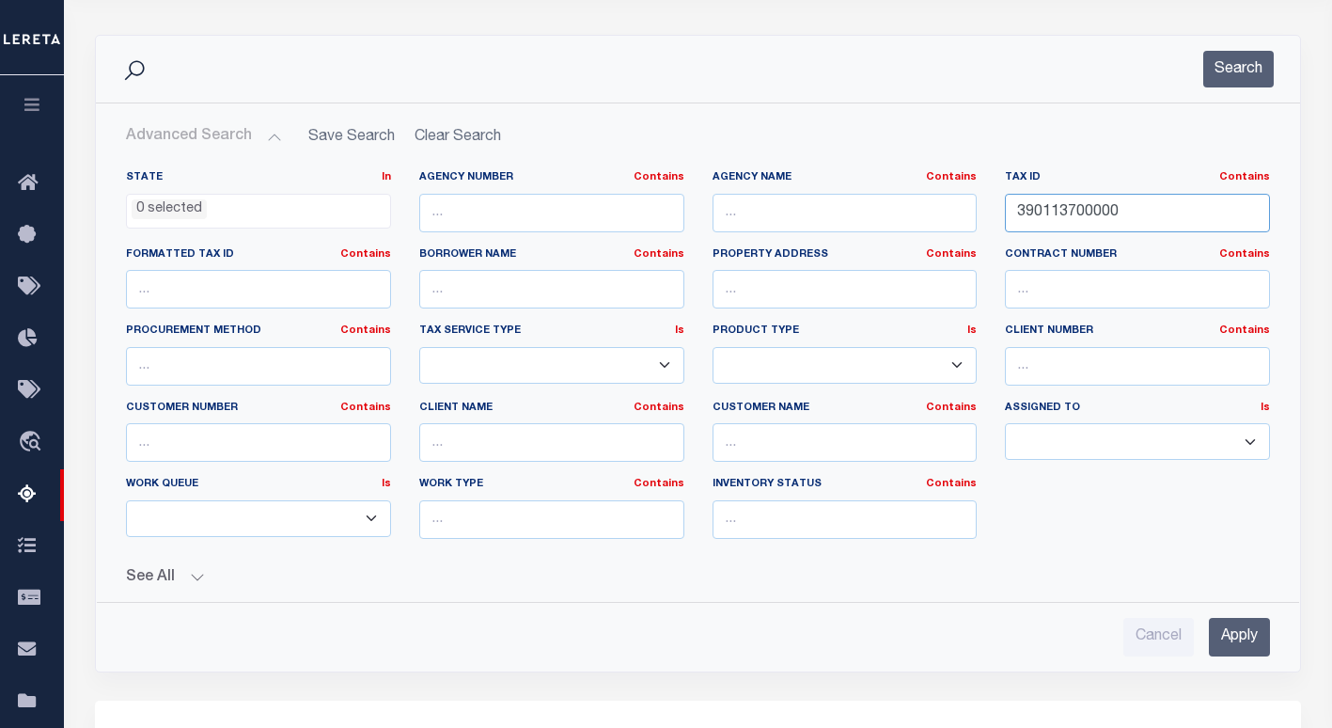
type input "390113700000"
click at [1228, 65] on button "Search" at bounding box center [1238, 69] width 71 height 37
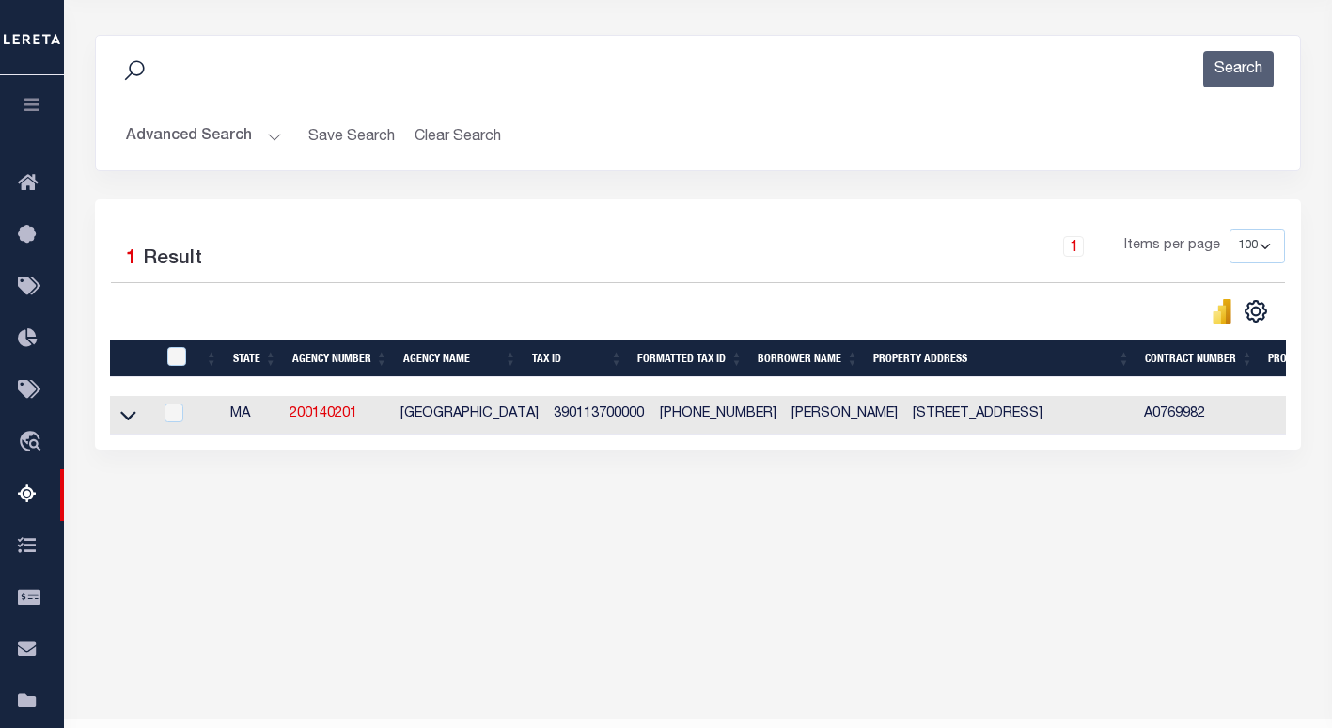
click at [127, 421] on icon at bounding box center [128, 416] width 16 height 9
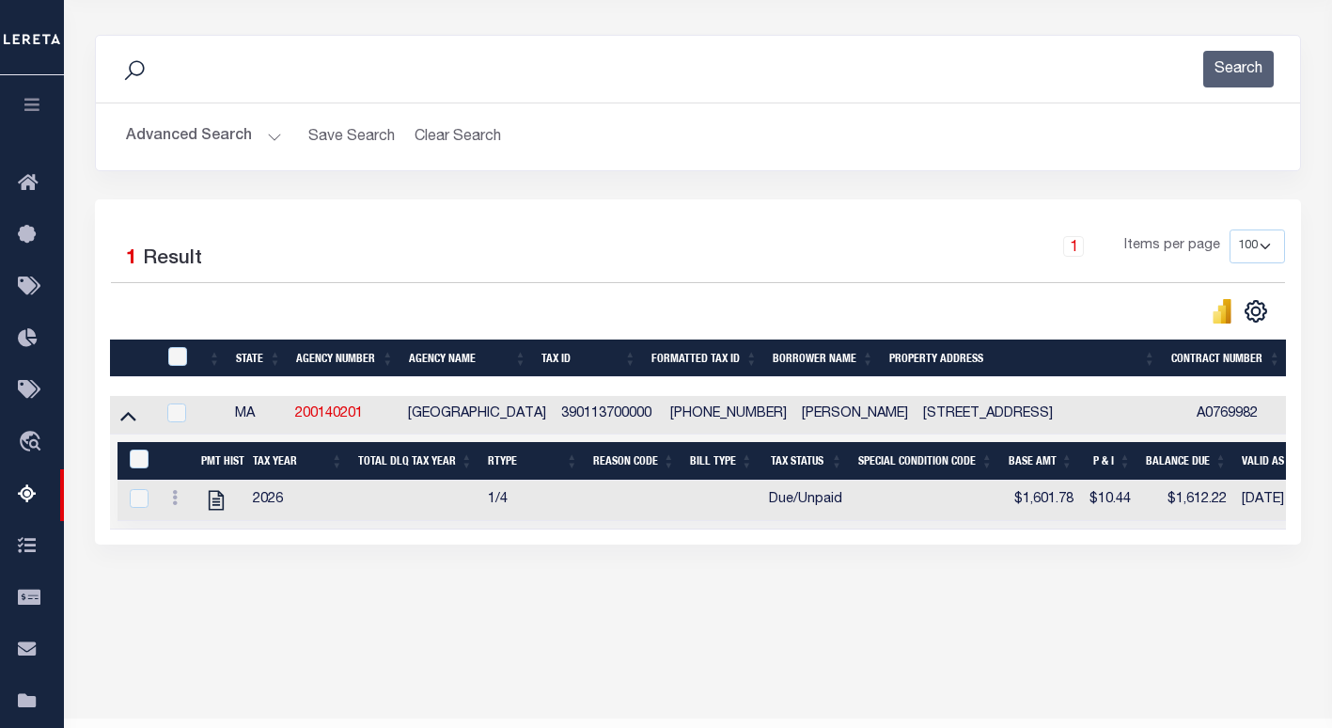
scroll to position [269, 0]
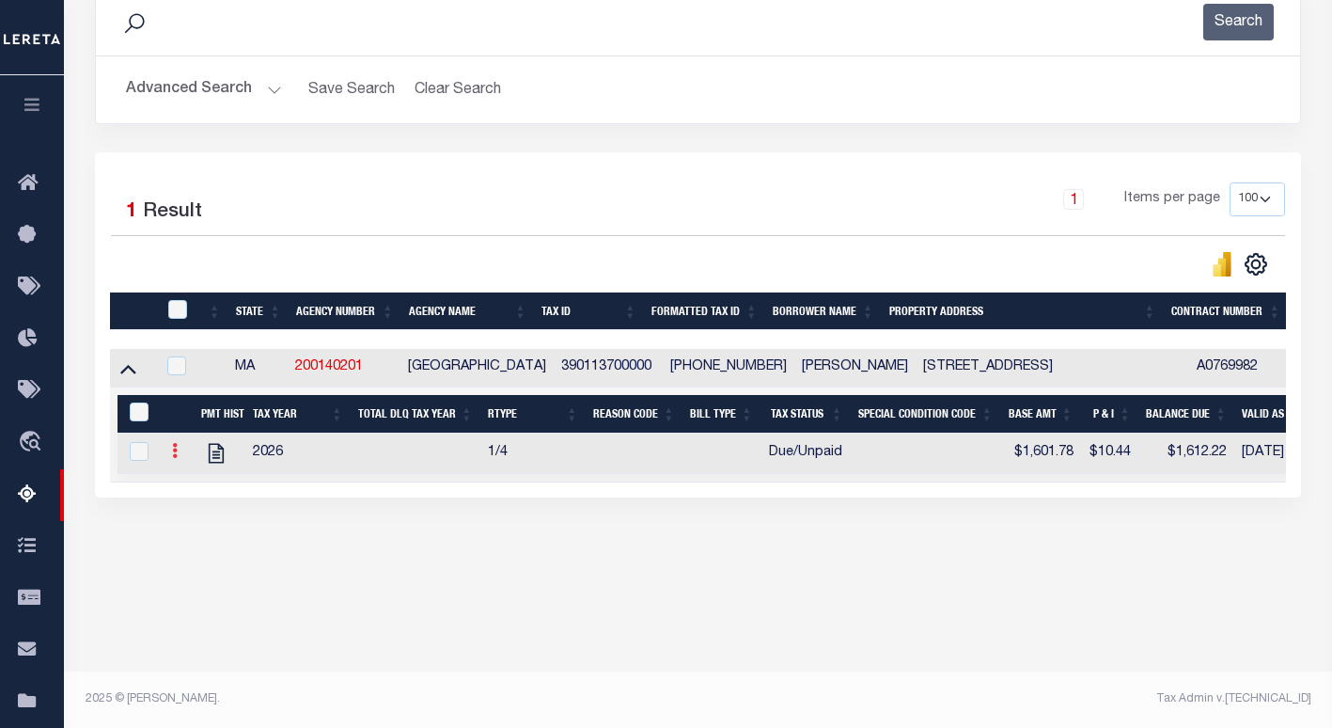
click at [177, 458] on icon at bounding box center [175, 450] width 6 height 15
click at [187, 491] on link "" at bounding box center [197, 480] width 64 height 31
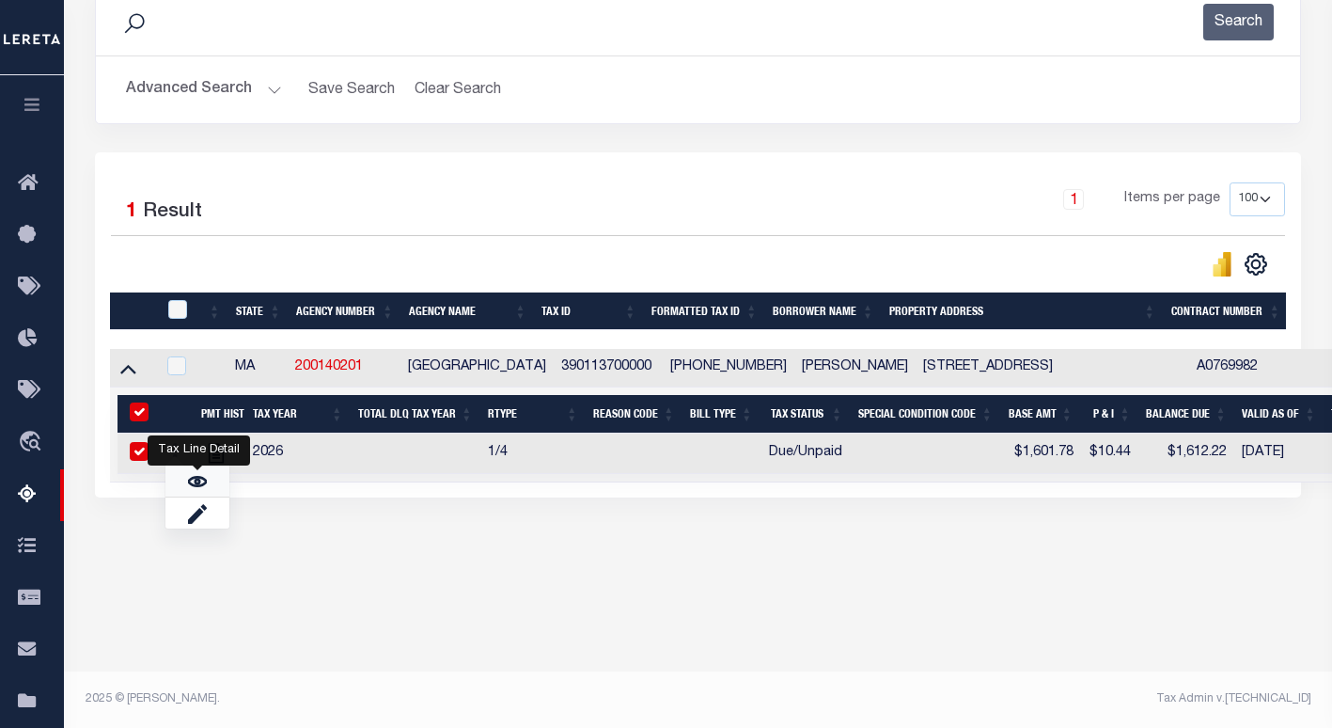
checkbox input "true"
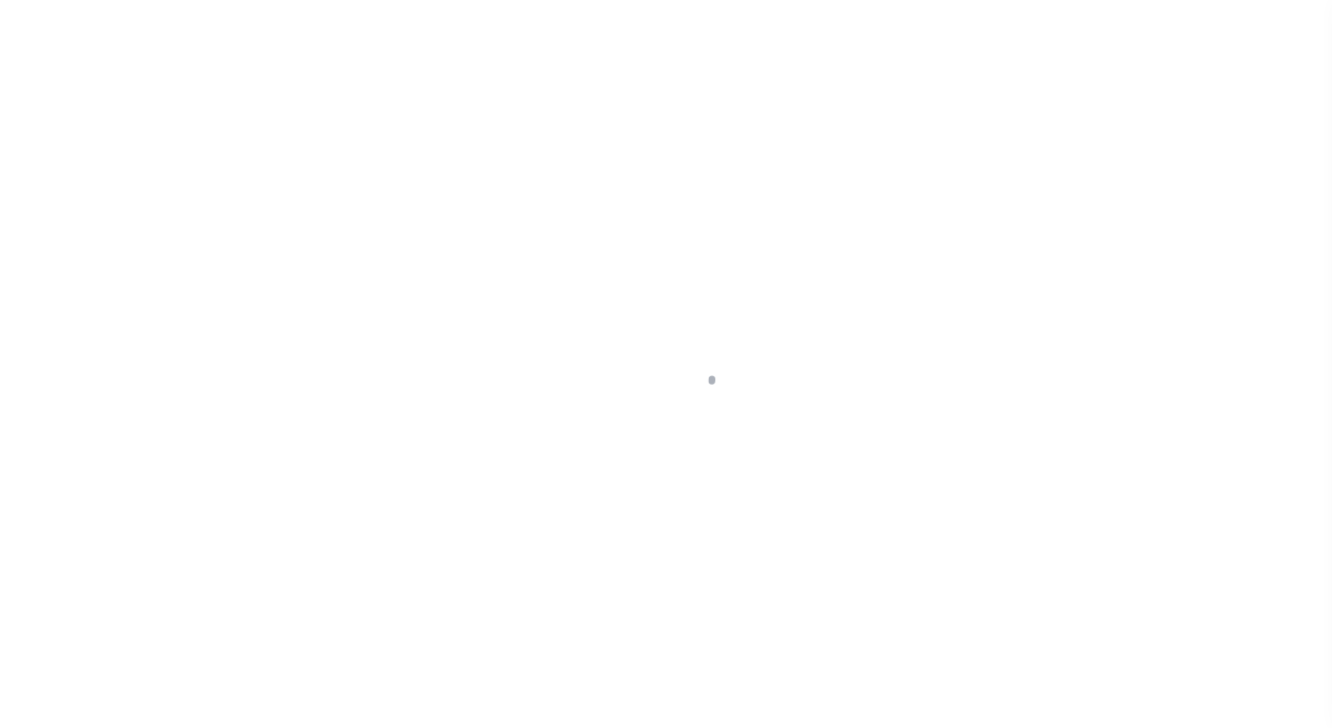
select select "DUE"
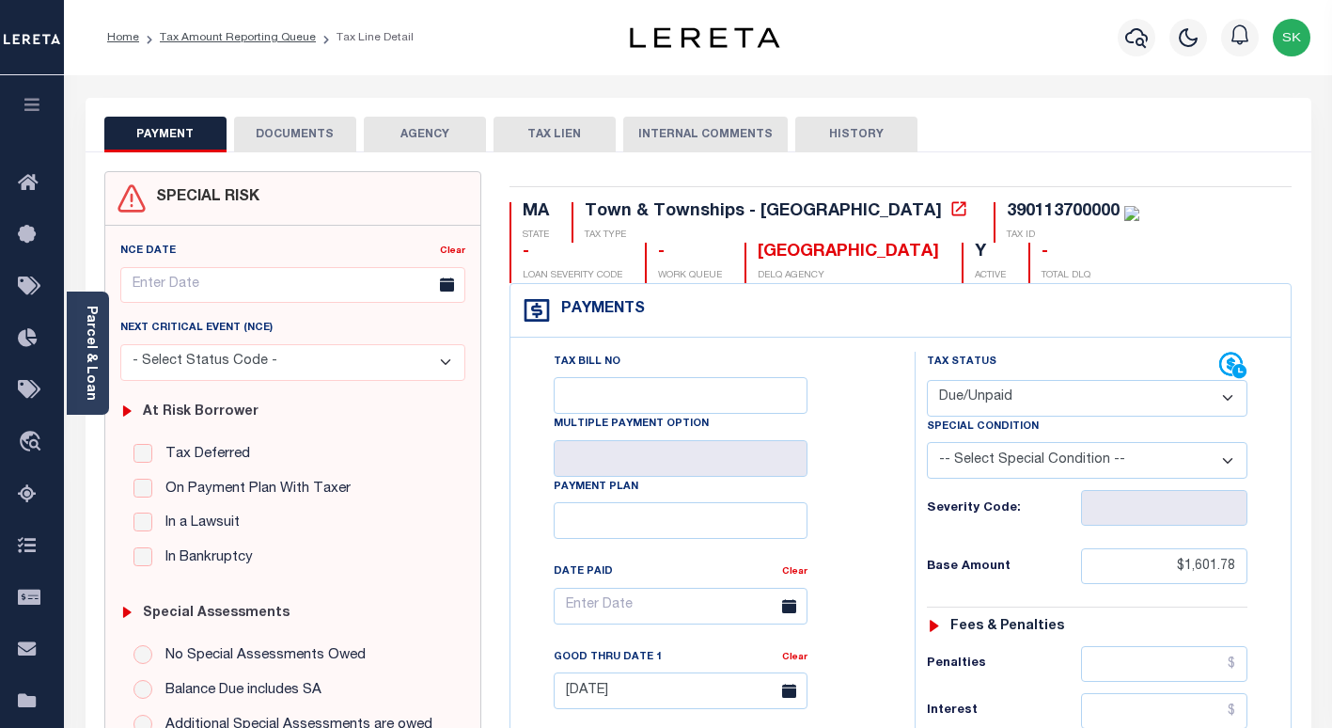
drag, startPoint x: 869, startPoint y: 436, endPoint x: 967, endPoint y: 514, distance: 125.8
click at [870, 436] on div "Tax Bill No Multiple Payment Option Payment Plan Clear" at bounding box center [707, 615] width 357 height 527
click at [950, 212] on icon at bounding box center [959, 208] width 19 height 19
click at [871, 495] on div "Tax Bill No Multiple Payment Option Payment Plan Clear" at bounding box center [707, 615] width 357 height 527
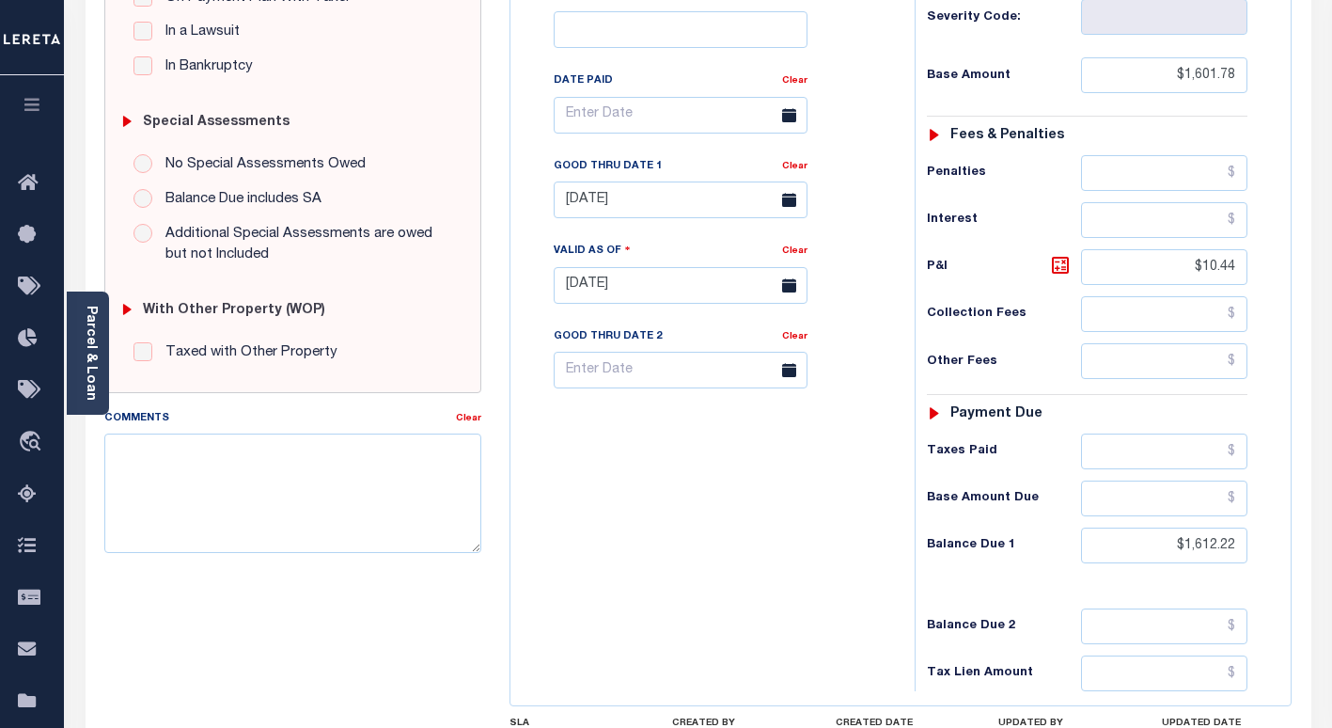
scroll to position [564, 0]
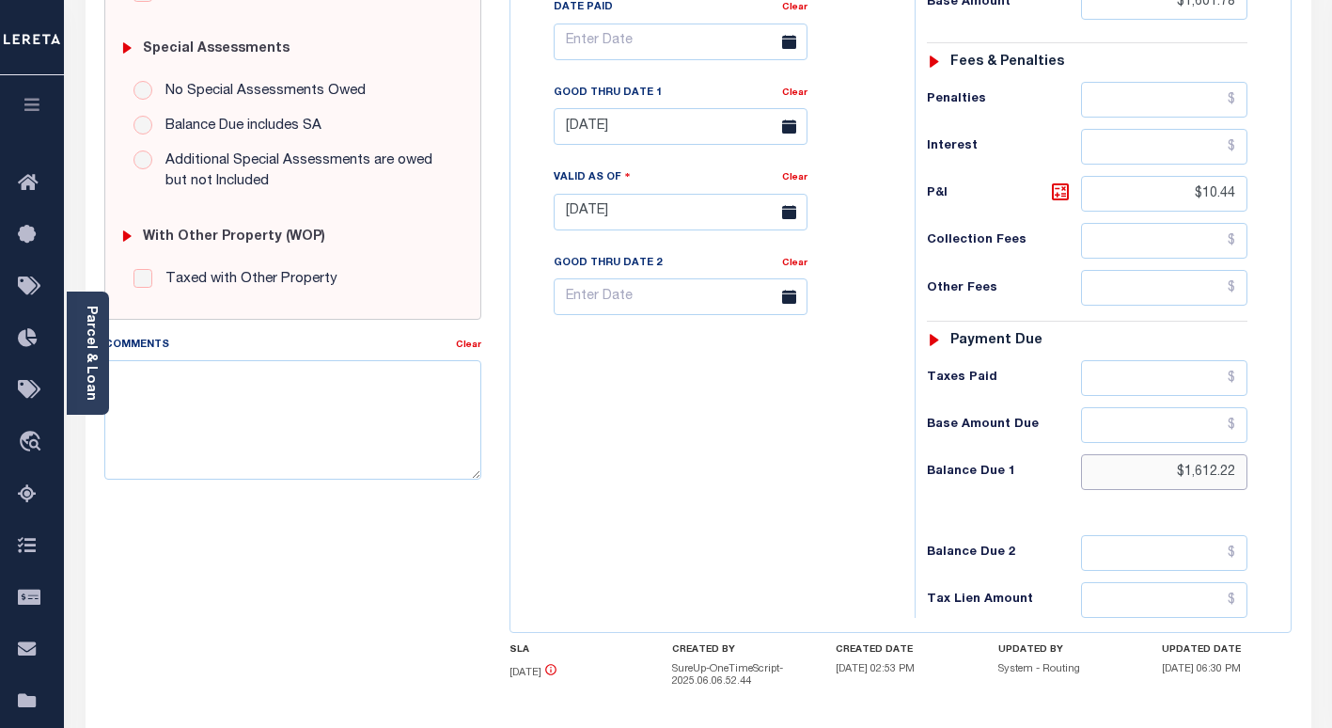
click at [1215, 477] on input "$1,612.22" at bounding box center [1164, 472] width 166 height 36
type input "$1,653.24"
drag, startPoint x: 1060, startPoint y: 193, endPoint x: 1056, endPoint y: 202, distance: 10.5
click at [1060, 193] on icon at bounding box center [1060, 192] width 23 height 23
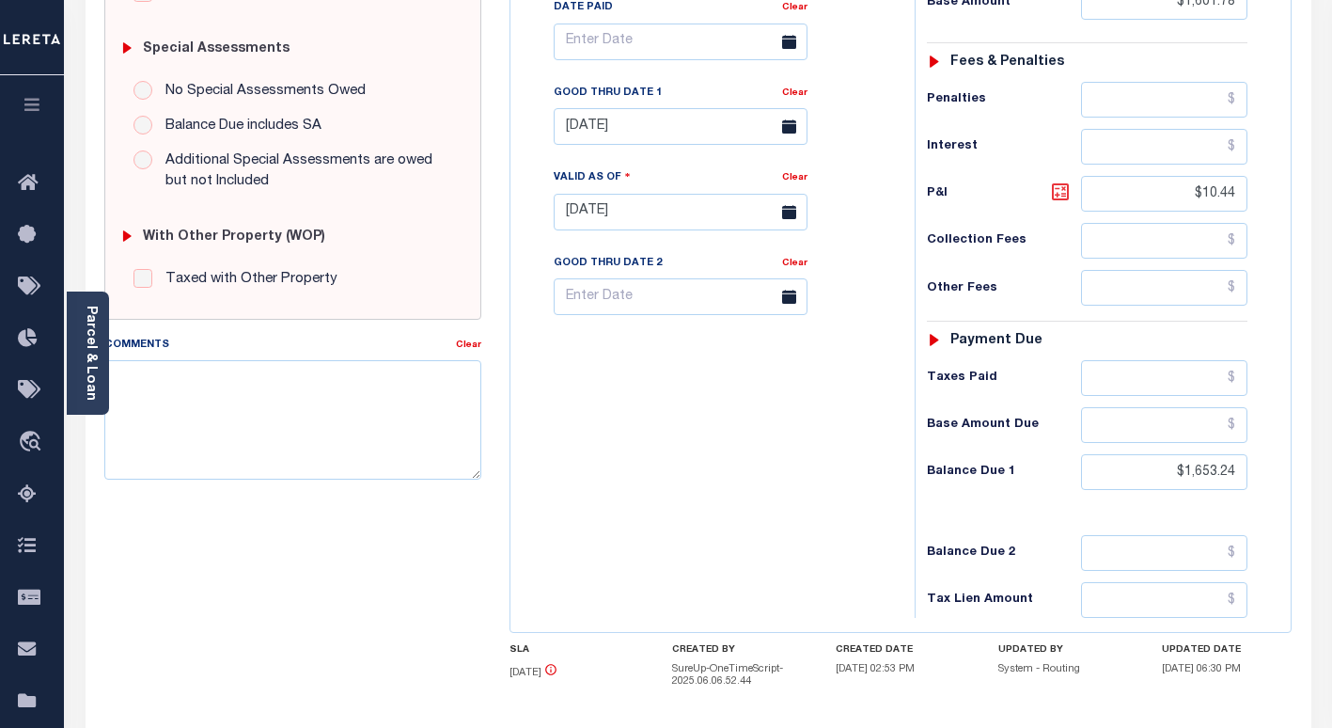
type input "[DATE]"
type input "$51.46"
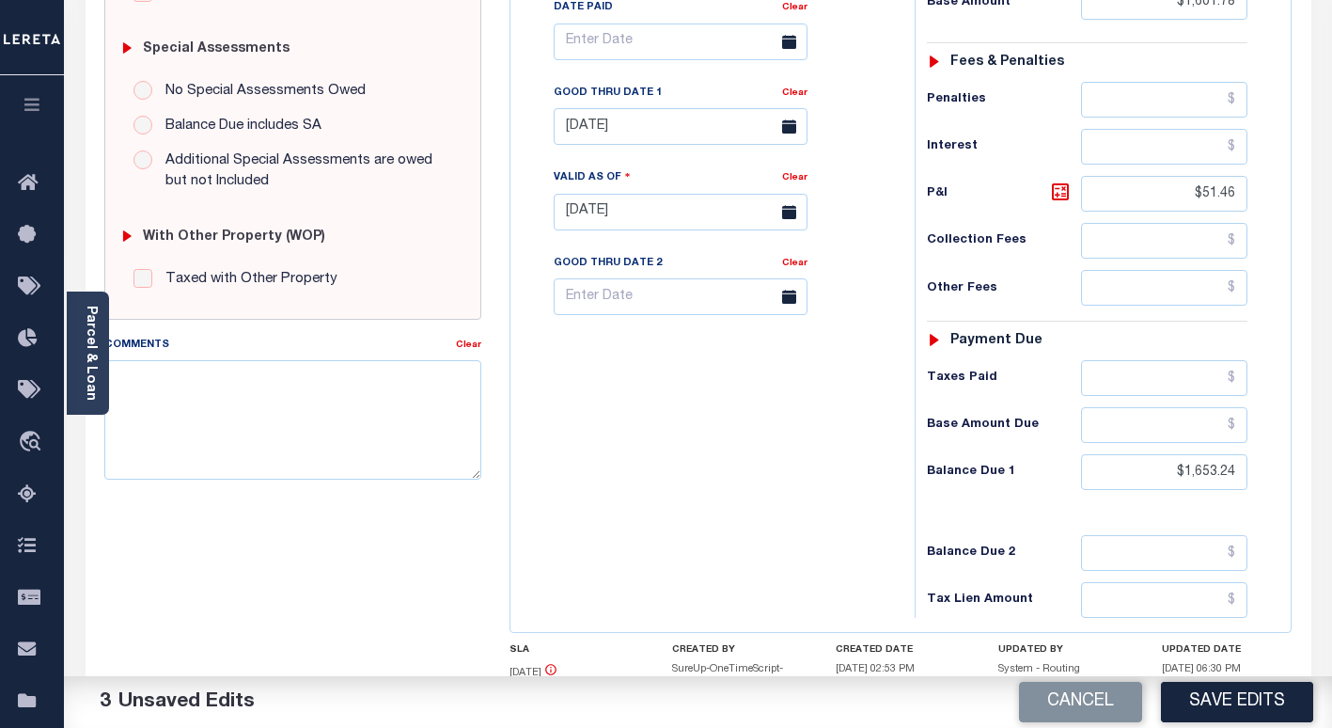
drag, startPoint x: 736, startPoint y: 423, endPoint x: 638, endPoint y: 248, distance: 200.3
click at [734, 417] on div "Tax Bill No Multiple Payment Option Payment Plan Clear" at bounding box center [707, 203] width 385 height 830
click at [599, 128] on input "[DATE]" at bounding box center [681, 126] width 254 height 37
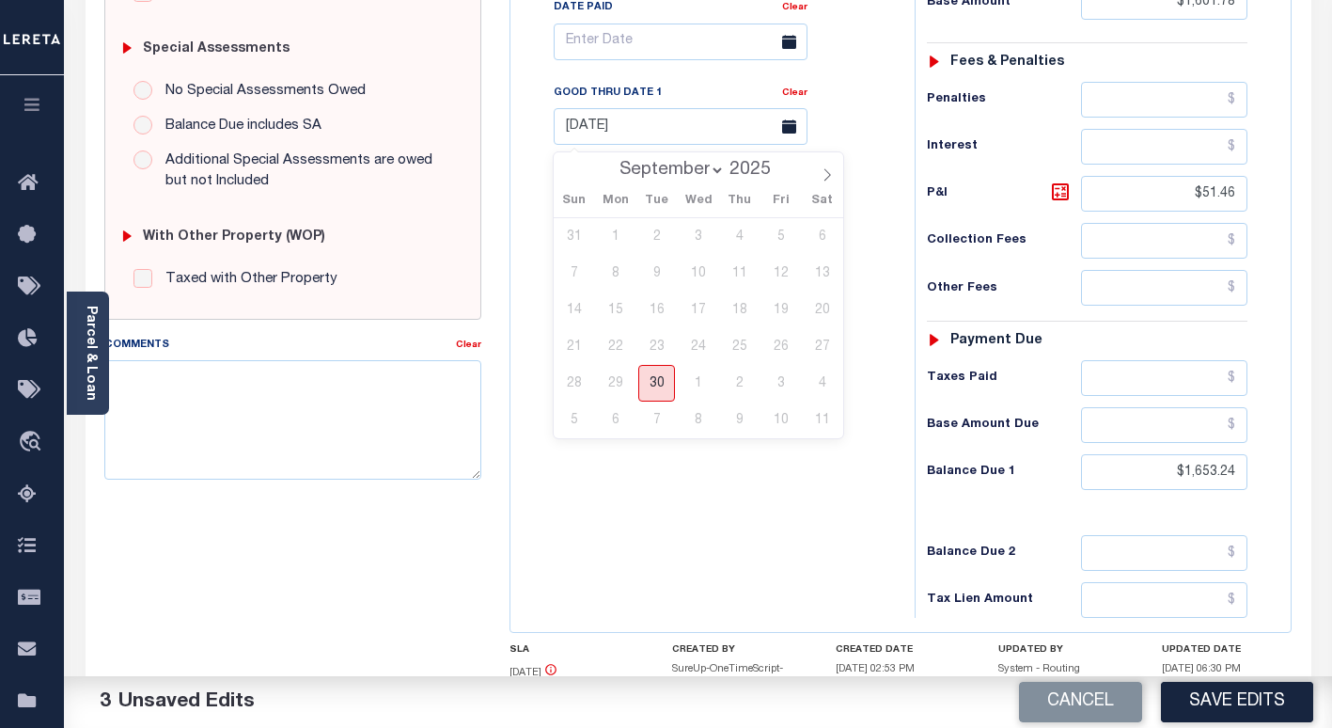
click at [658, 385] on span "30" at bounding box center [656, 383] width 37 height 37
type input "[DATE]"
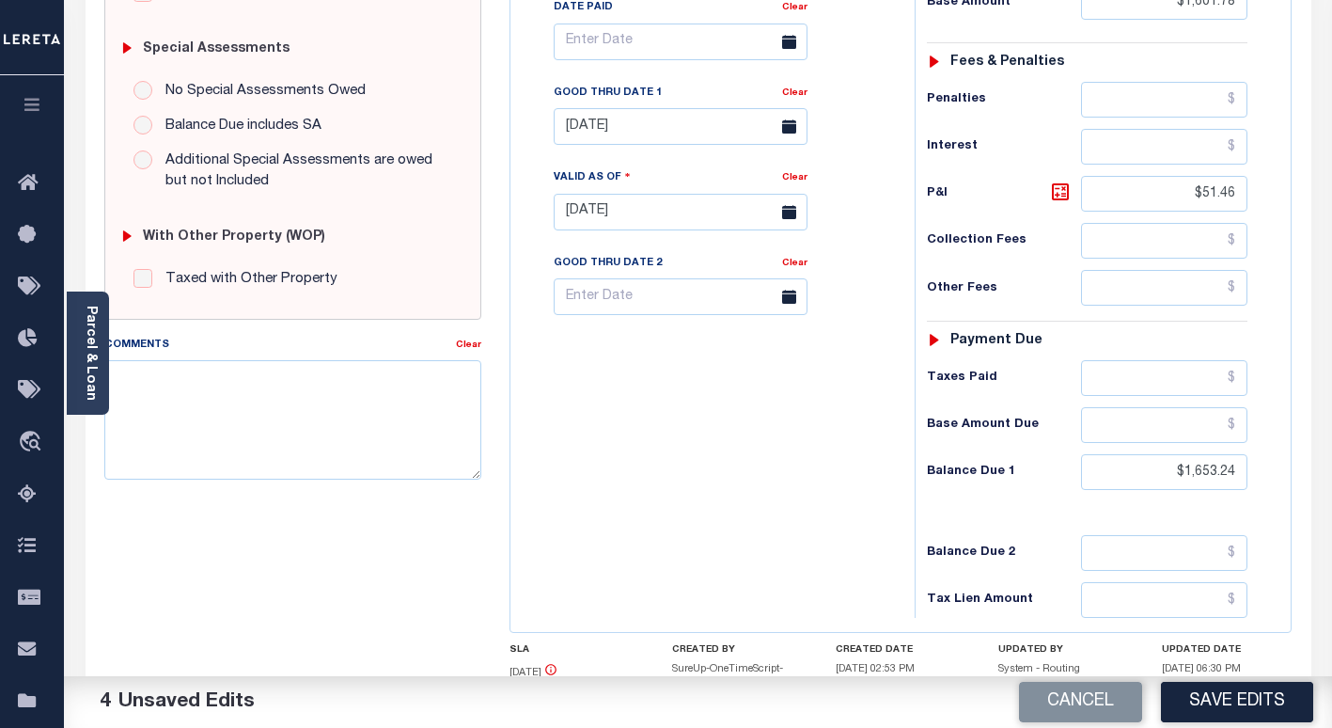
click at [763, 507] on div "Tax Bill No Multiple Payment Option Payment Plan Clear" at bounding box center [707, 203] width 385 height 830
click at [249, 415] on textarea "Comments" at bounding box center [292, 419] width 377 height 118
type textarea "TC - Lilly"
click at [1201, 692] on button "Save Edits" at bounding box center [1237, 702] width 152 height 40
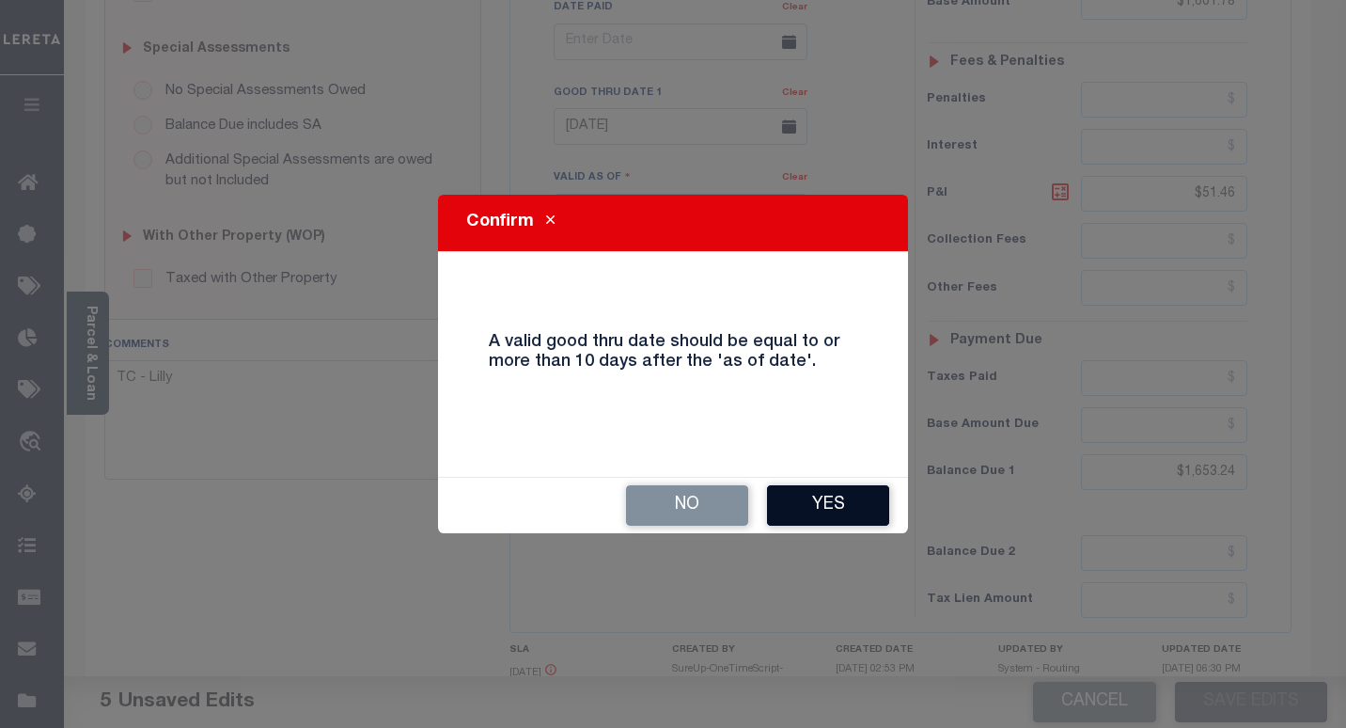
click at [807, 500] on button "Yes" at bounding box center [828, 505] width 122 height 40
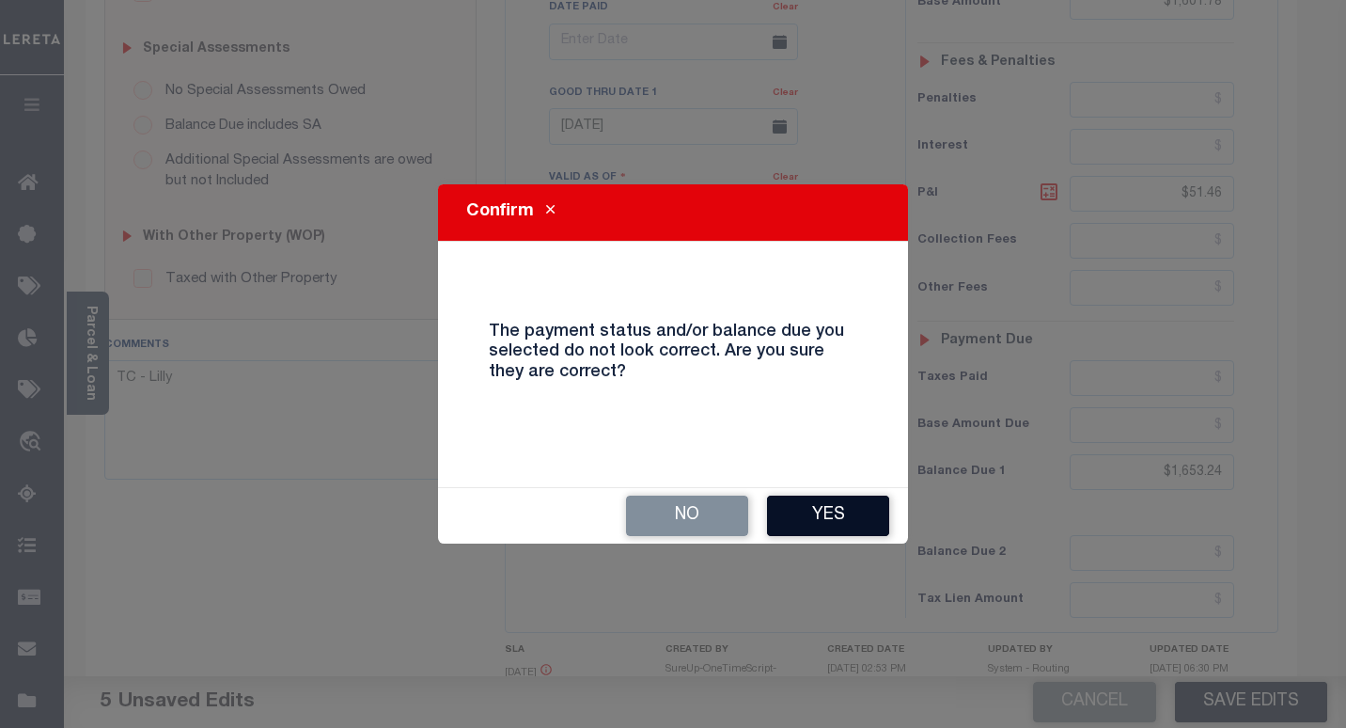
click at [834, 517] on button "Yes" at bounding box center [828, 515] width 122 height 40
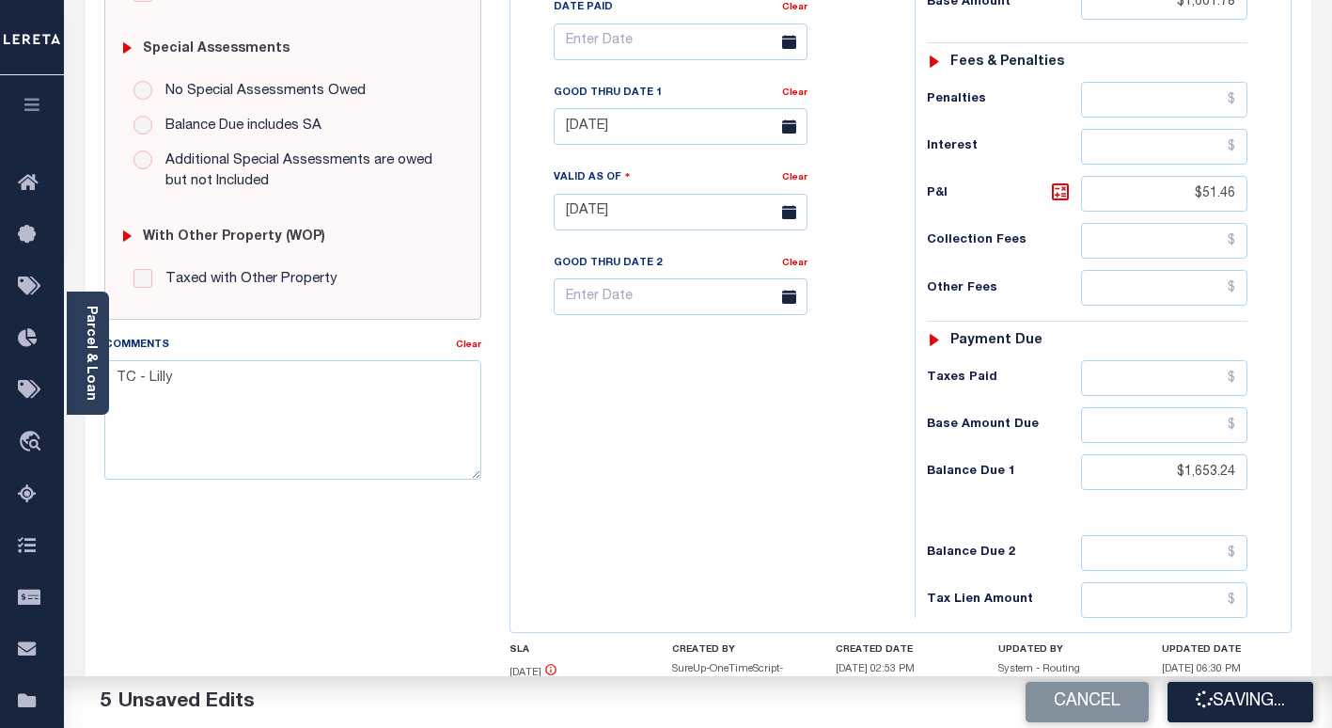
checkbox input "false"
type input "$1,601.78"
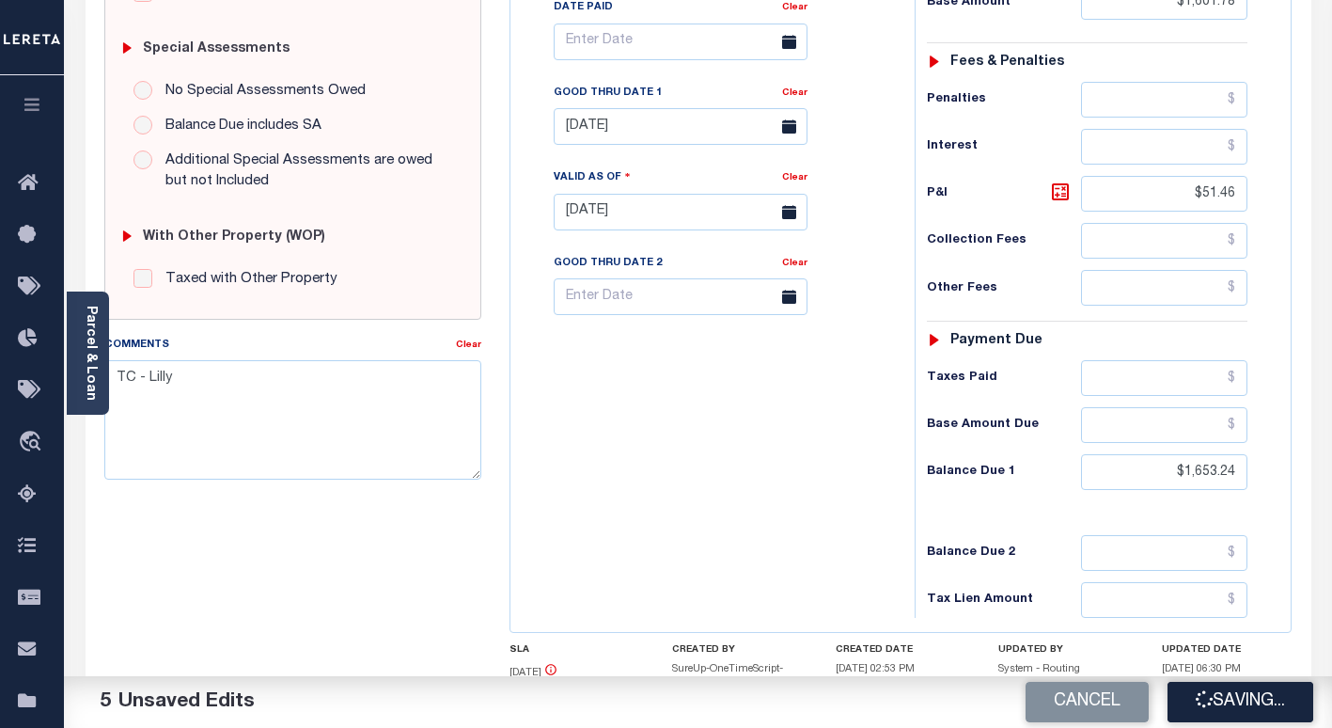
type input "$51.46"
type input "$1,653.24"
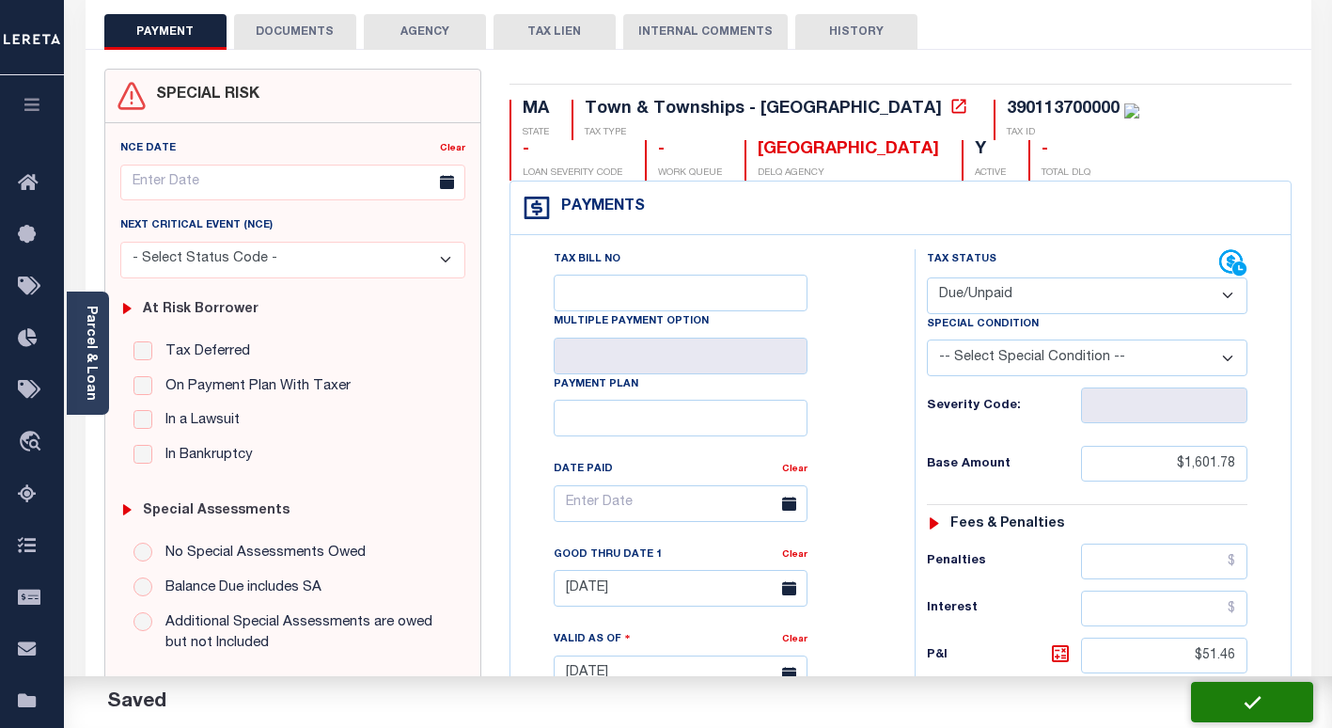
scroll to position [0, 0]
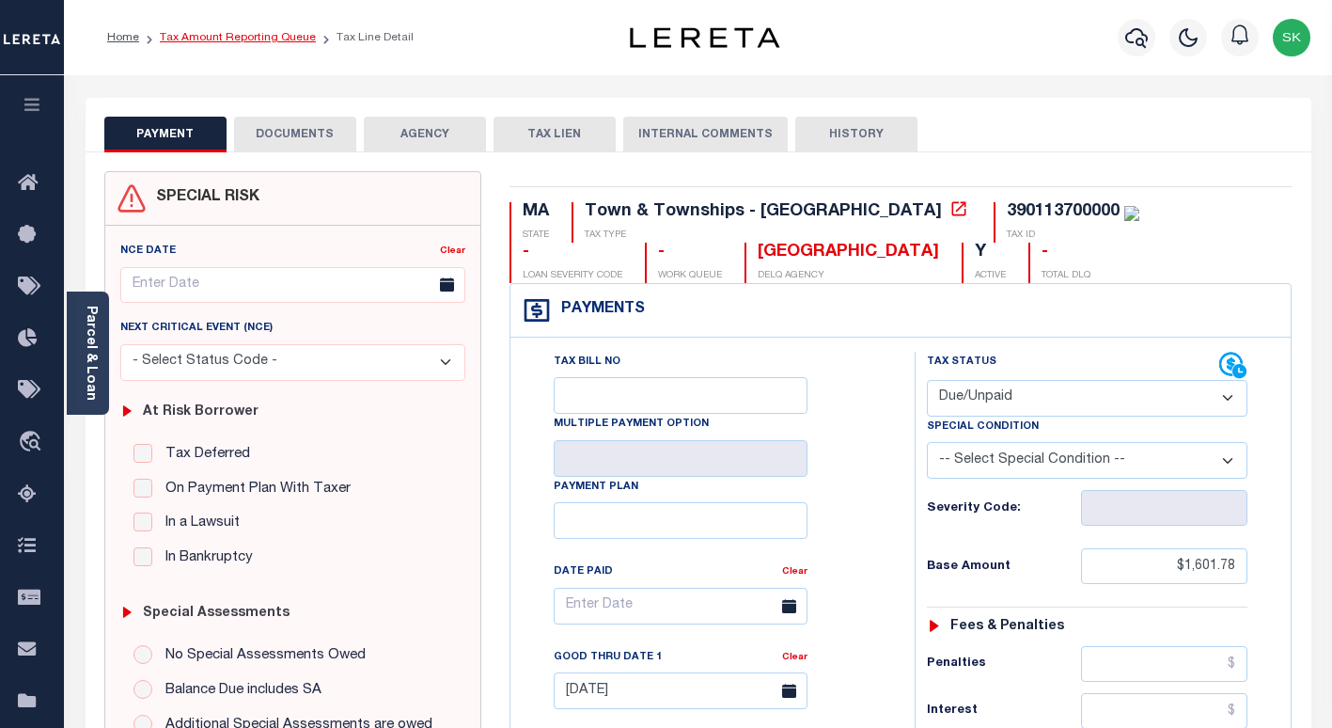
click at [257, 38] on link "Tax Amount Reporting Queue" at bounding box center [238, 37] width 156 height 11
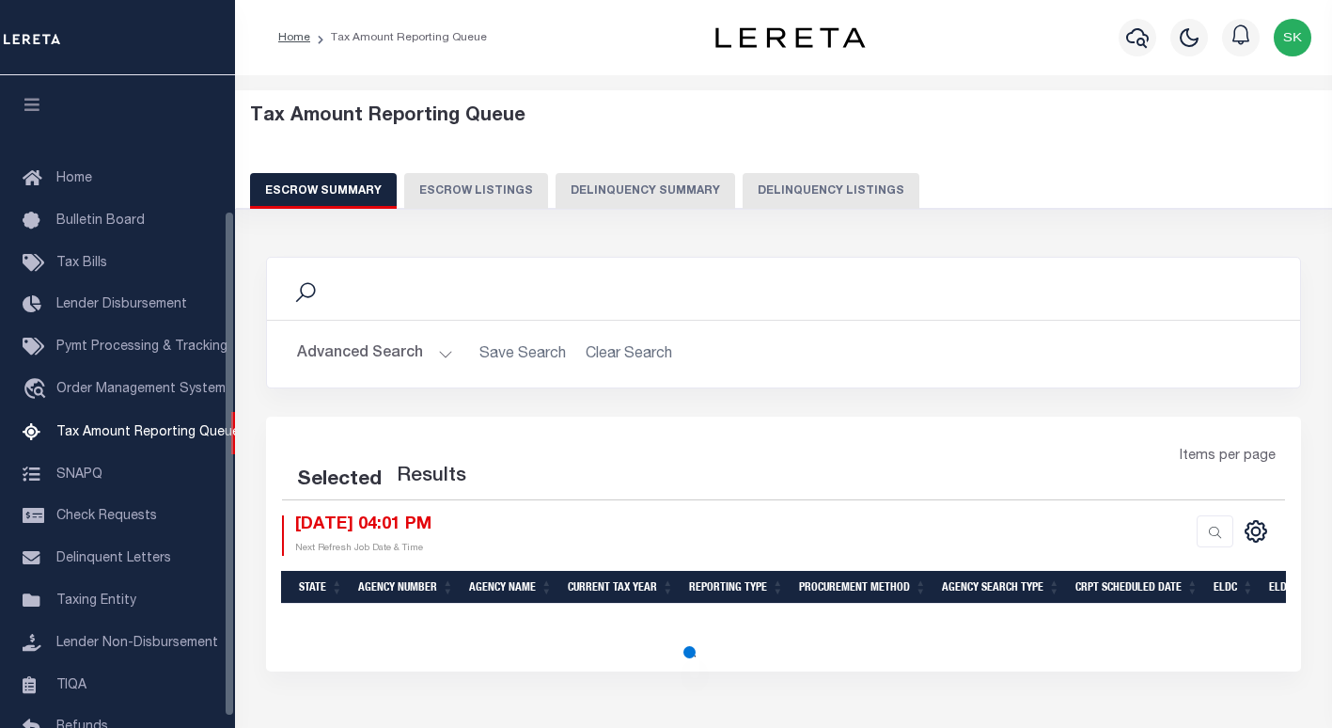
click at [786, 195] on button "Delinquency Listings" at bounding box center [831, 191] width 177 height 36
select select "100"
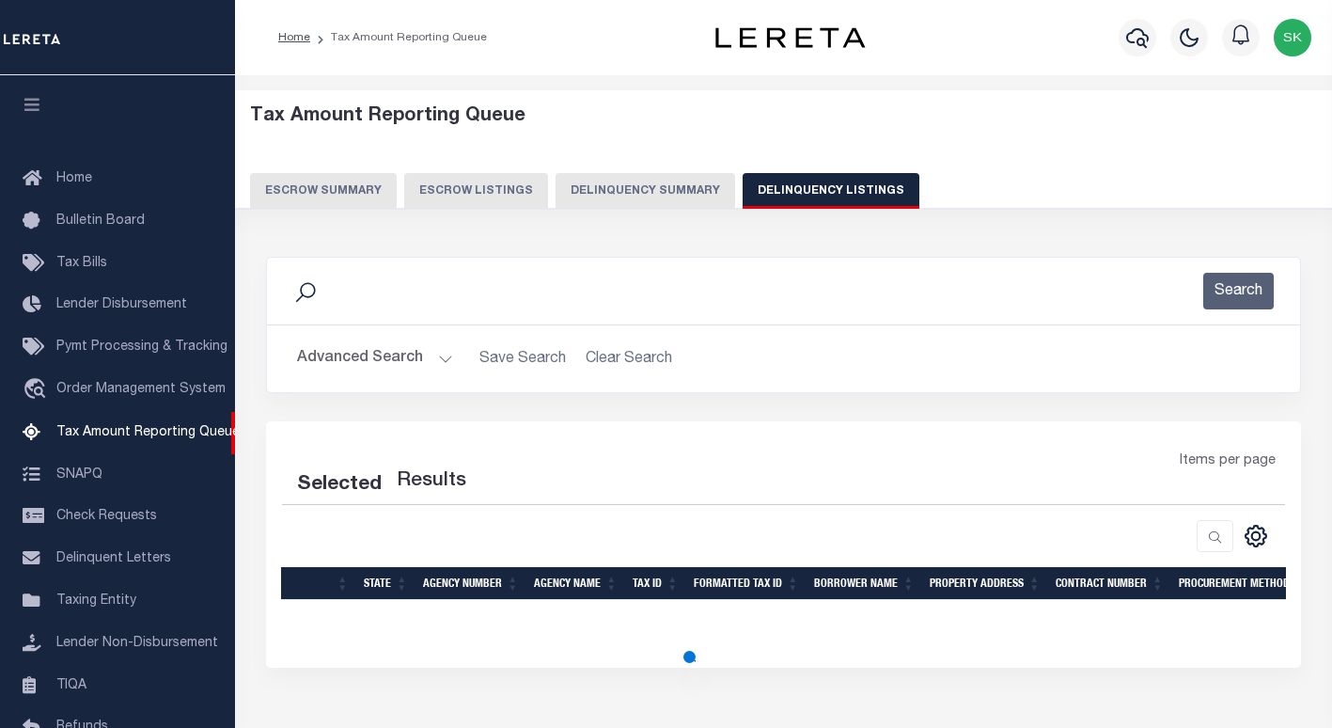
select select "100"
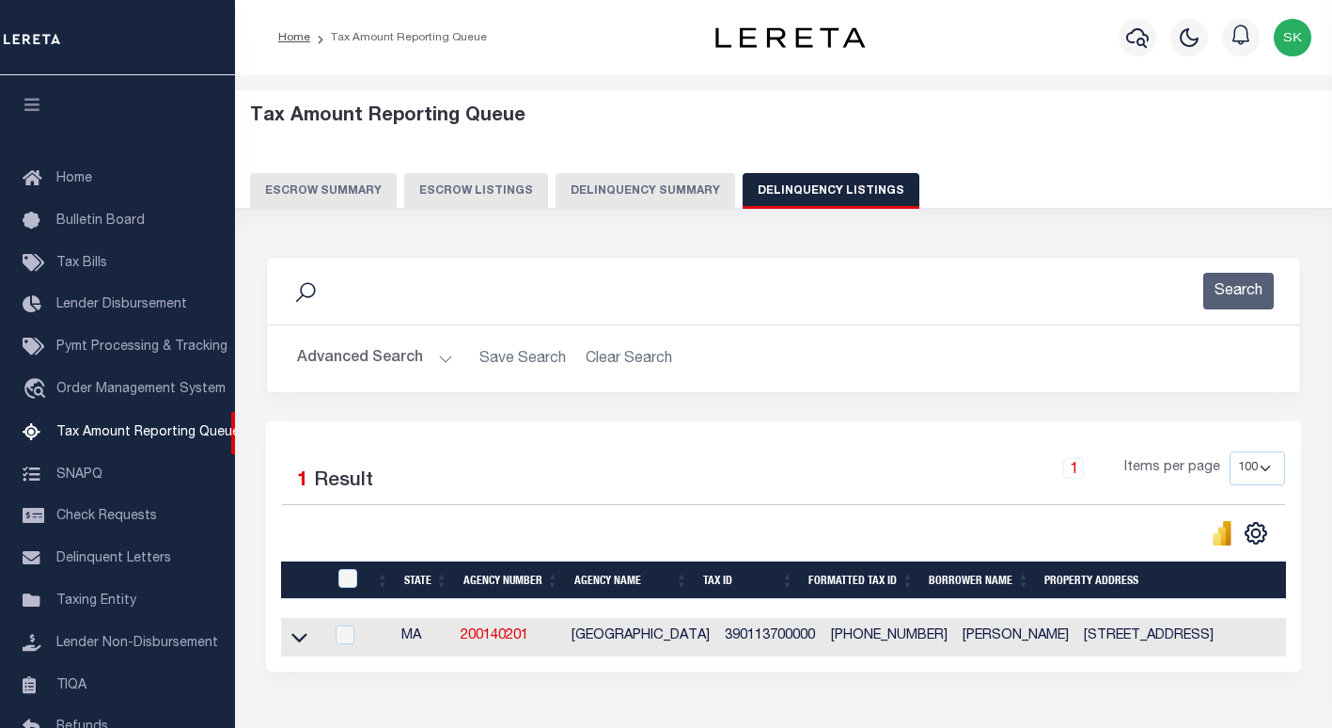
scroll to position [174, 0]
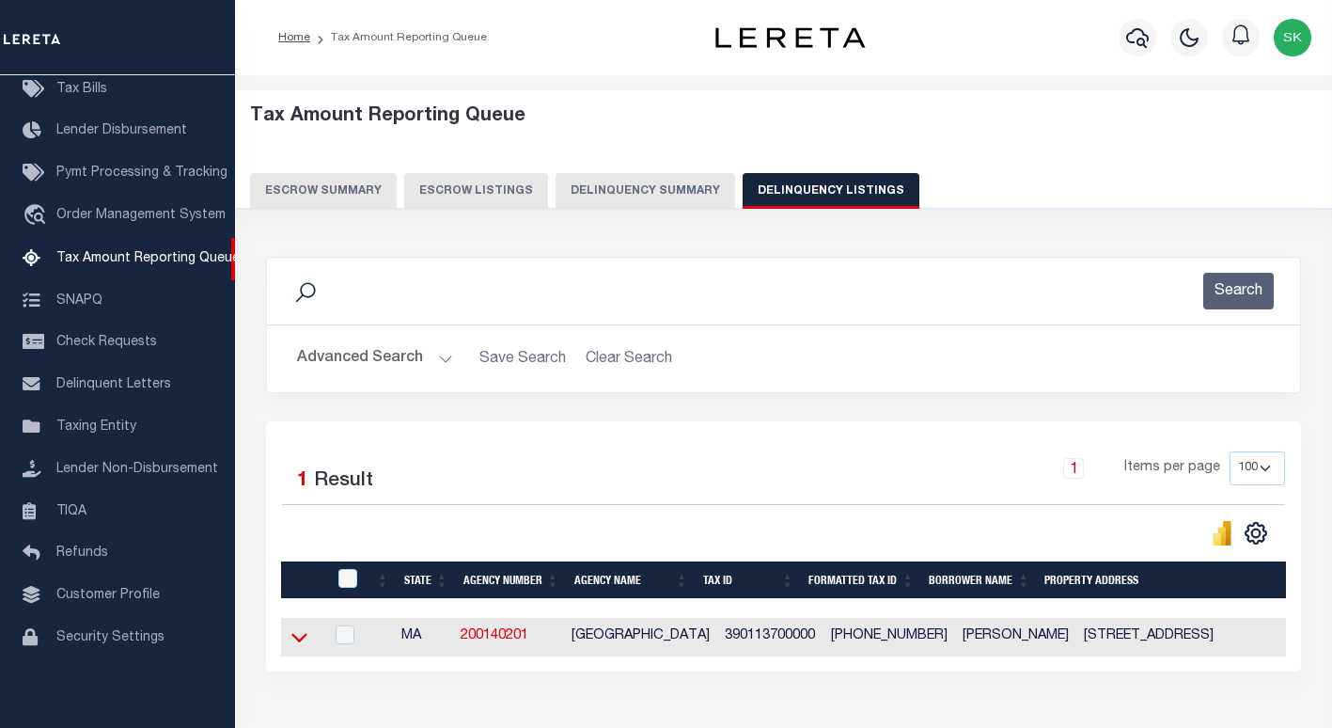
click at [300, 638] on icon at bounding box center [299, 637] width 16 height 20
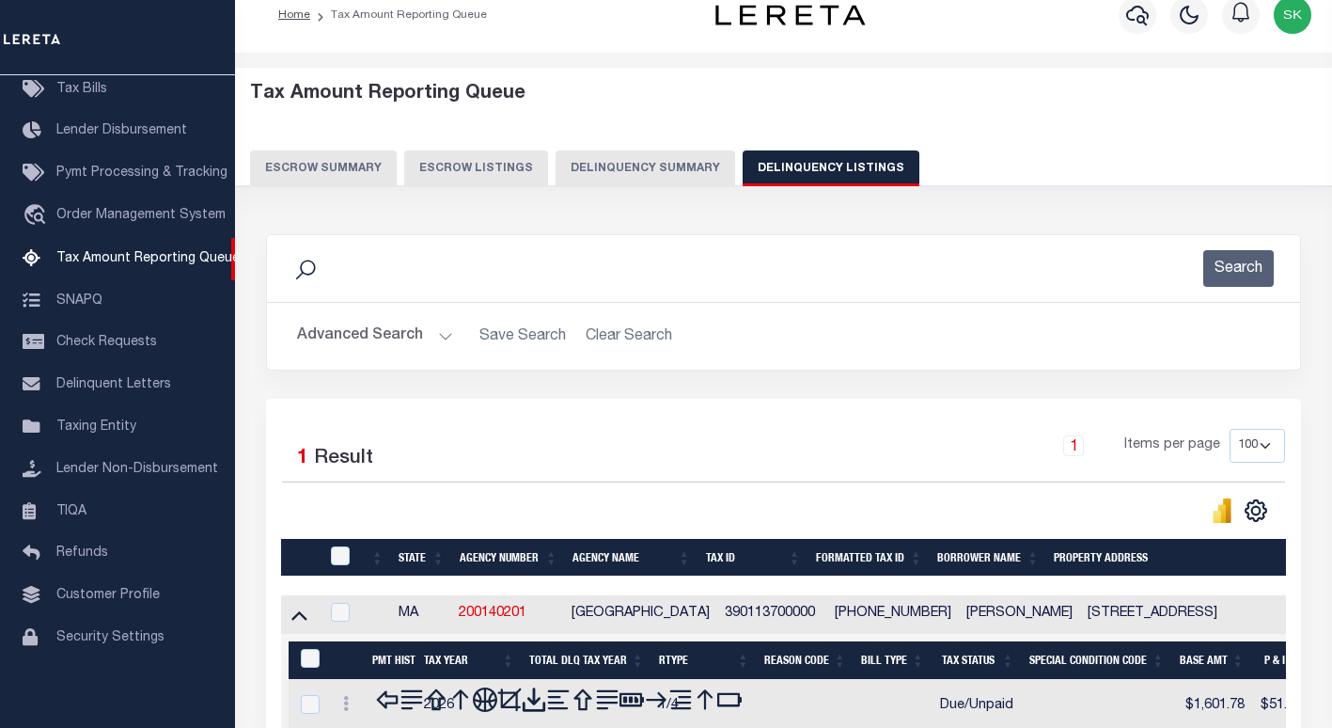
scroll to position [225, 0]
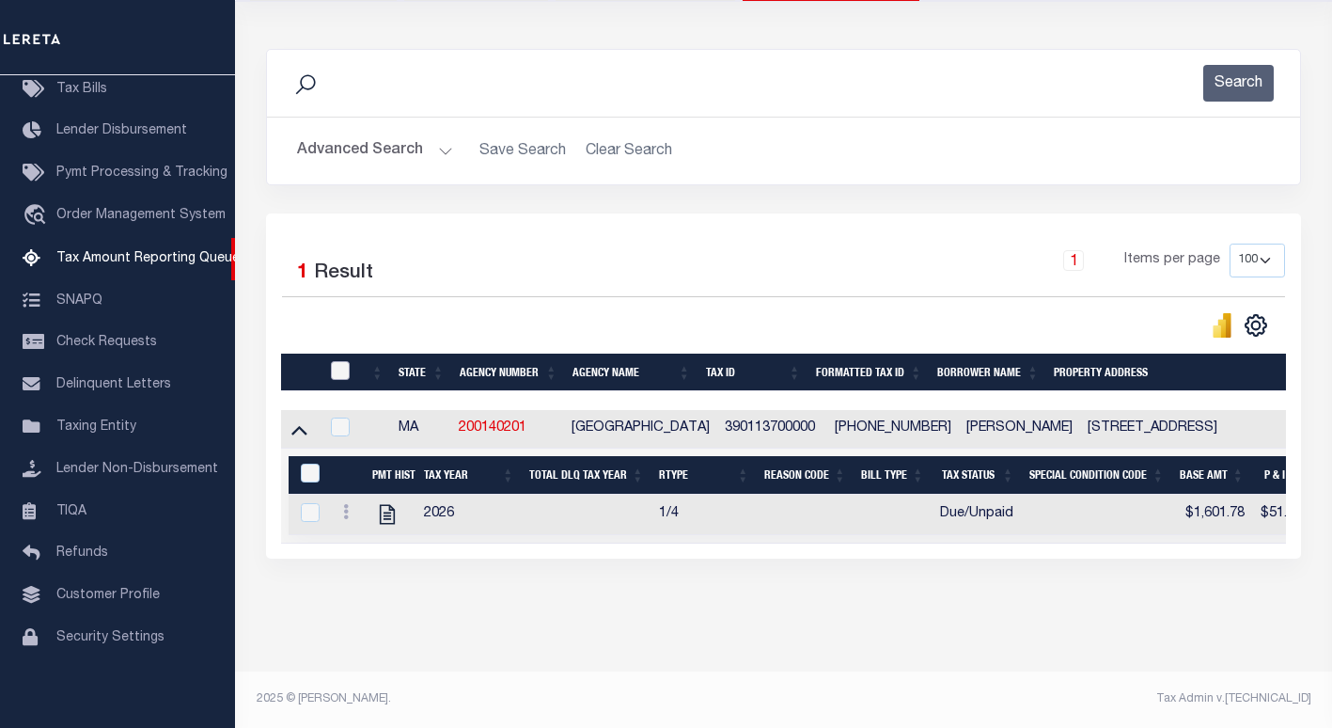
click at [336, 361] on input "checkbox" at bounding box center [340, 370] width 19 height 19
checkbox input "true"
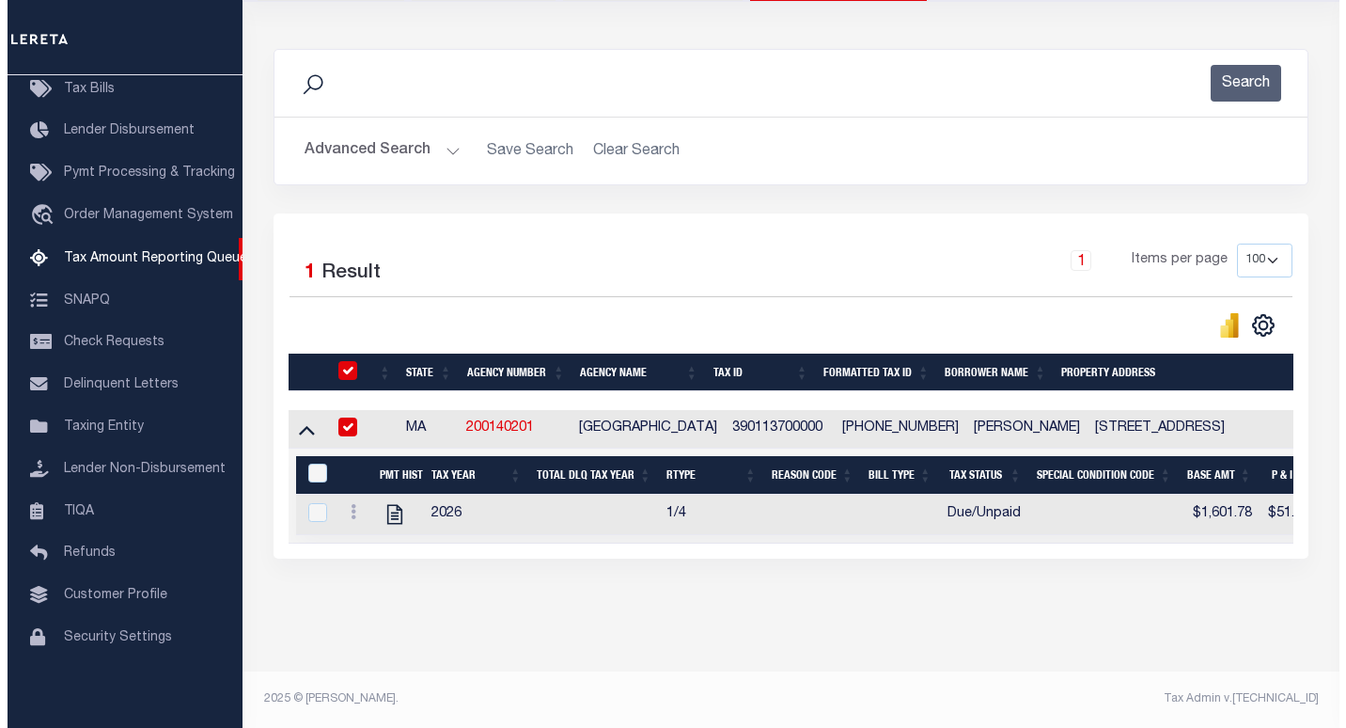
scroll to position [222, 0]
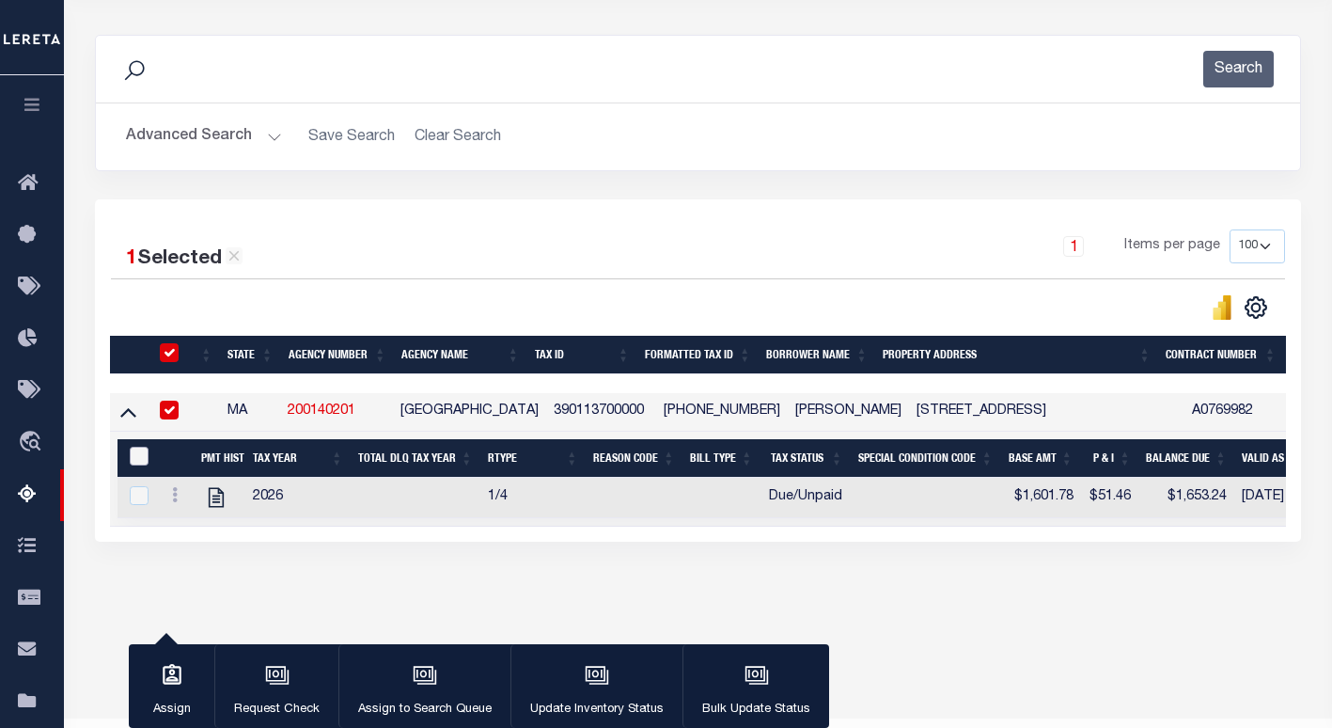
click at [141, 462] on input "&nbsp;" at bounding box center [139, 456] width 19 height 19
checkbox input "true"
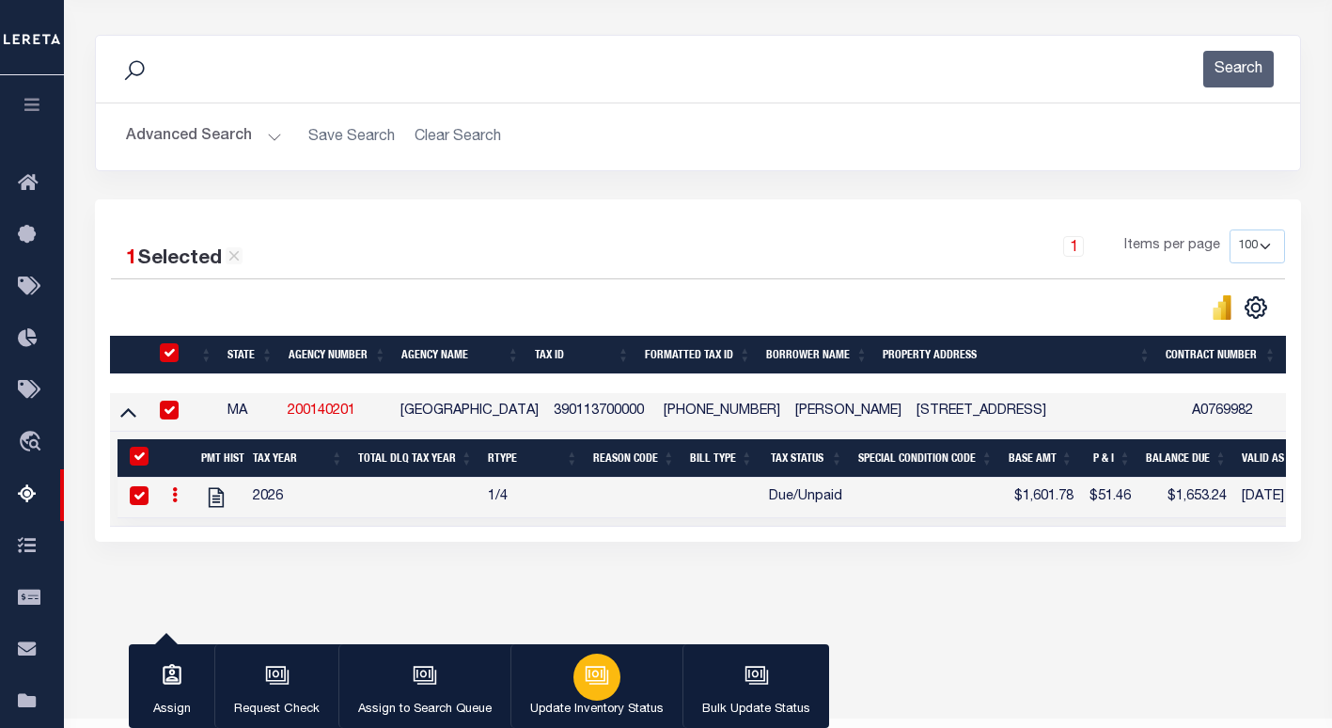
click at [560, 685] on button "Update Inventory Status" at bounding box center [596, 686] width 172 height 85
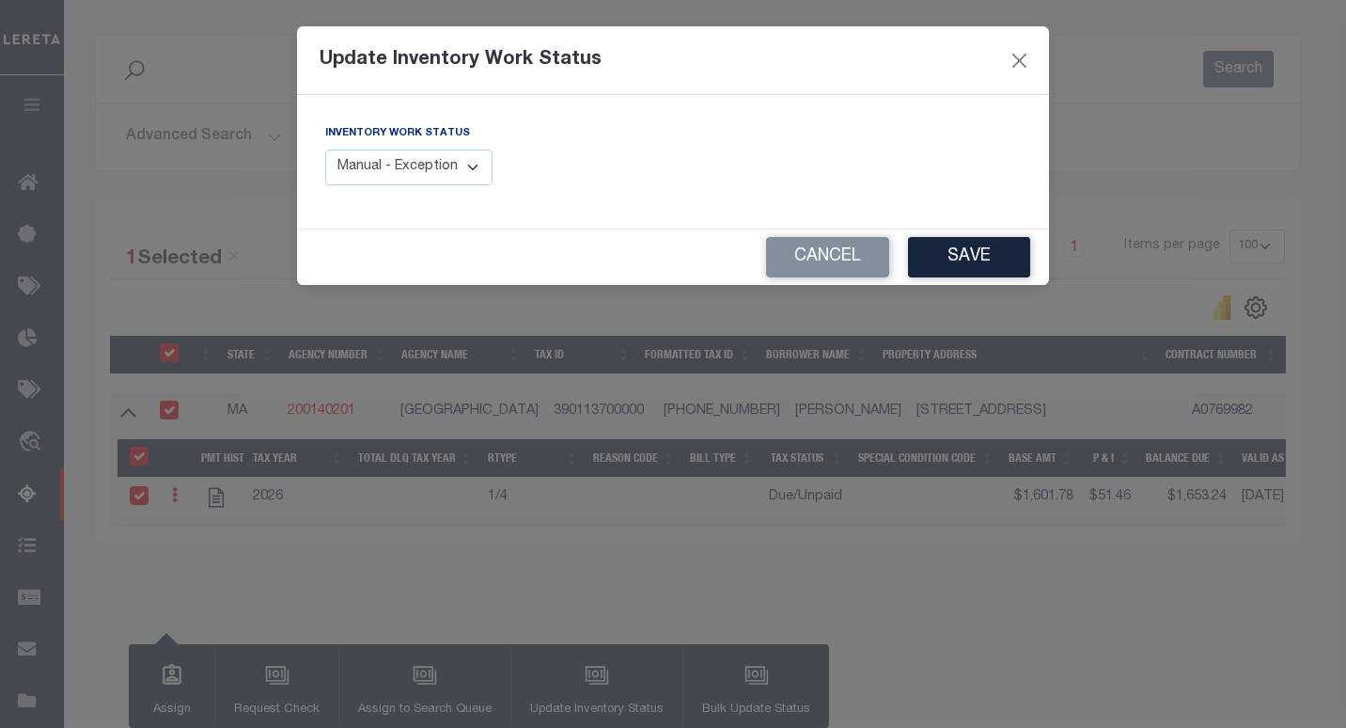
click at [453, 147] on div "Inventory Work Status Manual - Exception Pended - Awaiting Search Late Add Exce…" at bounding box center [408, 154] width 167 height 62
click at [442, 162] on select "Manual - Exception Pended - Awaiting Search Late Add Exception Completed" at bounding box center [408, 167] width 167 height 37
select select "4"
click at [325, 149] on select "Manual - Exception Pended - Awaiting Search Late Add Exception Completed" at bounding box center [408, 167] width 167 height 37
click at [942, 259] on button "Save" at bounding box center [969, 257] width 122 height 40
